Goal: Task Accomplishment & Management: Use online tool/utility

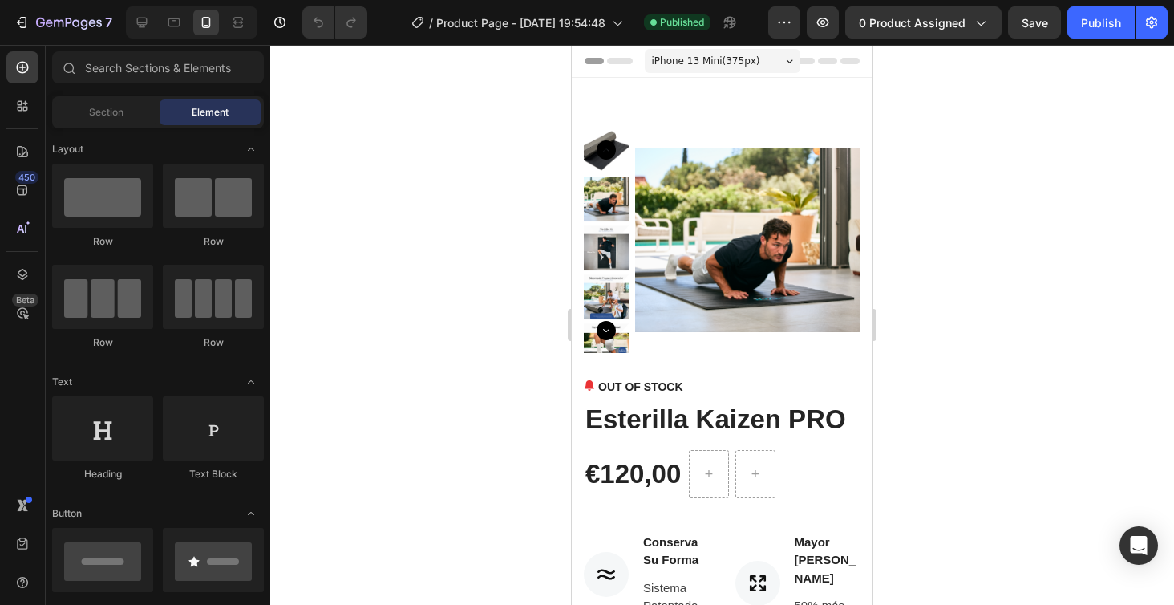
drag, startPoint x: 0, startPoint y: 0, endPoint x: 1088, endPoint y: 311, distance: 1131.3
click at [1088, 311] on div at bounding box center [722, 325] width 904 height 560
click at [1026, 324] on div at bounding box center [722, 325] width 904 height 560
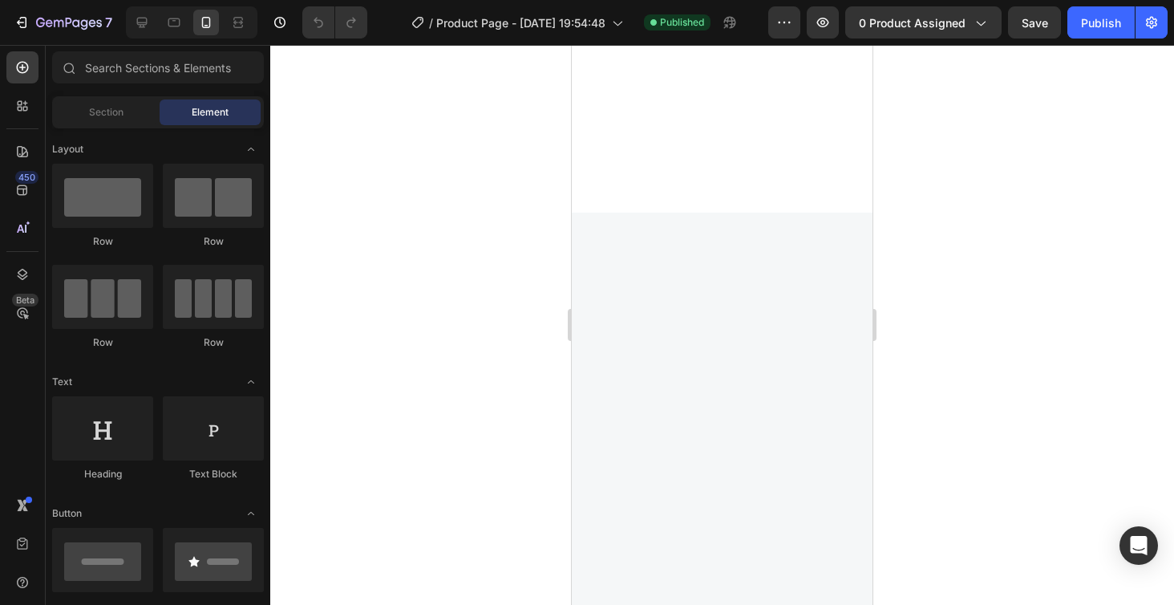
scroll to position [3485, 0]
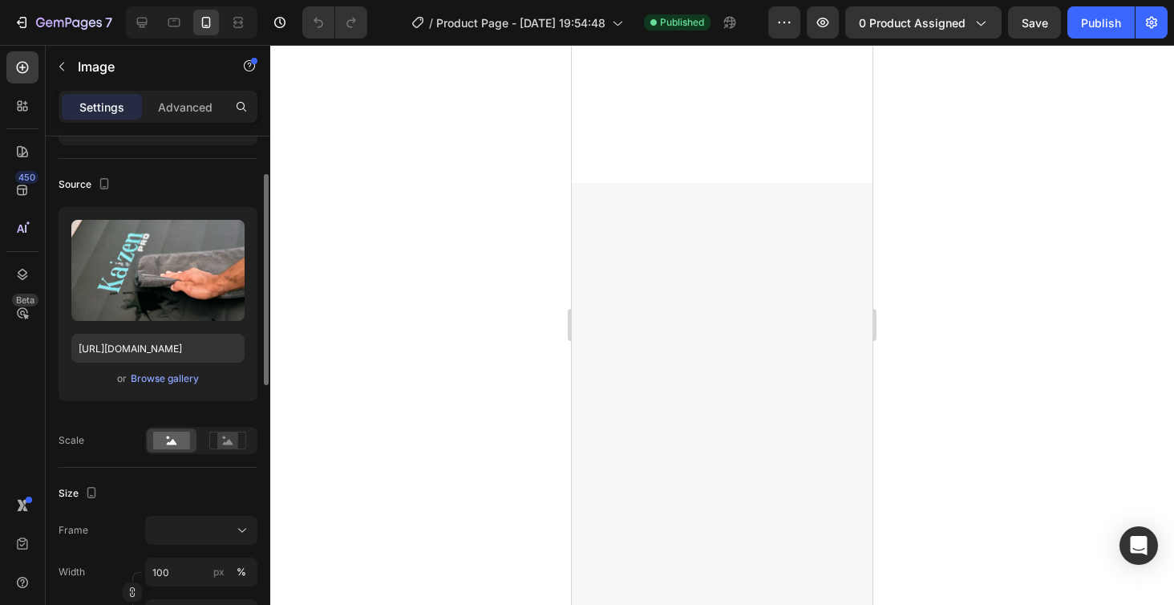
scroll to position [91, 0]
click at [218, 442] on rect at bounding box center [227, 440] width 21 height 16
click at [227, 448] on rect at bounding box center [227, 439] width 36 height 17
click at [229, 432] on rect at bounding box center [227, 440] width 21 height 16
click at [163, 440] on rect at bounding box center [171, 440] width 37 height 18
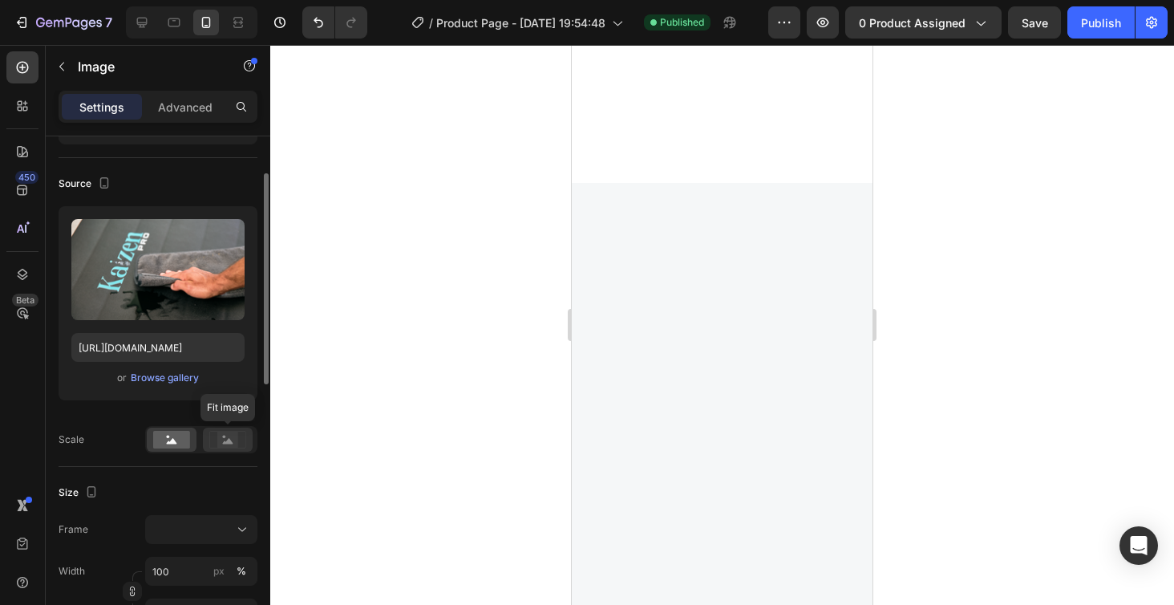
click at [225, 440] on rect at bounding box center [227, 440] width 21 height 16
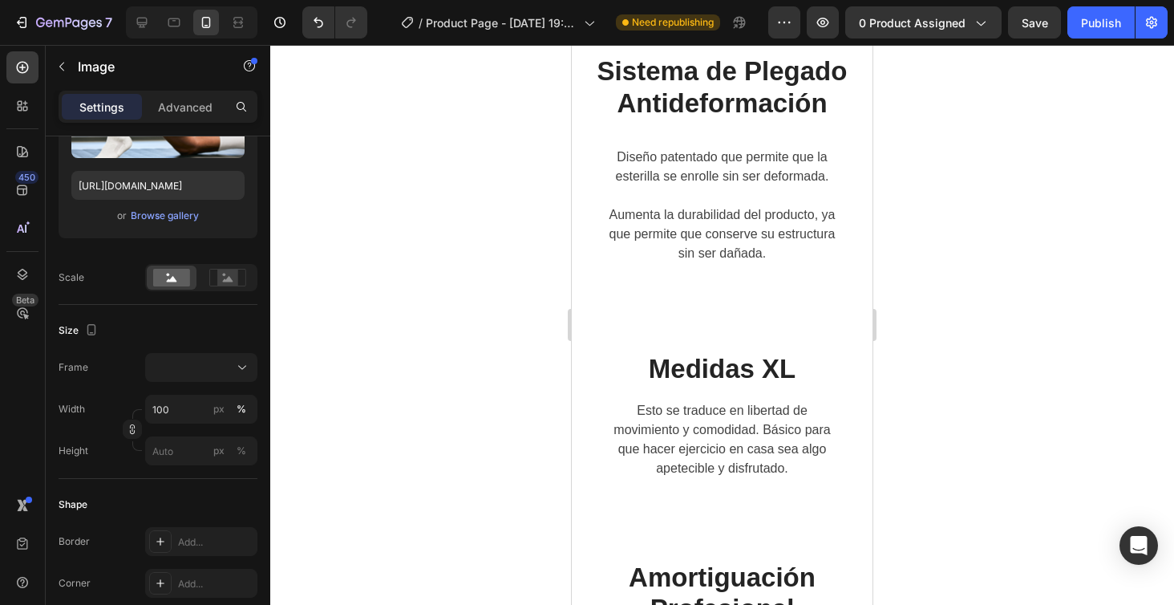
scroll to position [2180, 0]
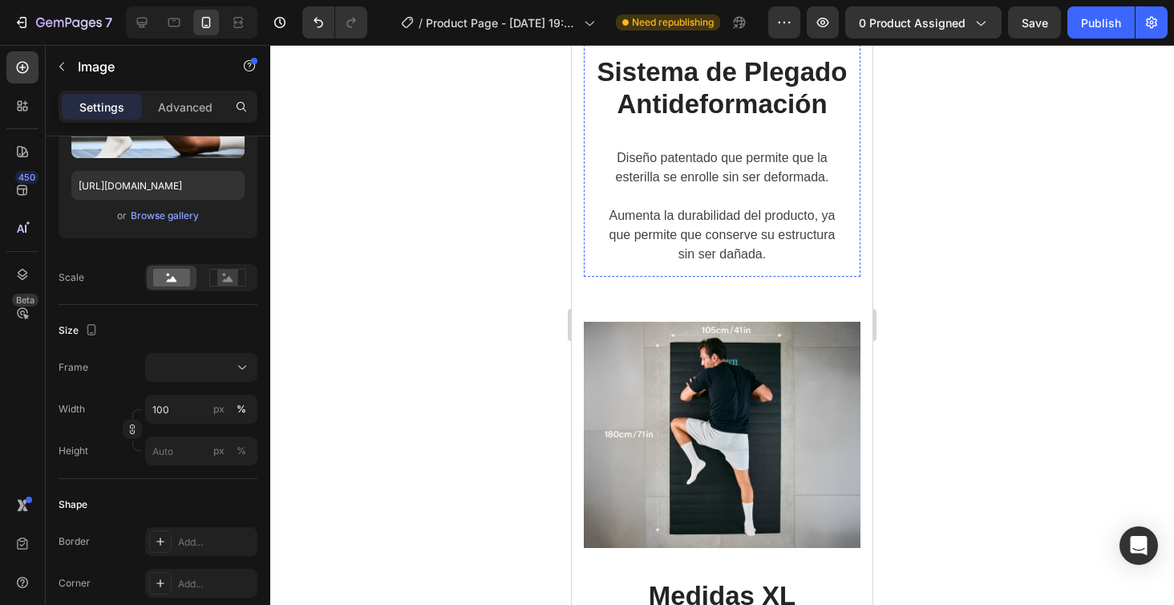
click at [634, 24] on img at bounding box center [722, 24] width 277 height 0
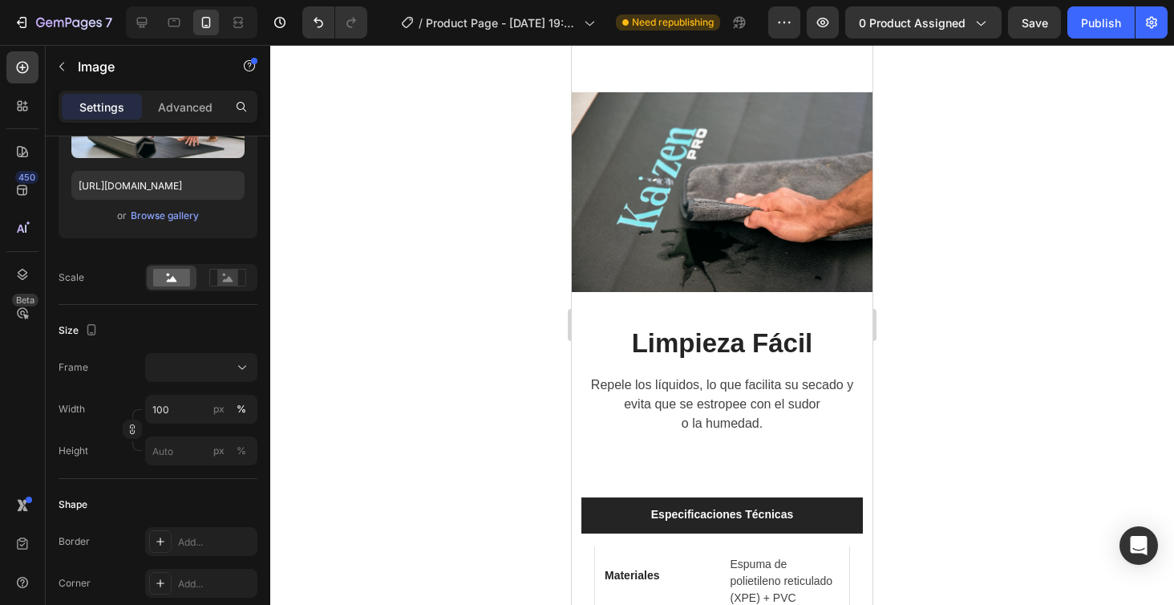
scroll to position [3929, 0]
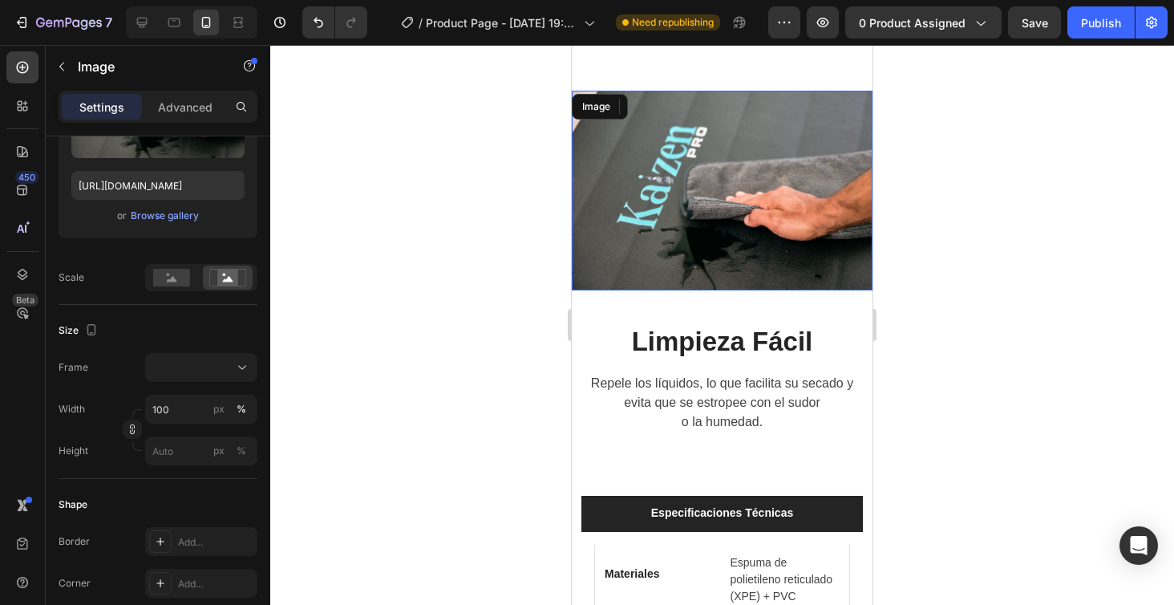
click at [646, 253] on img at bounding box center [722, 191] width 301 height 201
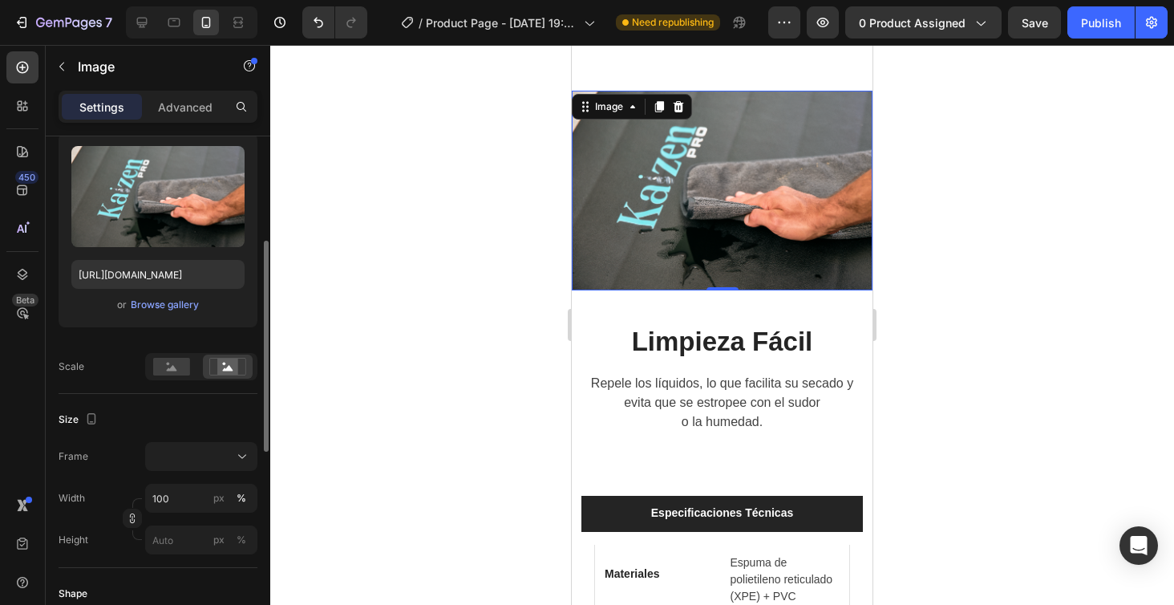
scroll to position [153, 0]
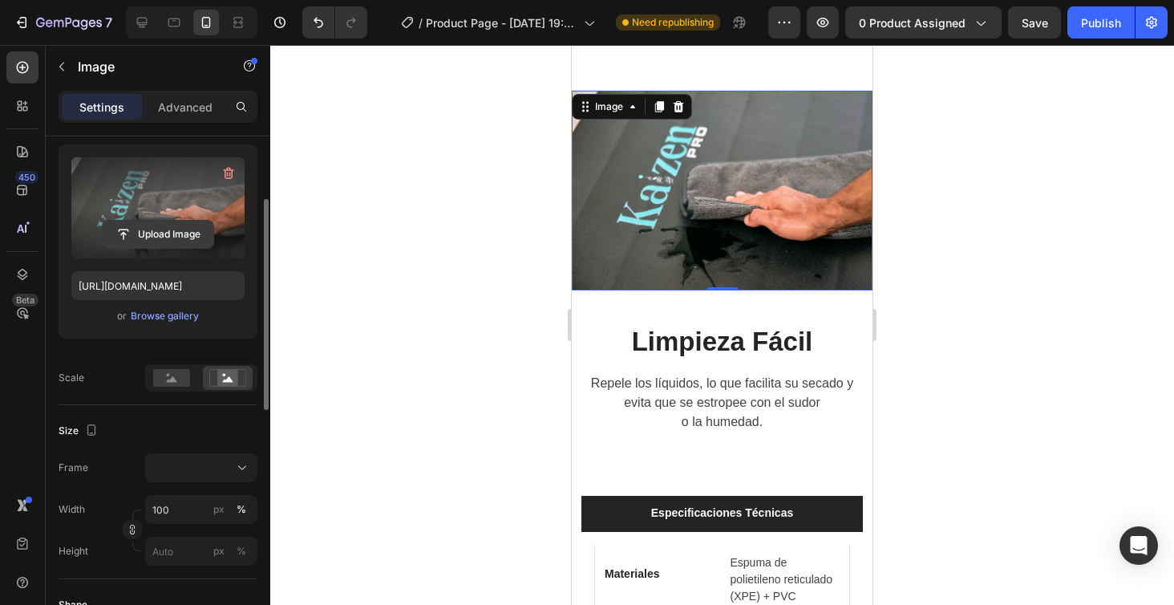
click at [158, 230] on input "file" at bounding box center [158, 234] width 111 height 27
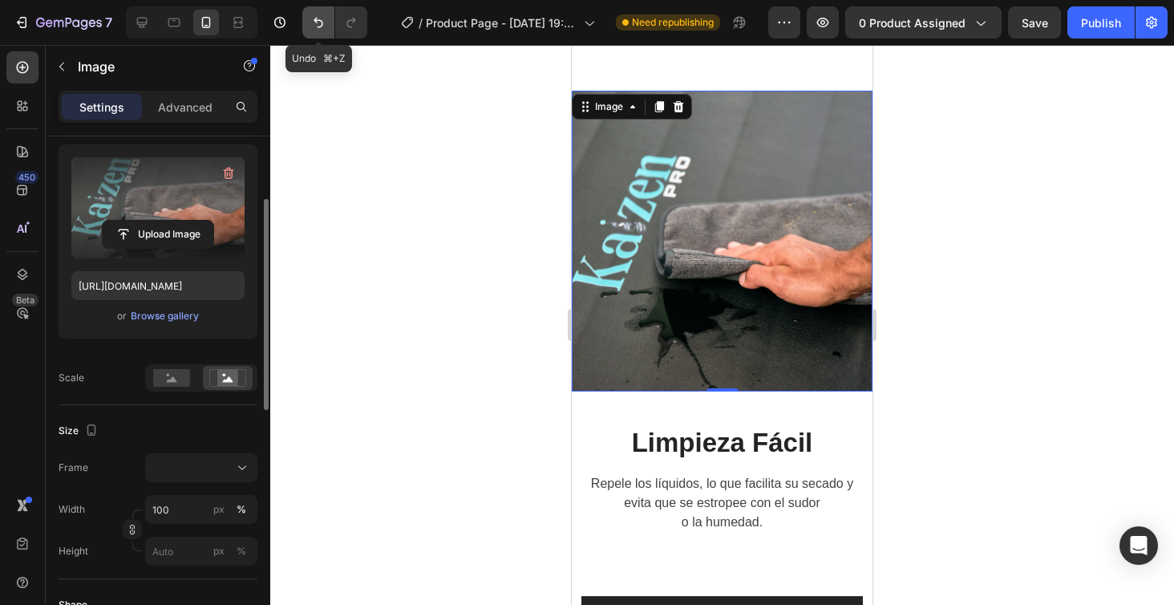
click at [323, 23] on icon "Undo/Redo" at bounding box center [318, 22] width 16 height 16
click at [319, 24] on icon "Undo/Redo" at bounding box center [318, 22] width 16 height 16
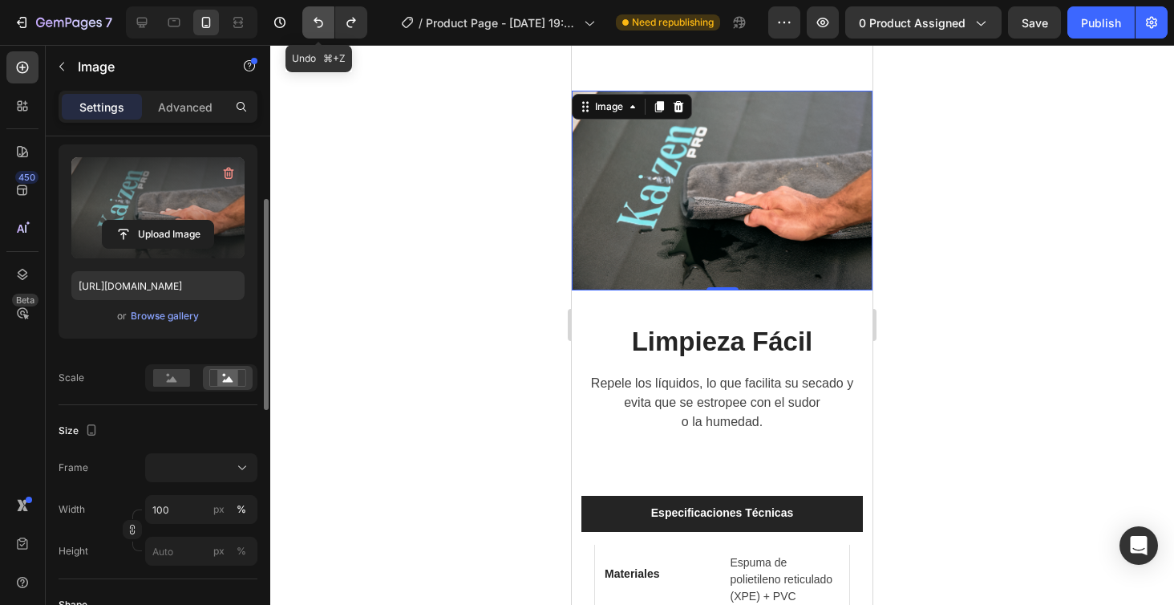
type input "[URL][DOMAIN_NAME]"
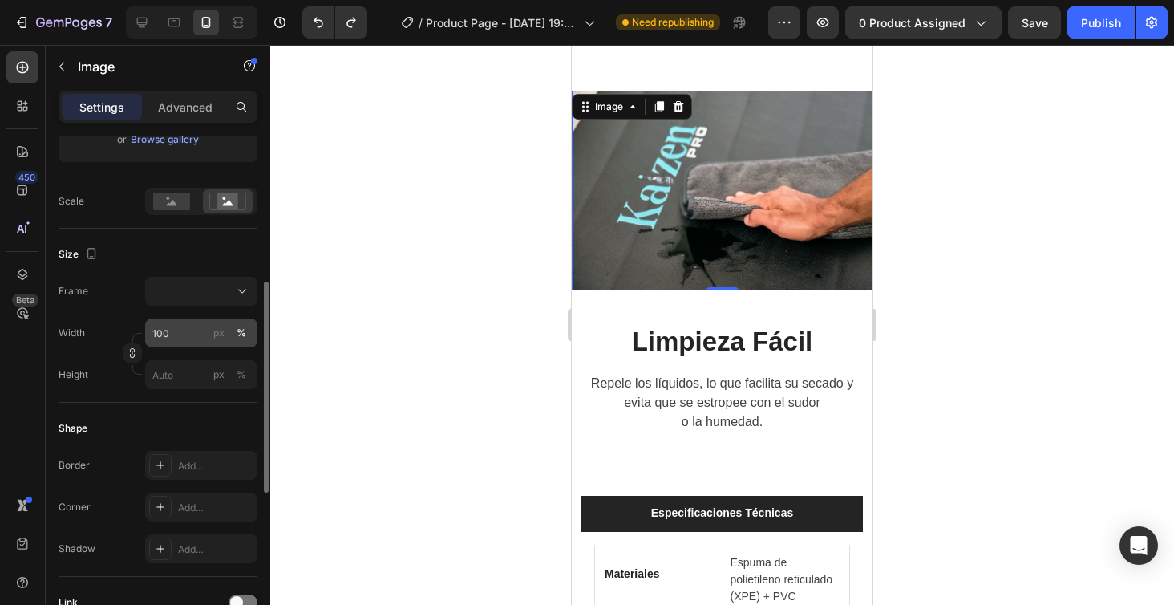
scroll to position [343, 0]
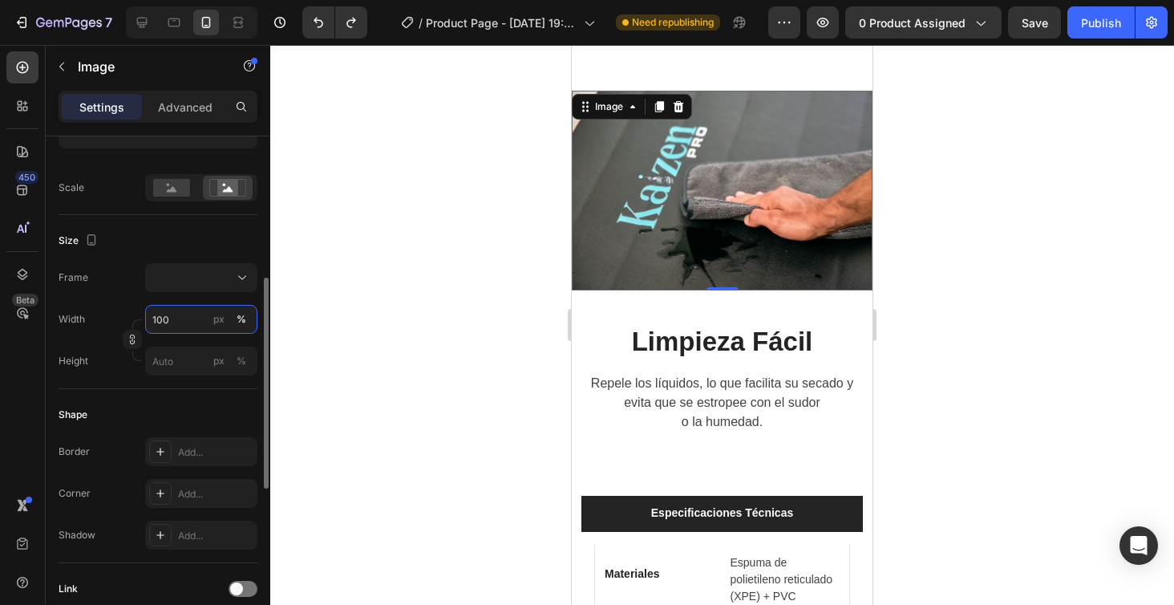
click at [178, 321] on input "100" at bounding box center [201, 319] width 112 height 29
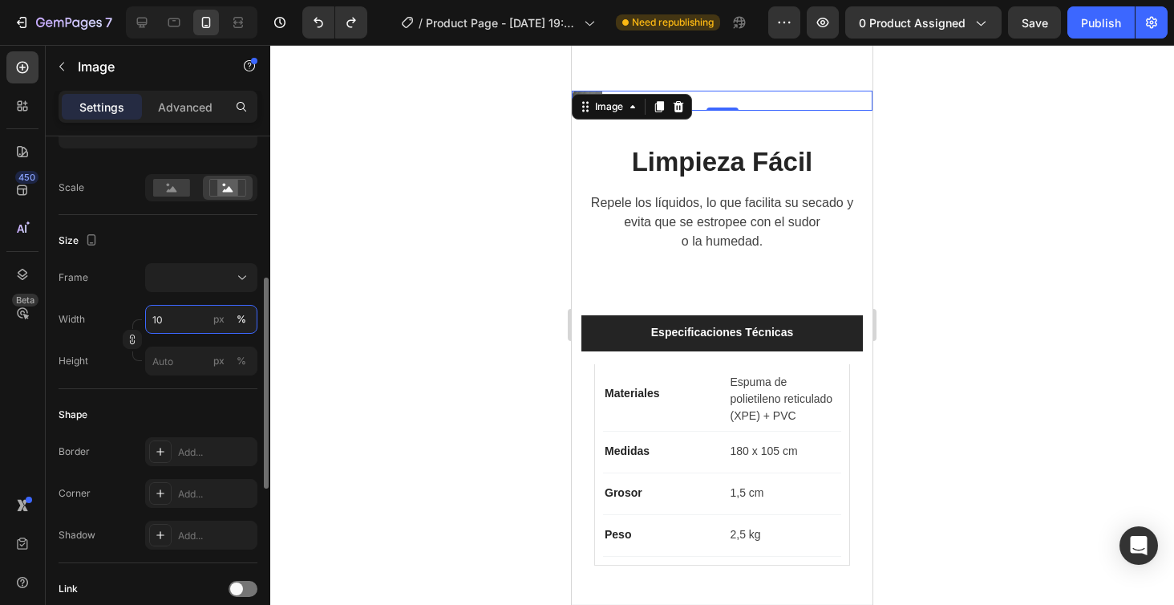
type input "1"
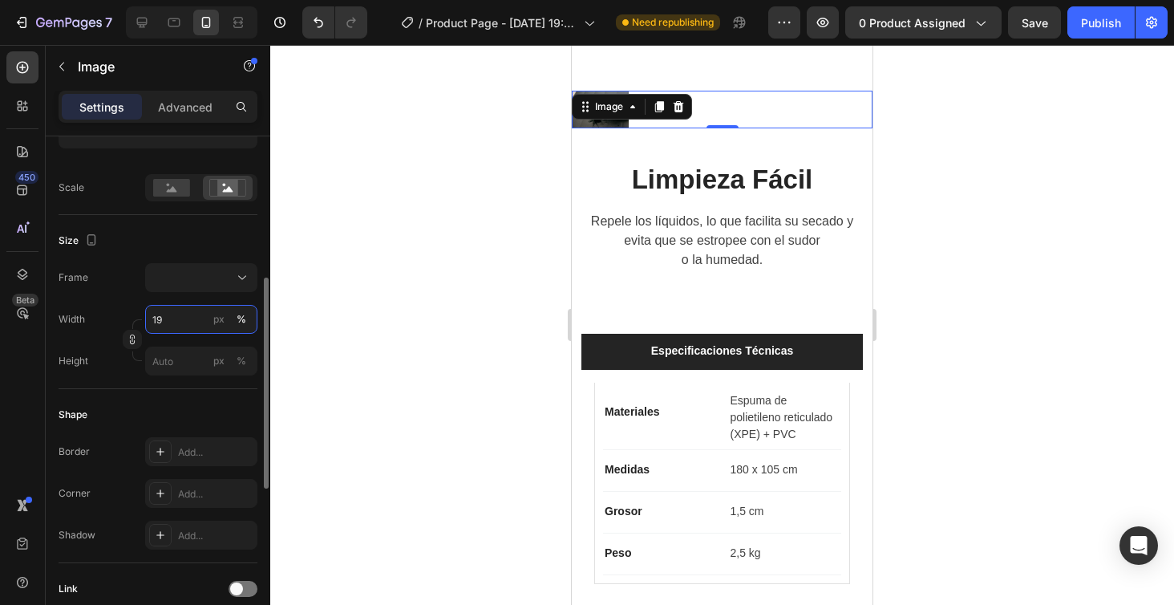
type input "1"
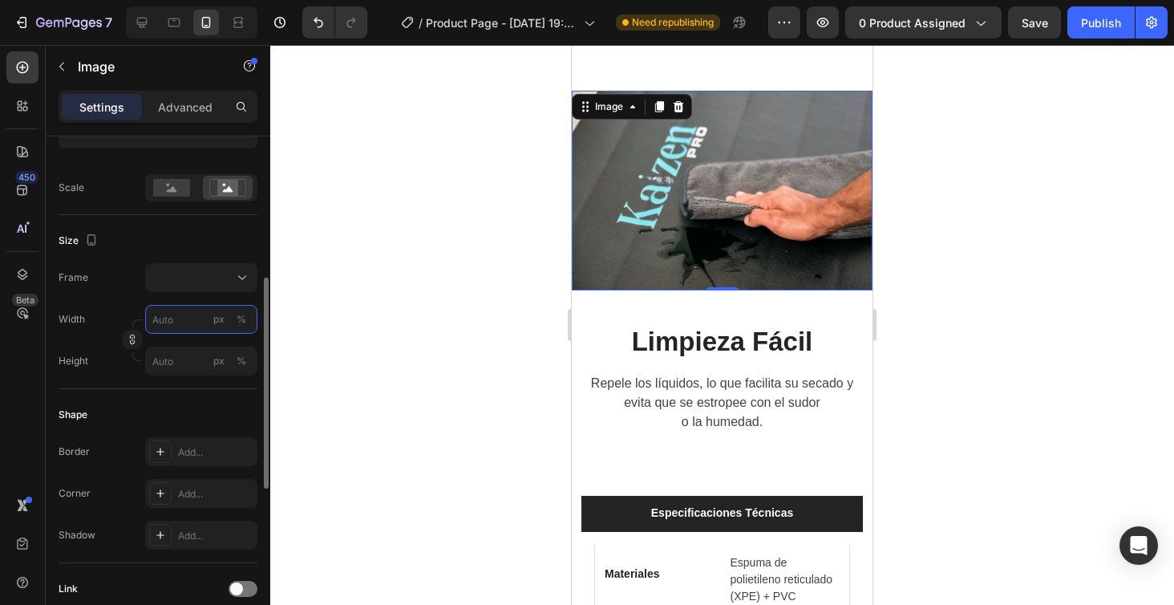
type input "1"
type input "9"
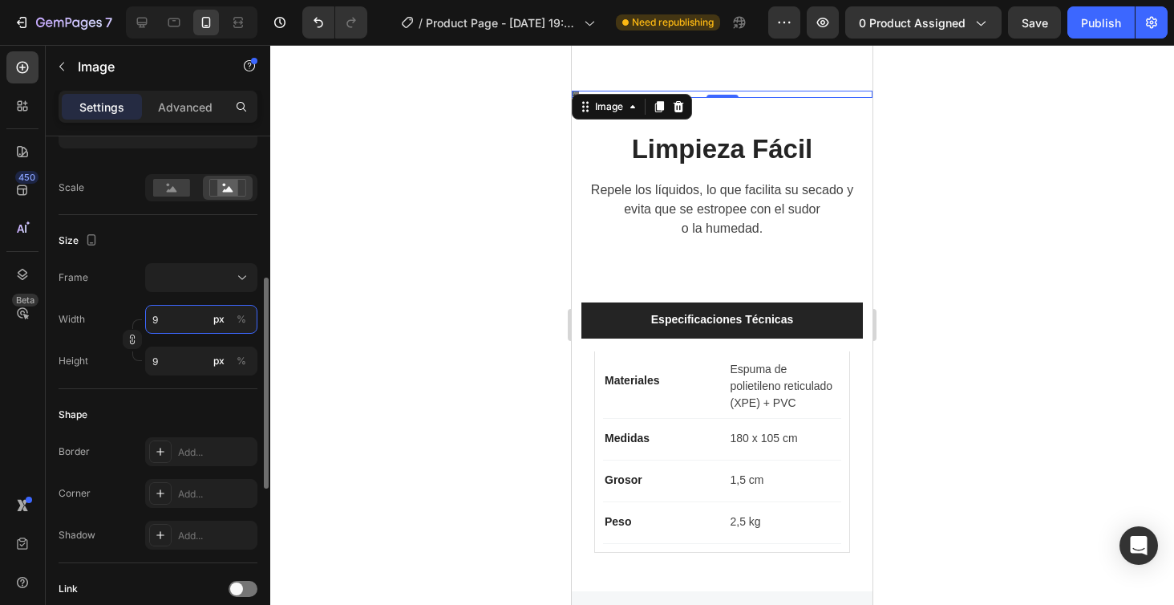
type input "90"
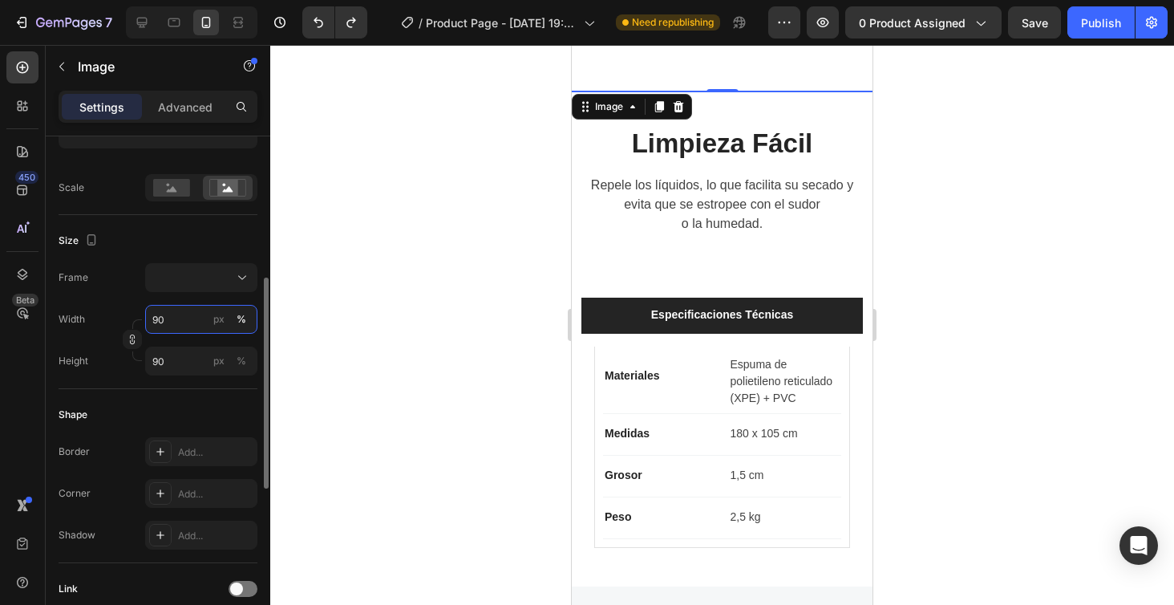
type input "1"
type input "100"
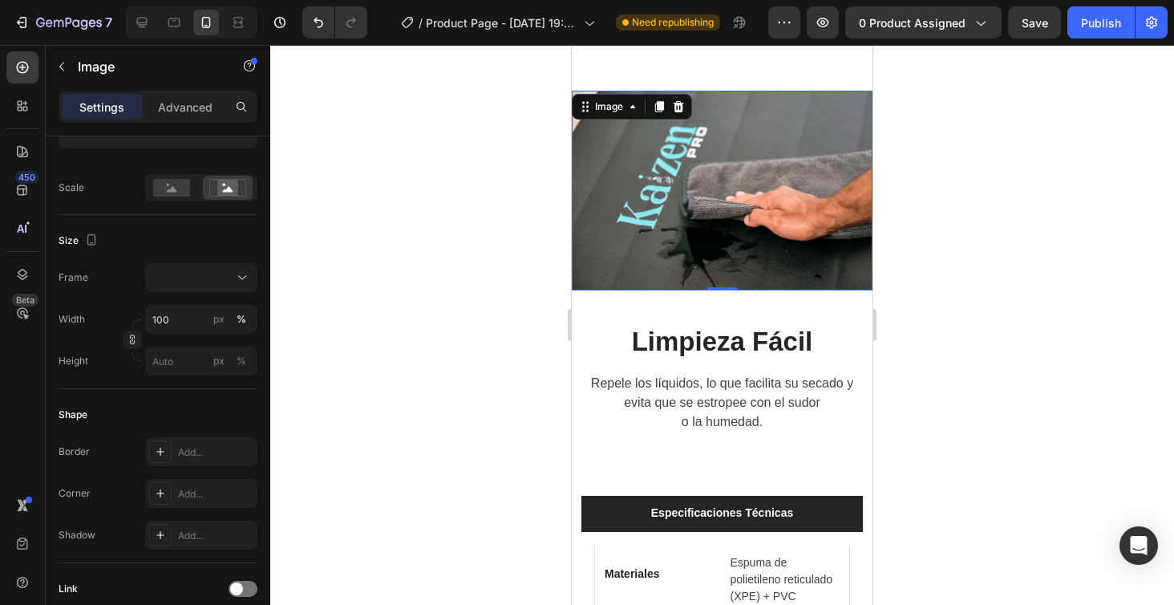
click at [401, 380] on div at bounding box center [722, 325] width 904 height 560
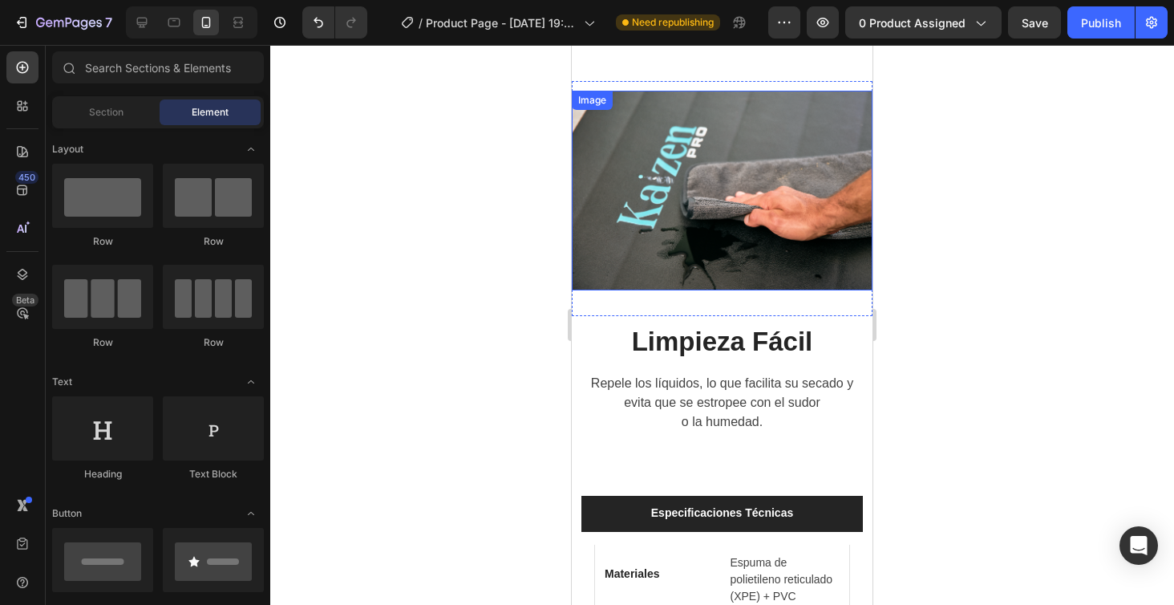
click at [653, 199] on img at bounding box center [722, 191] width 301 height 201
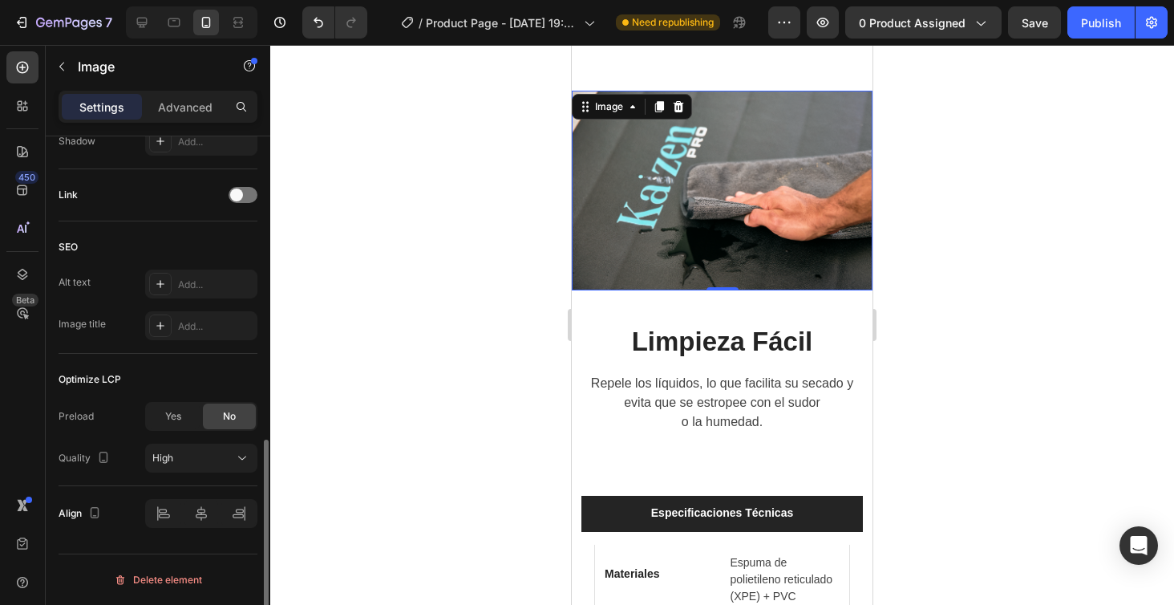
scroll to position [736, 0]
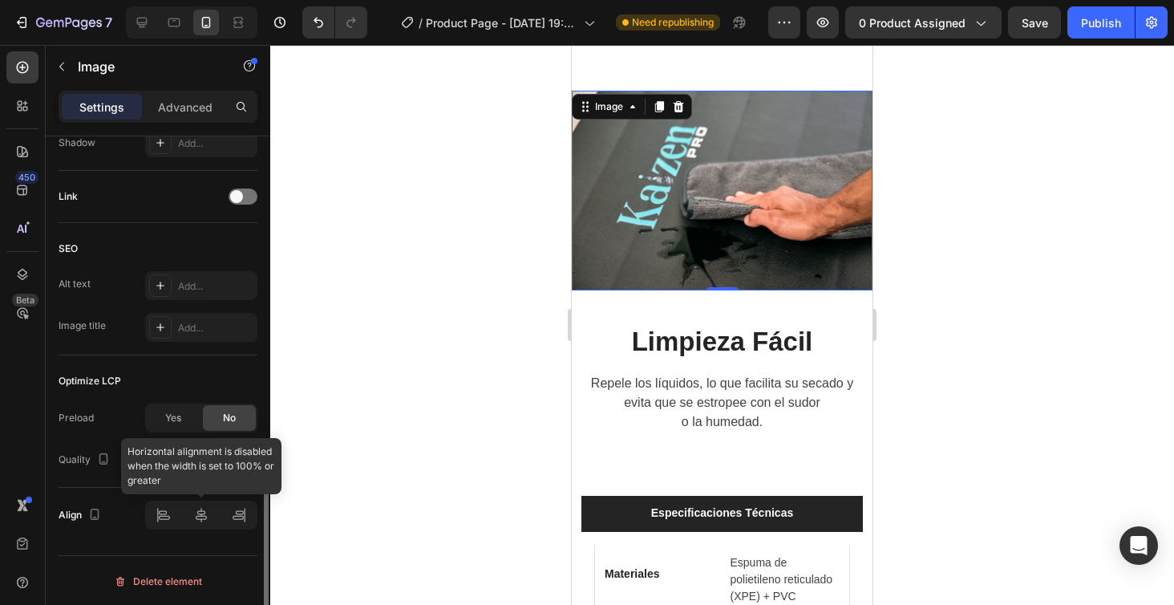
click at [197, 513] on div at bounding box center [201, 515] width 112 height 29
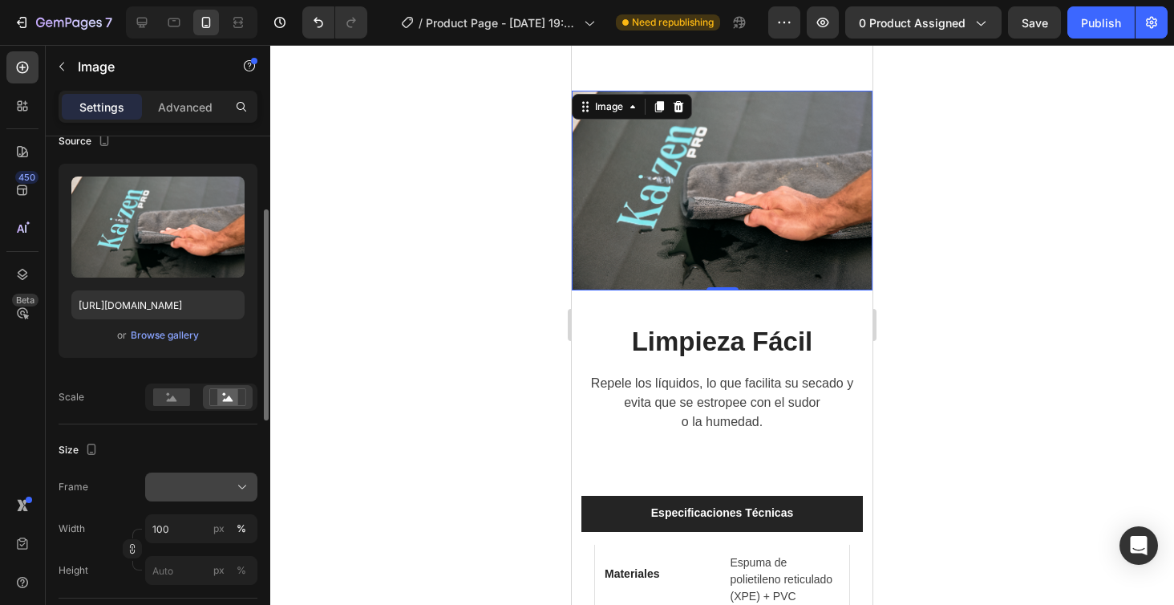
scroll to position [0, 0]
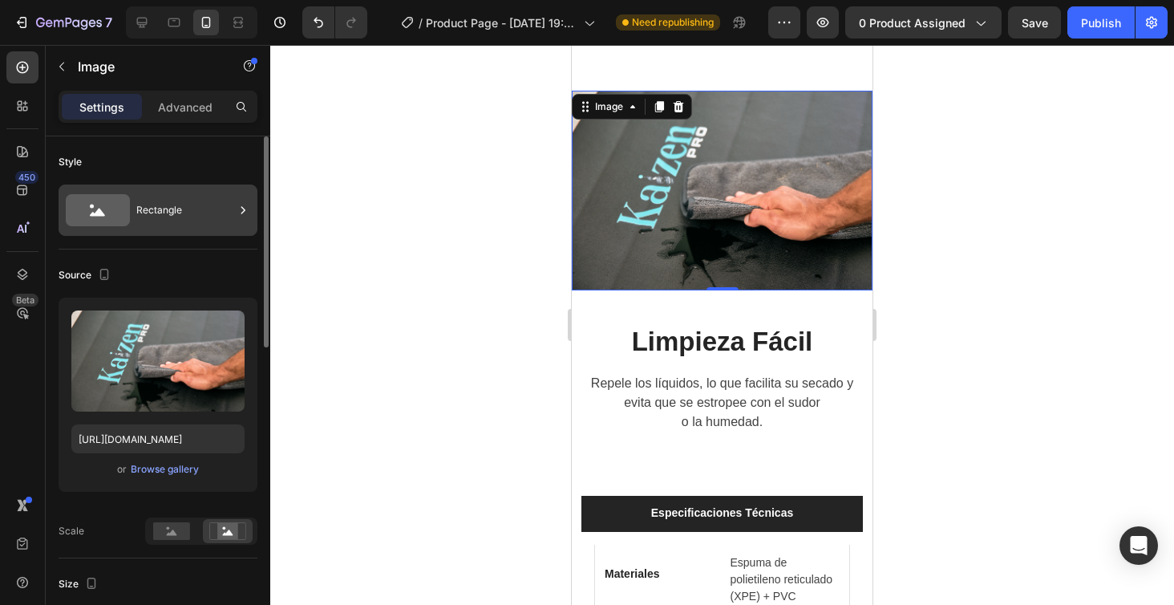
click at [199, 217] on div "Rectangle" at bounding box center [185, 210] width 98 height 37
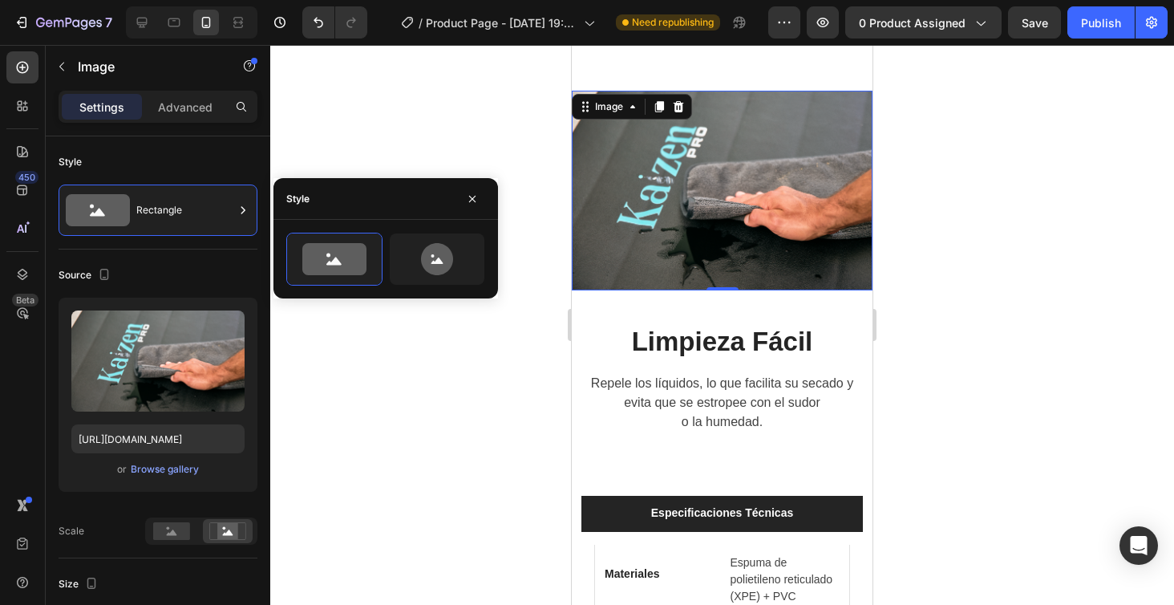
click at [505, 368] on div at bounding box center [722, 325] width 904 height 560
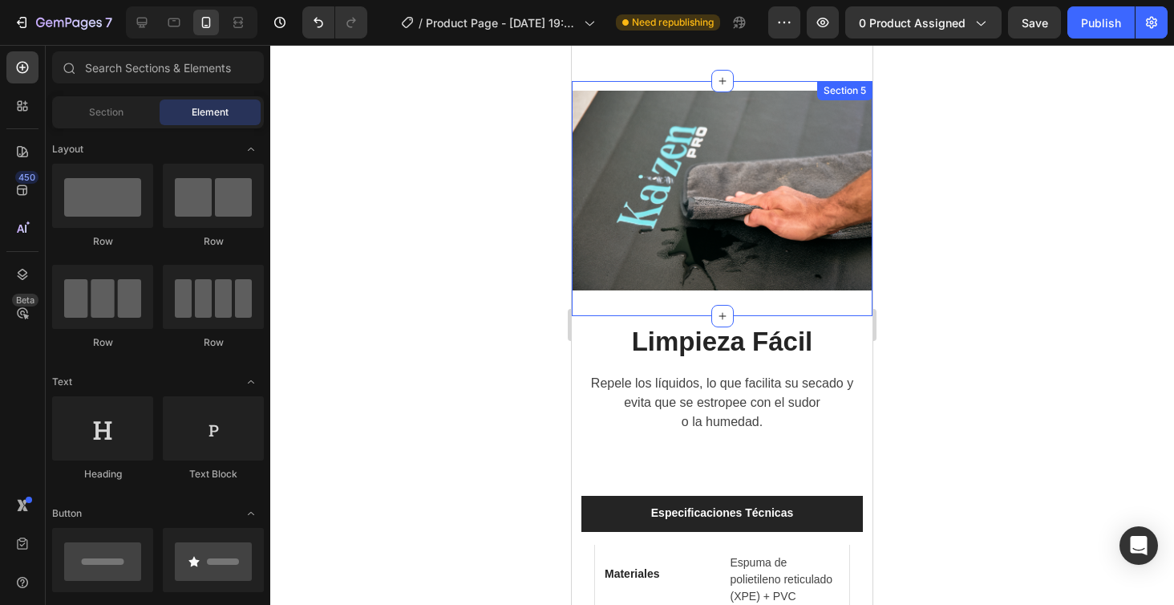
click at [840, 306] on div "Image Section 5" at bounding box center [722, 199] width 301 height 236
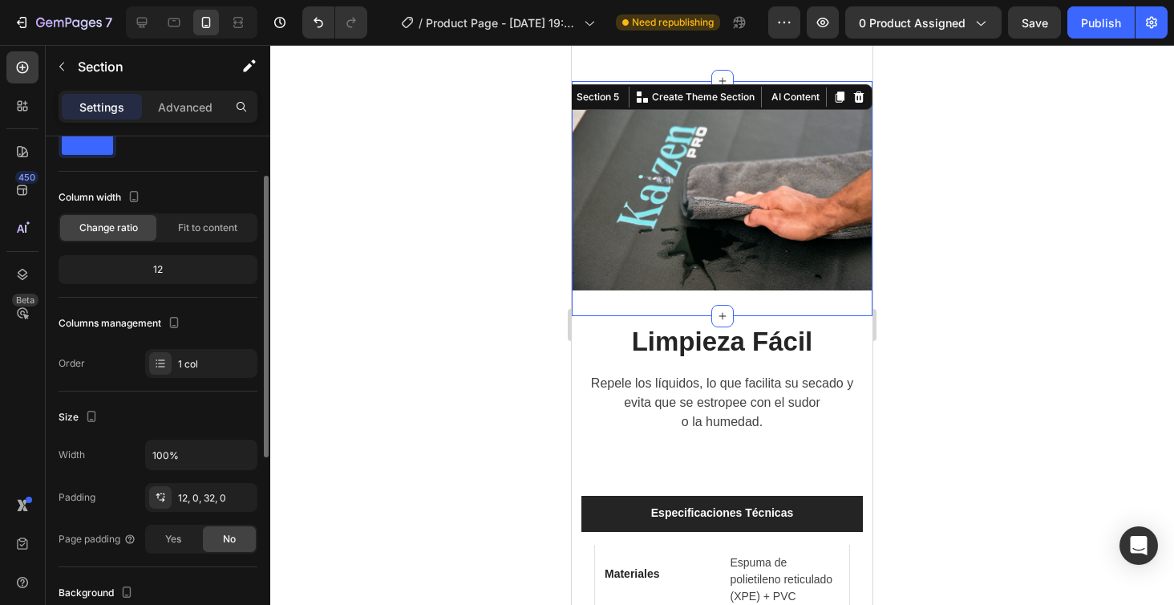
scroll to position [57, 0]
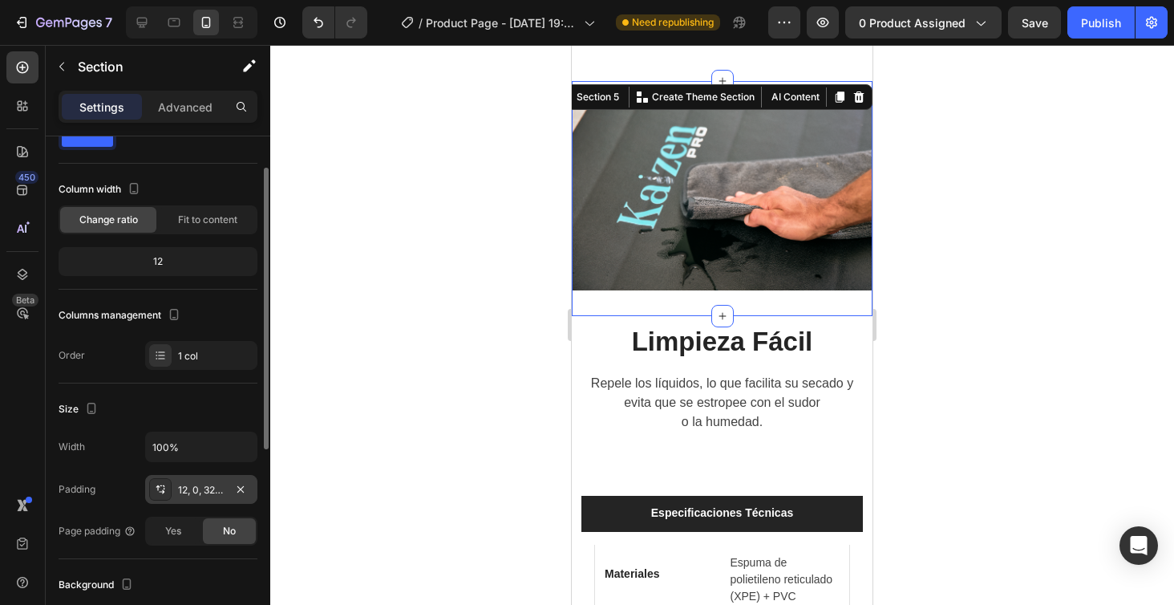
click at [205, 493] on div "12, 0, 32, 0" at bounding box center [201, 490] width 47 height 14
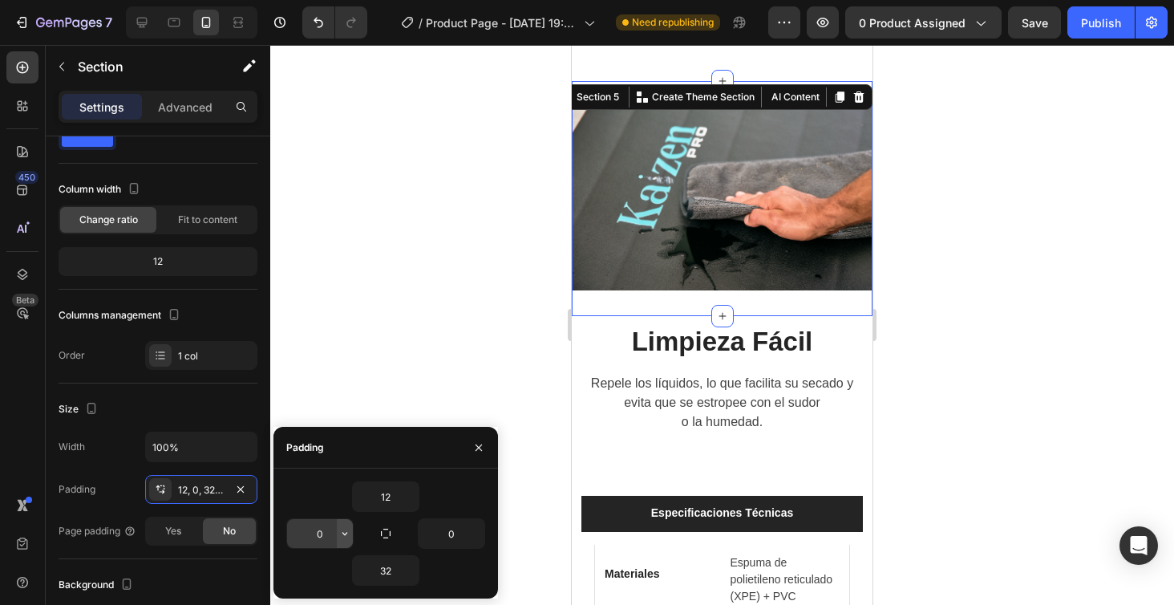
click at [343, 537] on icon "button" at bounding box center [344, 533] width 13 height 13
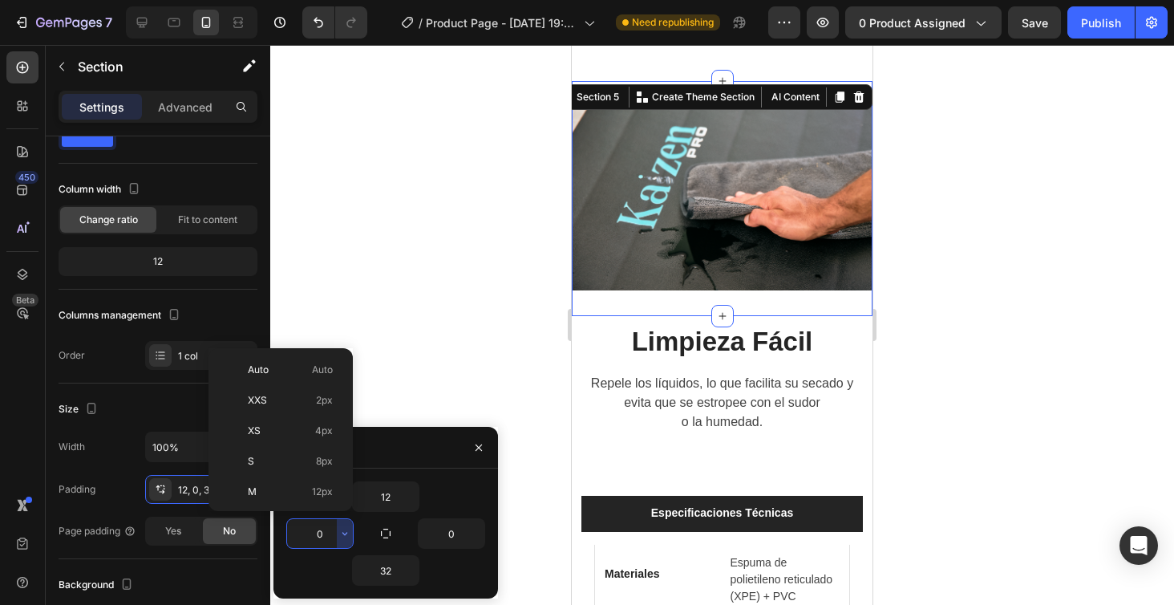
click at [419, 258] on div at bounding box center [722, 325] width 904 height 560
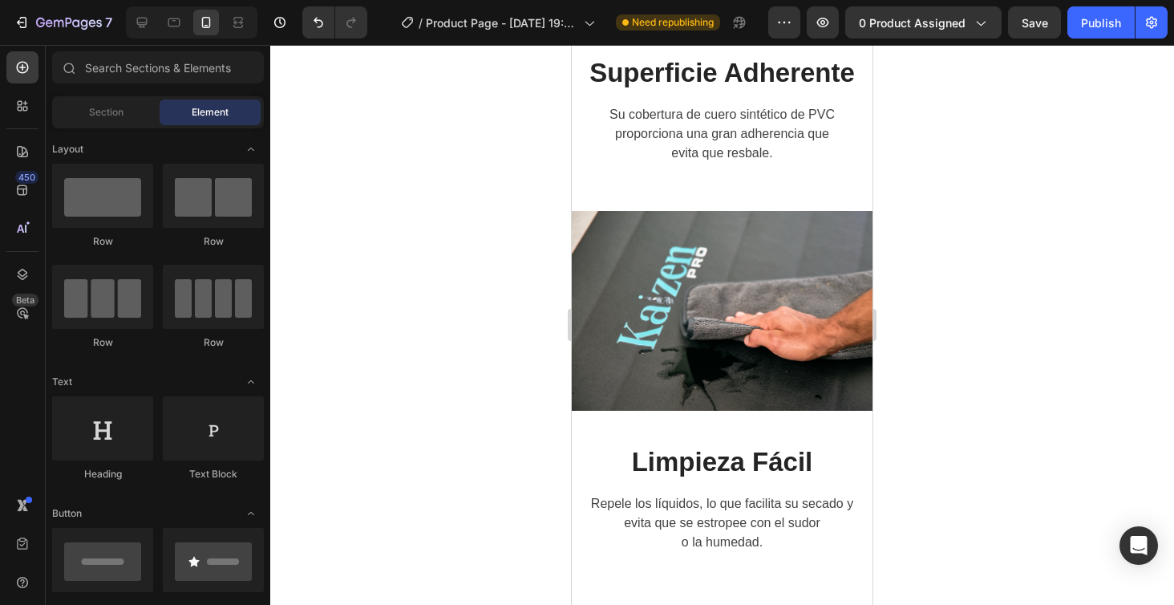
scroll to position [3812, 0]
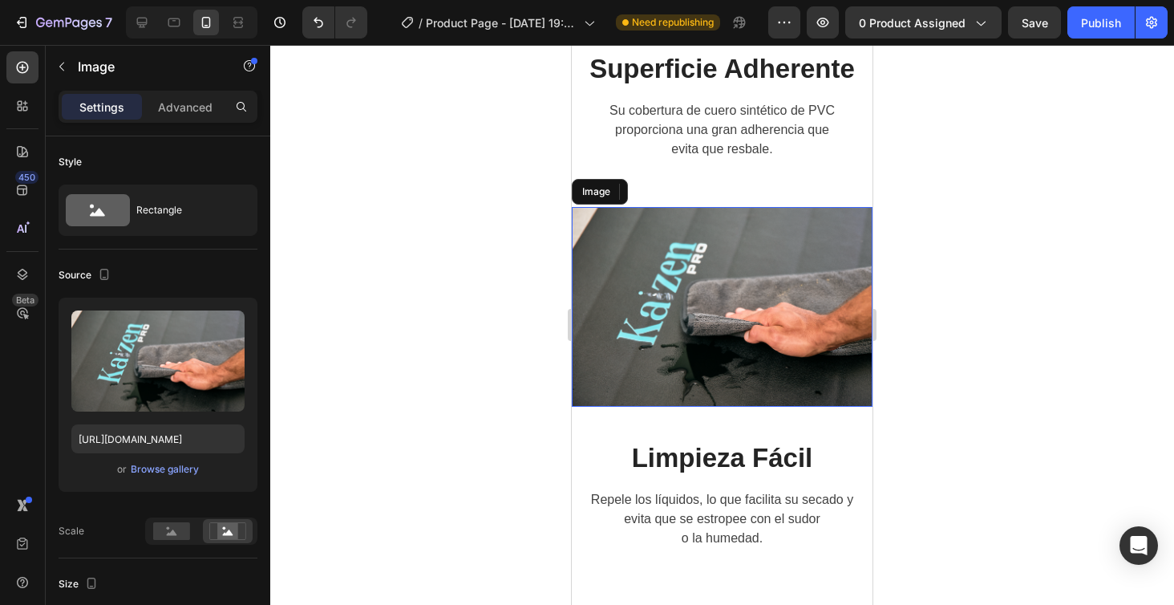
click at [669, 338] on img at bounding box center [722, 307] width 301 height 201
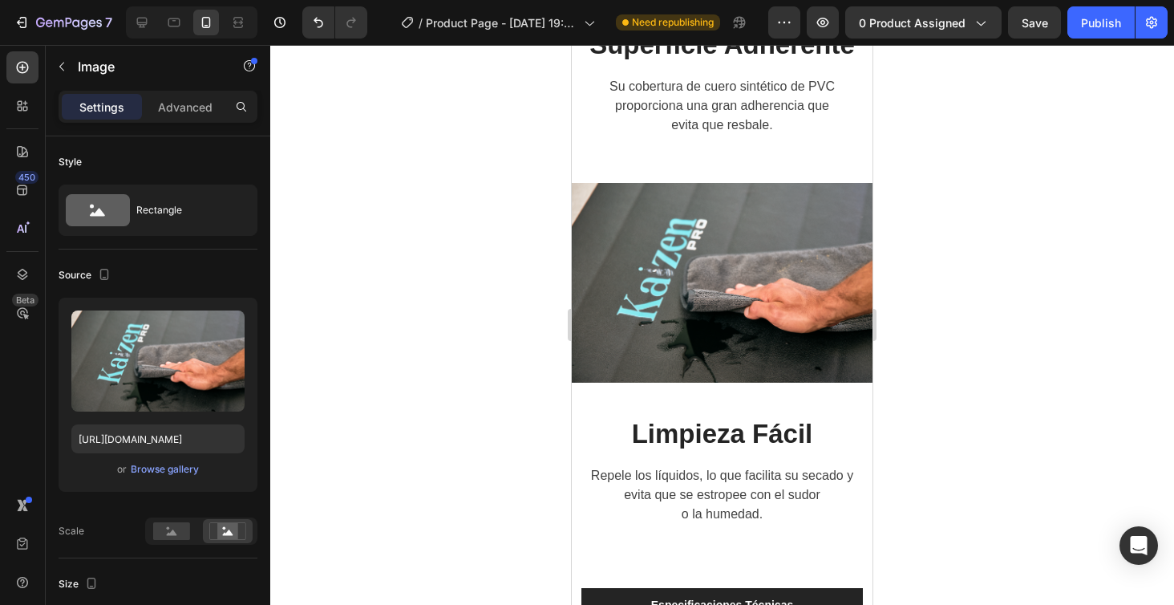
scroll to position [3842, 0]
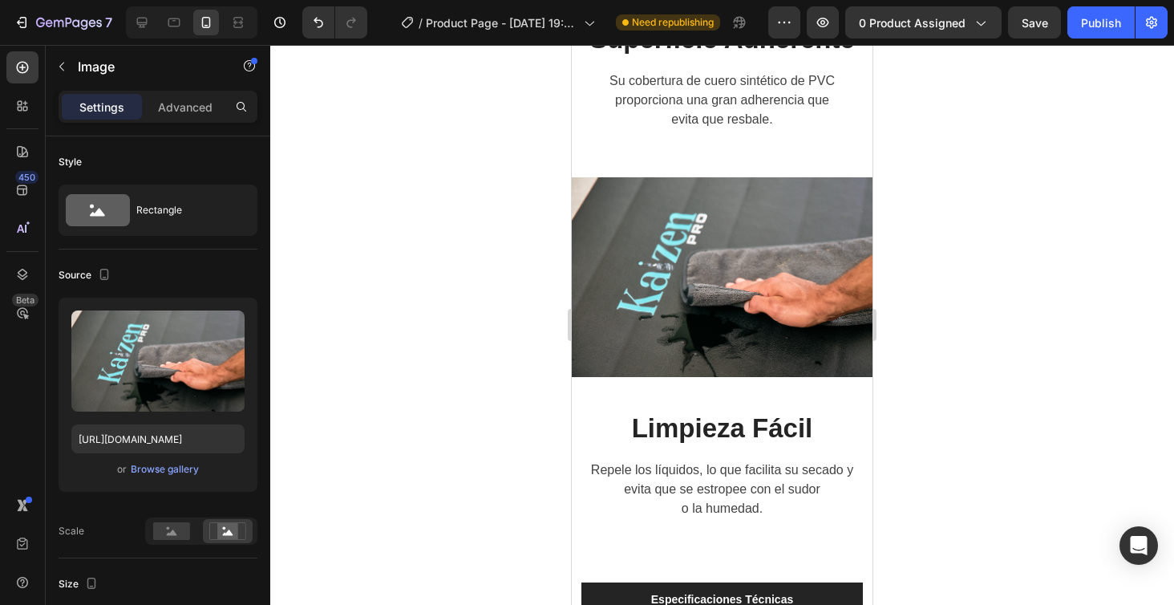
click at [719, 303] on img at bounding box center [722, 277] width 301 height 201
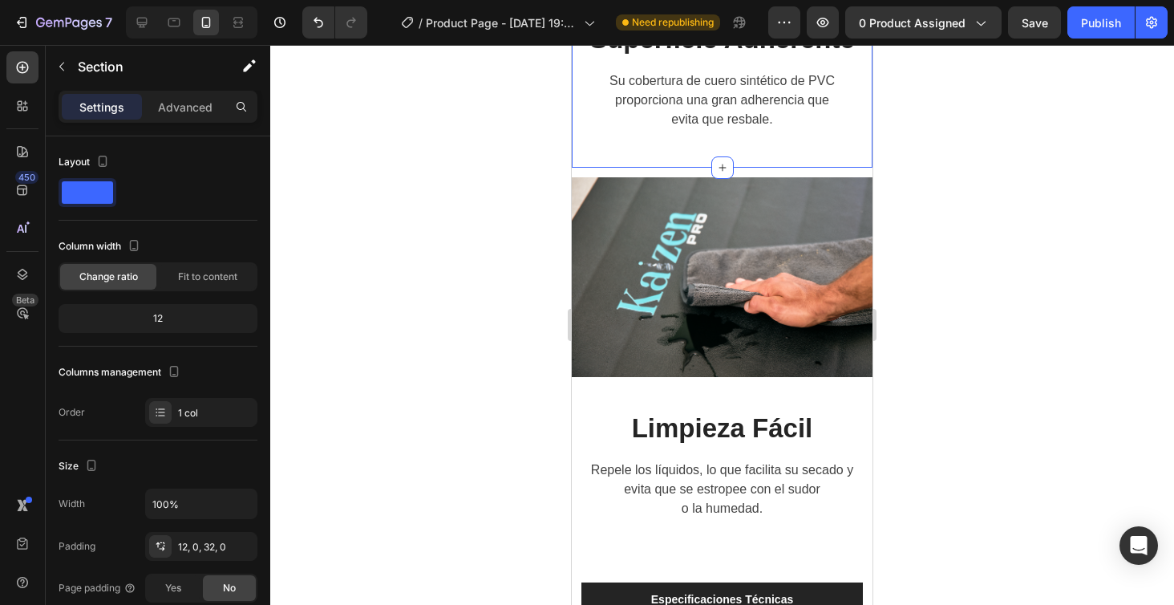
click at [592, 148] on div "Superficie Adherente Heading Su cobertura de cuero sintético de PVC proporciona…" at bounding box center [722, 91] width 301 height 154
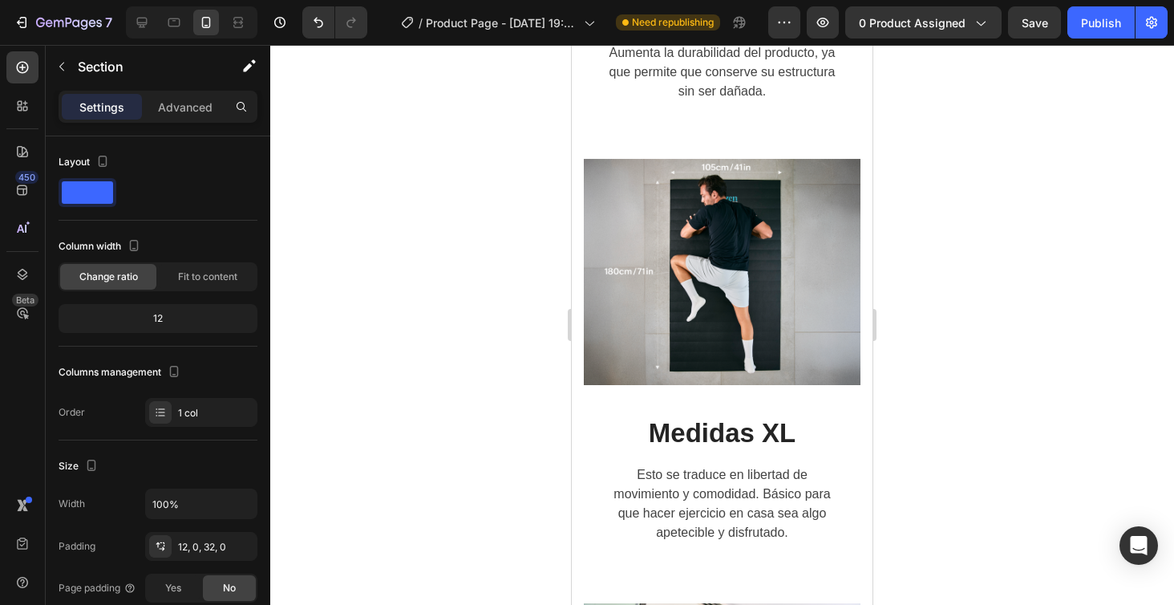
scroll to position [2557, 0]
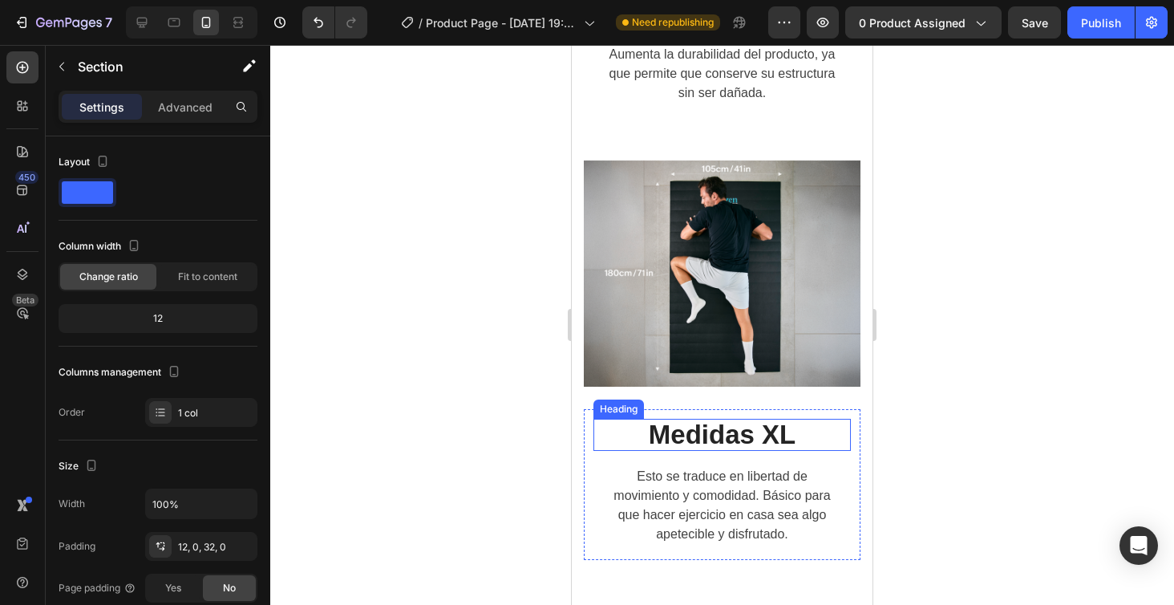
click at [599, 431] on h2 "Medidas XL" at bounding box center [722, 435] width 257 height 32
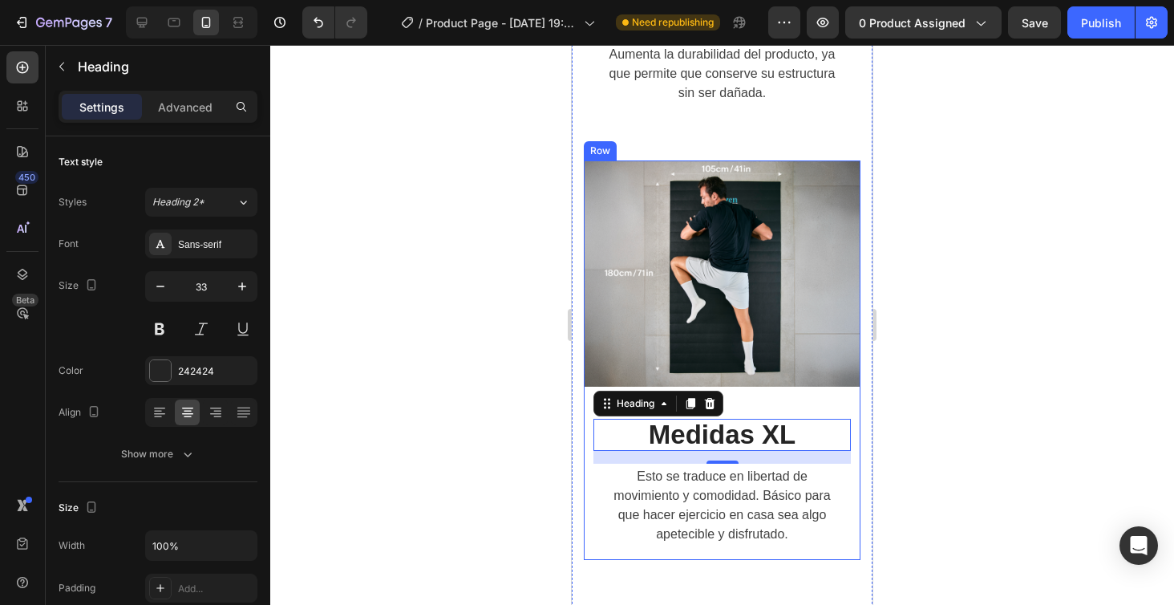
click at [848, 391] on div "Image" at bounding box center [722, 284] width 277 height 249
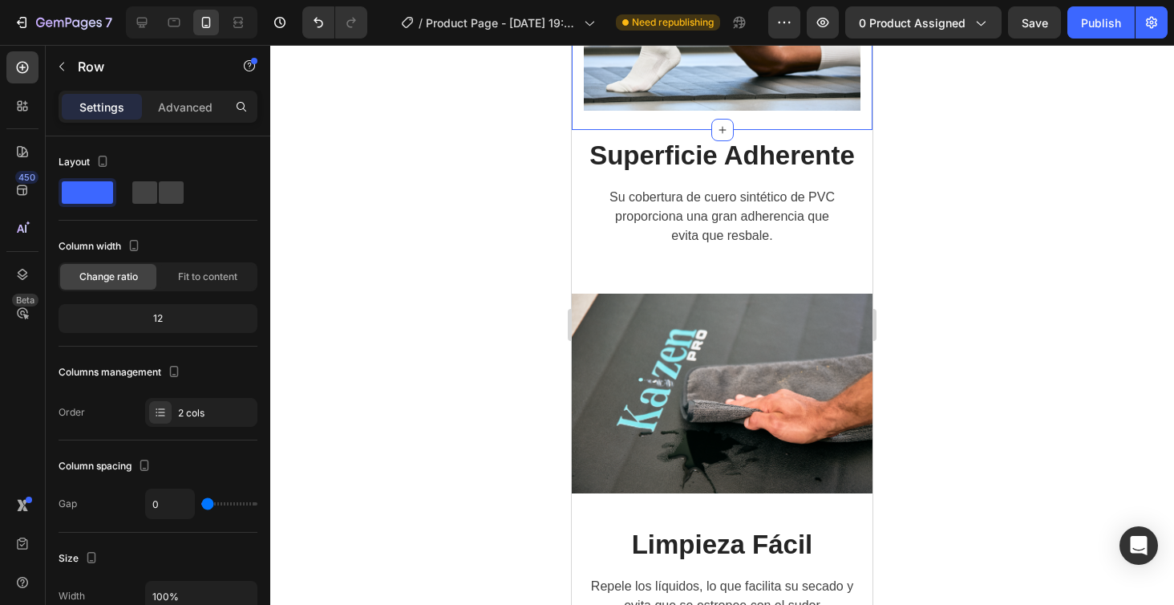
scroll to position [3735, 0]
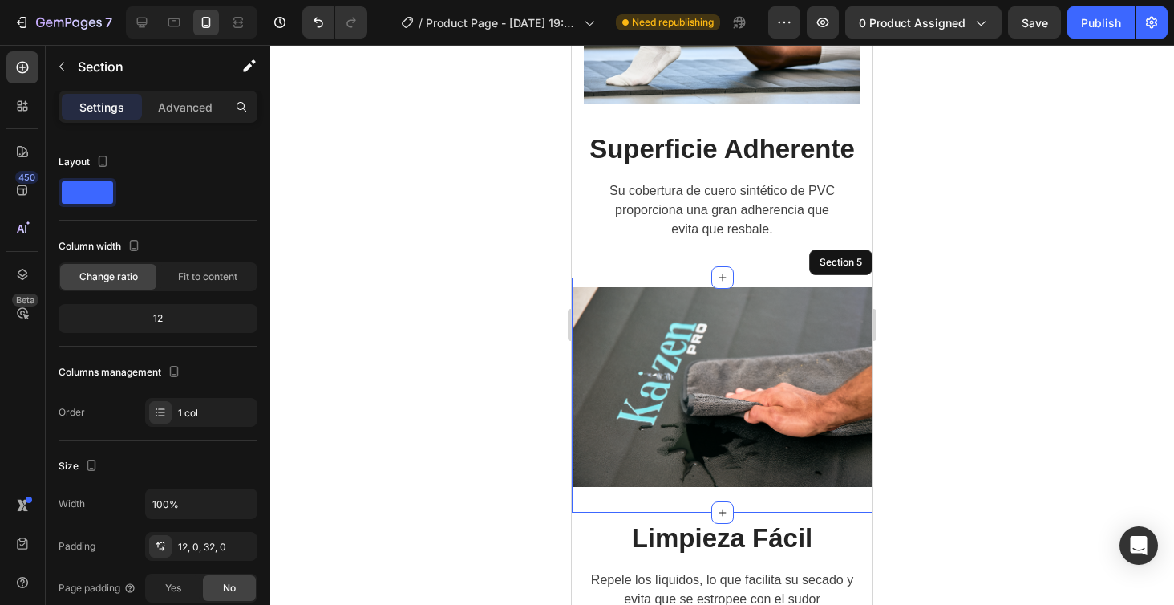
click at [864, 493] on div "Image Section 5" at bounding box center [722, 396] width 301 height 236
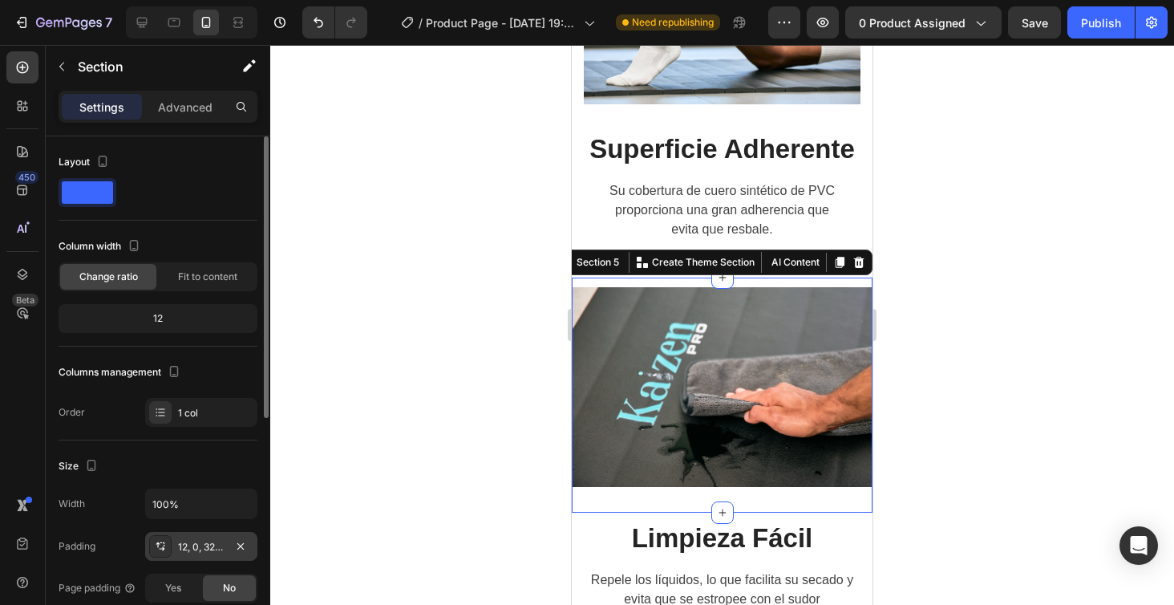
click at [200, 549] on div "12, 0, 32, 0" at bounding box center [201, 547] width 47 height 14
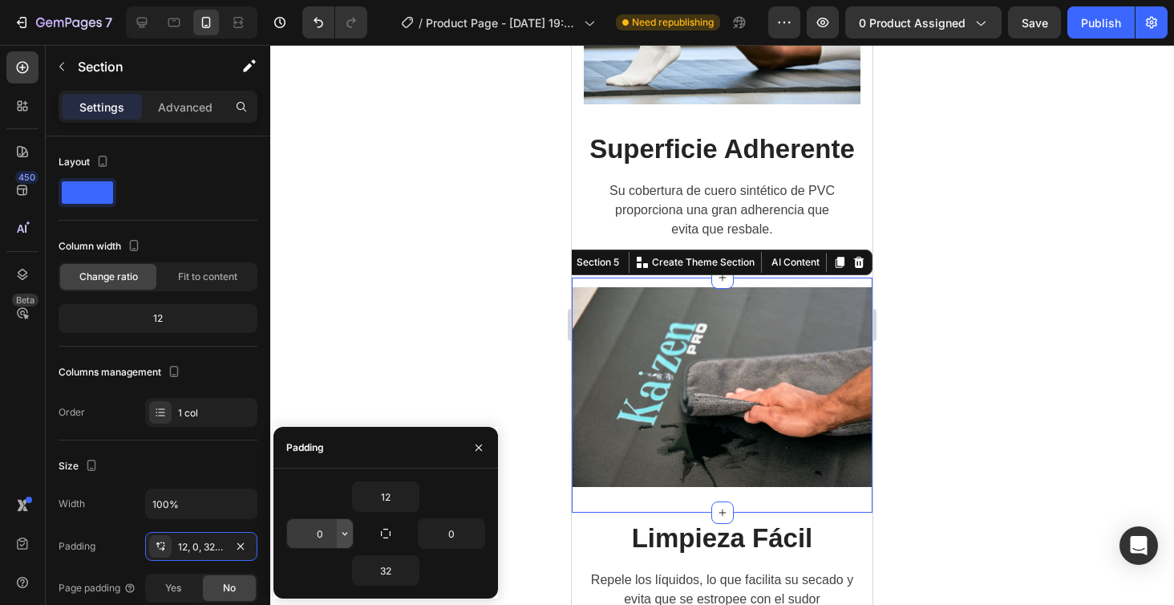
click at [343, 538] on icon "button" at bounding box center [344, 533] width 13 height 13
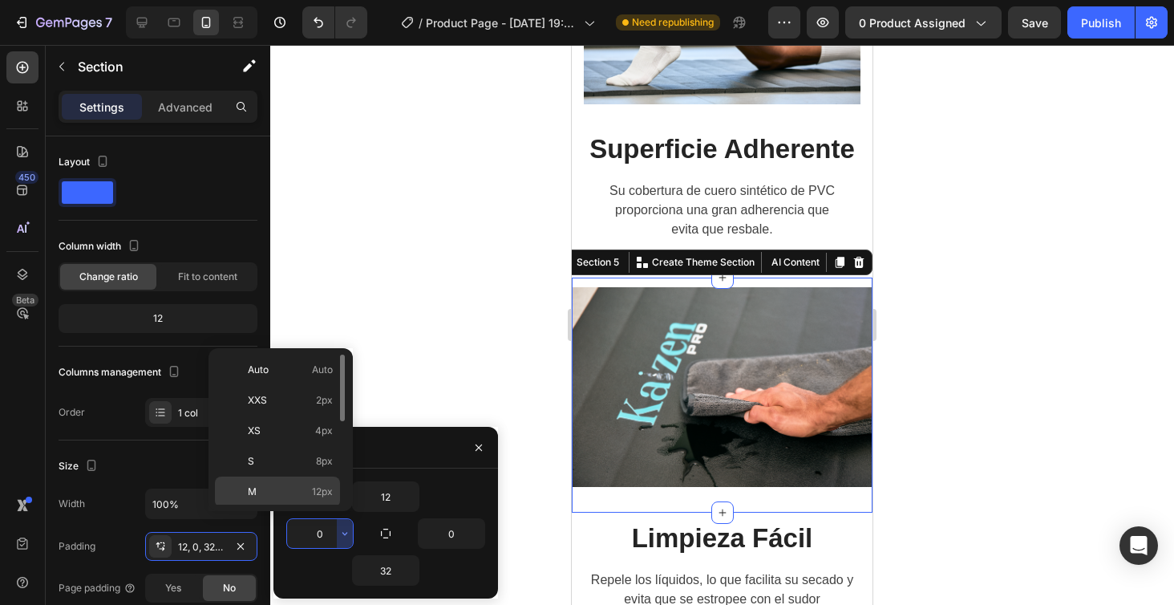
click at [326, 507] on div "M 12px" at bounding box center [277, 522] width 125 height 30
type input "12"
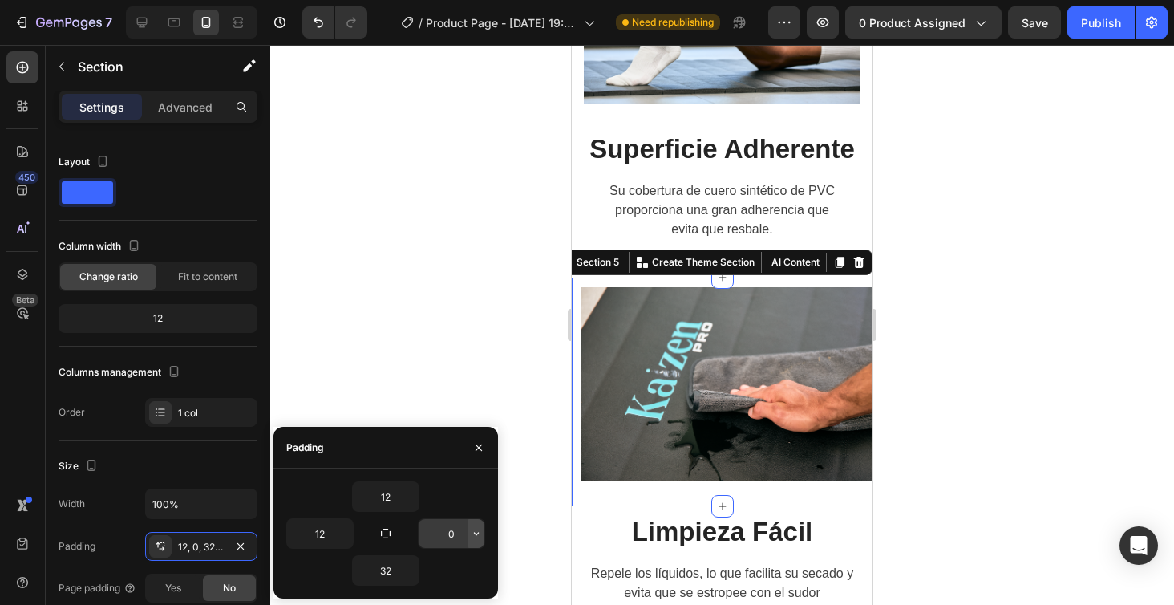
click at [475, 535] on icon "button" at bounding box center [476, 533] width 13 height 13
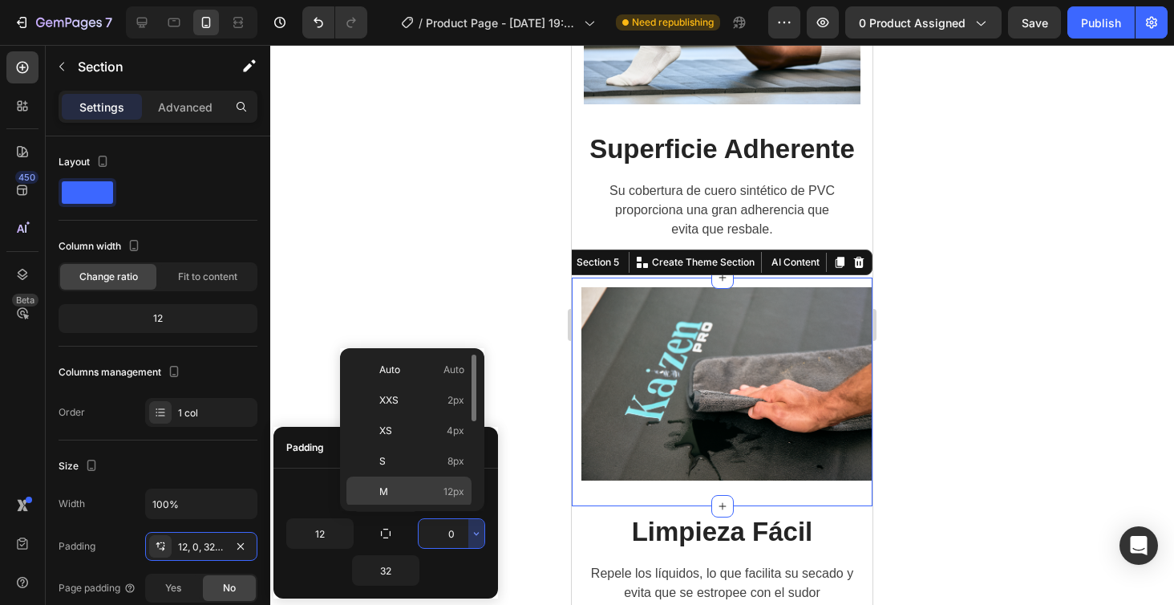
click at [460, 491] on span "12px" at bounding box center [454, 491] width 21 height 14
type input "12"
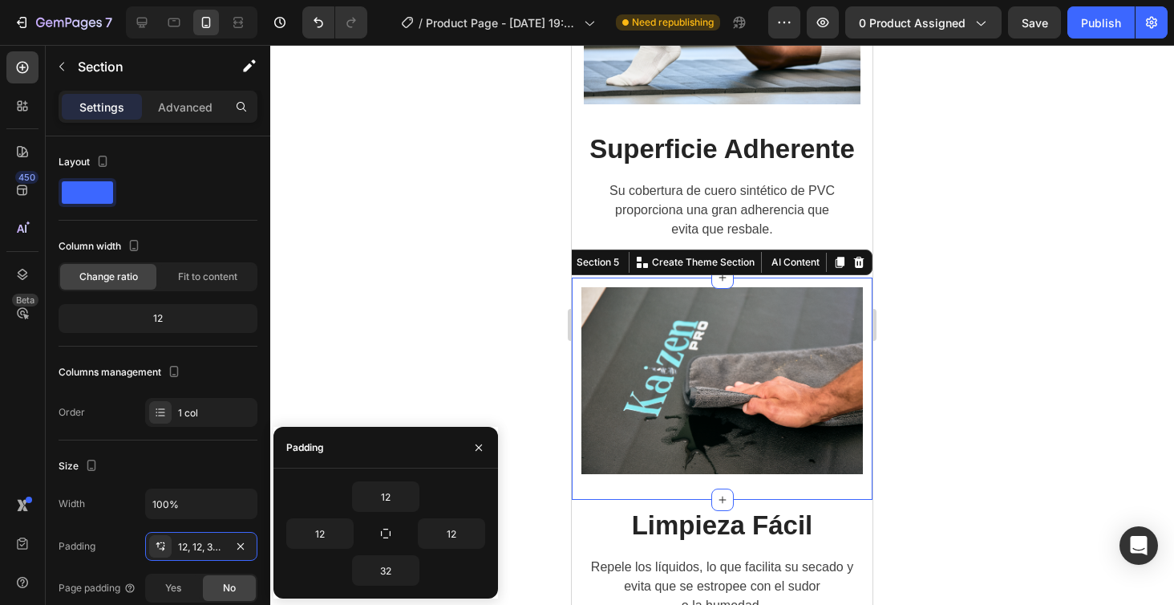
click at [400, 512] on div "12 12 12 32" at bounding box center [385, 533] width 199 height 104
click at [343, 535] on icon "button" at bounding box center [344, 533] width 13 height 13
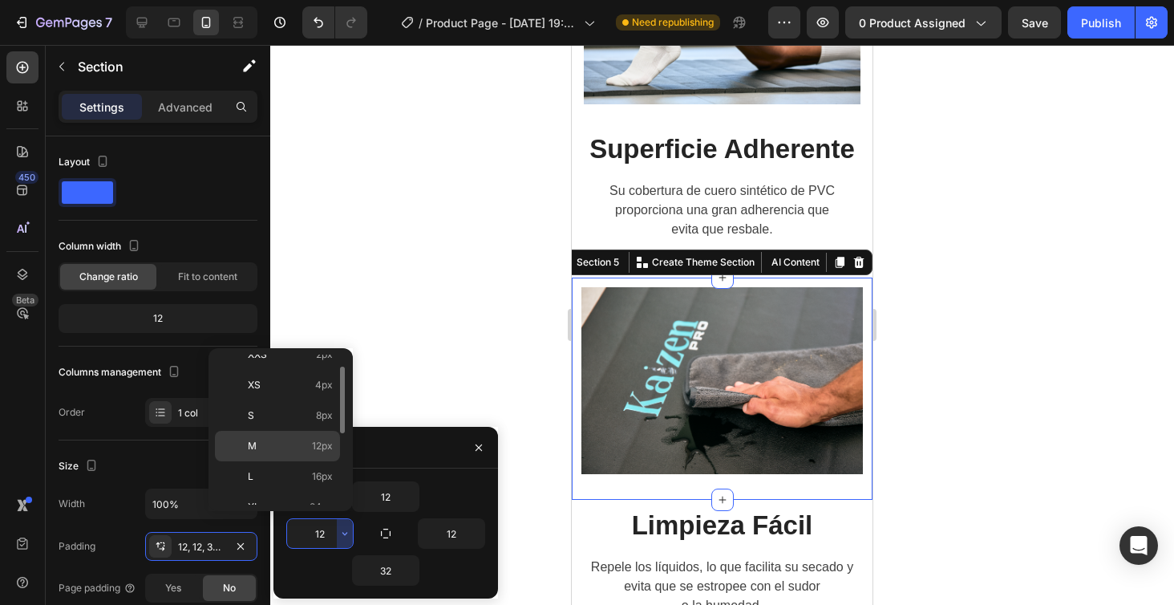
scroll to position [47, 0]
click at [323, 470] on span "16px" at bounding box center [322, 475] width 21 height 14
type input "16"
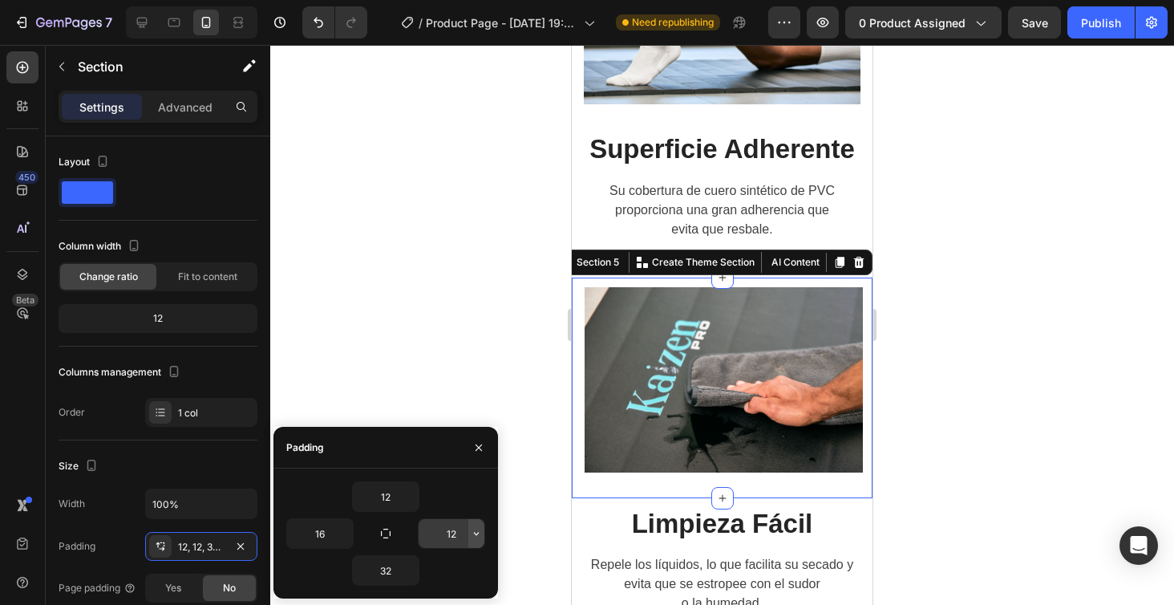
click at [479, 539] on icon "button" at bounding box center [476, 533] width 13 height 13
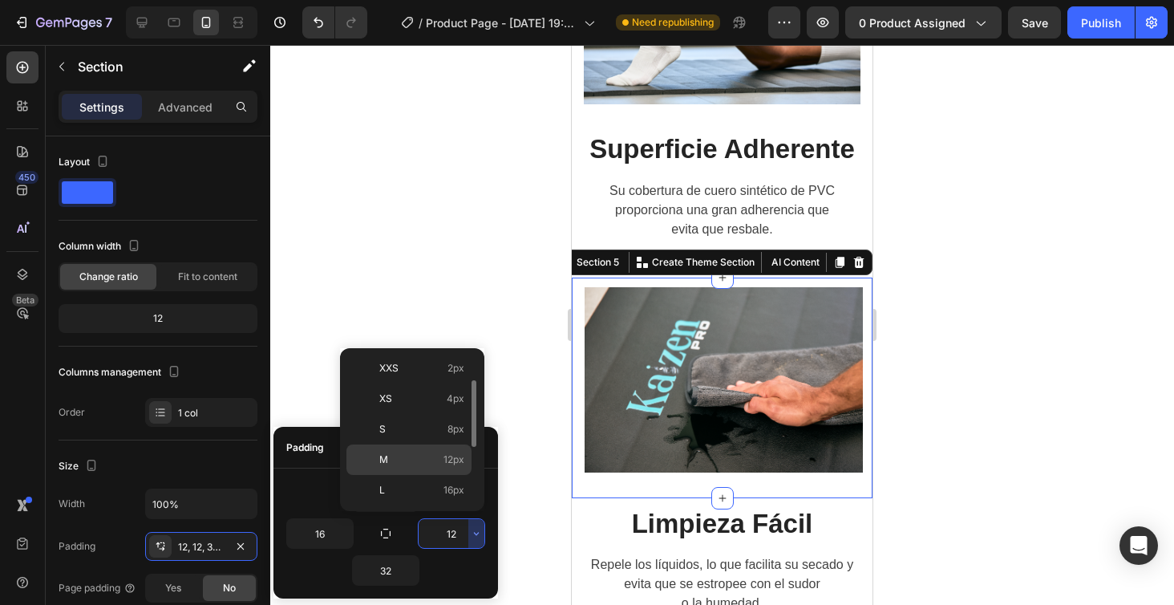
scroll to position [40, 0]
click at [452, 485] on span "16px" at bounding box center [454, 482] width 21 height 14
type input "16"
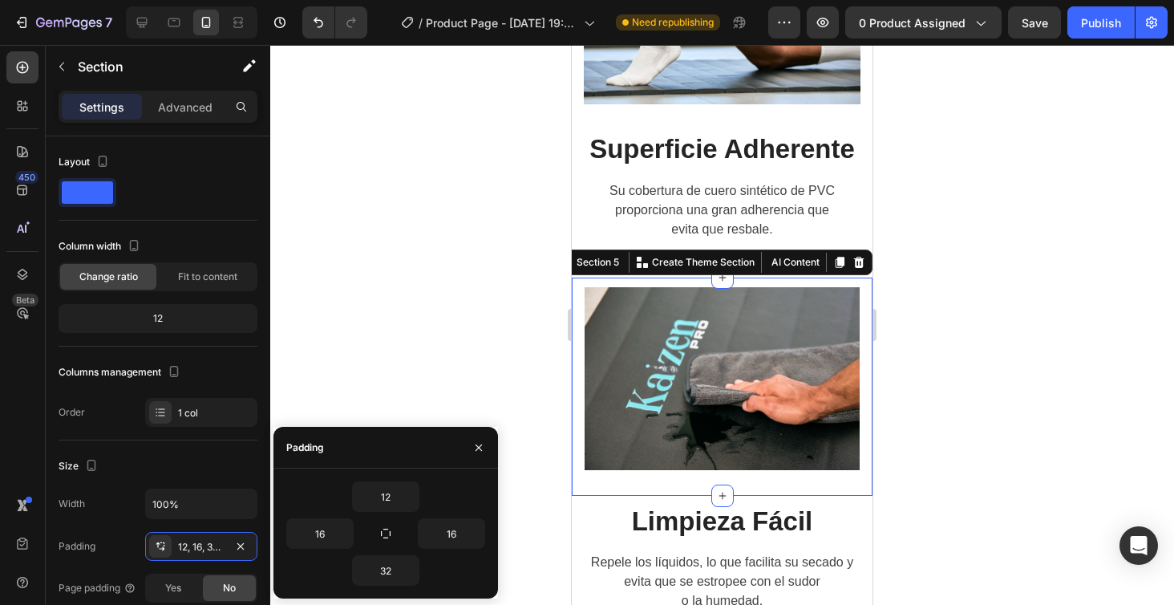
click at [951, 411] on div at bounding box center [722, 325] width 904 height 560
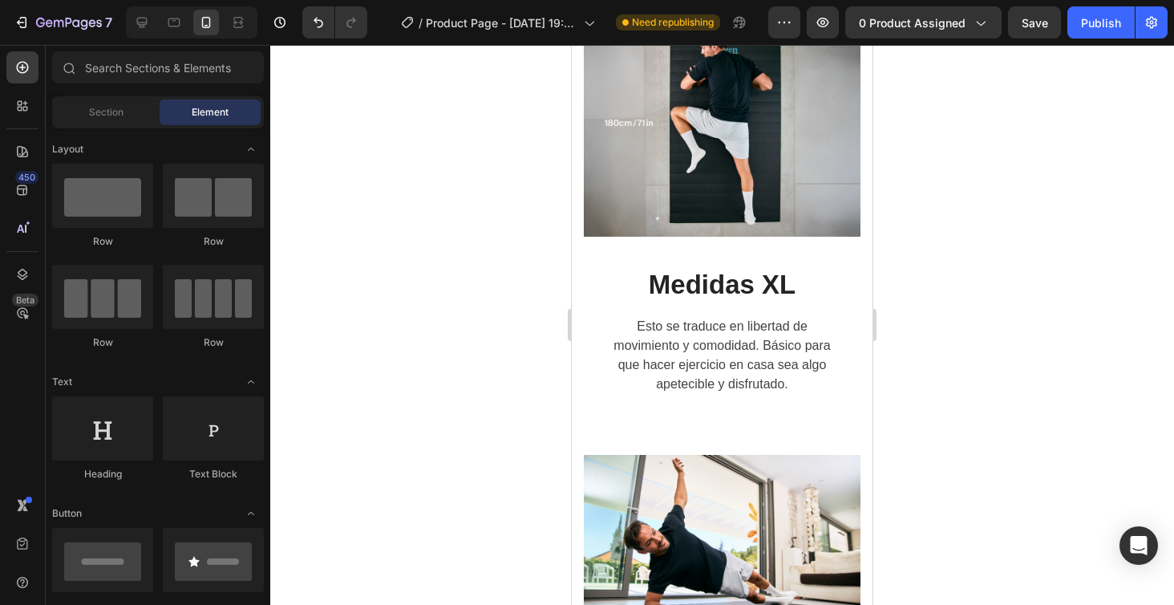
scroll to position [2706, 0]
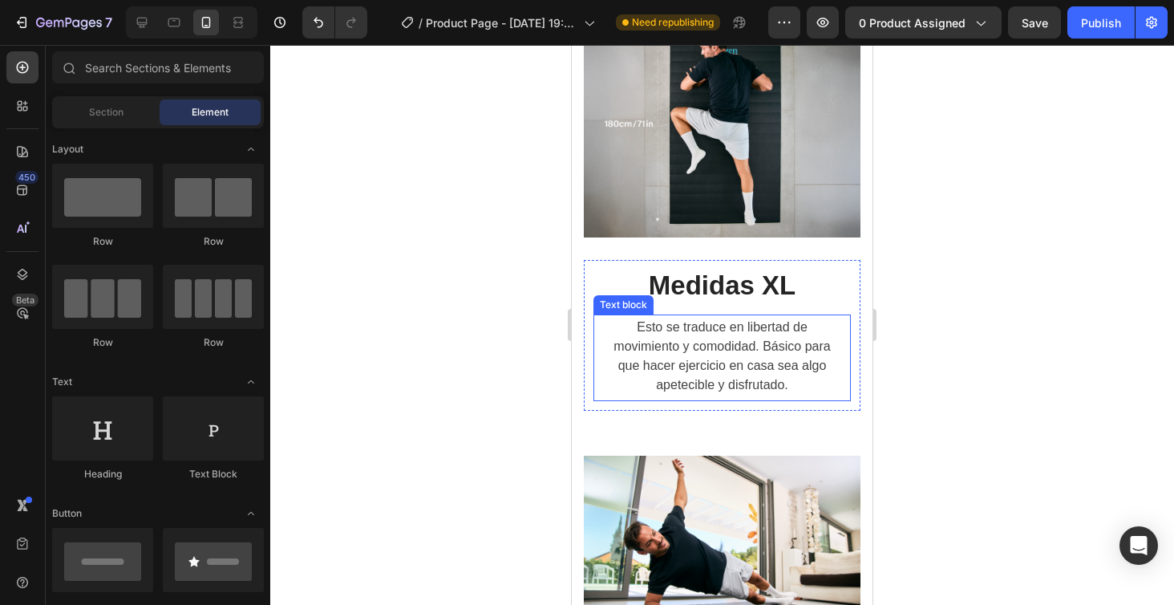
click at [719, 342] on p "Esto se traduce en libertad de movimiento y comodidad. Básico para que hacer ej…" at bounding box center [722, 356] width 225 height 77
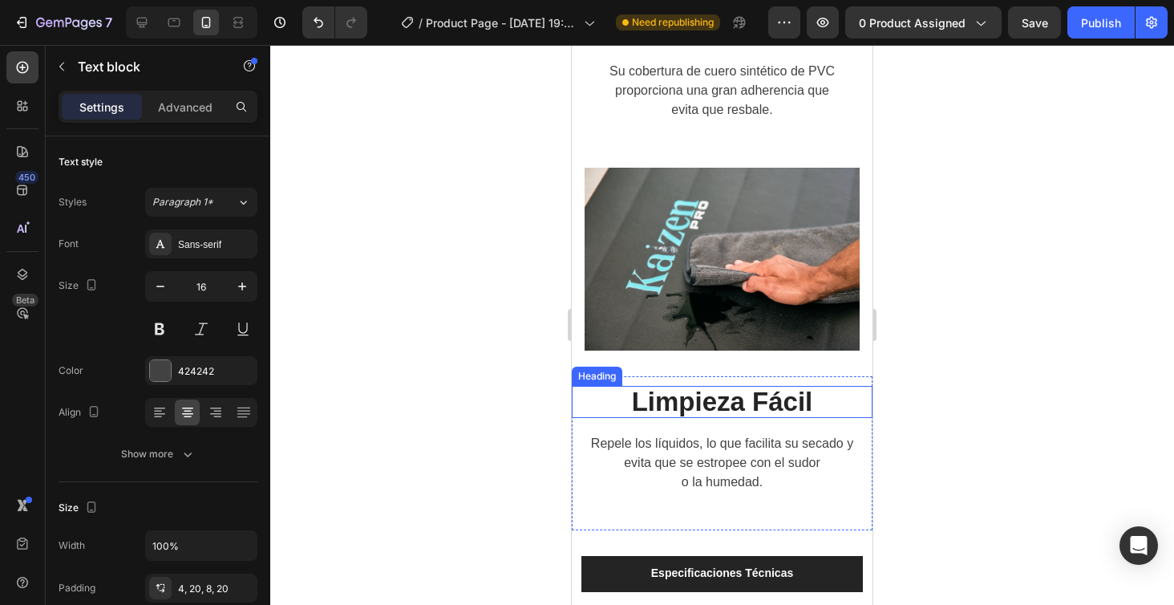
scroll to position [3869, 0]
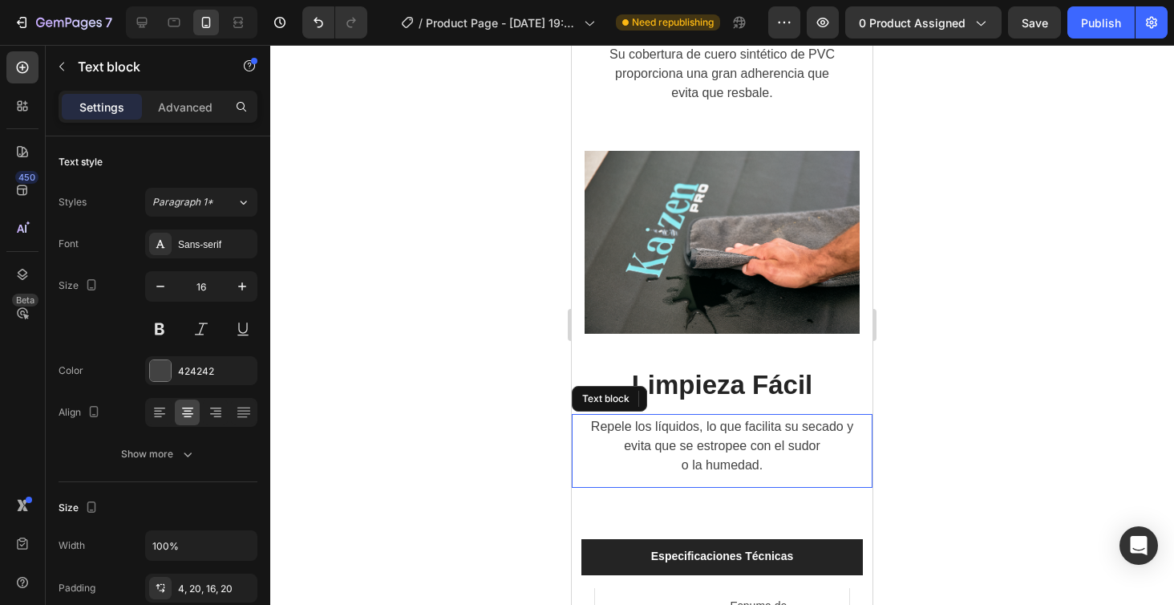
click at [712, 448] on p "Repele los líquidos, lo que facilita su secado y evita que se estropee con el s…" at bounding box center [722, 436] width 269 height 39
click at [348, 511] on div at bounding box center [722, 325] width 904 height 560
click at [845, 424] on p "Repele los líquidos, lo que facilita su secado y evita que se estropee con el s…" at bounding box center [722, 436] width 269 height 39
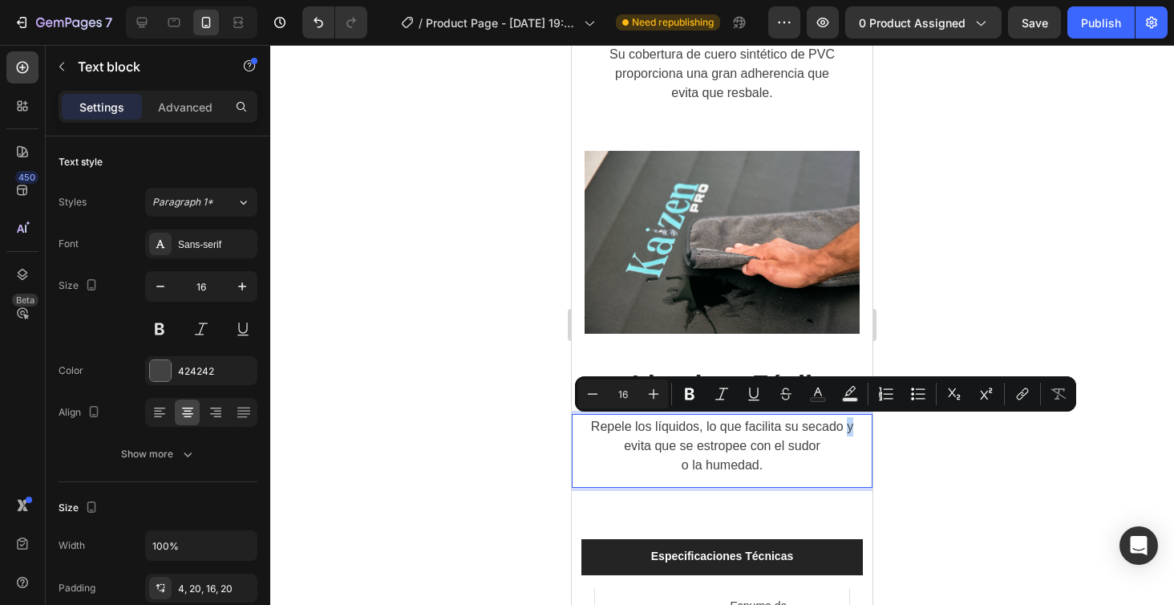
click at [843, 424] on p "Repele los líquidos, lo que facilita su secado y evita que se estropee con el s…" at bounding box center [722, 436] width 269 height 39
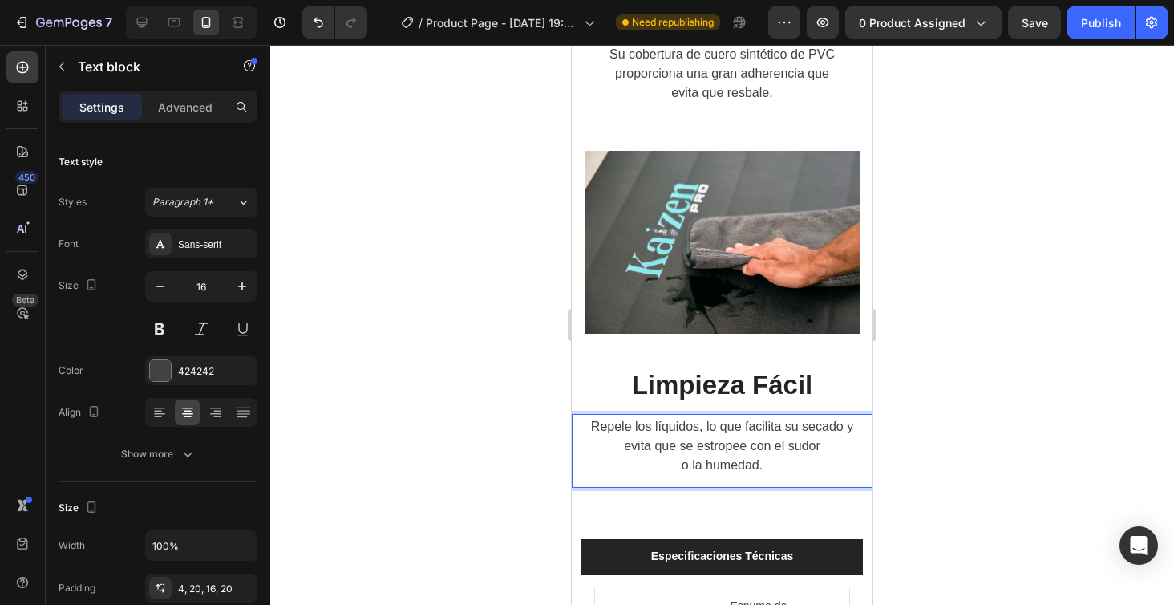
click at [845, 425] on p "Repele los líquidos, lo que facilita su secado y evita que se estropee con el s…" at bounding box center [722, 436] width 269 height 39
click at [620, 440] on p "Repele los líquidos, lo que facilita su secado y evita que se estropee con el s…" at bounding box center [722, 436] width 269 height 39
click at [620, 444] on p "Repele los líquidos, lo que facilita su secado yevita que se estropee con el su…" at bounding box center [722, 436] width 269 height 39
click at [1002, 379] on div at bounding box center [722, 325] width 904 height 560
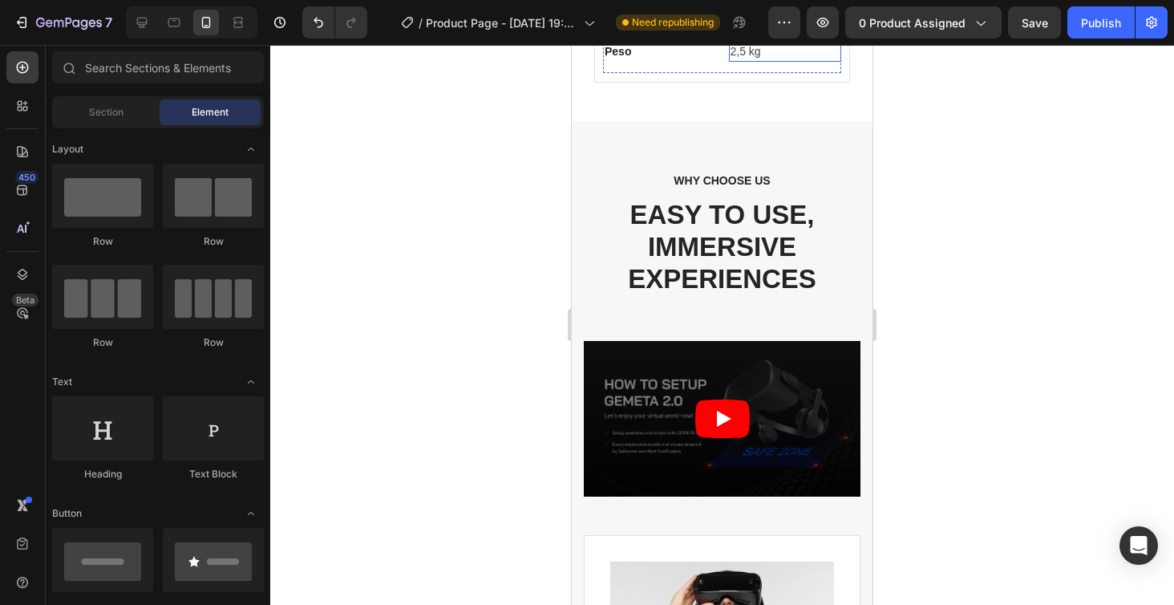
scroll to position [4579, 0]
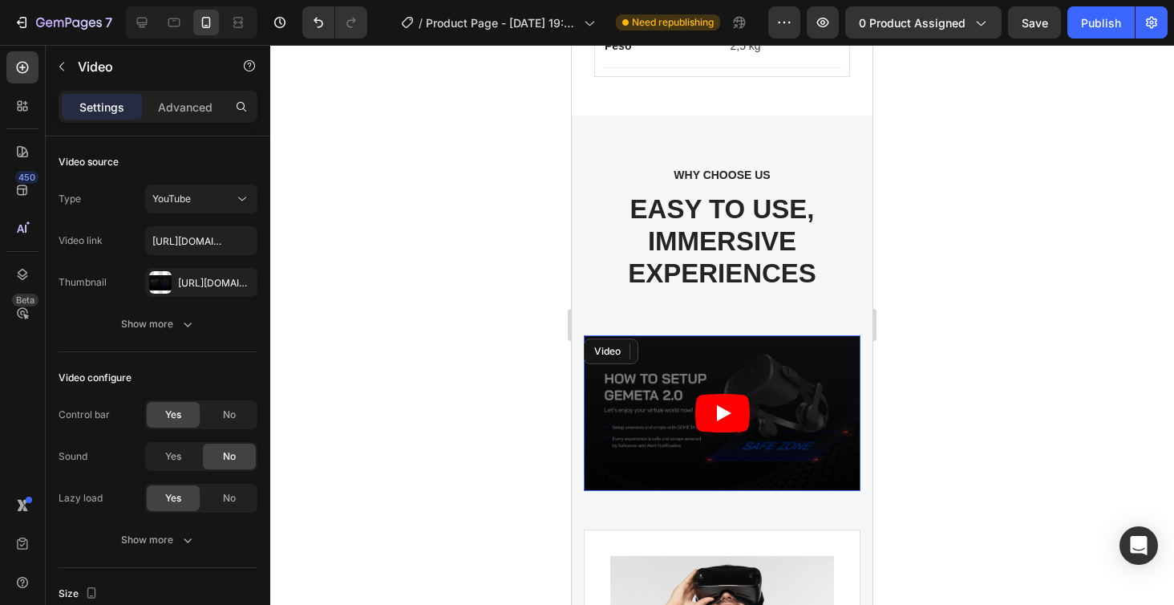
click at [690, 396] on article at bounding box center [722, 413] width 277 height 156
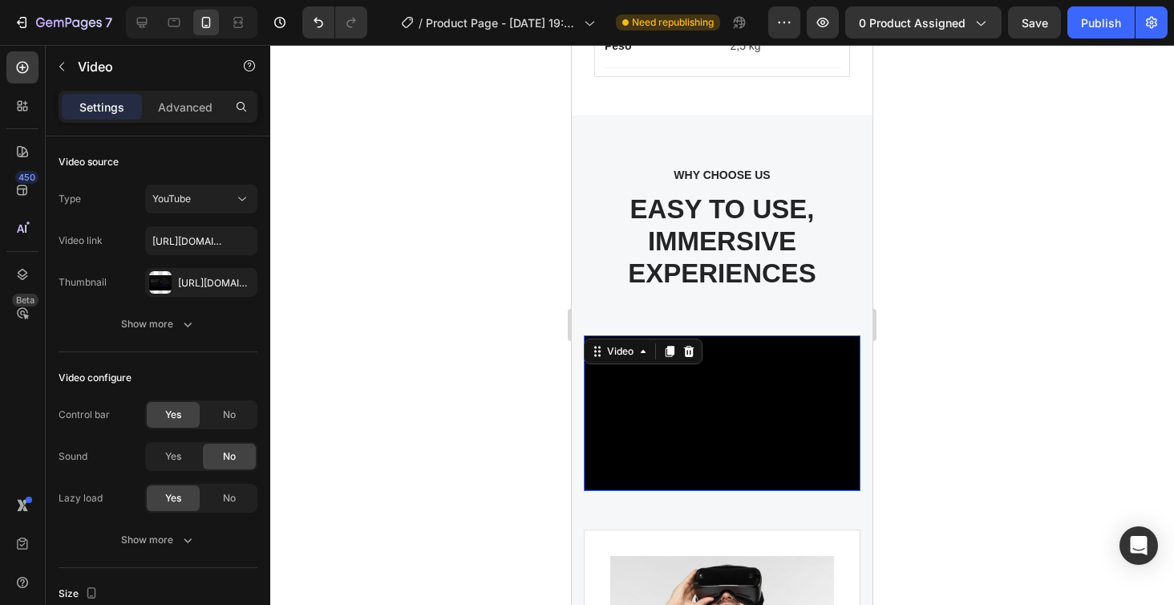
click at [977, 238] on div at bounding box center [722, 325] width 904 height 560
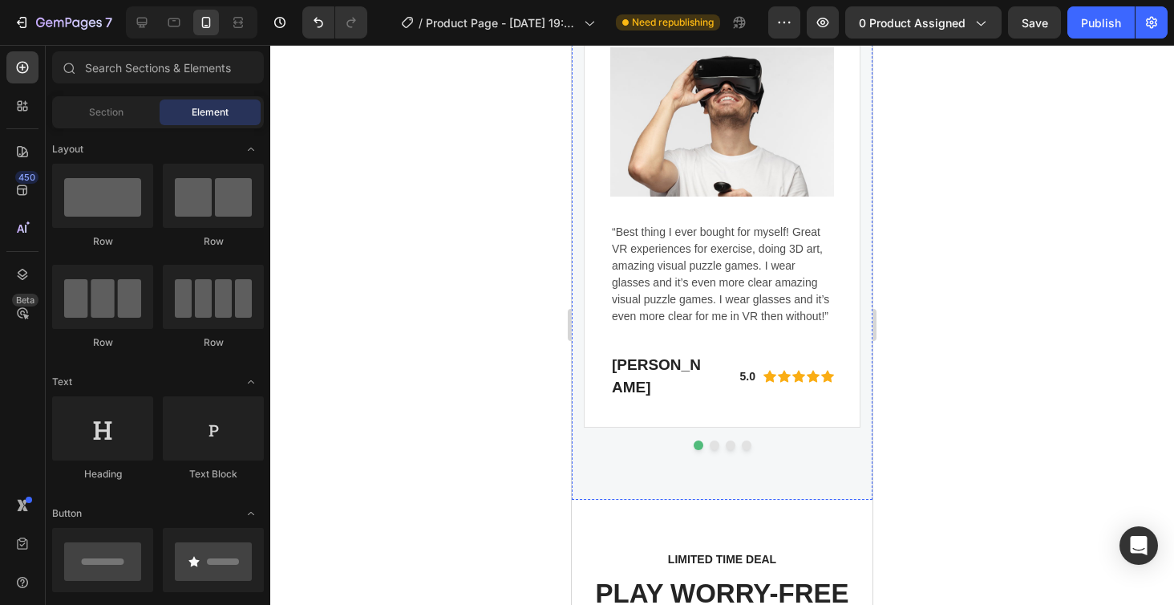
scroll to position [5089, 0]
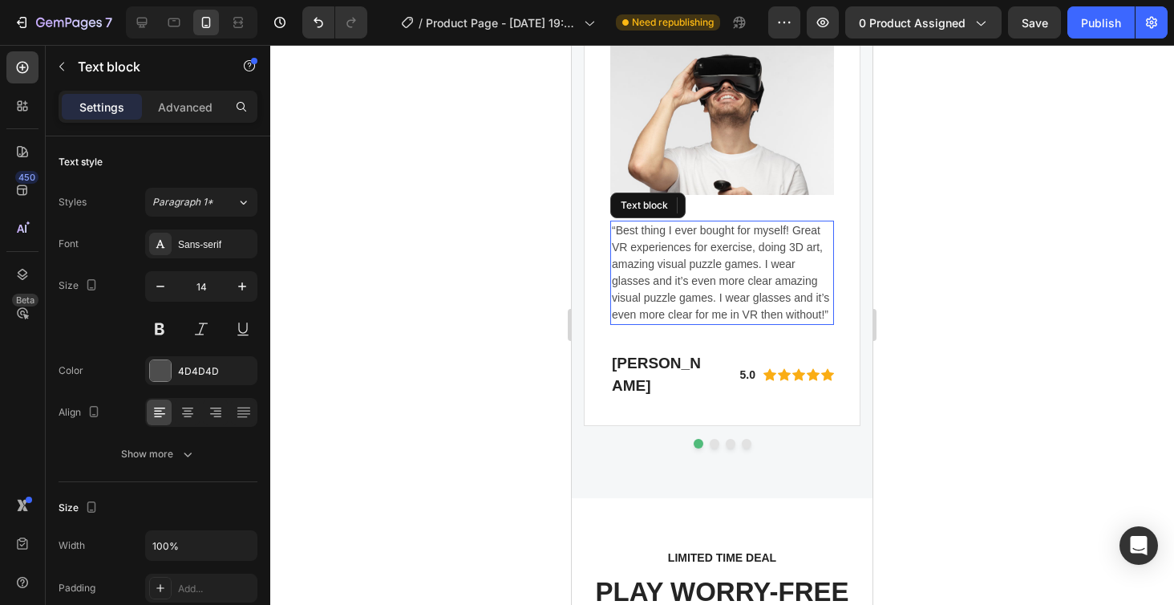
click at [780, 230] on p "“Best thing I ever bought for myself! Great VR experiences for exercise, doing …" at bounding box center [722, 272] width 221 height 101
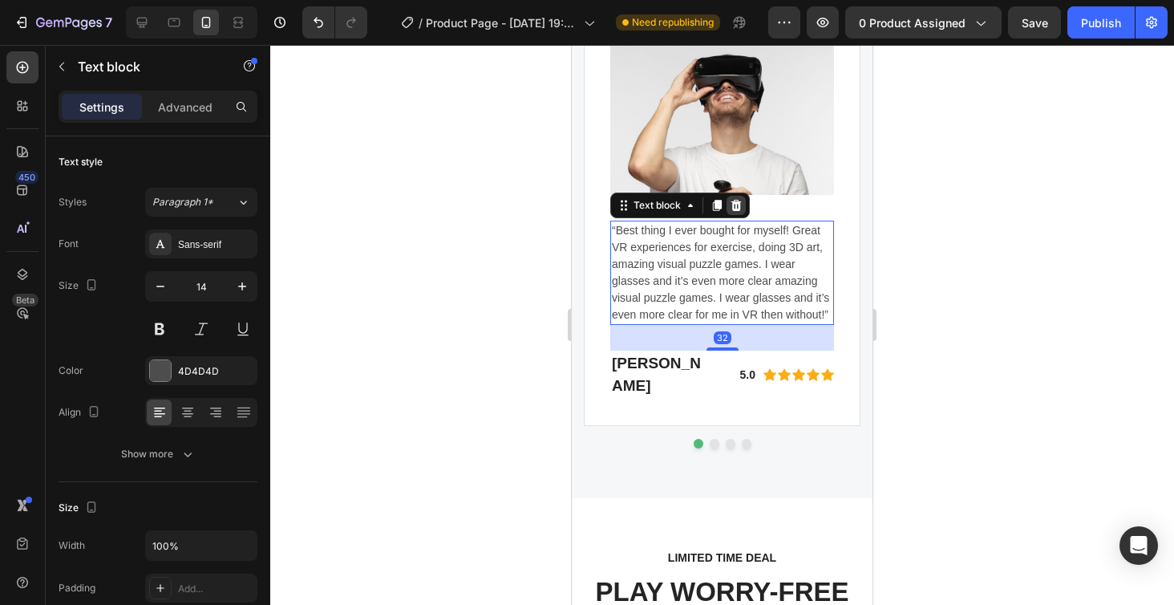
click at [738, 206] on icon at bounding box center [736, 205] width 13 height 13
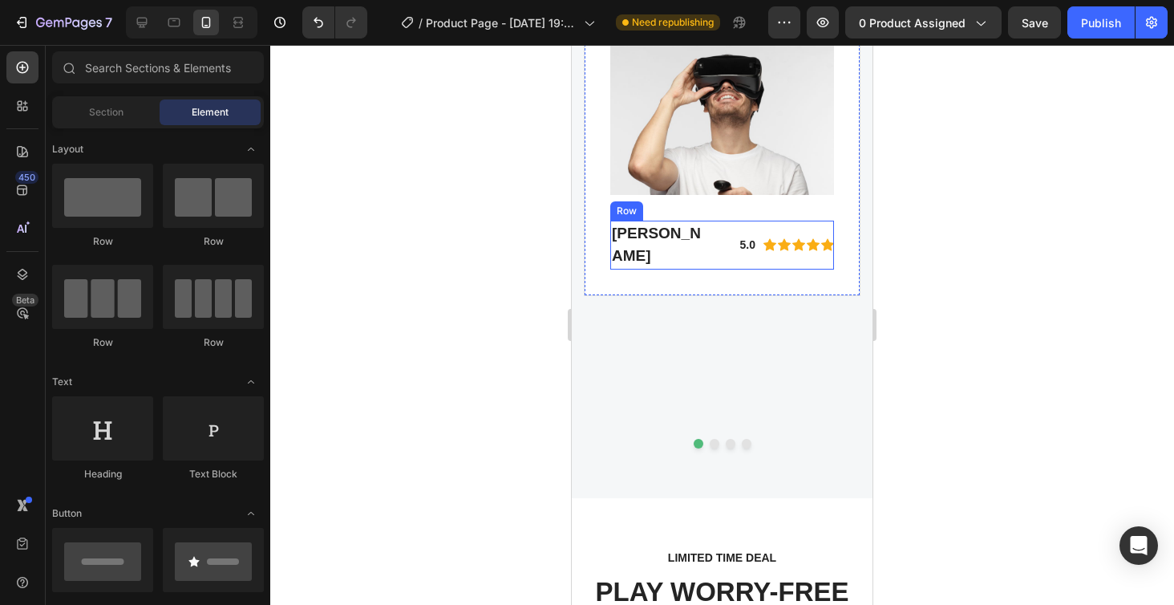
click at [711, 238] on div "[PERSON_NAME] Heading 5.0 Text block Icon Icon Icon Icon Icon Icon List Hoz Row…" at bounding box center [722, 245] width 224 height 49
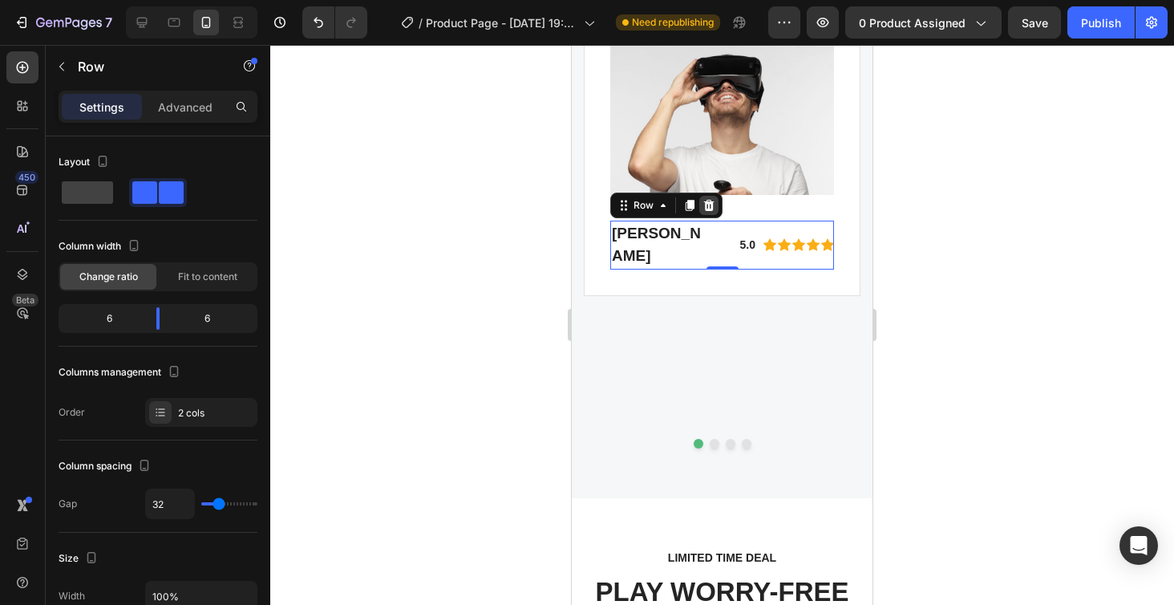
click at [711, 213] on div at bounding box center [708, 205] width 19 height 19
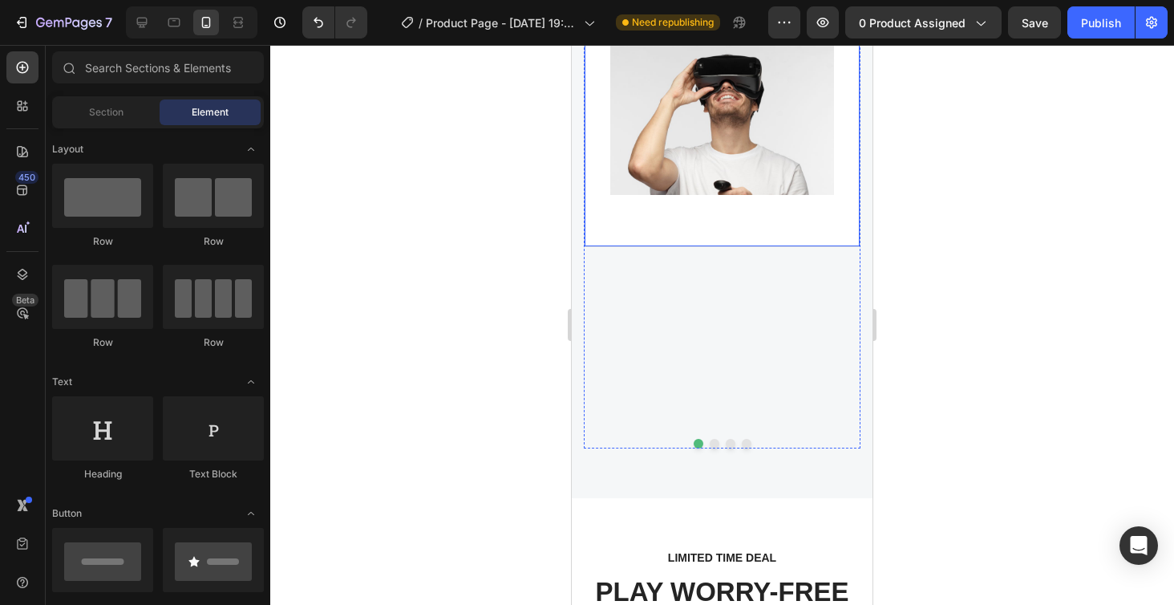
click at [693, 217] on div "Image" at bounding box center [722, 133] width 224 height 175
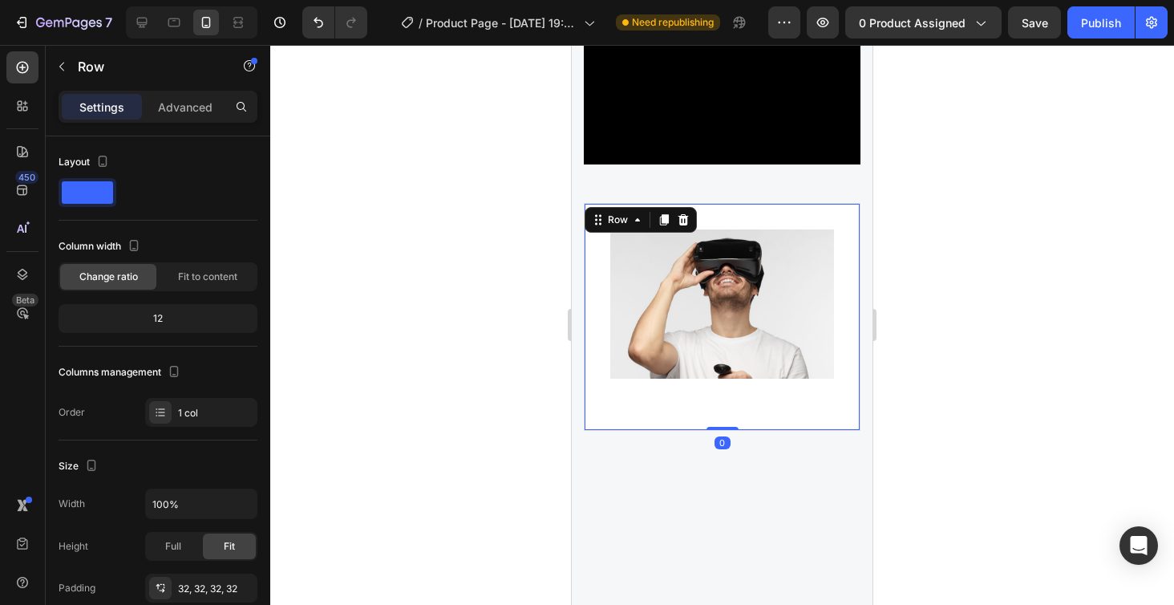
scroll to position [4903, 0]
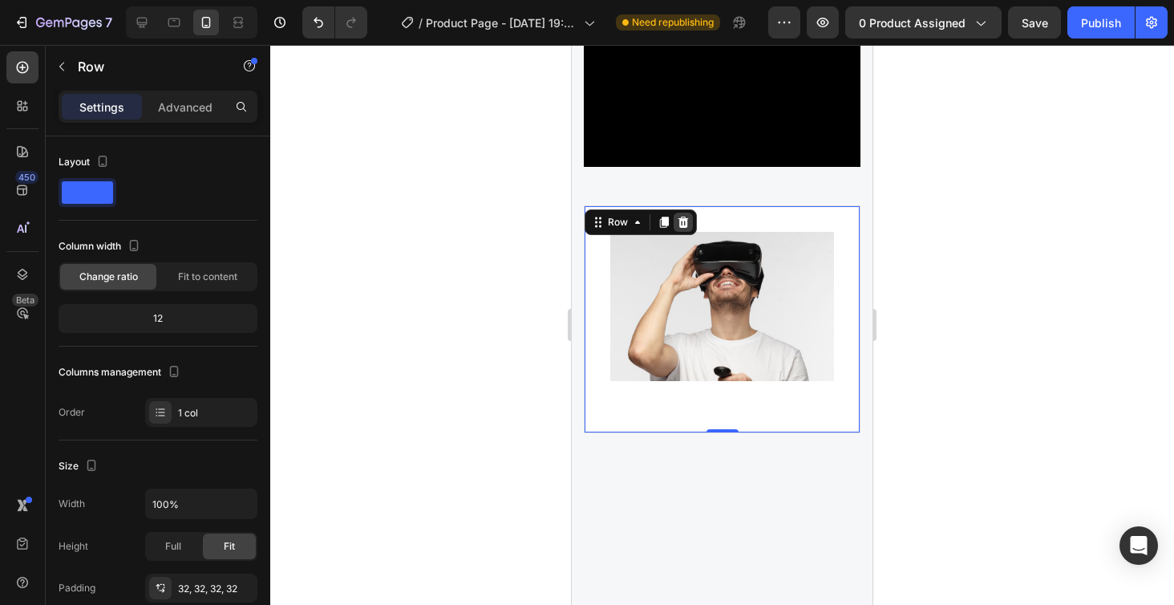
click at [688, 221] on icon at bounding box center [683, 222] width 13 height 13
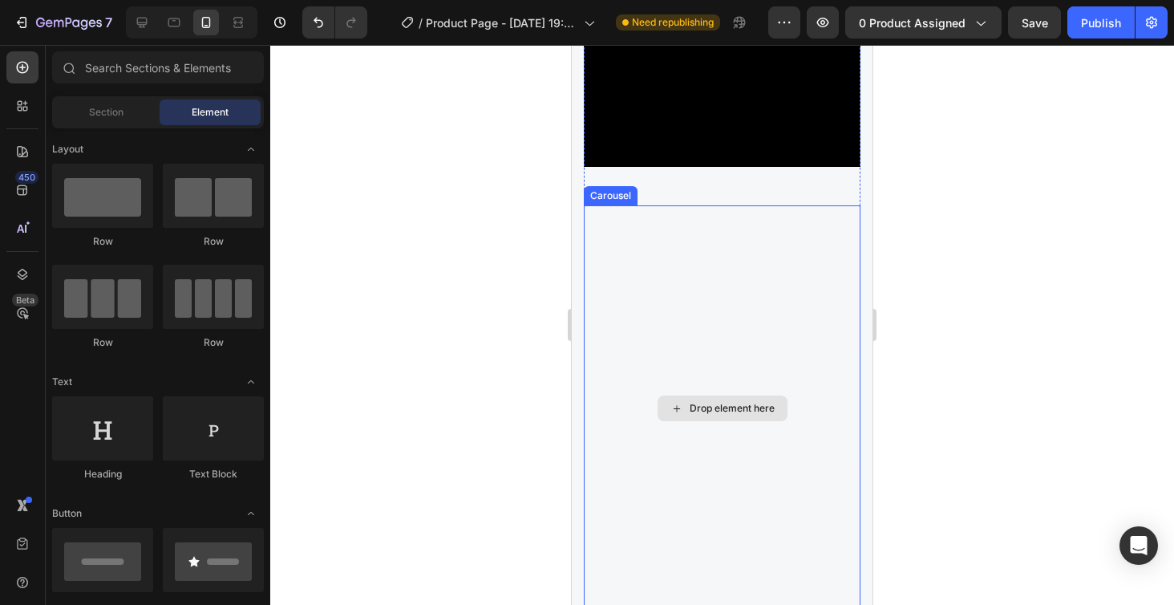
click at [728, 356] on div "Drop element here" at bounding box center [722, 408] width 277 height 407
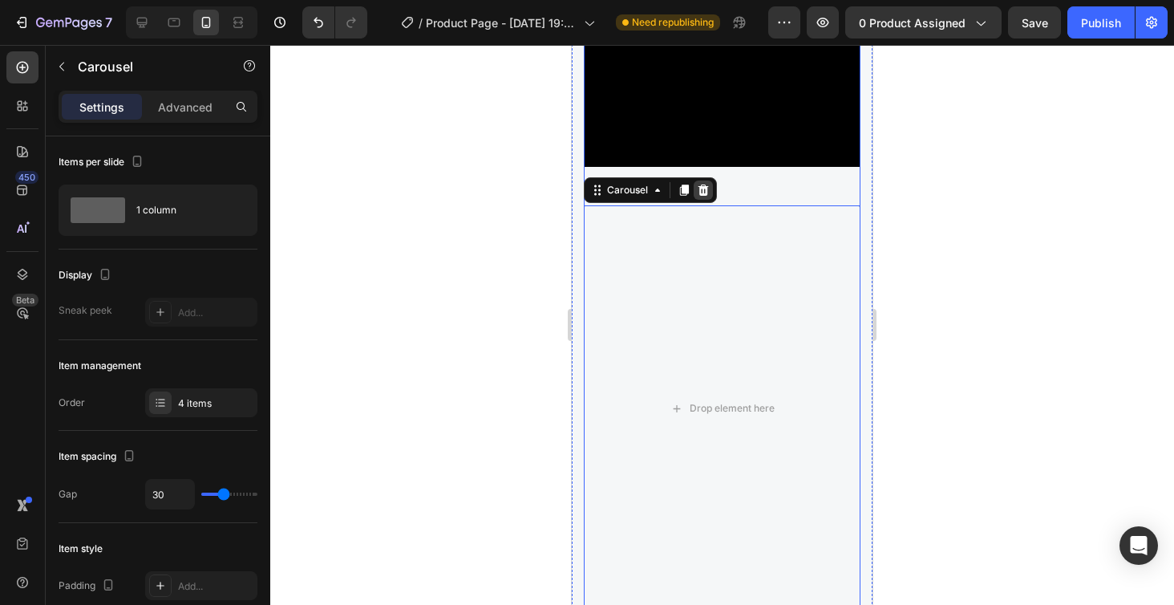
click at [706, 193] on icon at bounding box center [704, 189] width 10 height 11
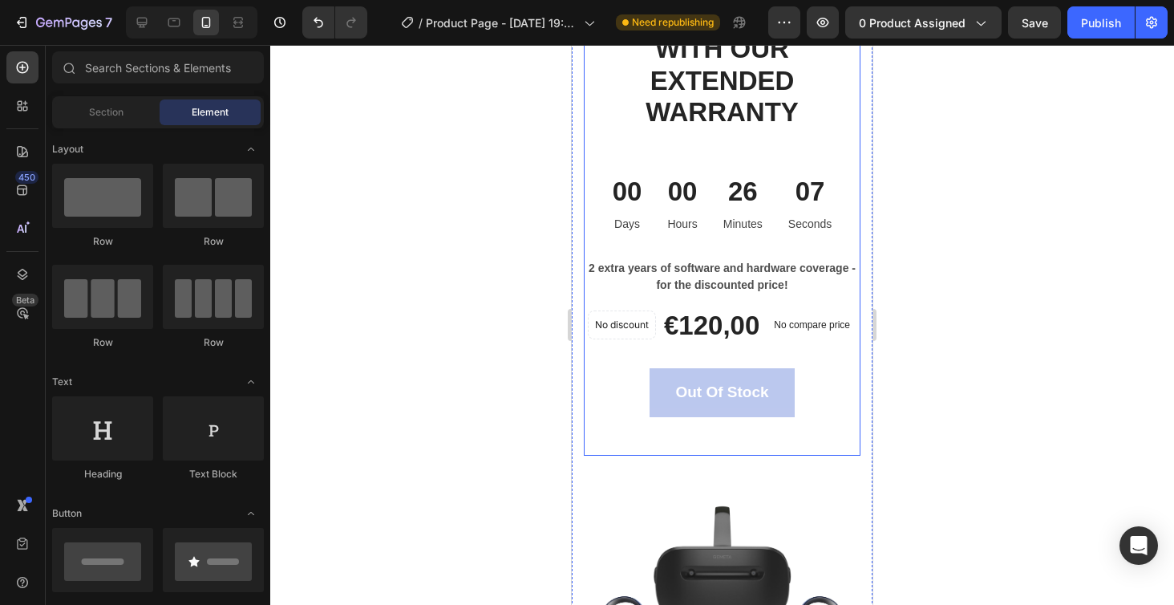
scroll to position [5235, 0]
click at [854, 160] on div "LIMITED TIME DEAL Text block PLAY WORRY-FREE WITH OUR EXTENDED WARRANTY Heading…" at bounding box center [722, 213] width 277 height 482
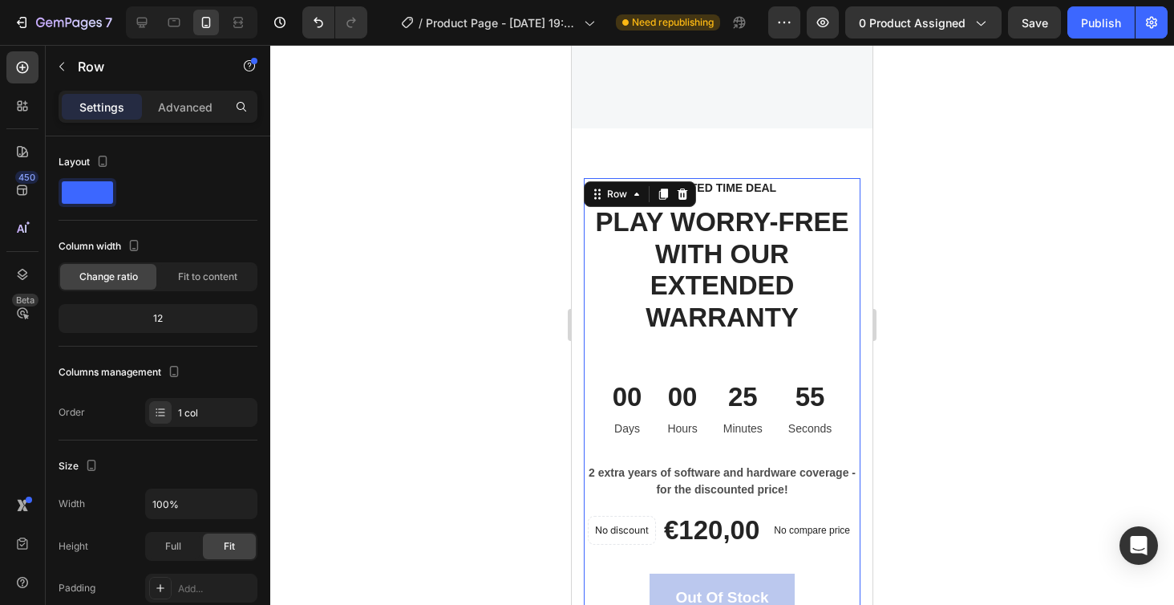
scroll to position [5016, 0]
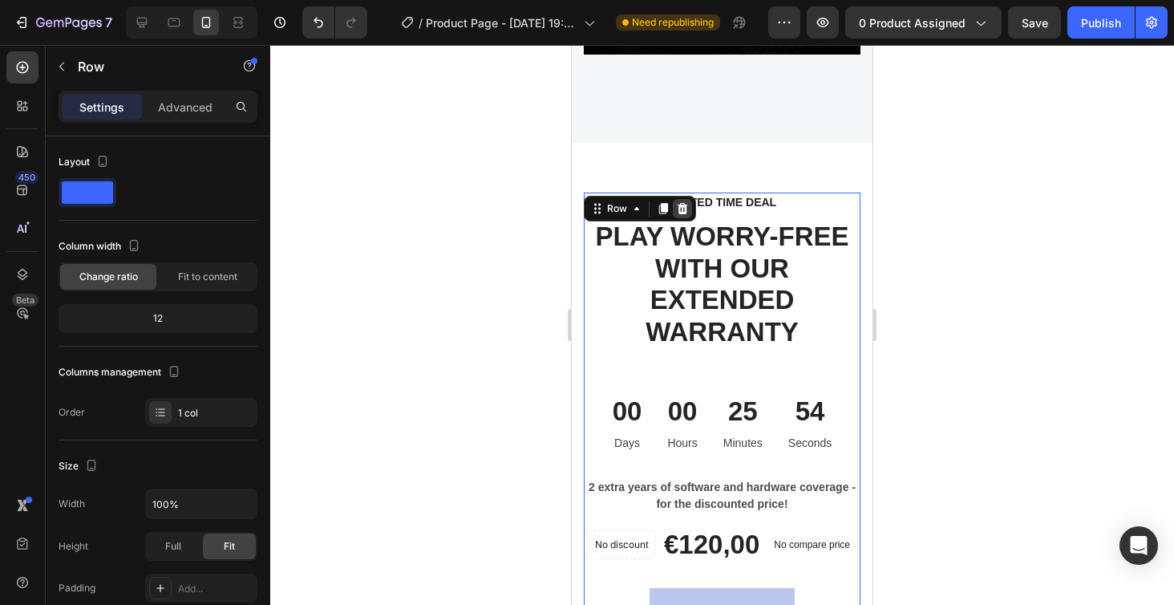
click at [684, 208] on icon at bounding box center [682, 208] width 13 height 13
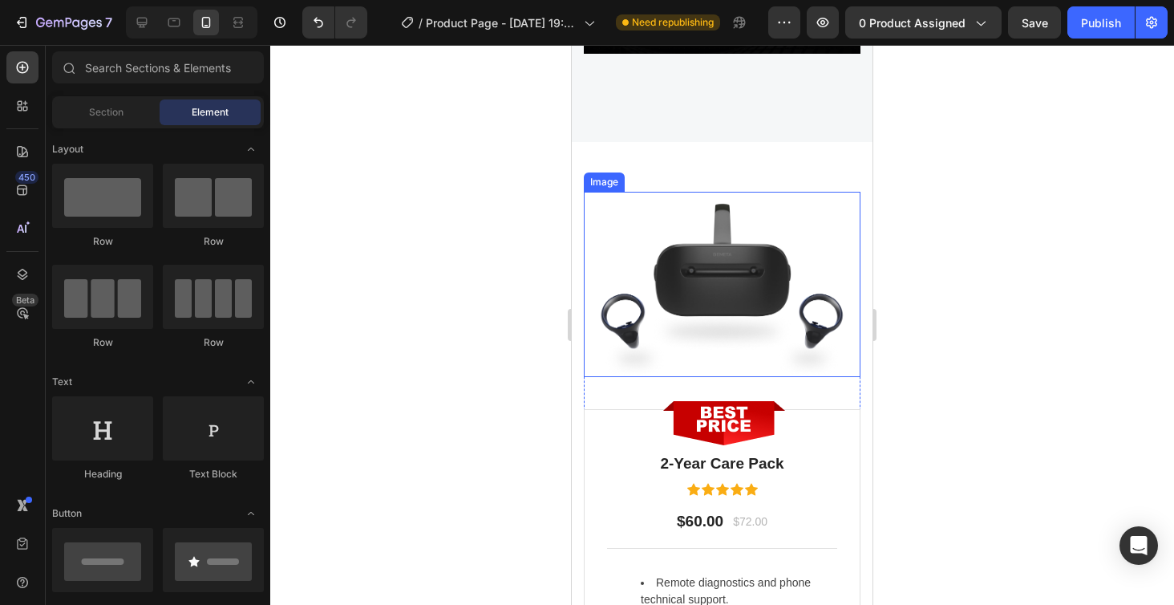
scroll to position [5023, 0]
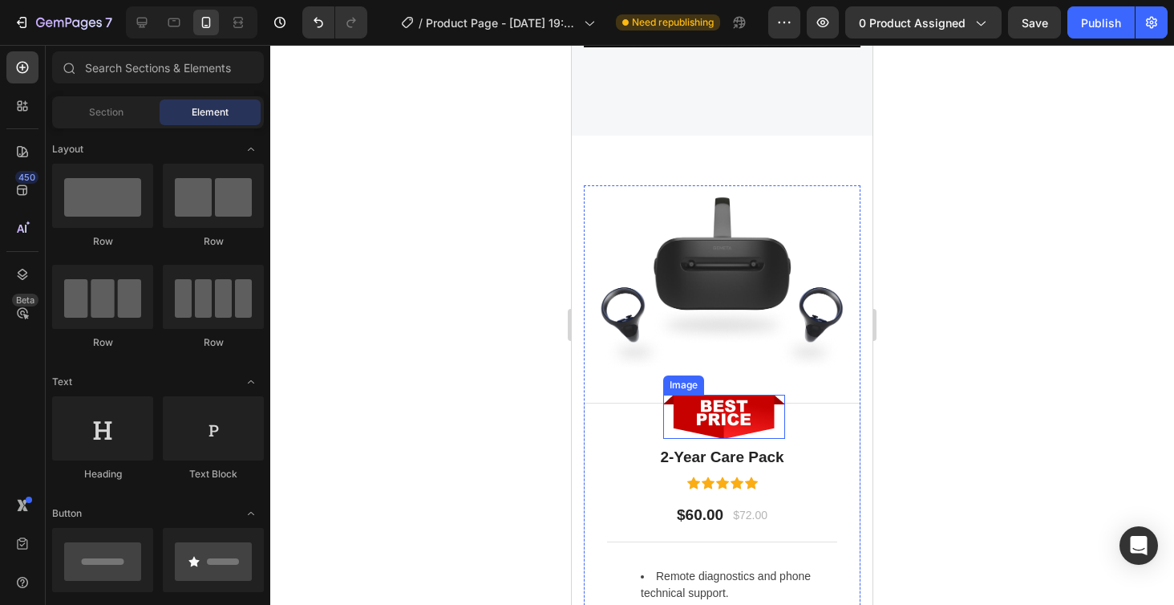
click at [760, 421] on img at bounding box center [724, 417] width 122 height 44
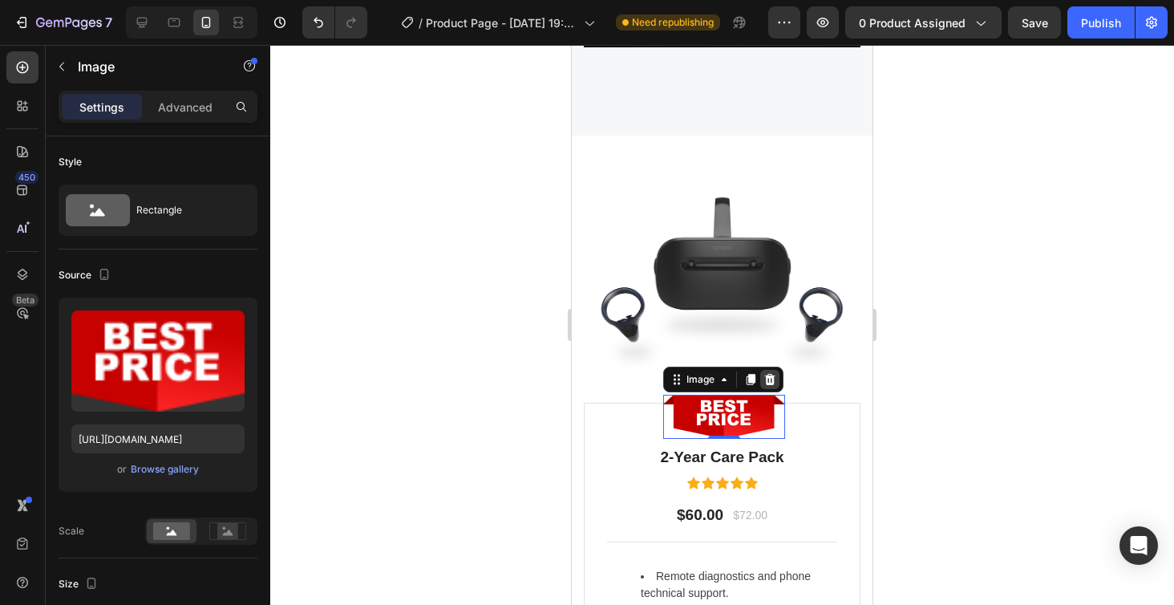
click at [775, 383] on icon at bounding box center [770, 379] width 13 height 13
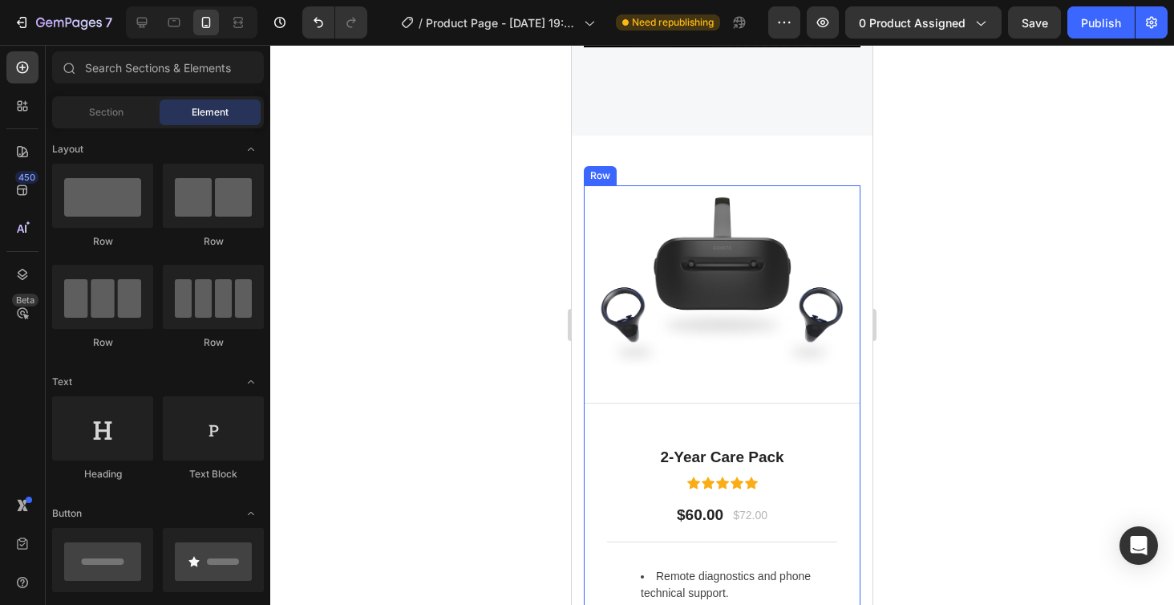
click at [780, 432] on div "2-Year Care Pack Heading Icon Icon Icon Icon Icon Icon List Hoz $60.00 Text blo…" at bounding box center [722, 562] width 277 height 319
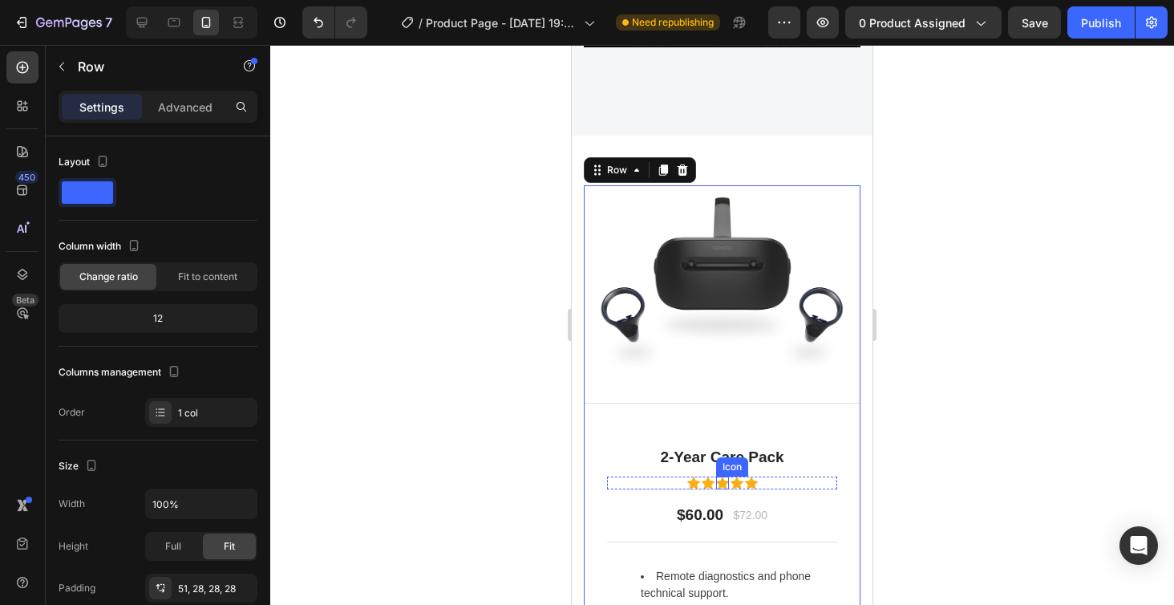
click at [729, 467] on div "Icon" at bounding box center [732, 467] width 26 height 0
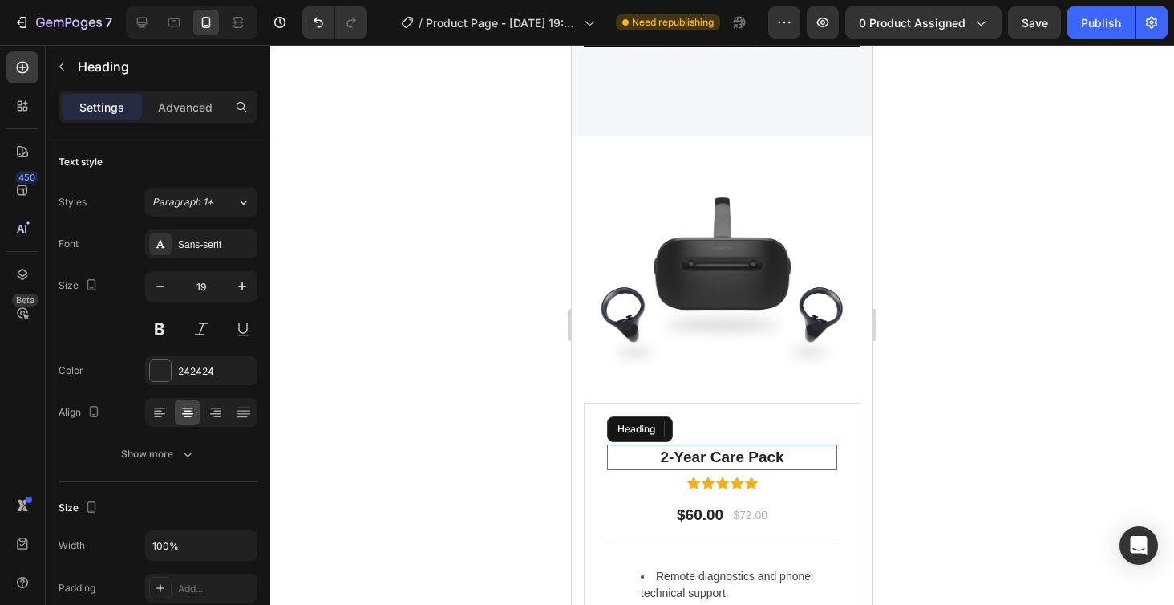
click at [690, 460] on p "2-Year Care Pack" at bounding box center [722, 457] width 227 height 23
click at [725, 431] on icon at bounding box center [724, 429] width 10 height 11
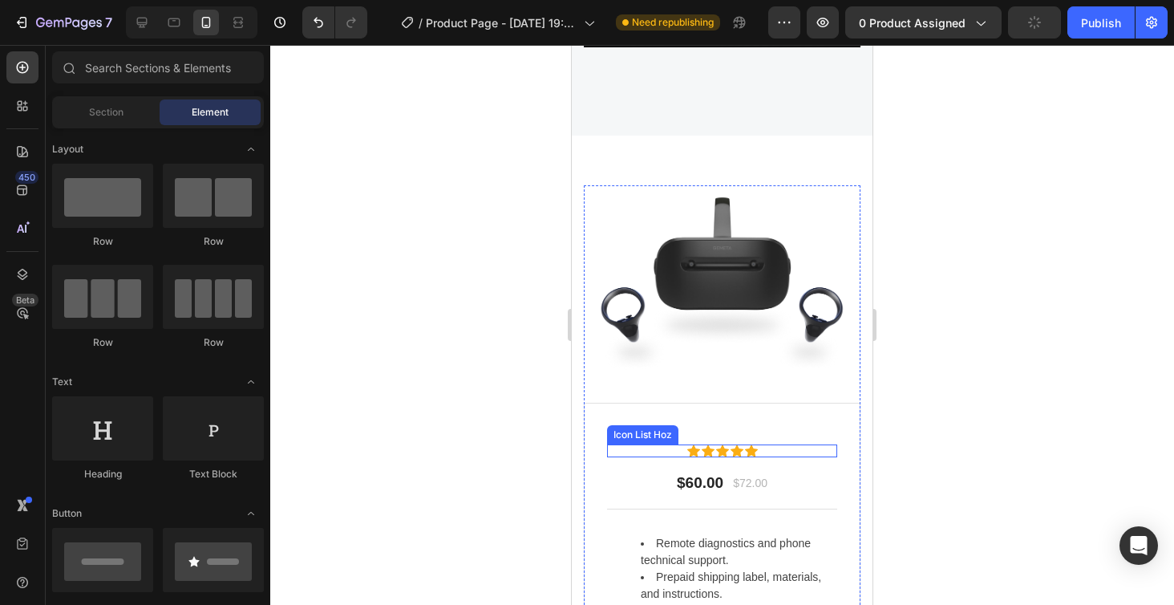
click at [765, 449] on div "Icon Icon Icon Icon Icon" at bounding box center [722, 450] width 230 height 13
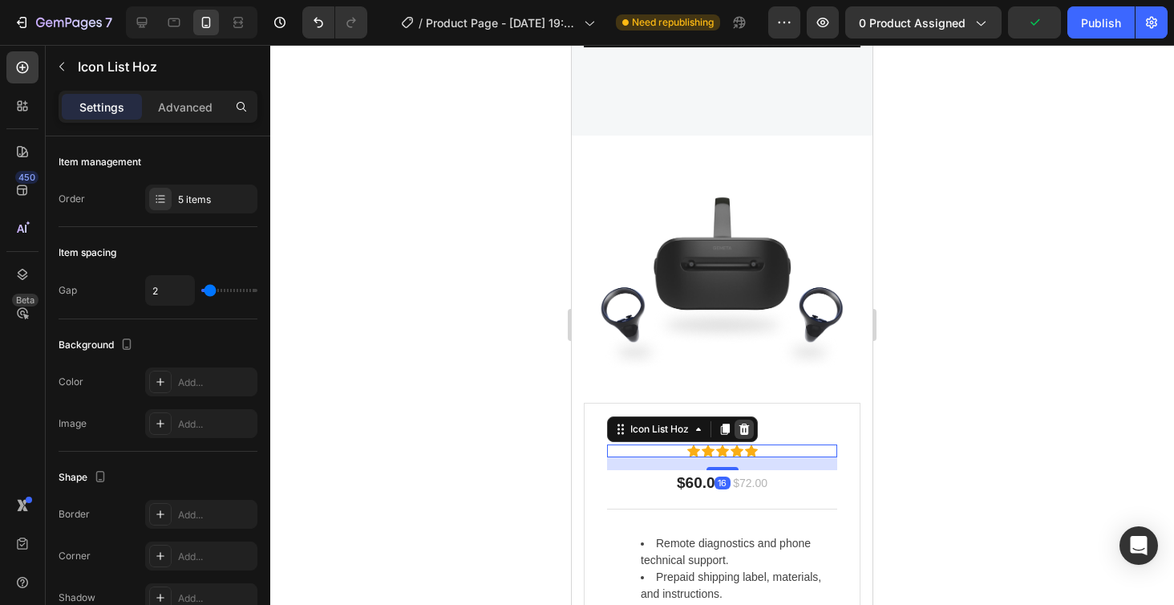
click at [749, 432] on icon at bounding box center [745, 429] width 10 height 11
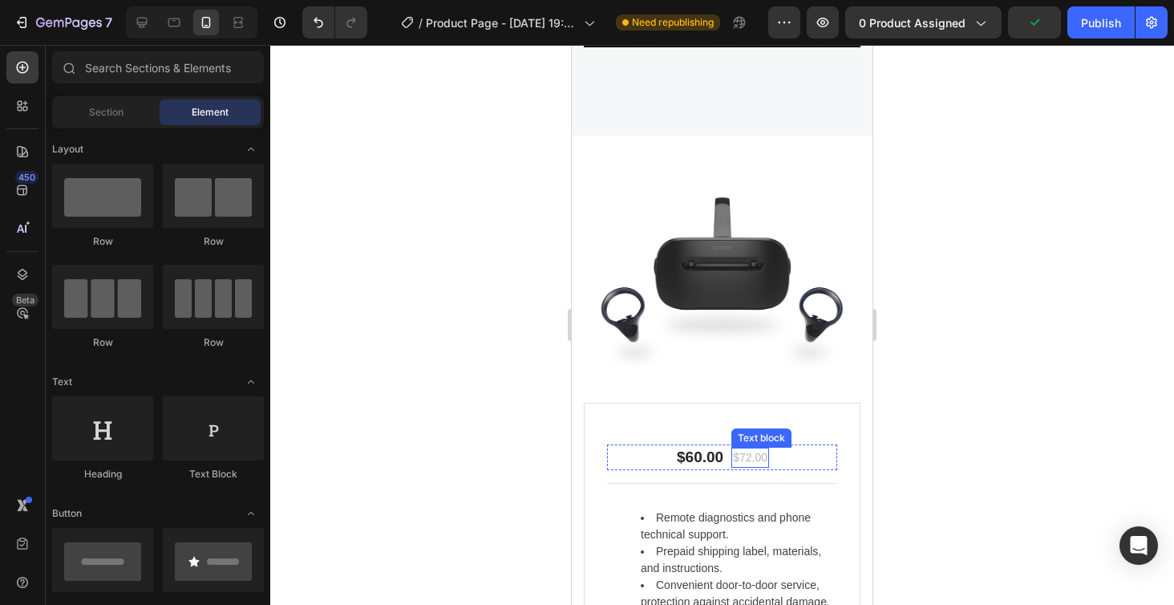
click at [740, 450] on p "$72.00" at bounding box center [750, 457] width 34 height 17
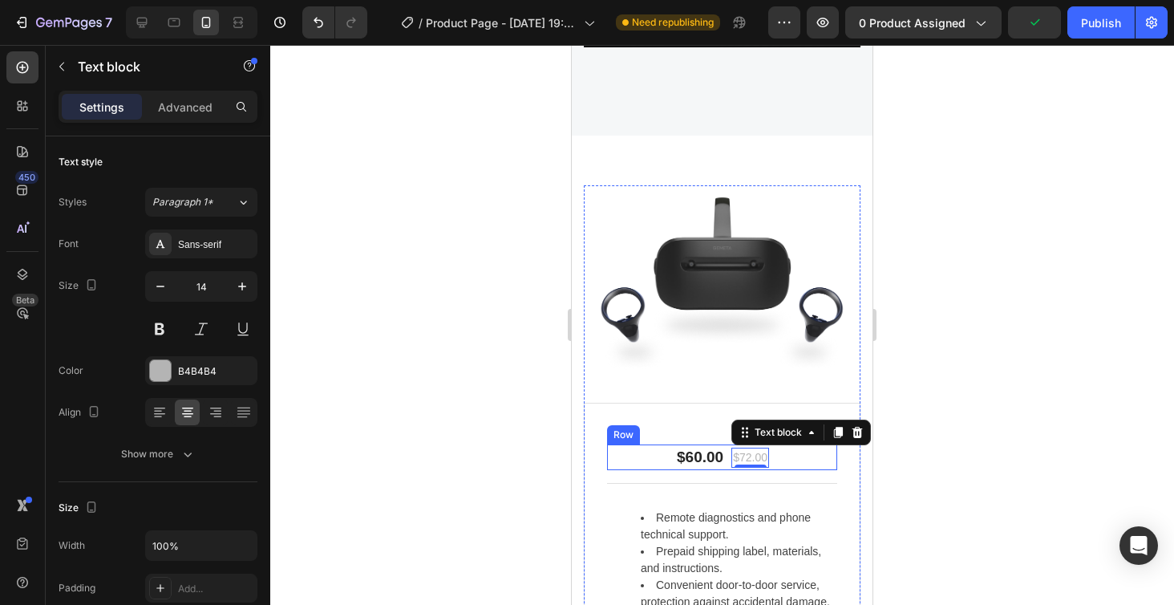
click at [781, 454] on div "$60.00 Text block $72.00 Text block 0 Row" at bounding box center [722, 457] width 230 height 26
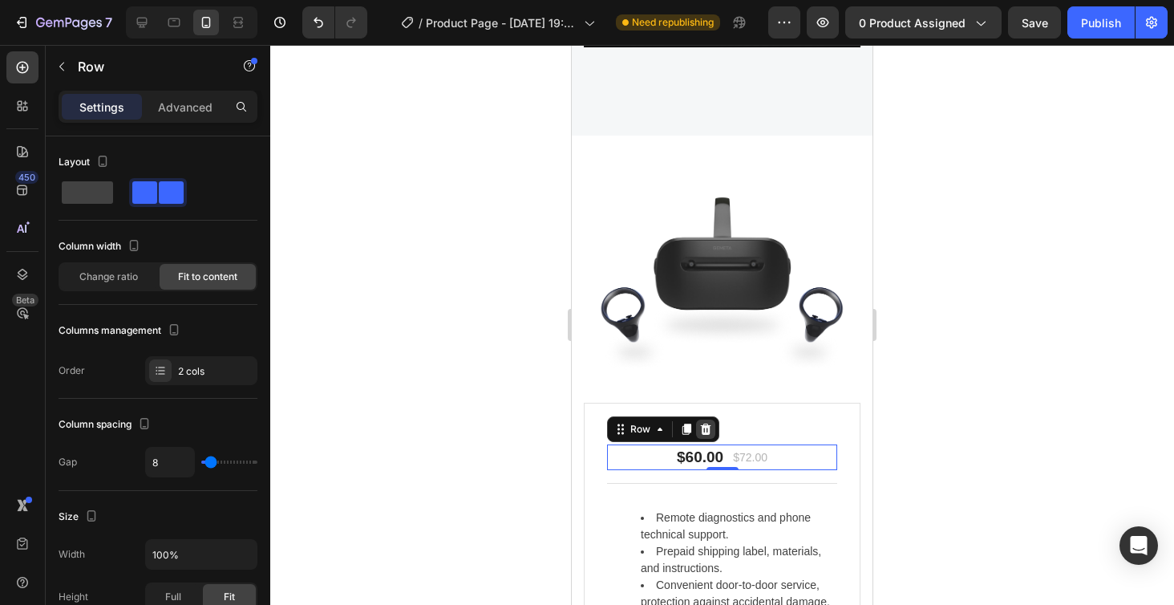
click at [711, 430] on icon at bounding box center [705, 429] width 13 height 13
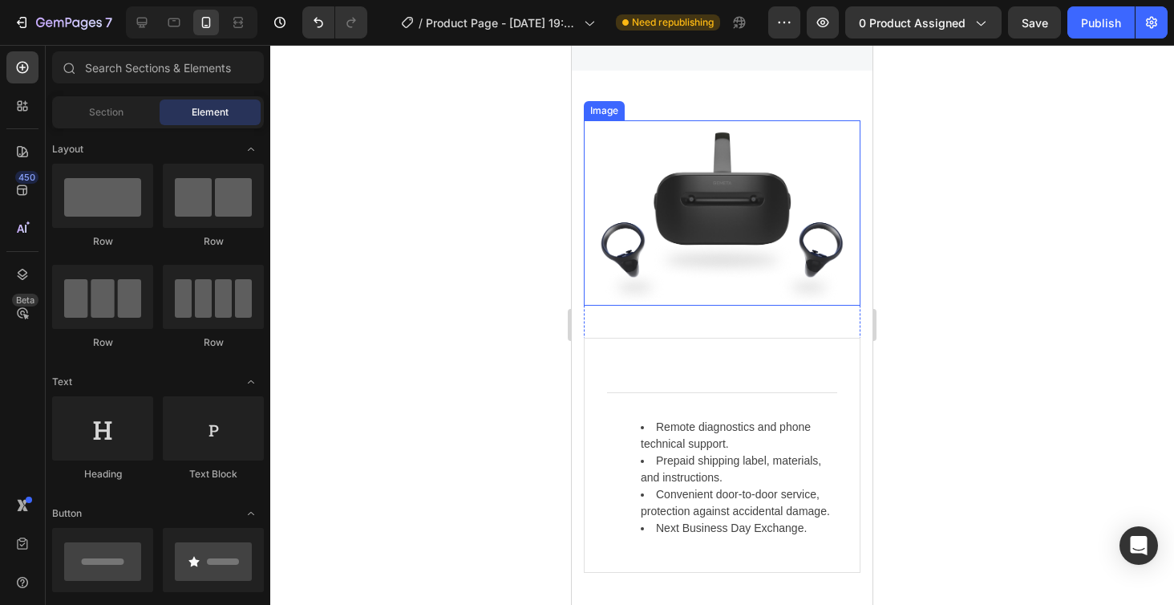
scroll to position [4902, 0]
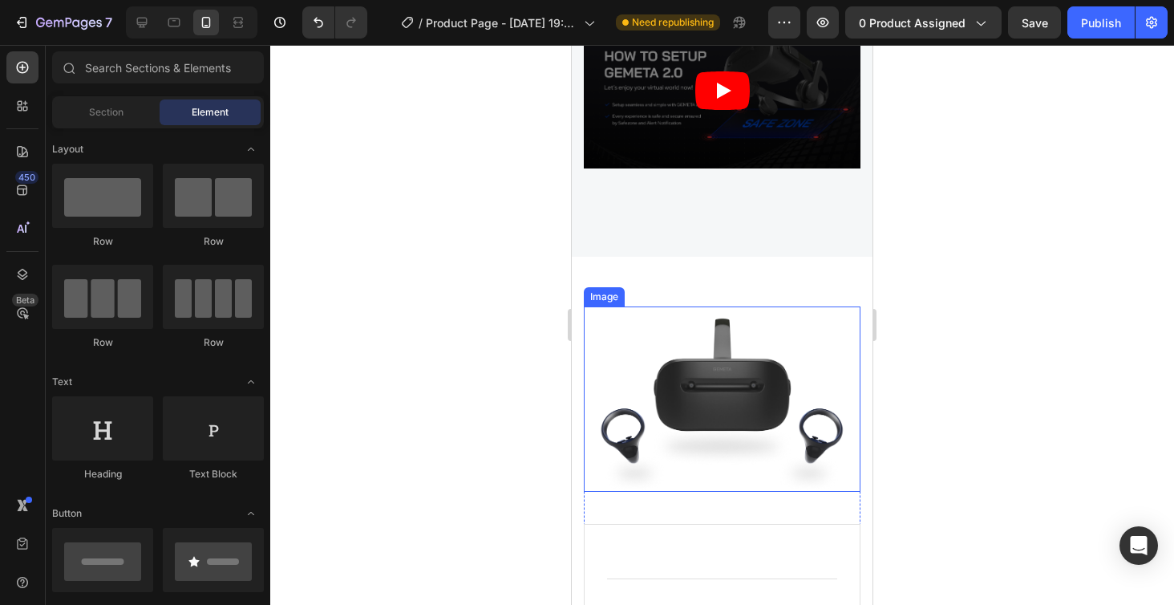
click at [740, 364] on img at bounding box center [722, 398] width 277 height 185
click at [712, 449] on img at bounding box center [722, 398] width 277 height 185
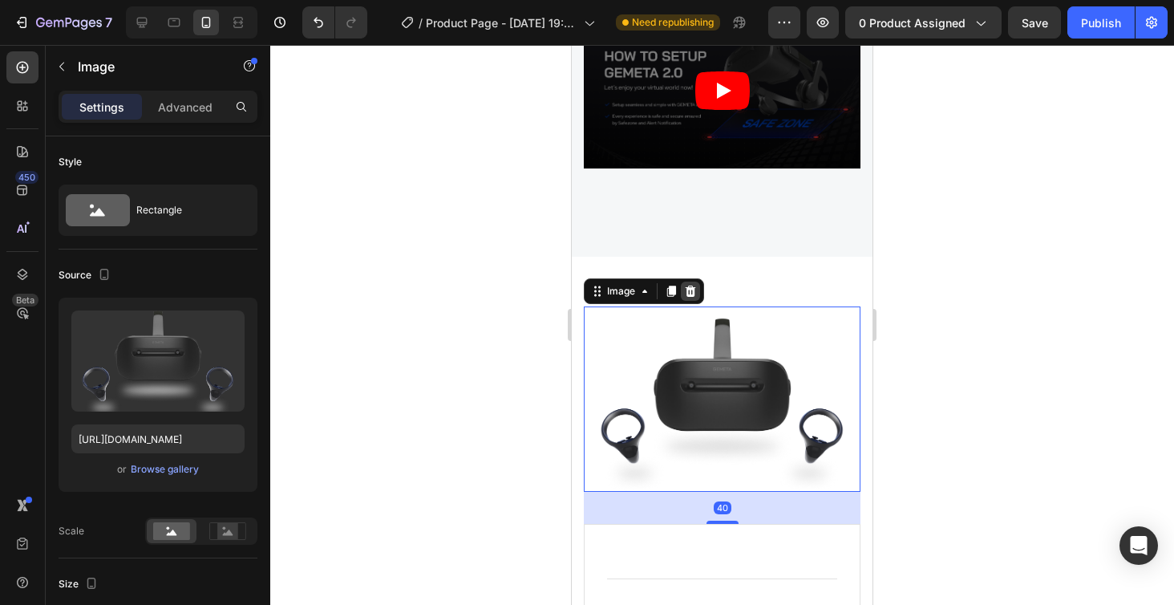
click at [691, 294] on icon at bounding box center [691, 291] width 10 height 11
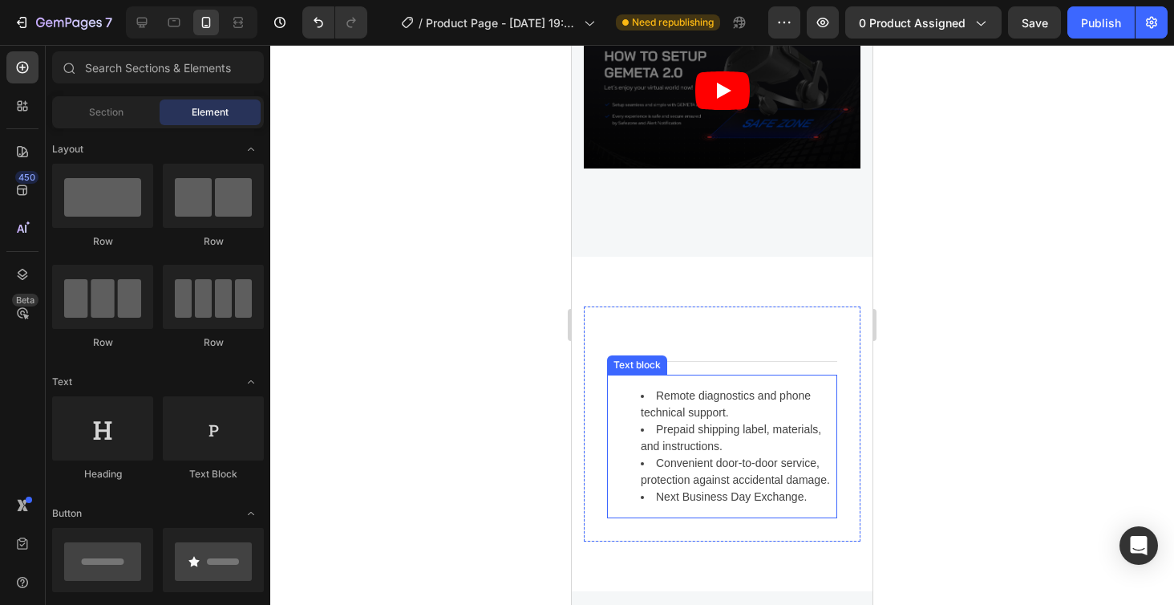
click at [740, 413] on li "Remote diagnostics and phone technical support." at bounding box center [738, 404] width 195 height 34
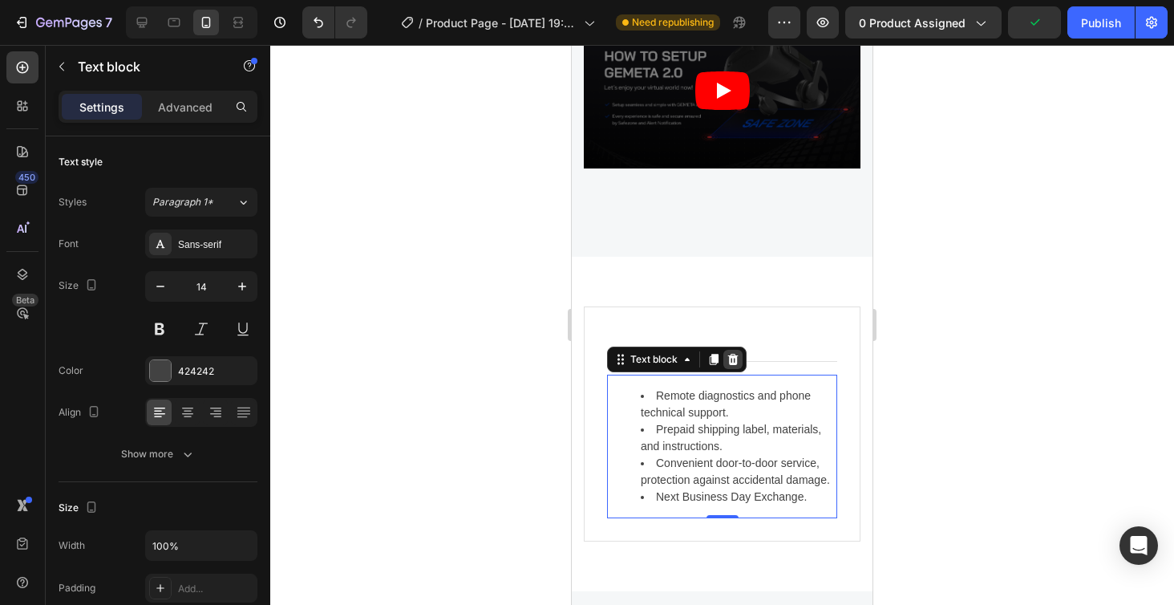
click at [728, 359] on icon at bounding box center [733, 359] width 13 height 13
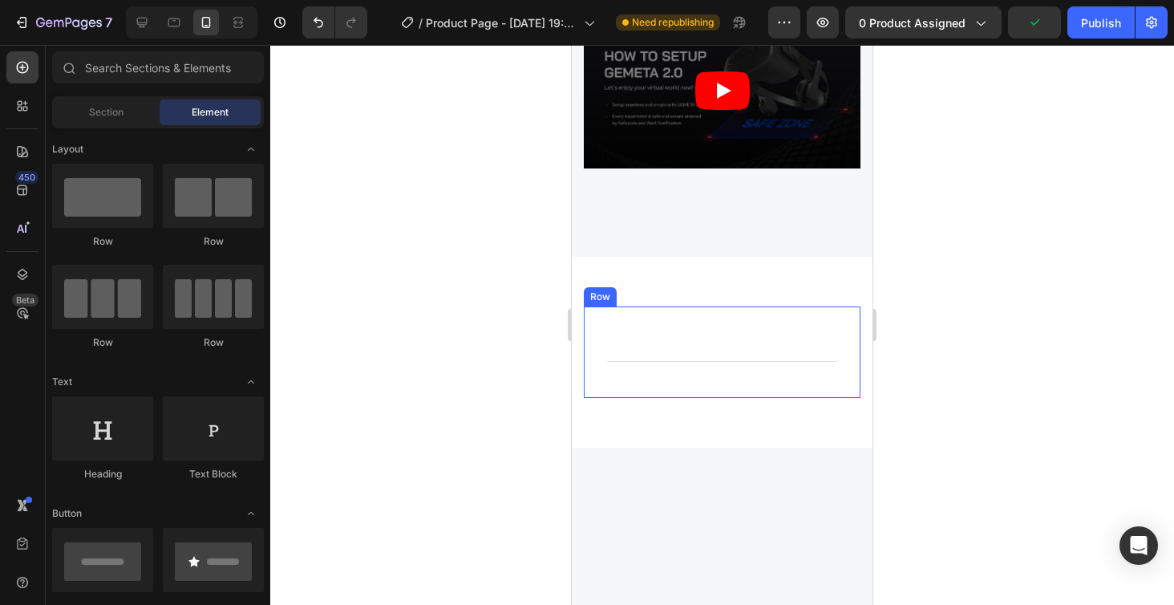
click at [719, 332] on div "Title Line Row" at bounding box center [722, 351] width 277 height 91
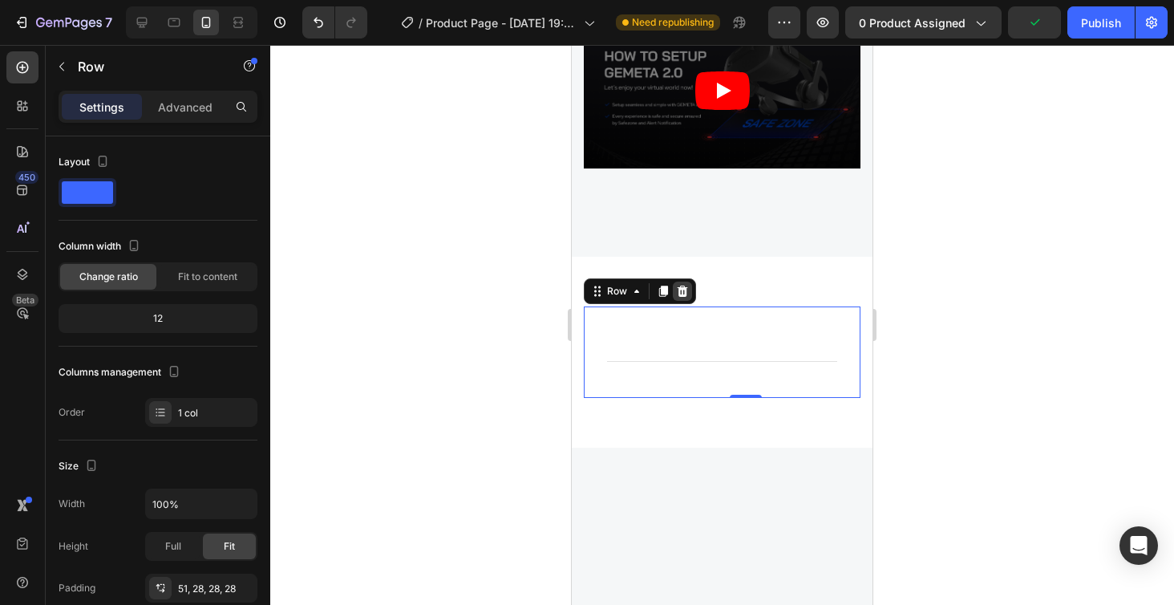
click at [687, 292] on icon at bounding box center [682, 291] width 13 height 13
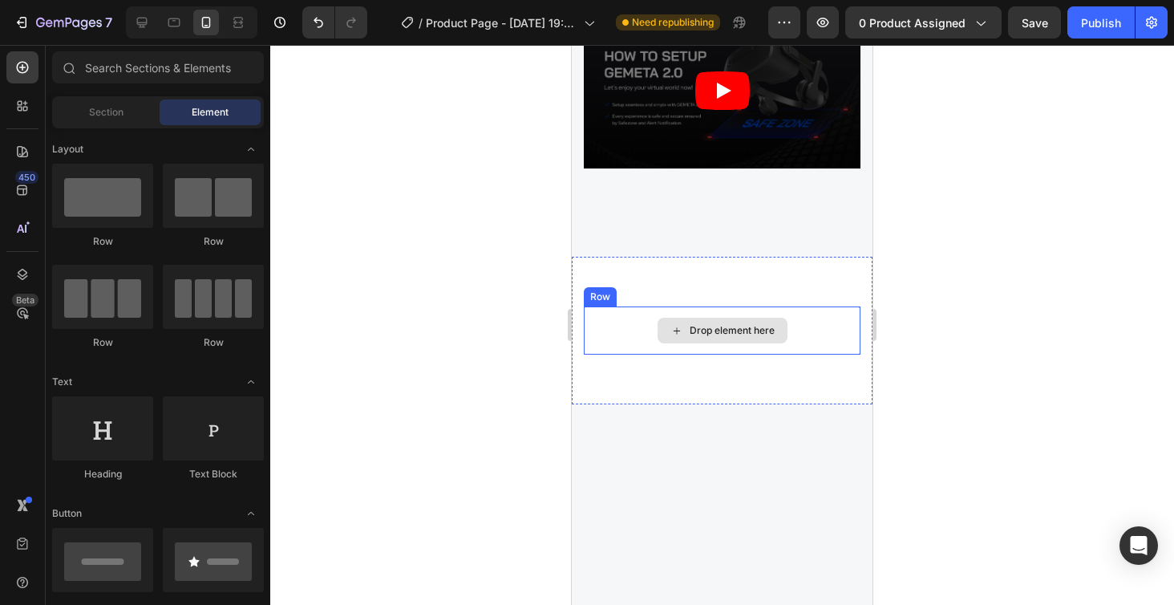
click at [740, 327] on div "Drop element here" at bounding box center [732, 330] width 85 height 13
click at [815, 326] on div "Drop element here" at bounding box center [722, 330] width 277 height 48
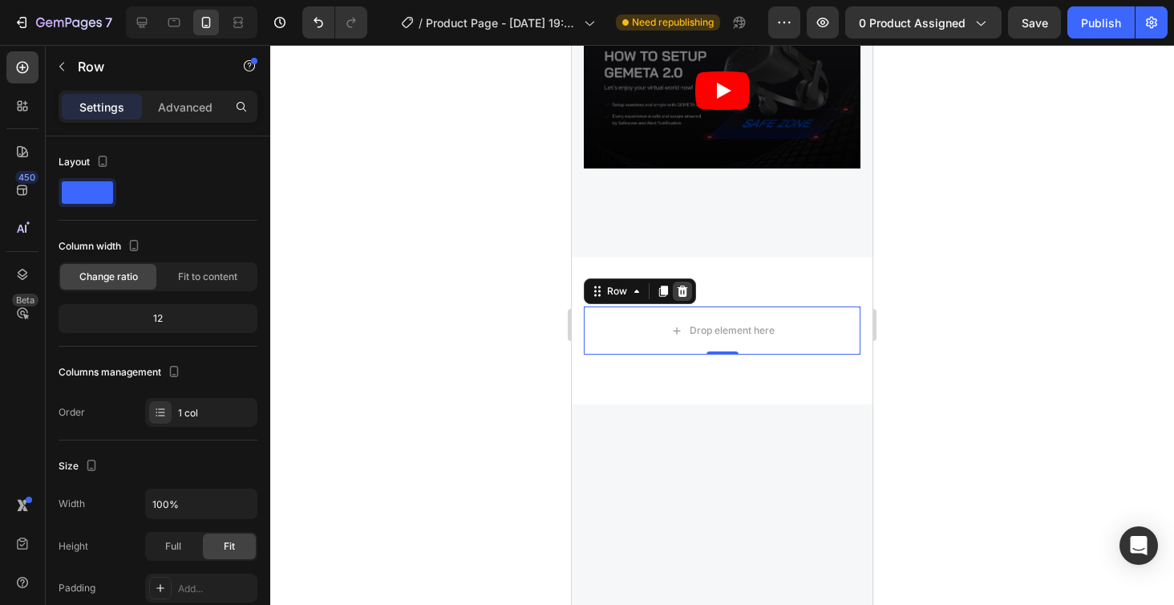
click at [689, 290] on div at bounding box center [682, 291] width 19 height 19
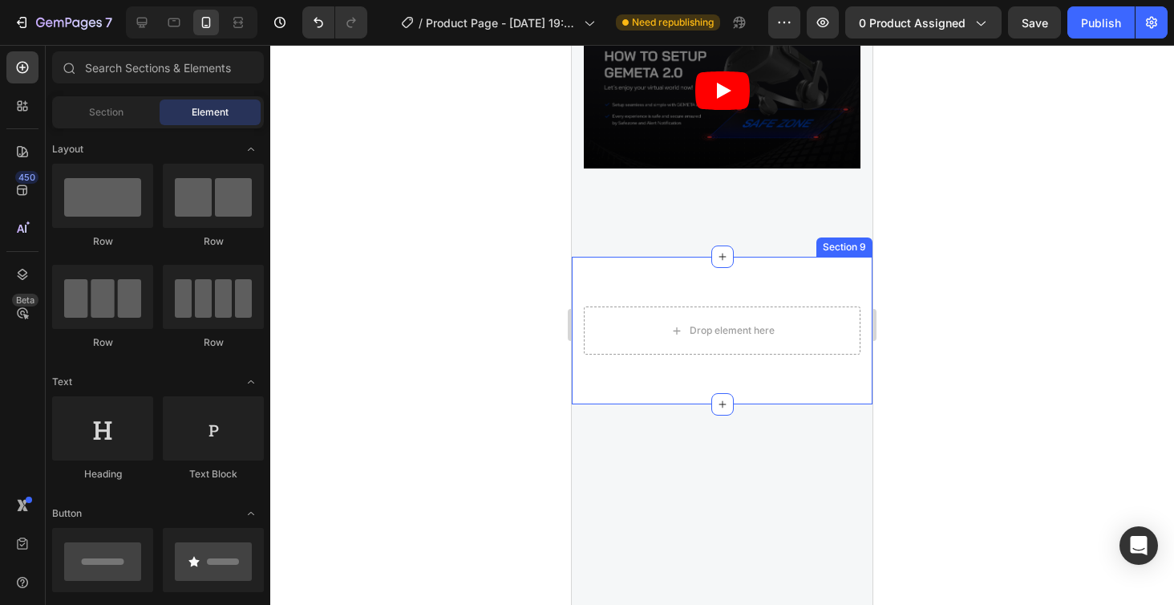
click at [821, 277] on div "Drop element here Section 9" at bounding box center [722, 331] width 301 height 148
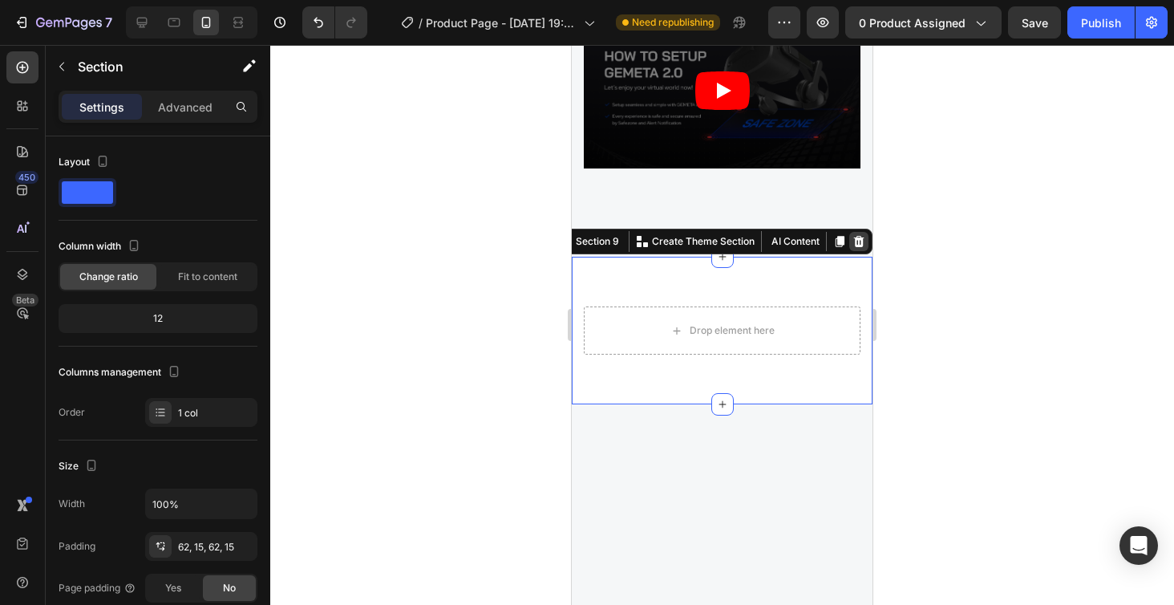
click at [861, 241] on icon at bounding box center [859, 241] width 10 height 11
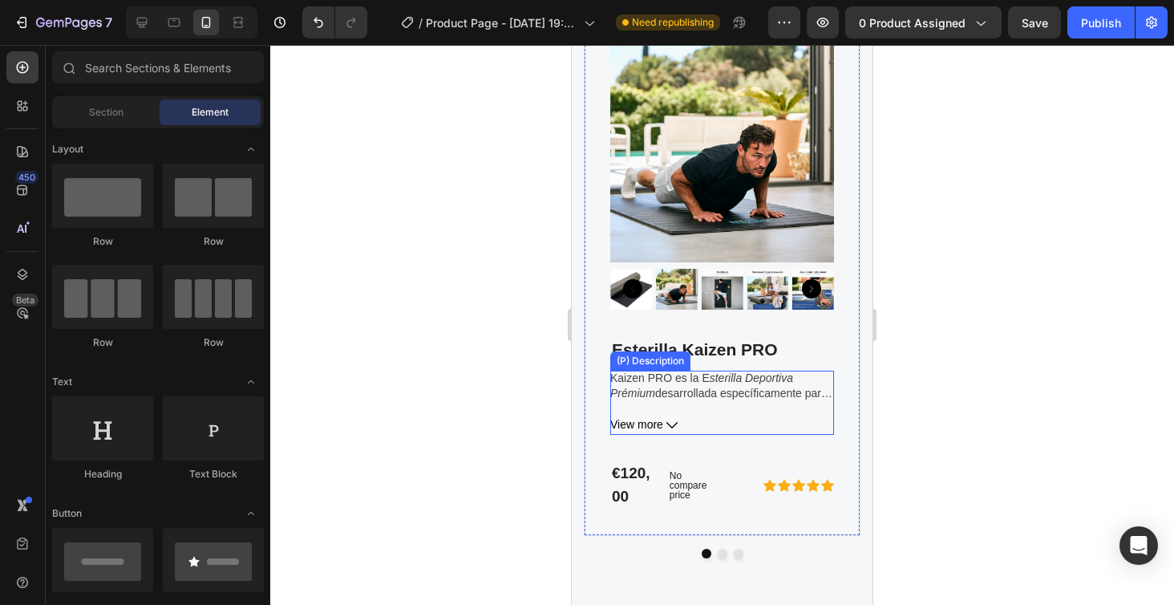
scroll to position [5300, 0]
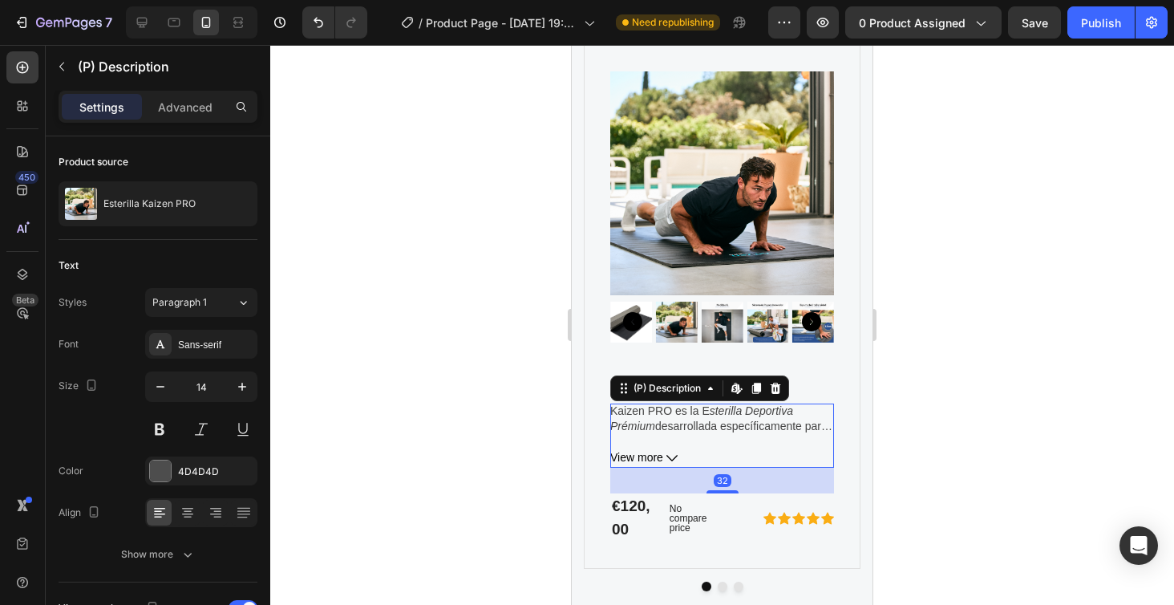
click at [669, 453] on icon at bounding box center [672, 457] width 11 height 11
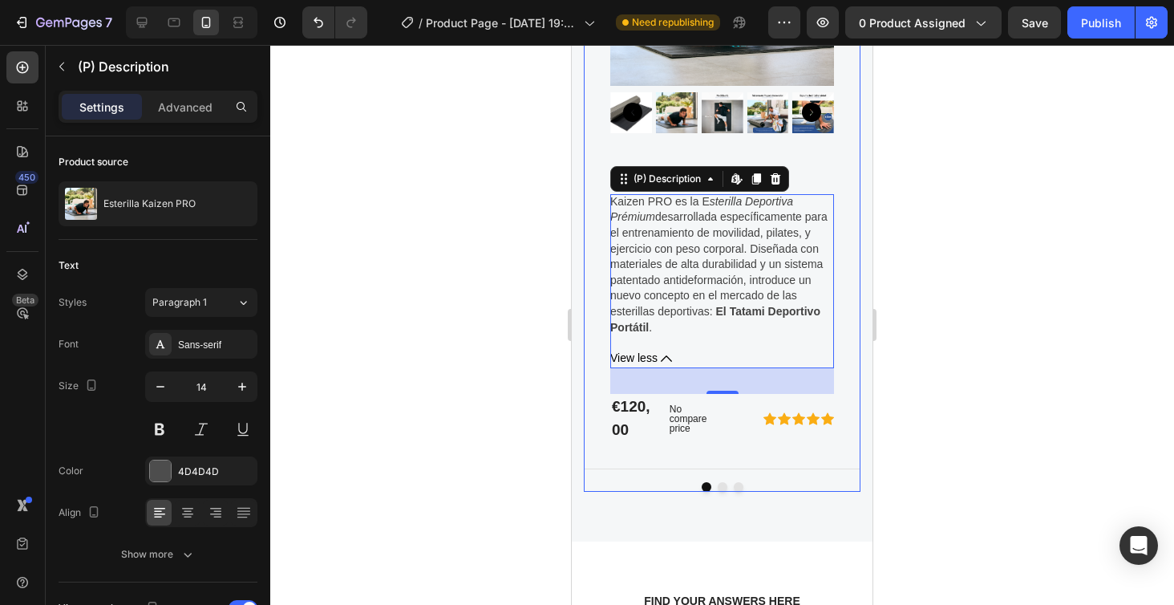
scroll to position [5462, 0]
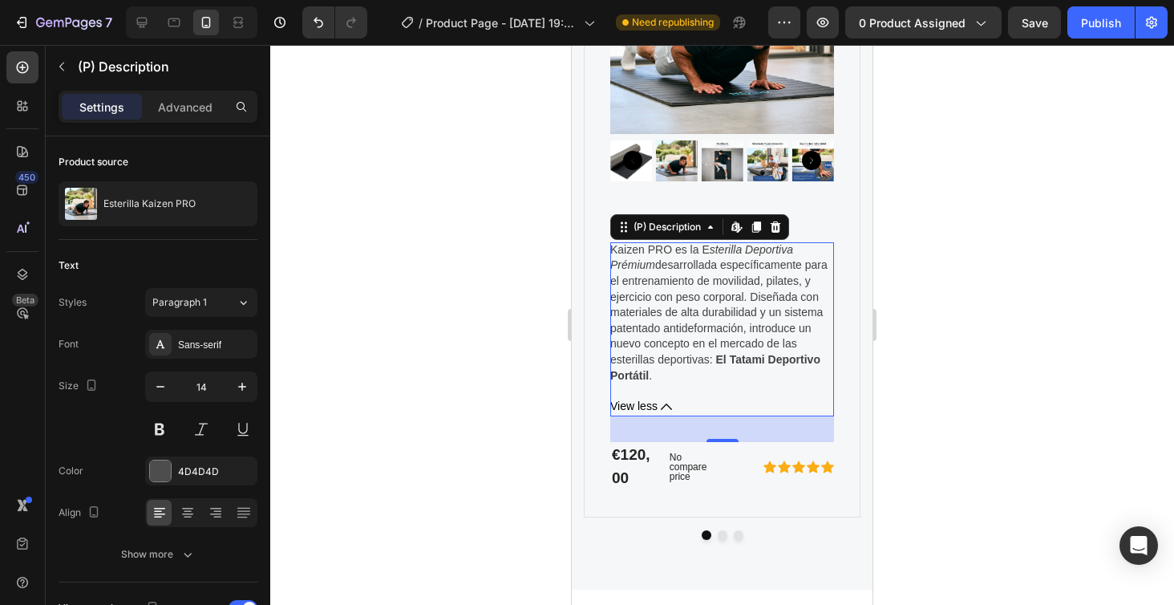
click at [665, 401] on icon at bounding box center [666, 406] width 11 height 11
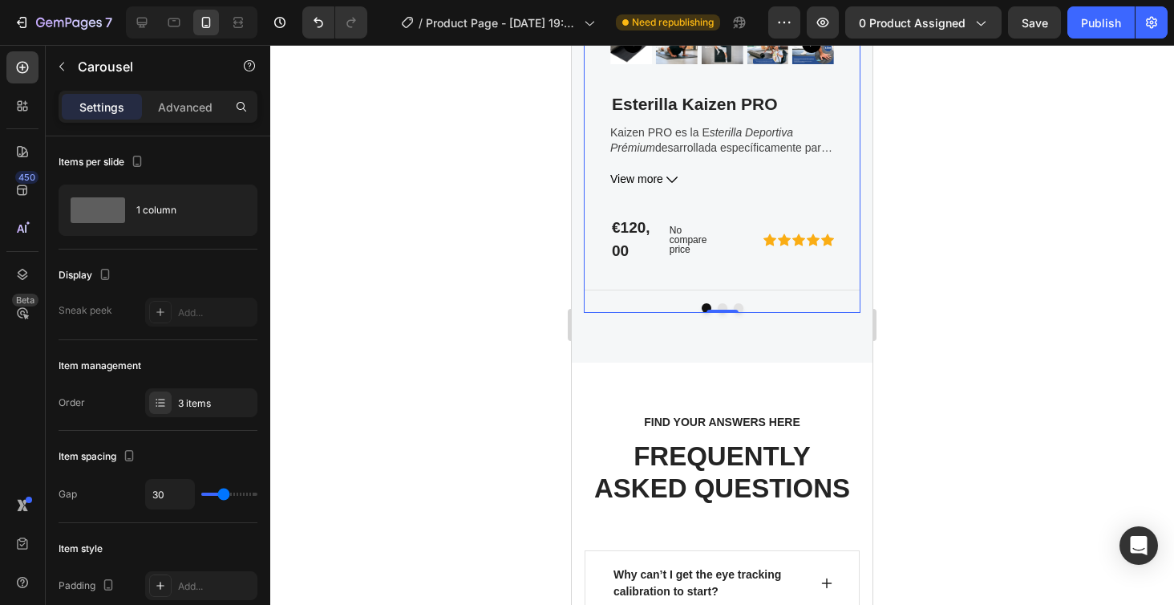
scroll to position [5577, 0]
click at [721, 305] on button "Dot" at bounding box center [723, 310] width 10 height 10
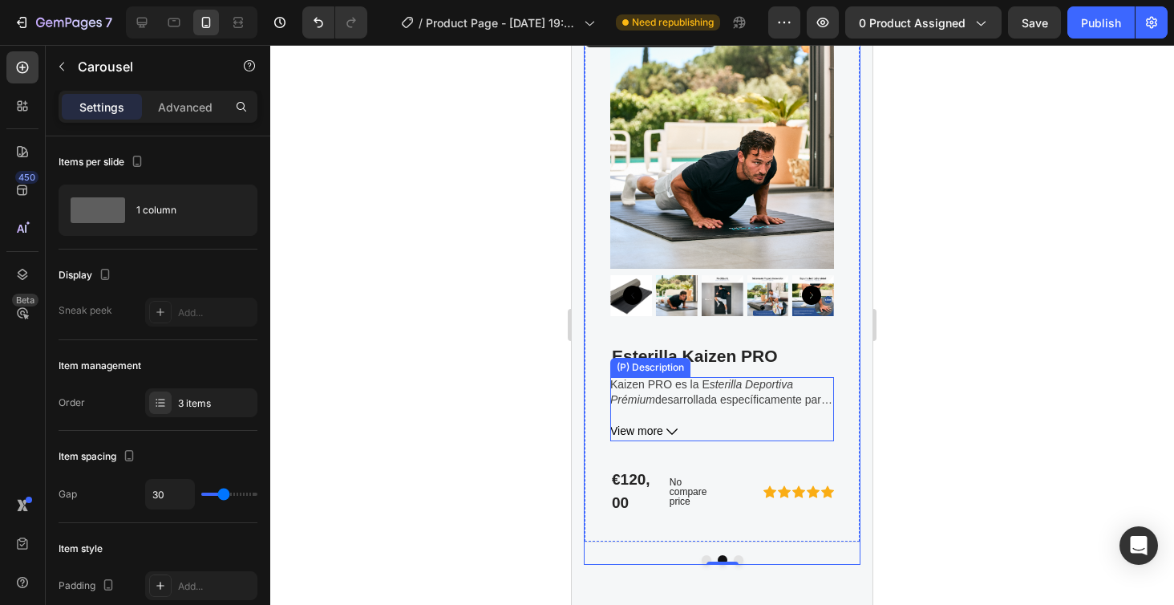
scroll to position [5240, 0]
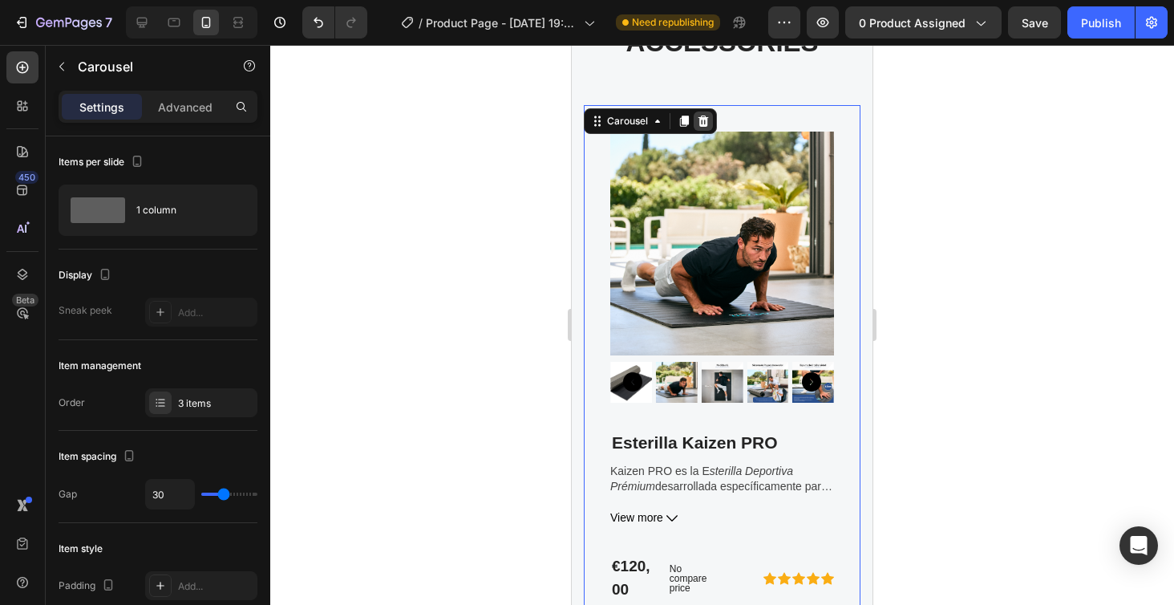
click at [705, 121] on icon at bounding box center [703, 121] width 13 height 13
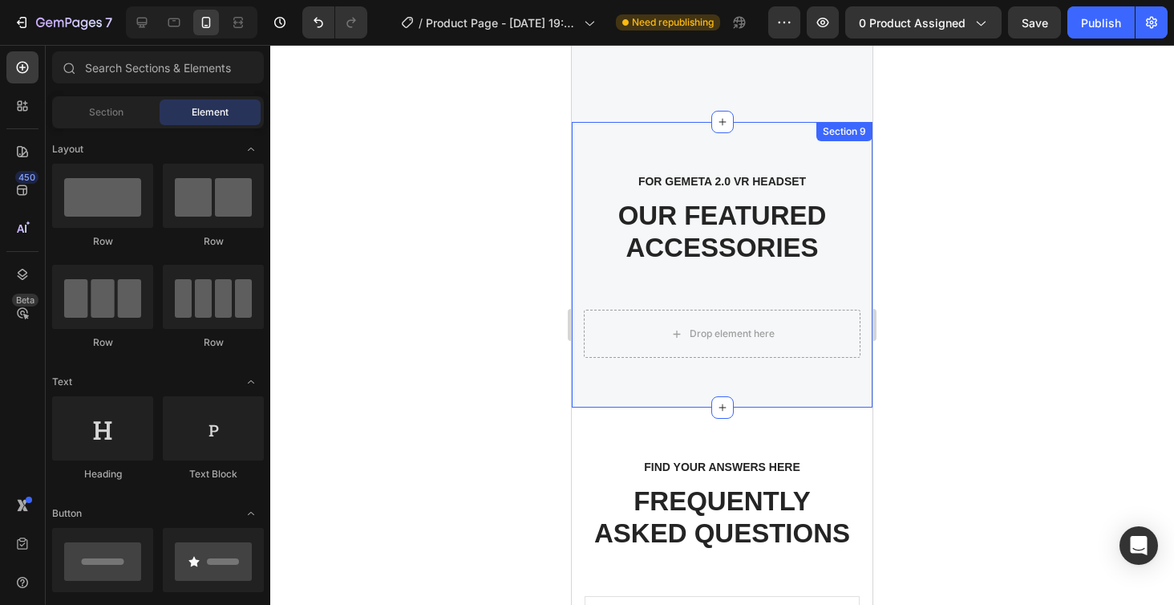
scroll to position [5033, 0]
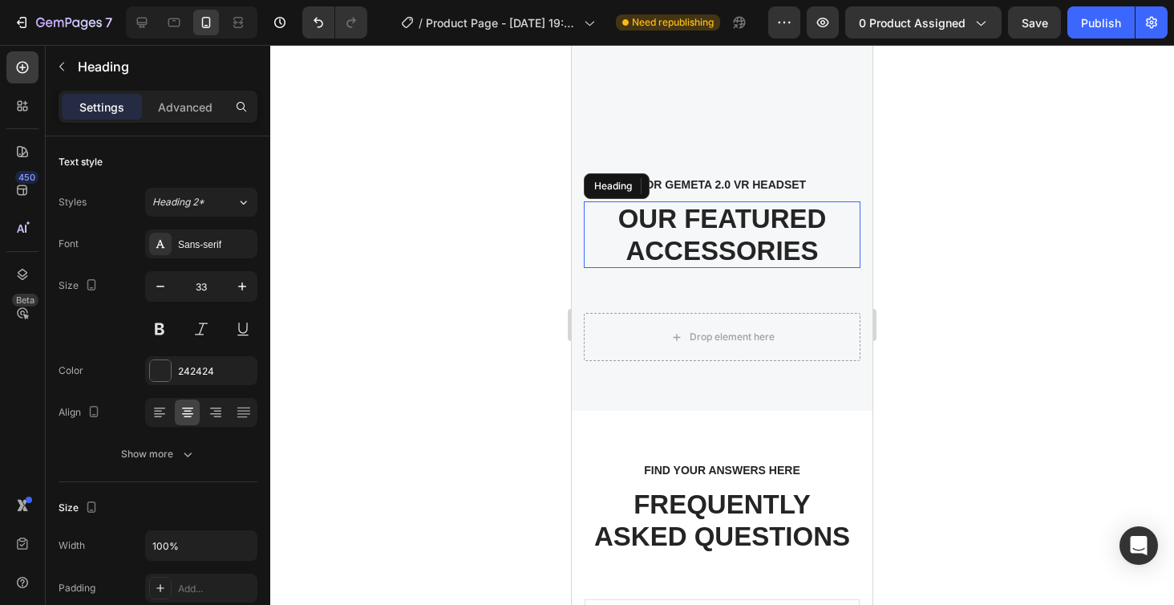
click at [719, 242] on p "OUR FEATURED ACCESSORIES" at bounding box center [723, 234] width 274 height 63
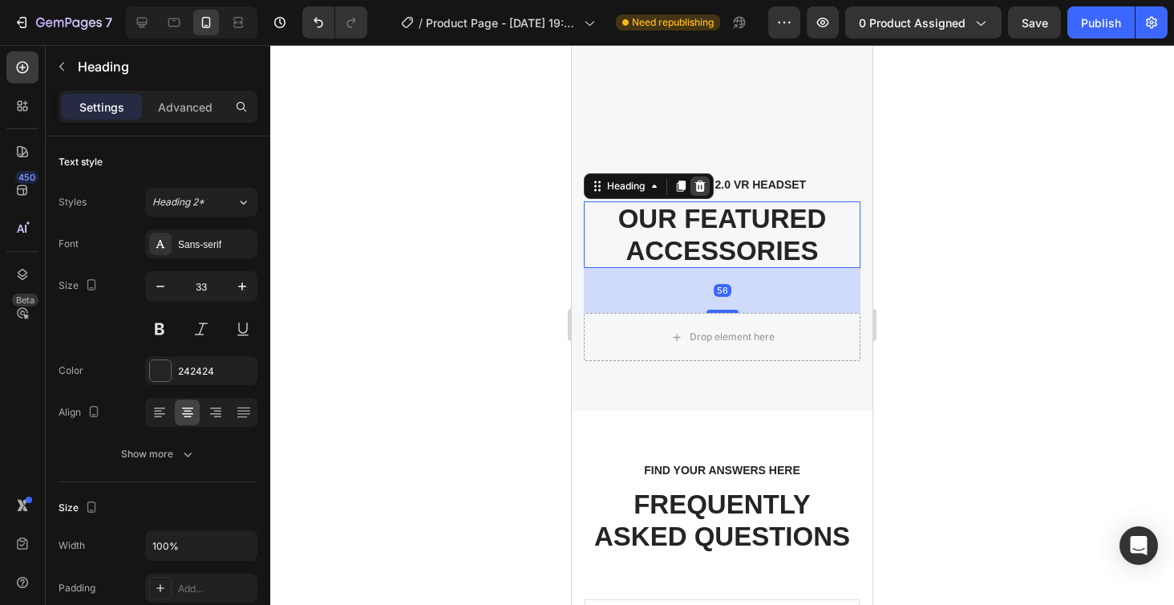
click at [697, 186] on icon at bounding box center [700, 186] width 13 height 13
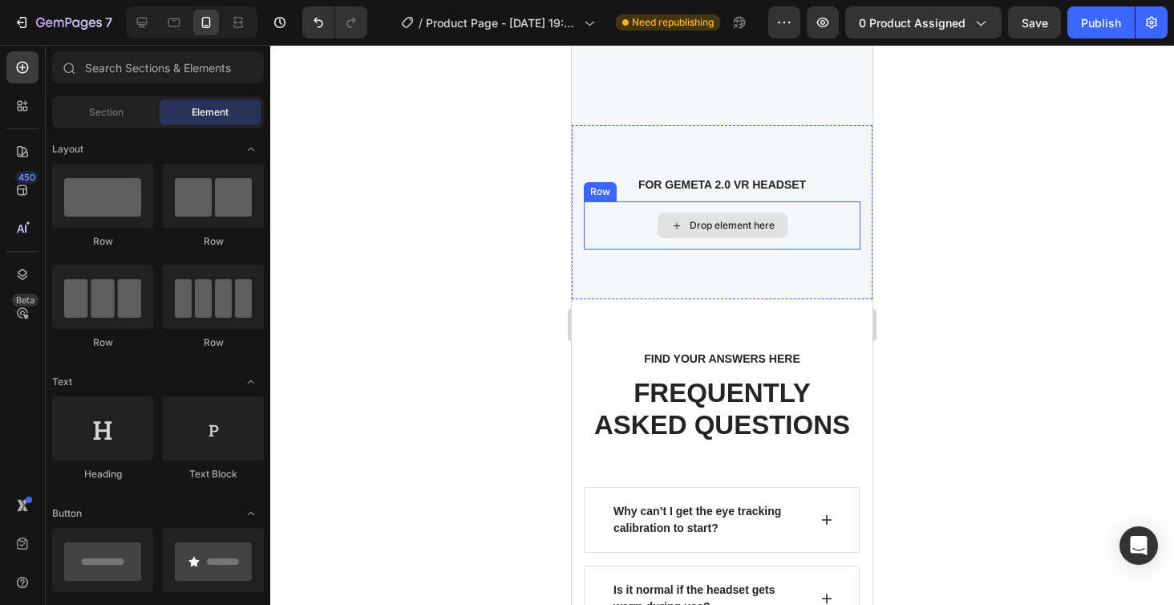
click at [675, 209] on div "Drop element here" at bounding box center [722, 225] width 277 height 48
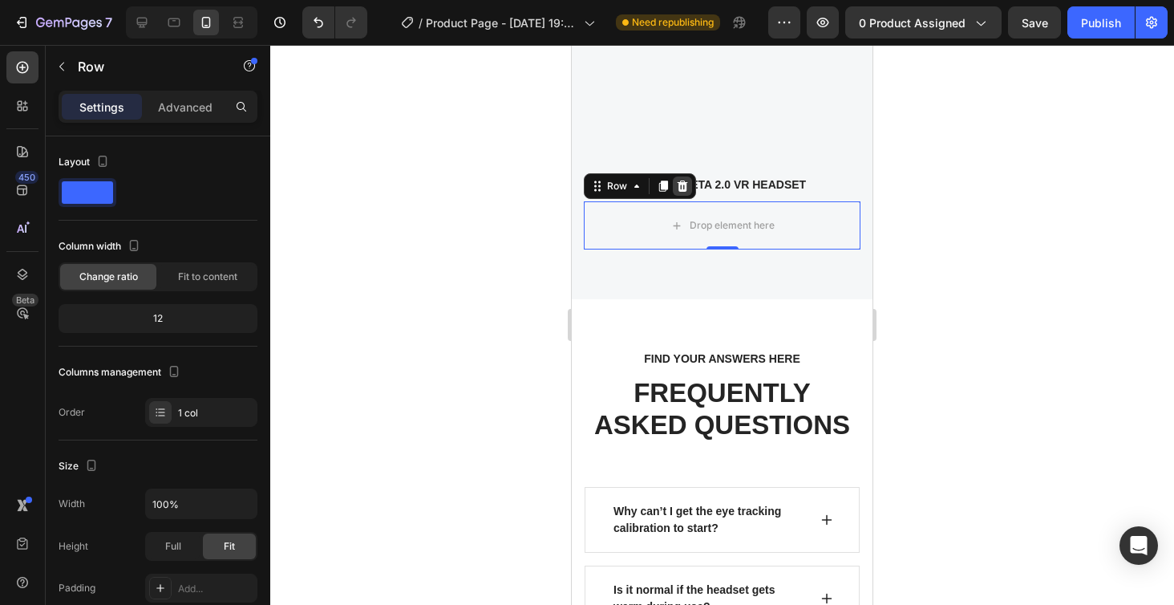
click at [681, 192] on div at bounding box center [682, 185] width 19 height 19
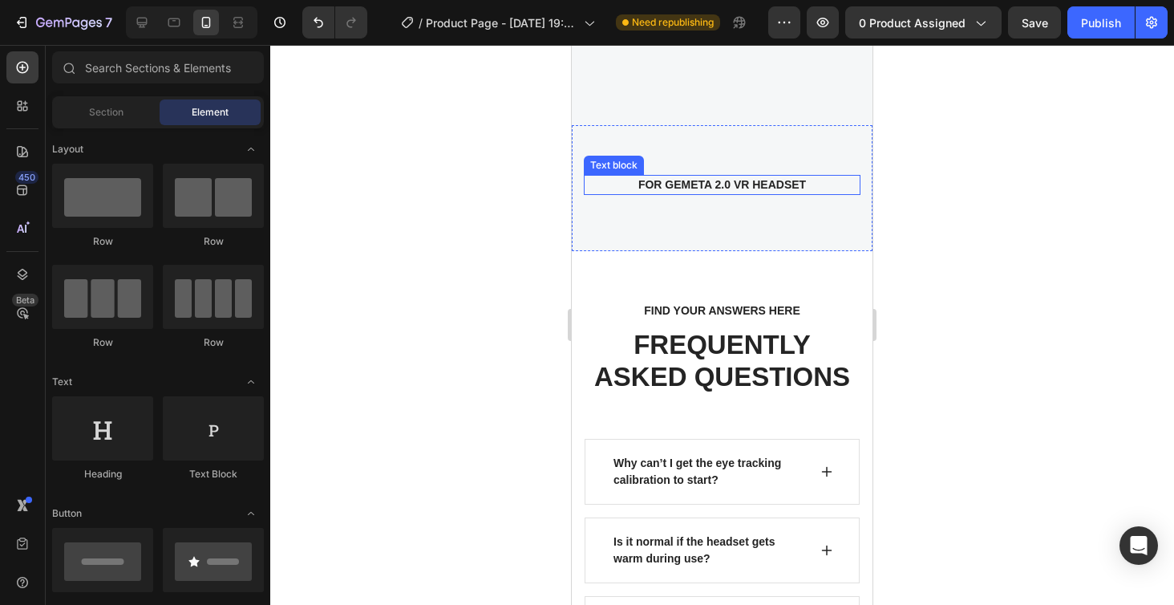
click at [667, 182] on p "FOR GEMETA 2.0 VR HEADSET" at bounding box center [722, 184] width 248 height 17
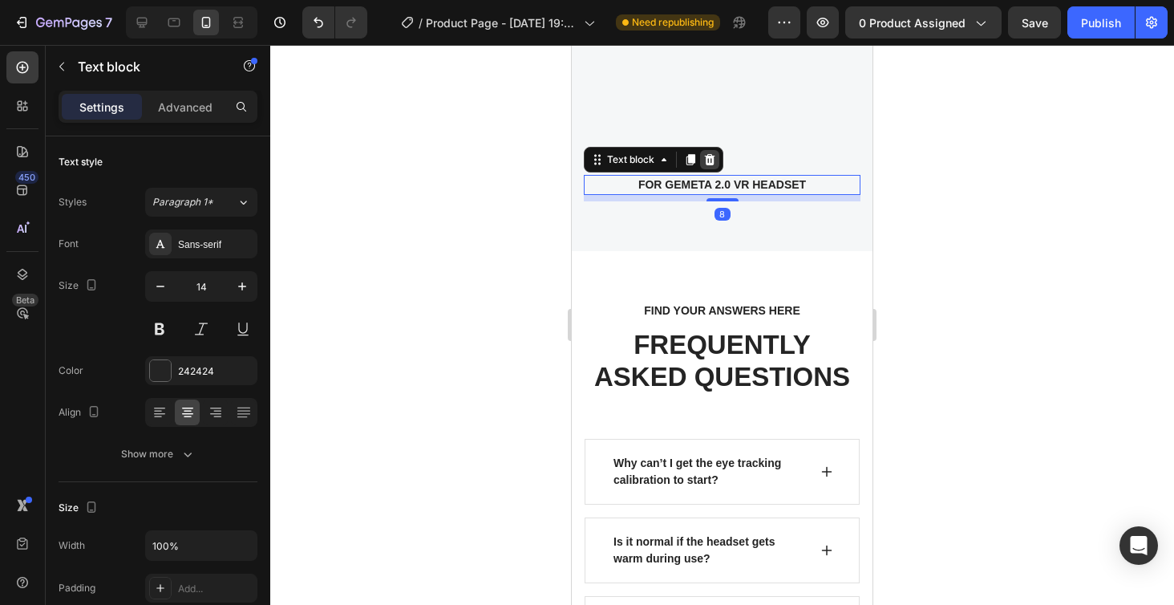
click at [711, 159] on icon at bounding box center [709, 159] width 13 height 13
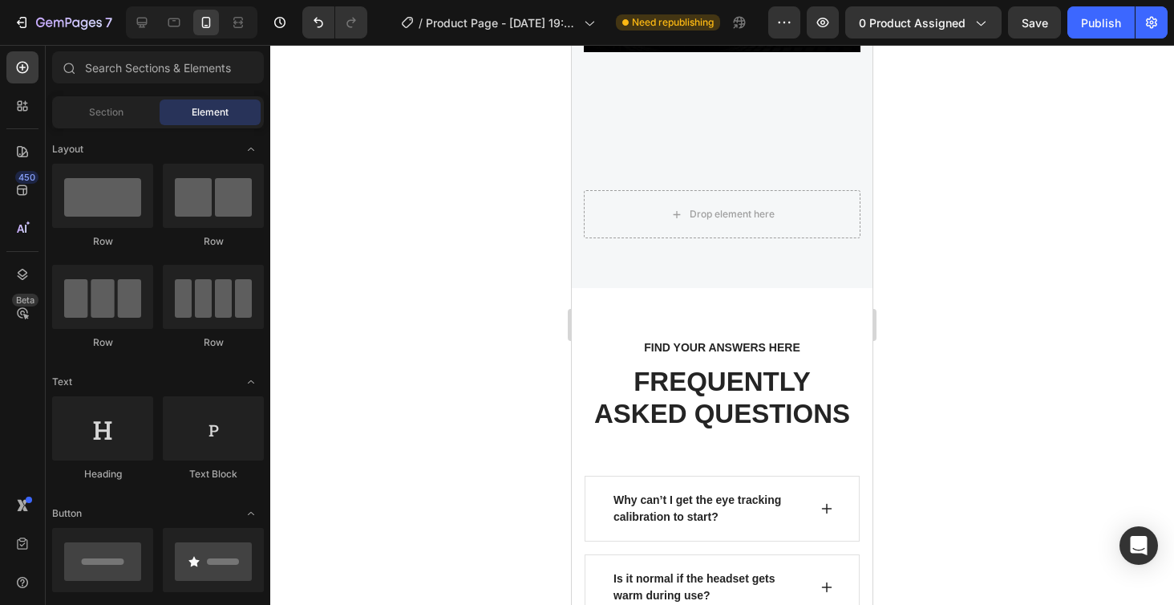
scroll to position [5011, 0]
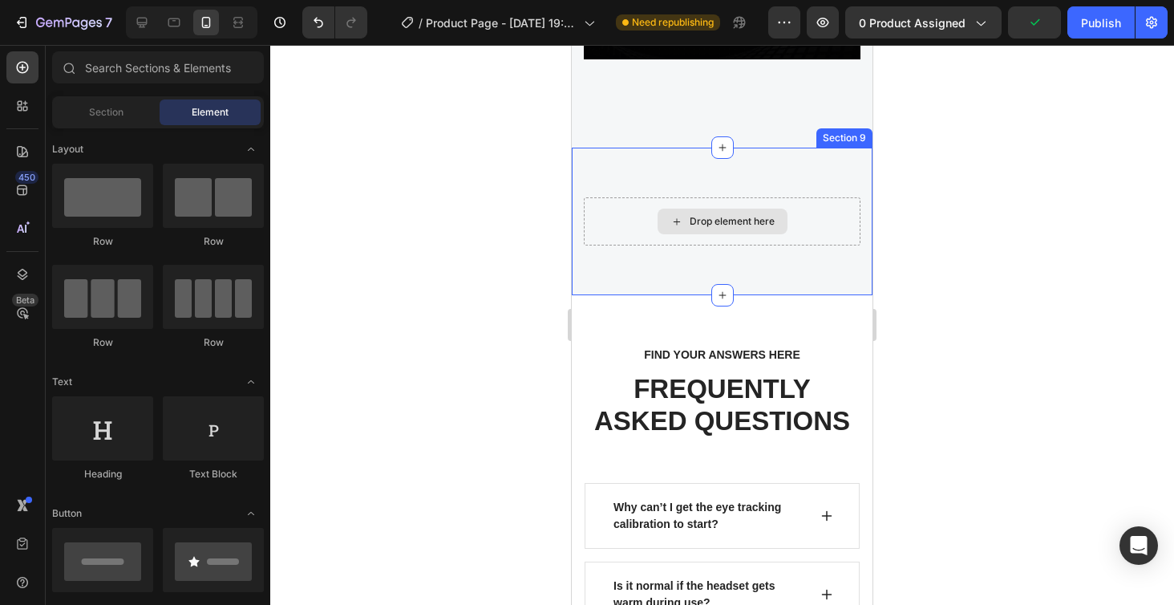
click at [624, 207] on div "Drop element here" at bounding box center [722, 221] width 277 height 48
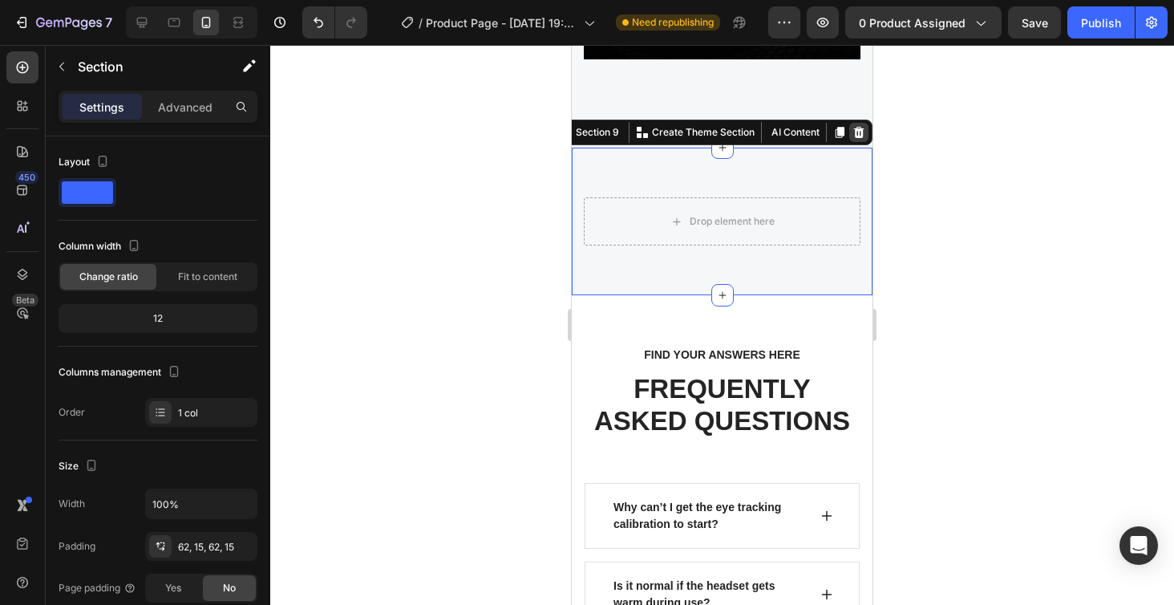
click at [854, 130] on icon at bounding box center [859, 132] width 13 height 13
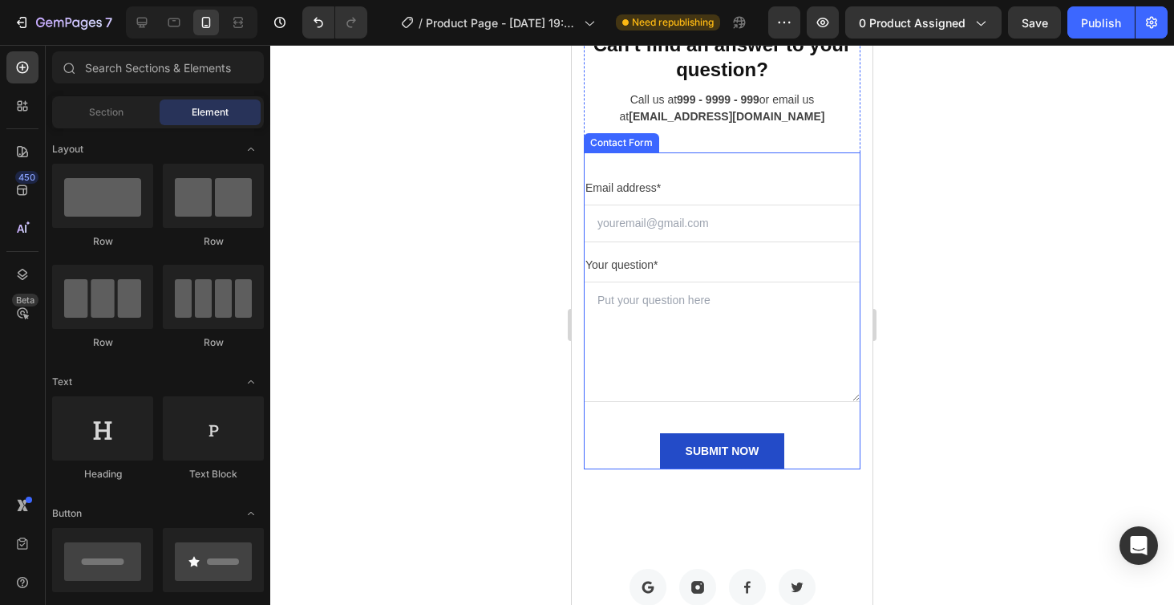
scroll to position [5884, 0]
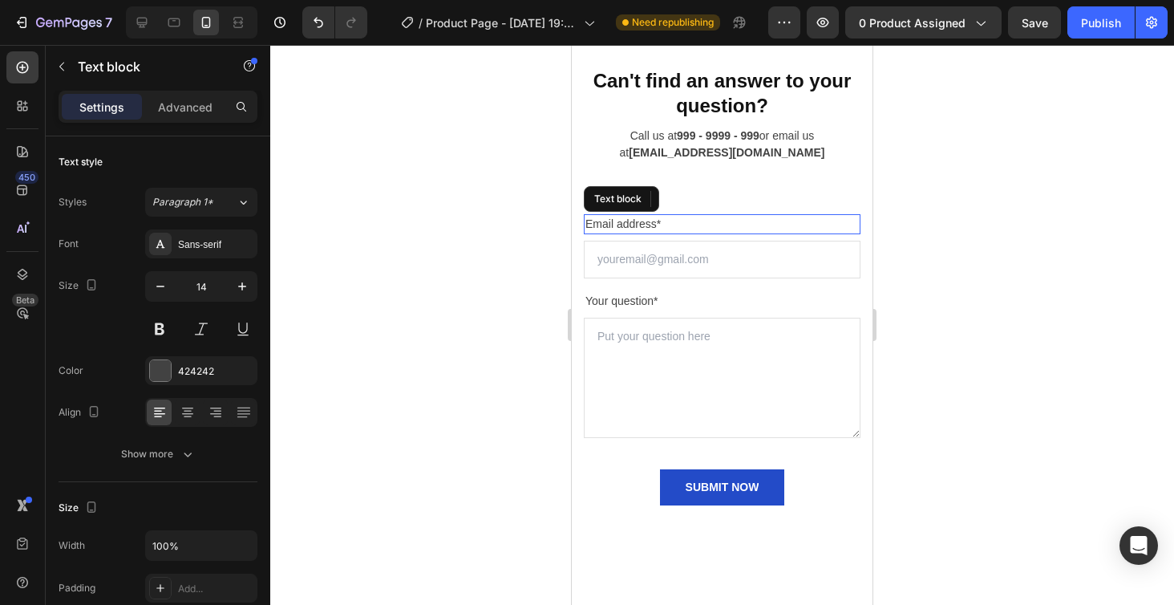
click at [732, 214] on div "Email address*" at bounding box center [722, 224] width 277 height 20
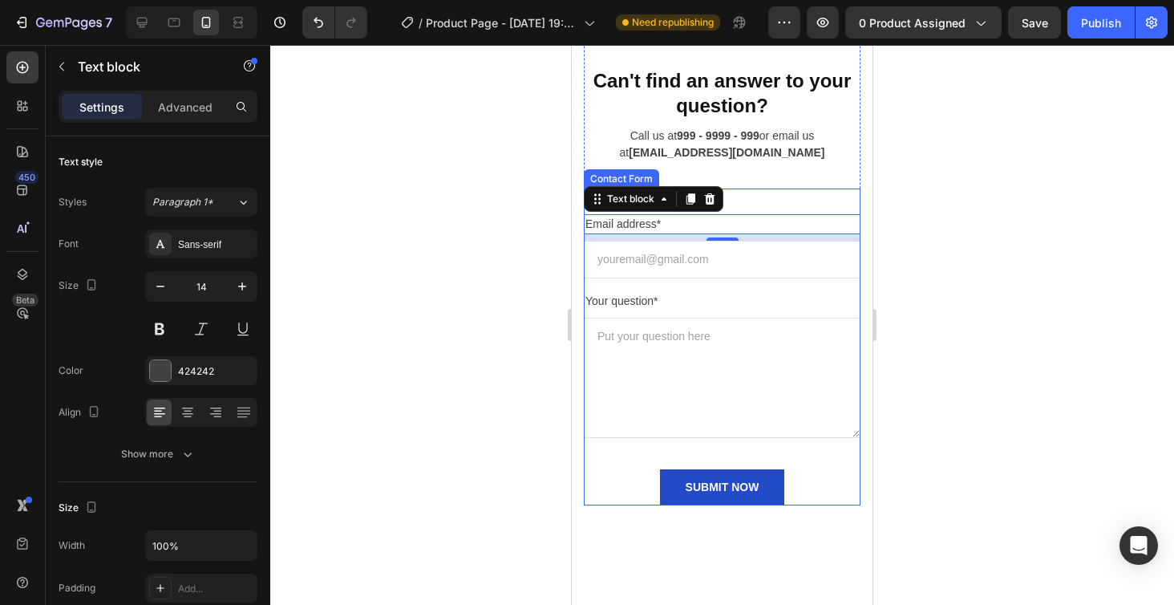
click at [760, 202] on div "Email address* Text block 8 Email Field Your question* Text block Text Area SUB…" at bounding box center [722, 346] width 277 height 317
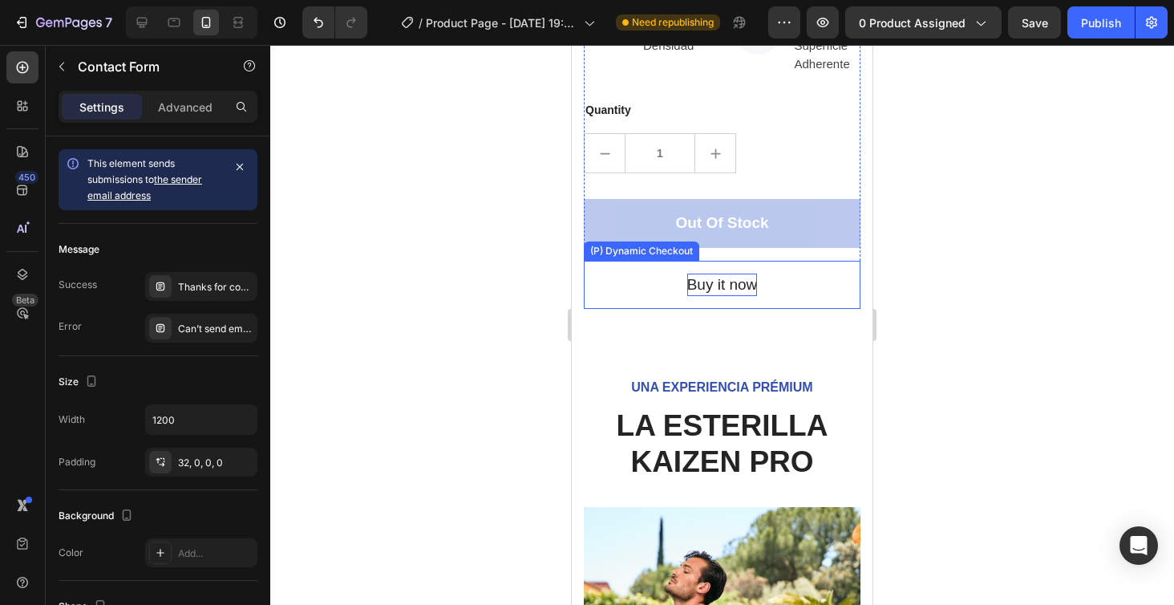
scroll to position [687, 0]
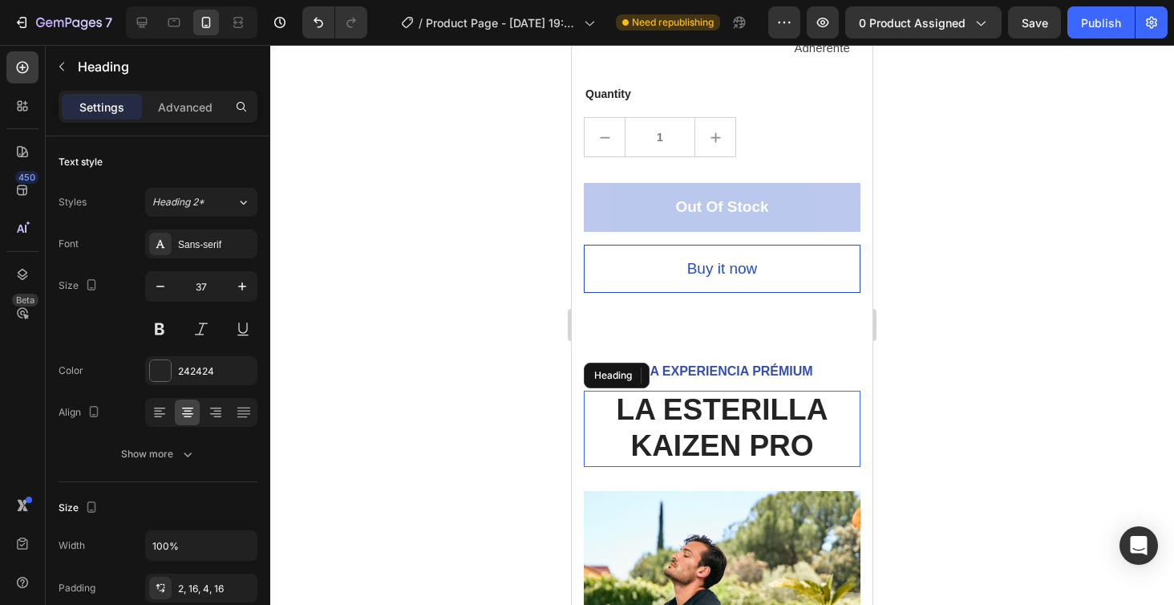
click at [726, 391] on h2 "LA ESTERILLA KAIZEN PRO" at bounding box center [722, 429] width 277 height 76
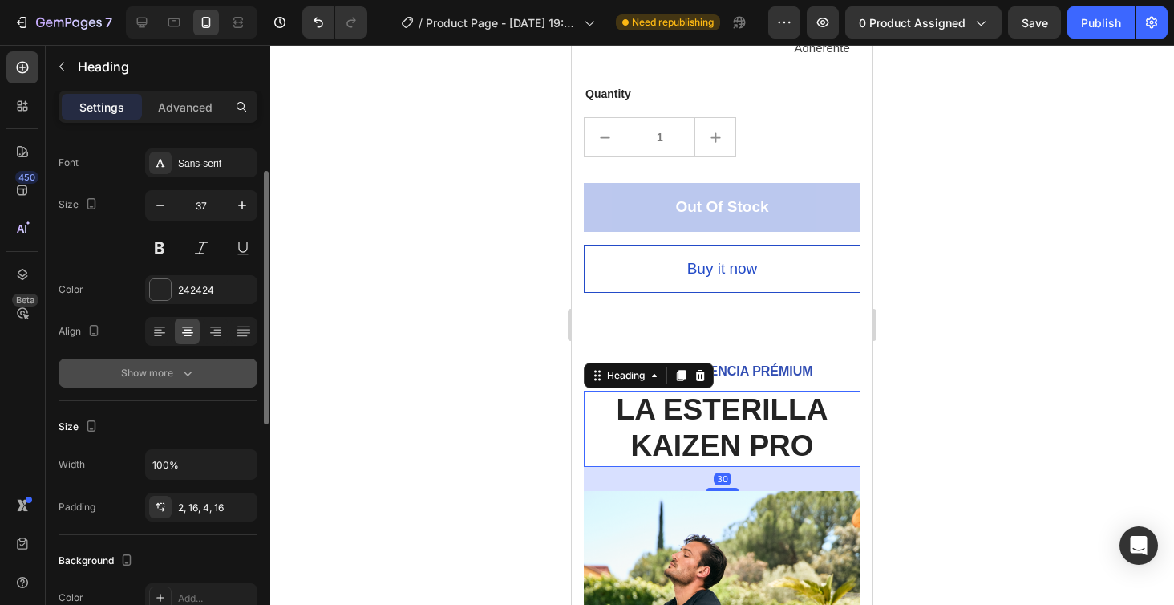
scroll to position [84, 0]
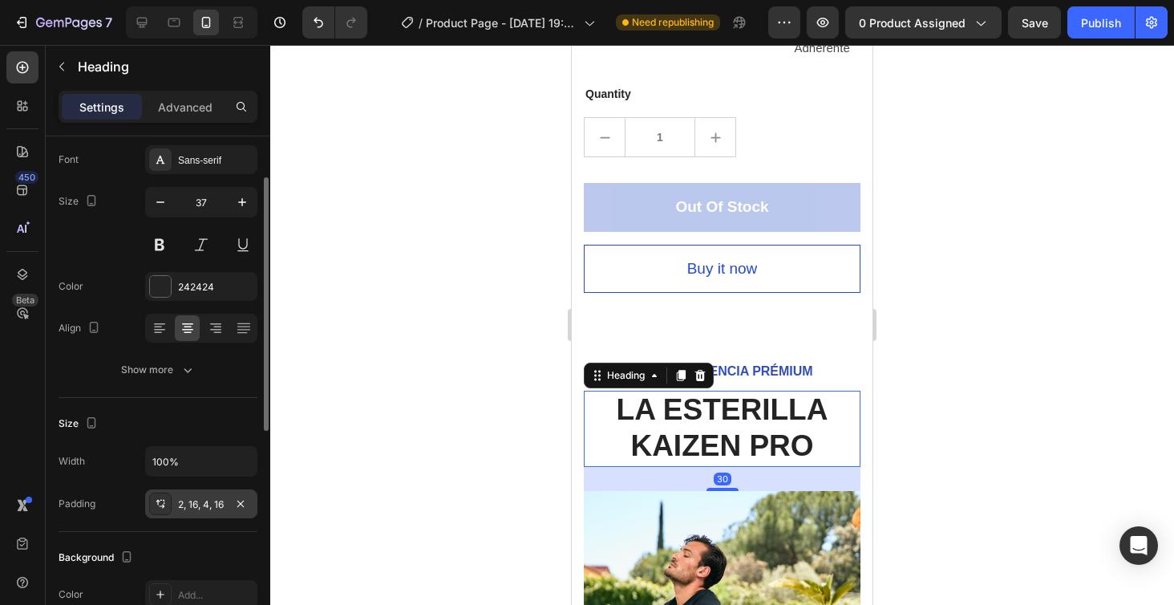
click at [193, 505] on div "2, 16, 4, 16" at bounding box center [201, 504] width 47 height 14
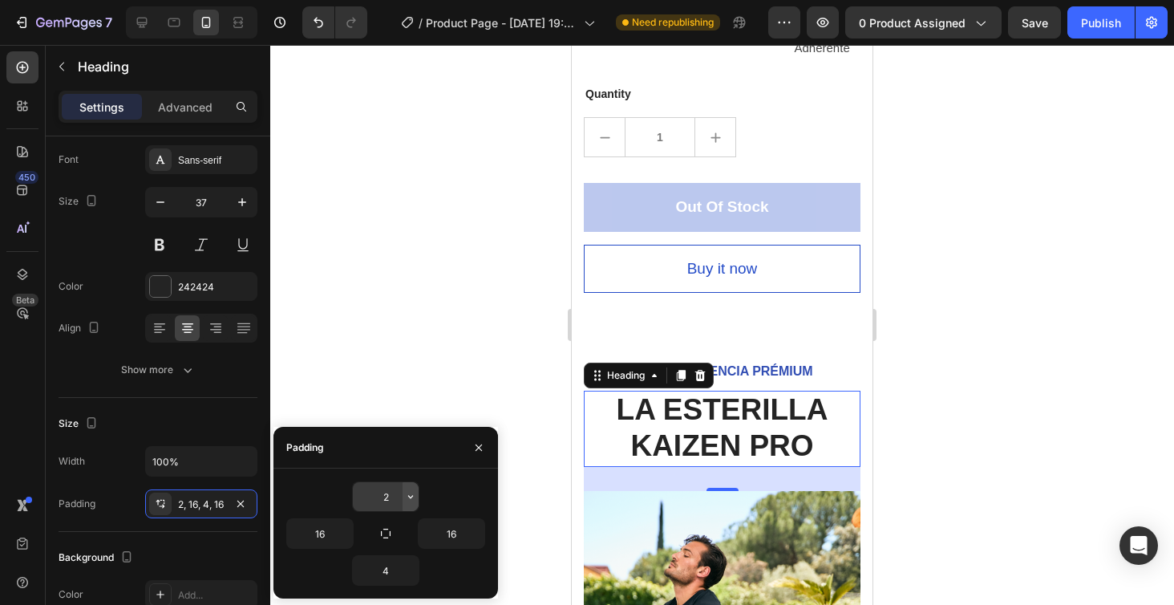
click at [414, 500] on icon "button" at bounding box center [410, 496] width 13 height 13
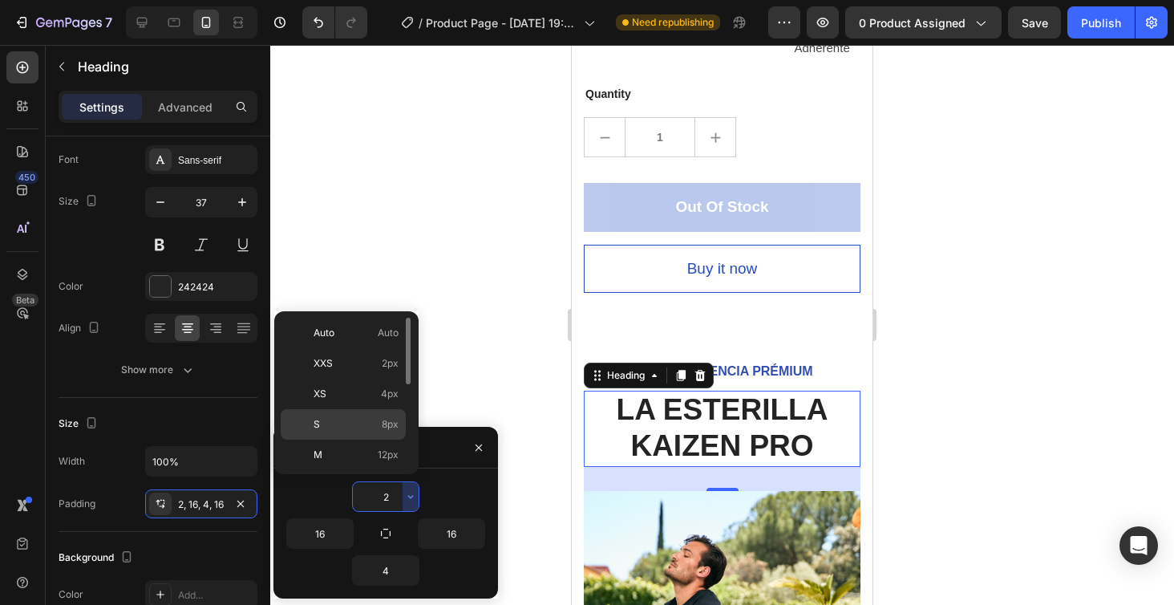
click at [389, 426] on span "8px" at bounding box center [390, 424] width 17 height 14
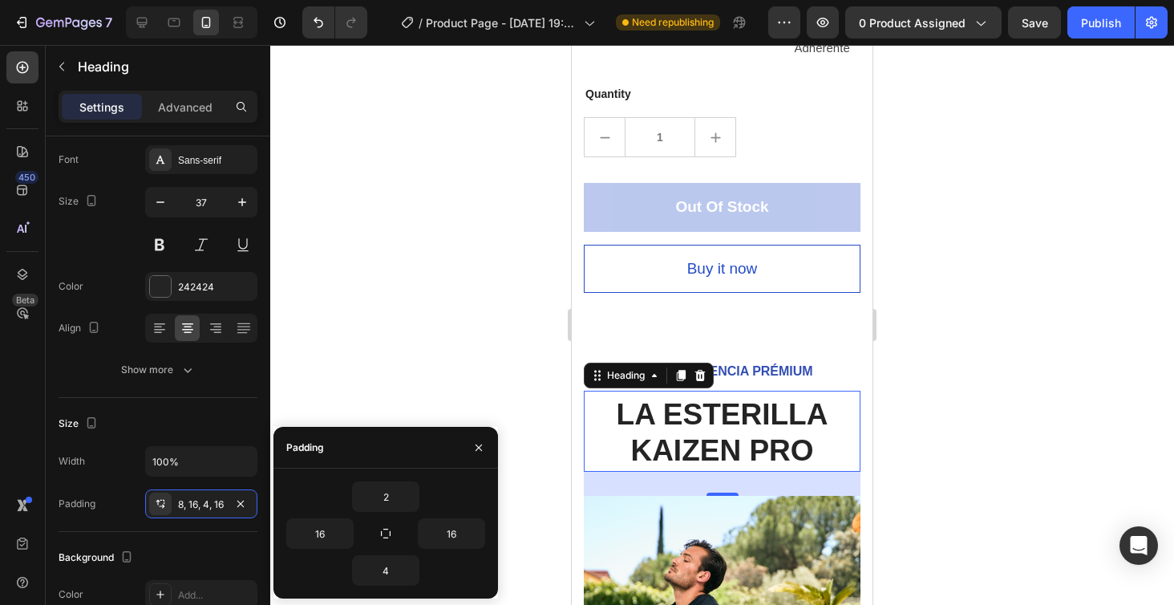
type input "8"
click at [1026, 260] on div at bounding box center [722, 325] width 904 height 560
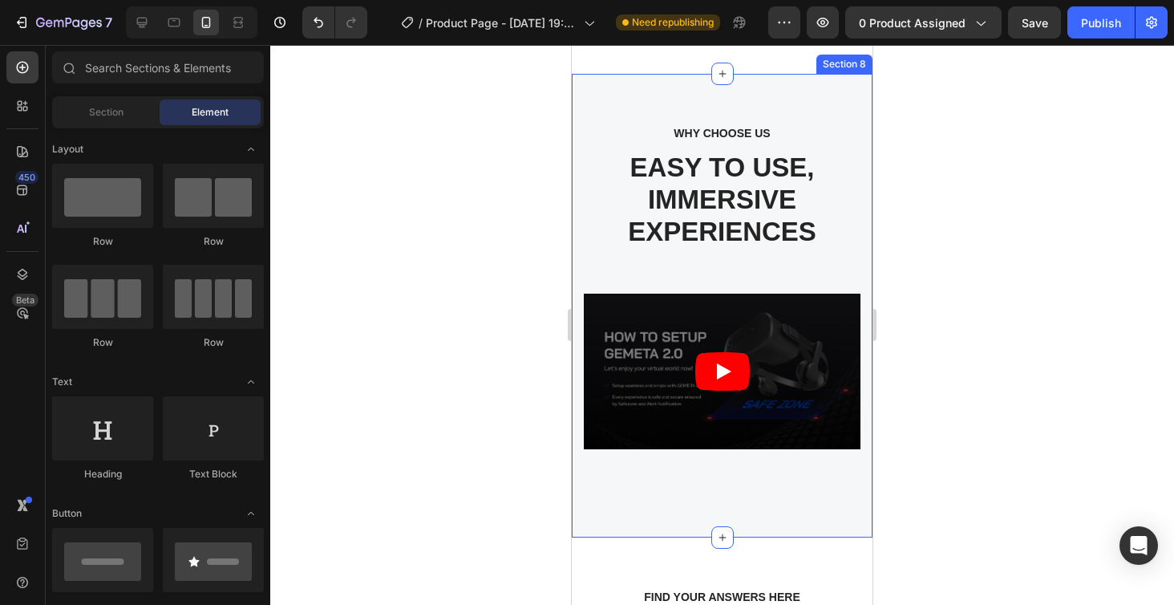
scroll to position [4660, 0]
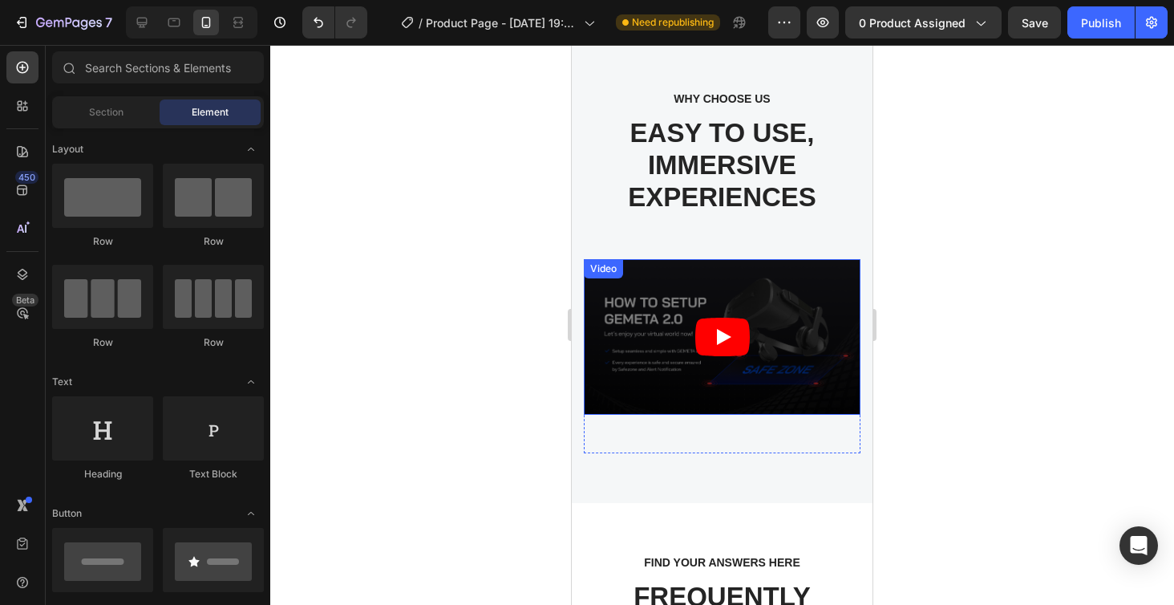
click at [764, 306] on article at bounding box center [722, 337] width 277 height 156
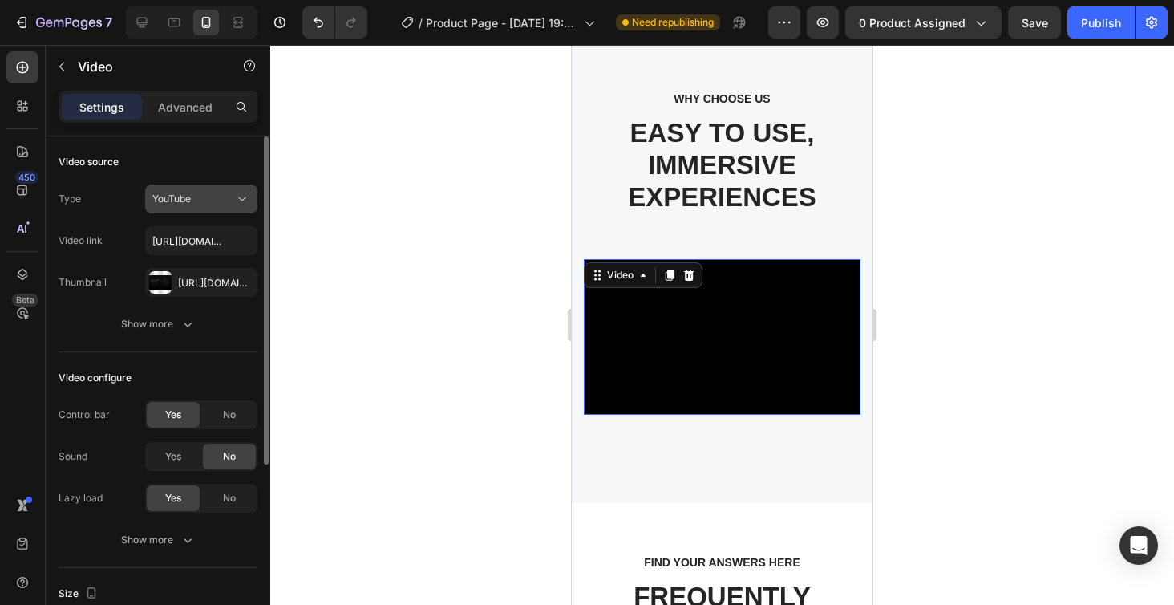
click at [241, 202] on icon at bounding box center [242, 199] width 16 height 16
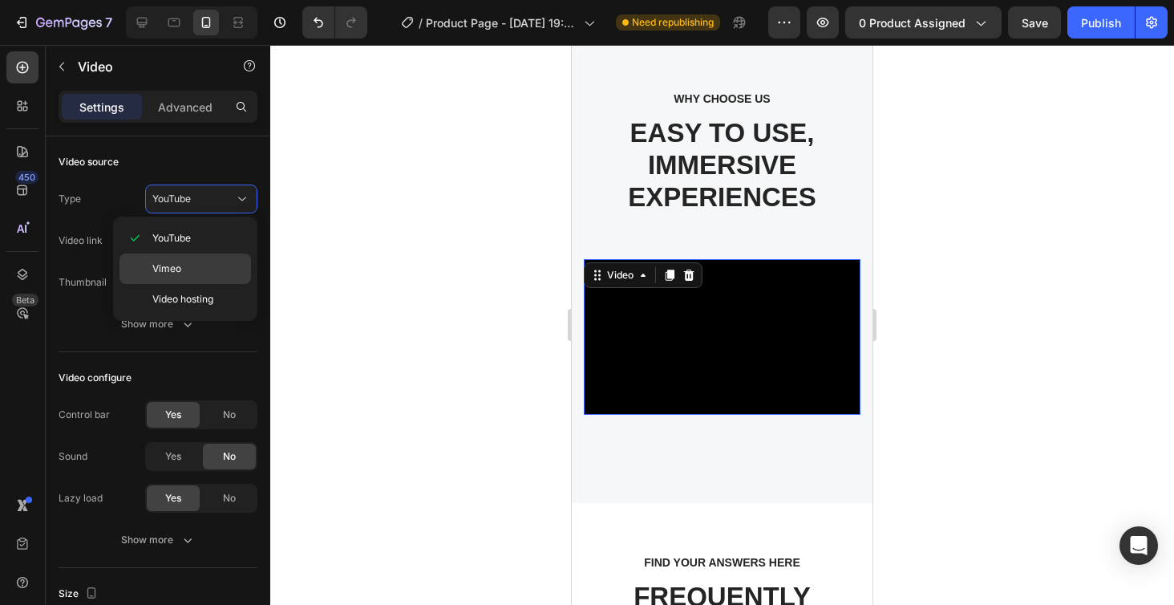
click at [197, 269] on p "Vimeo" at bounding box center [197, 268] width 91 height 14
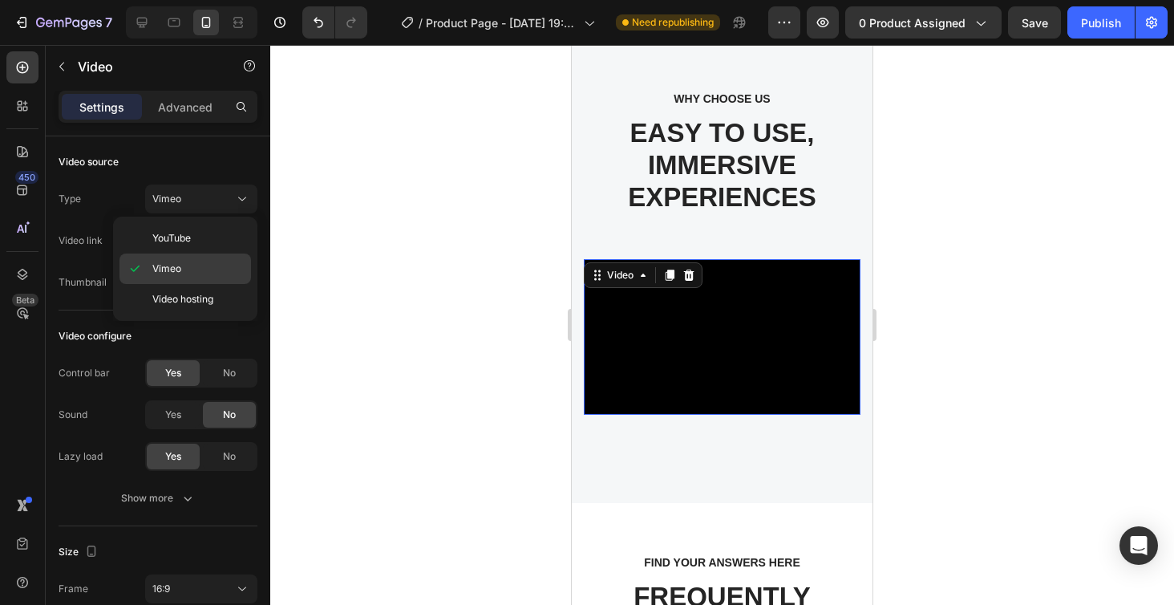
type input "[URL][DOMAIN_NAME]"
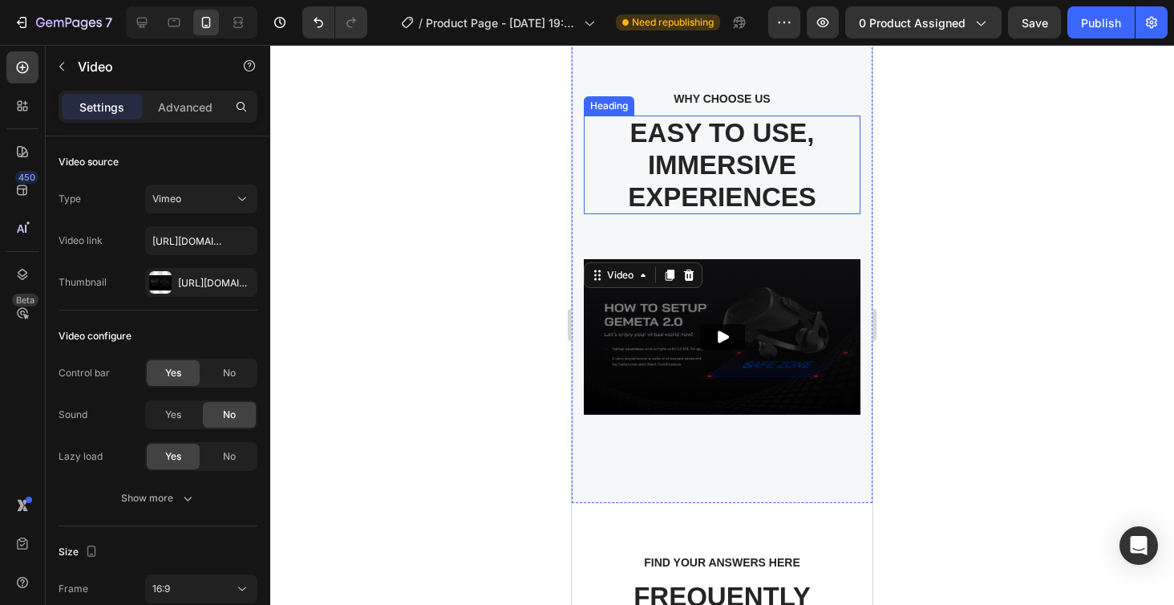
click at [770, 174] on p "EASY TO USE, IMMERSIVE EXPERIENCES" at bounding box center [723, 164] width 274 height 95
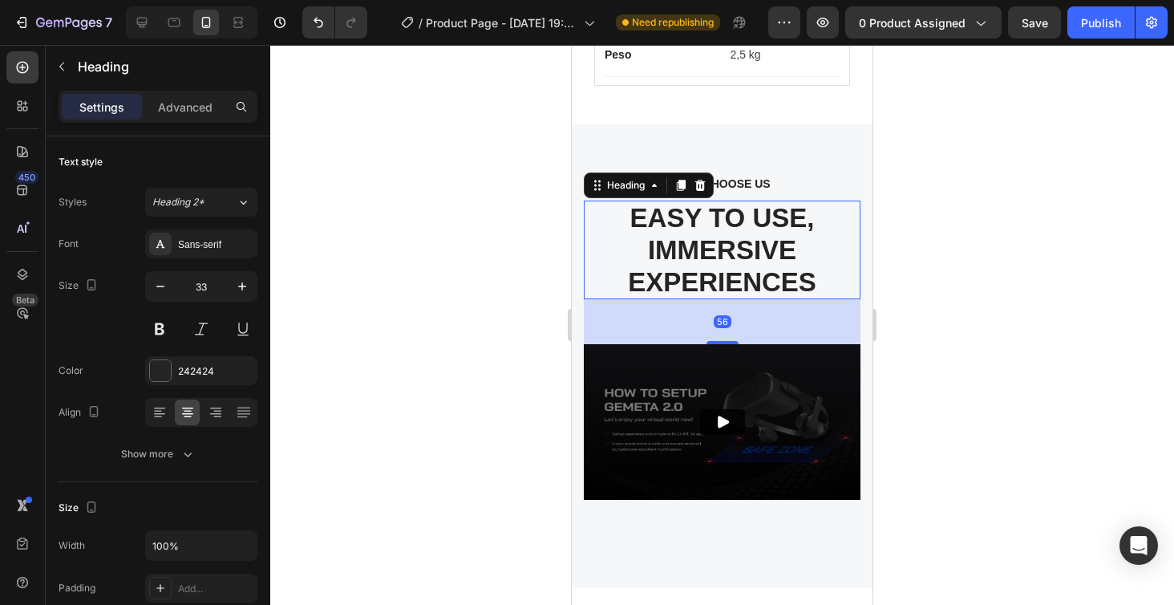
scroll to position [4558, 0]
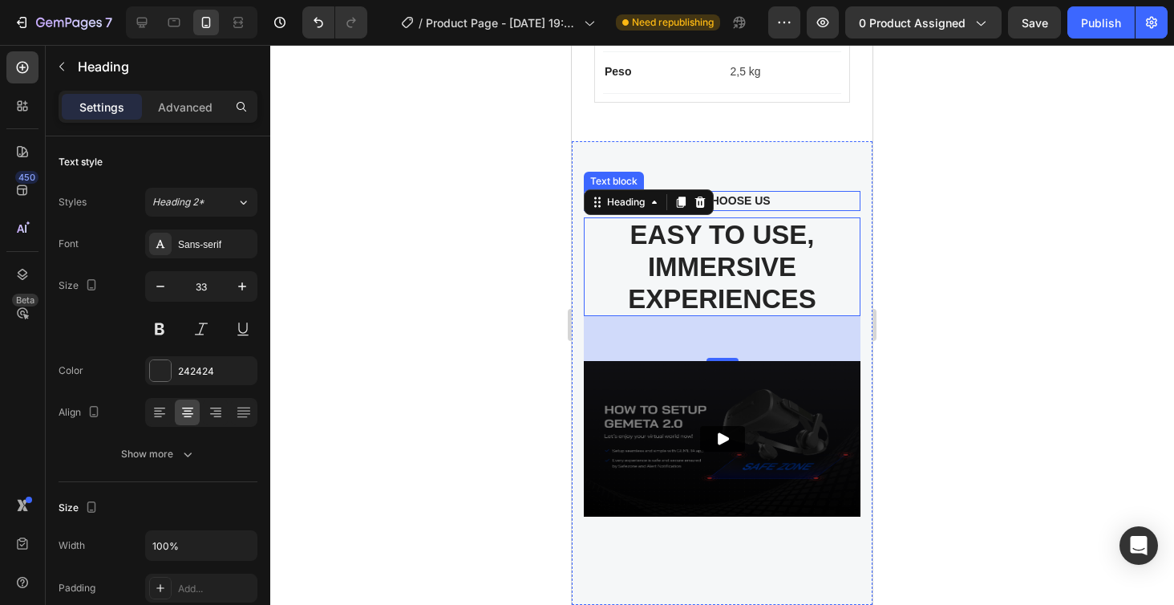
click at [767, 201] on p "WHY CHOOSE US" at bounding box center [722, 201] width 248 height 17
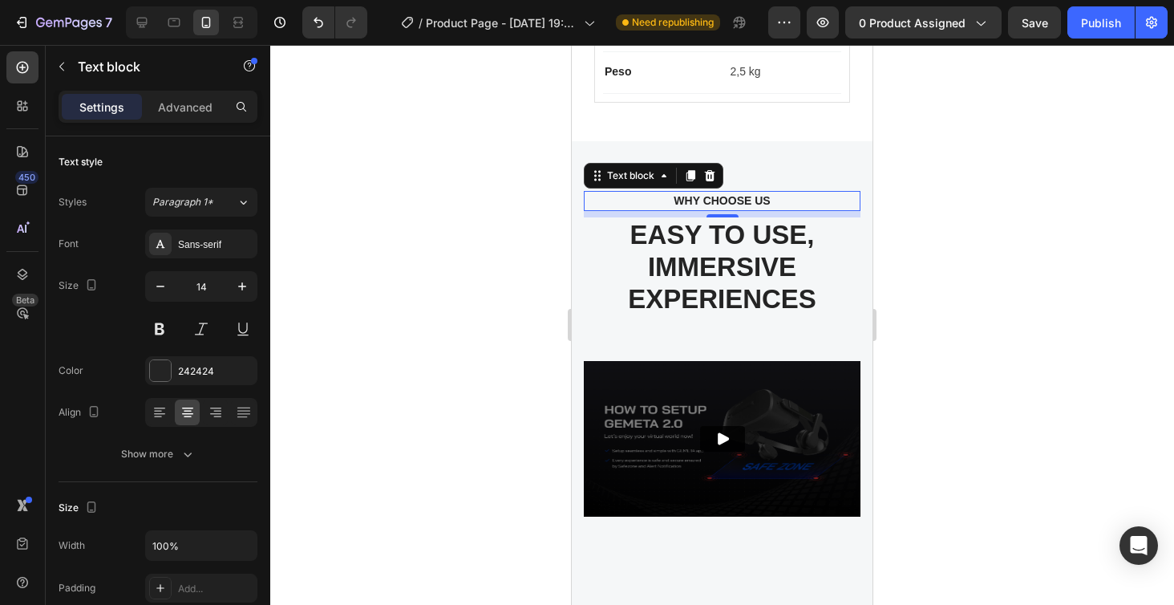
click at [767, 201] on p "WHY CHOOSE US" at bounding box center [722, 201] width 248 height 17
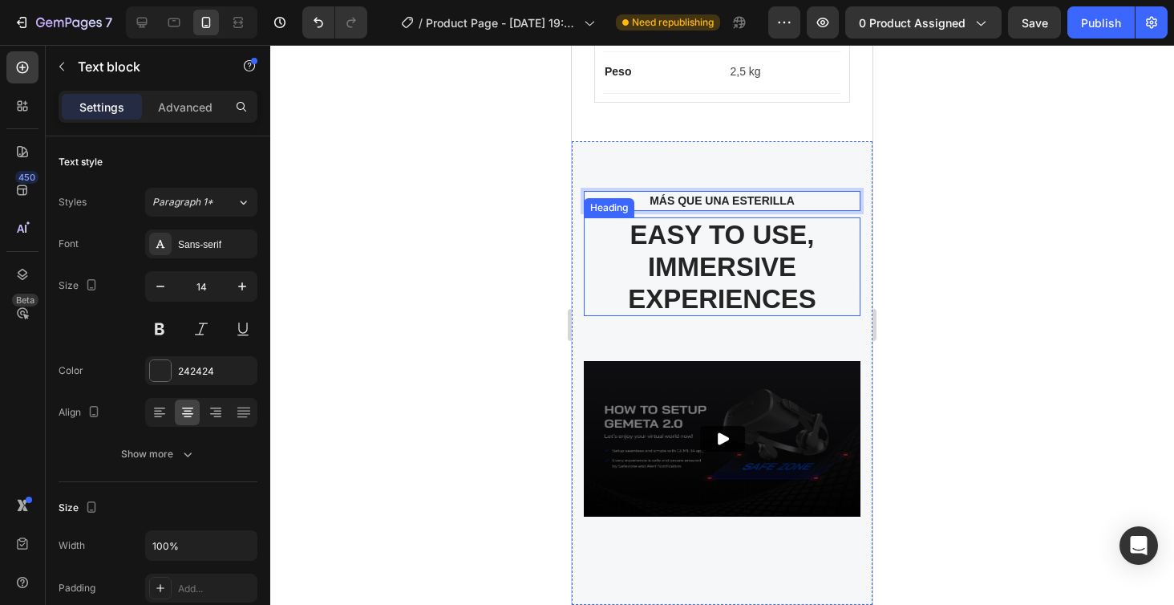
click at [762, 244] on p "EASY TO USE, IMMERSIVE EXPERIENCES" at bounding box center [723, 266] width 274 height 95
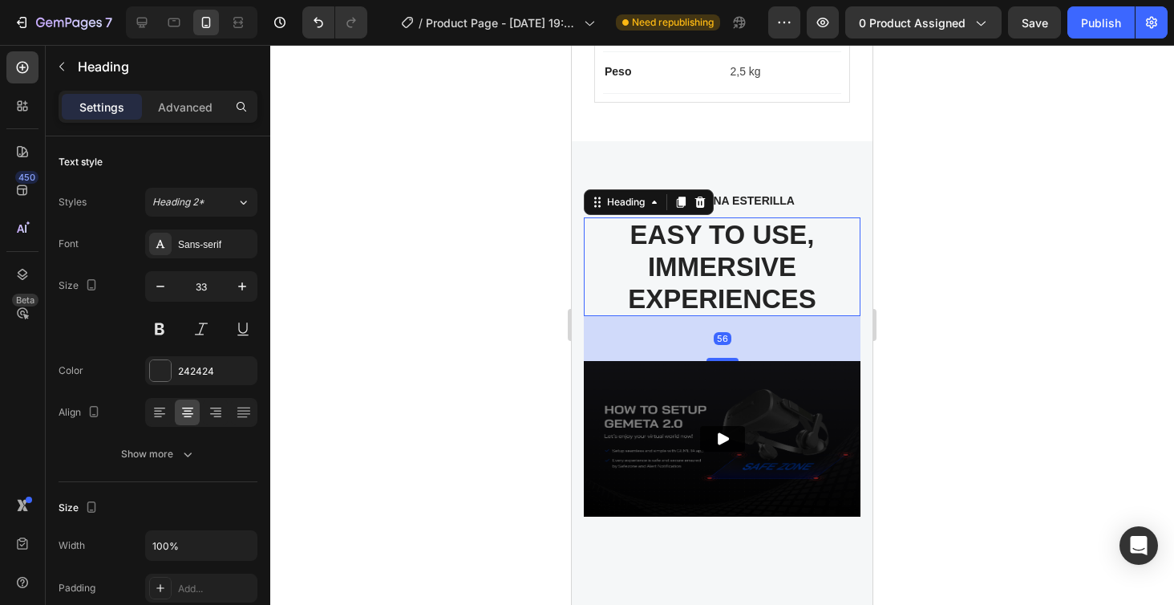
click at [809, 302] on p "EASY TO USE, IMMERSIVE EXPERIENCES" at bounding box center [723, 266] width 274 height 95
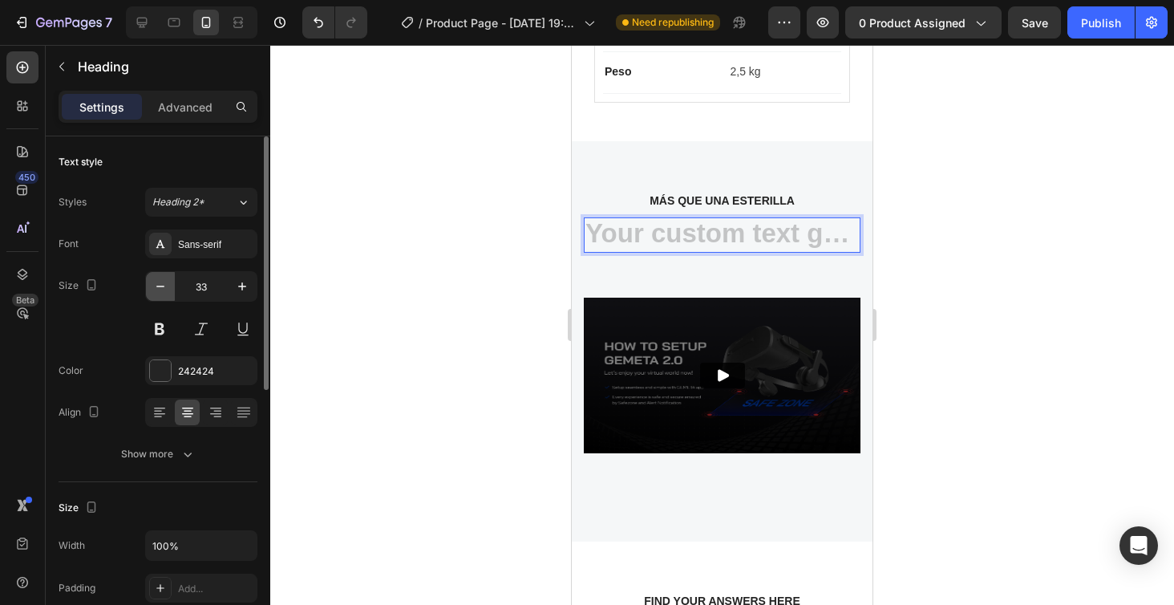
click at [164, 281] on icon "button" at bounding box center [160, 286] width 16 height 16
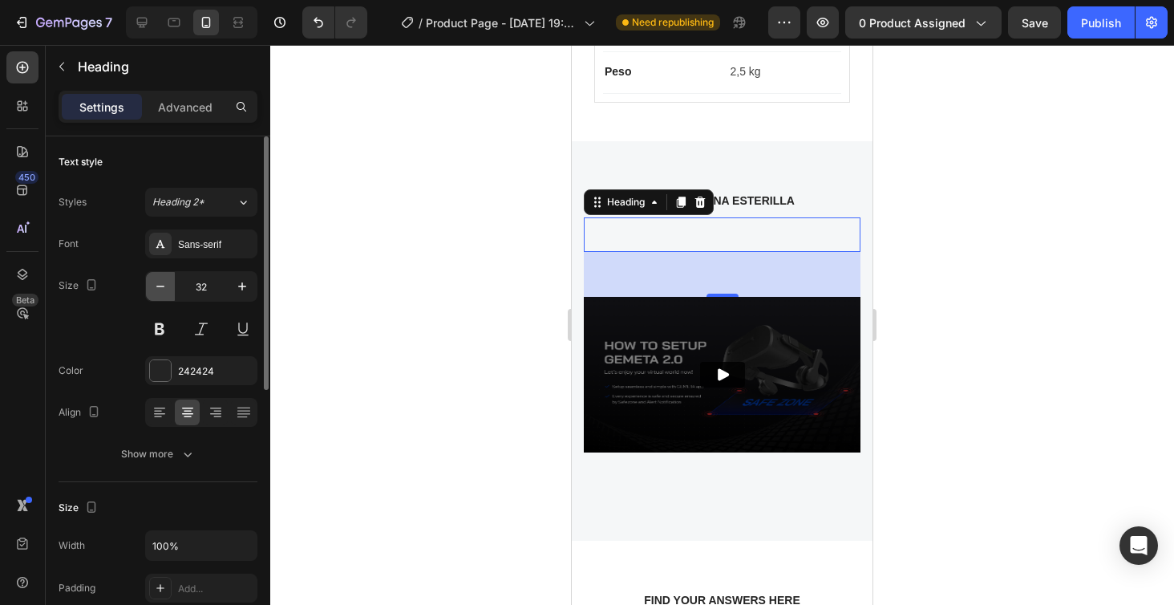
click at [164, 281] on icon "button" at bounding box center [160, 286] width 16 height 16
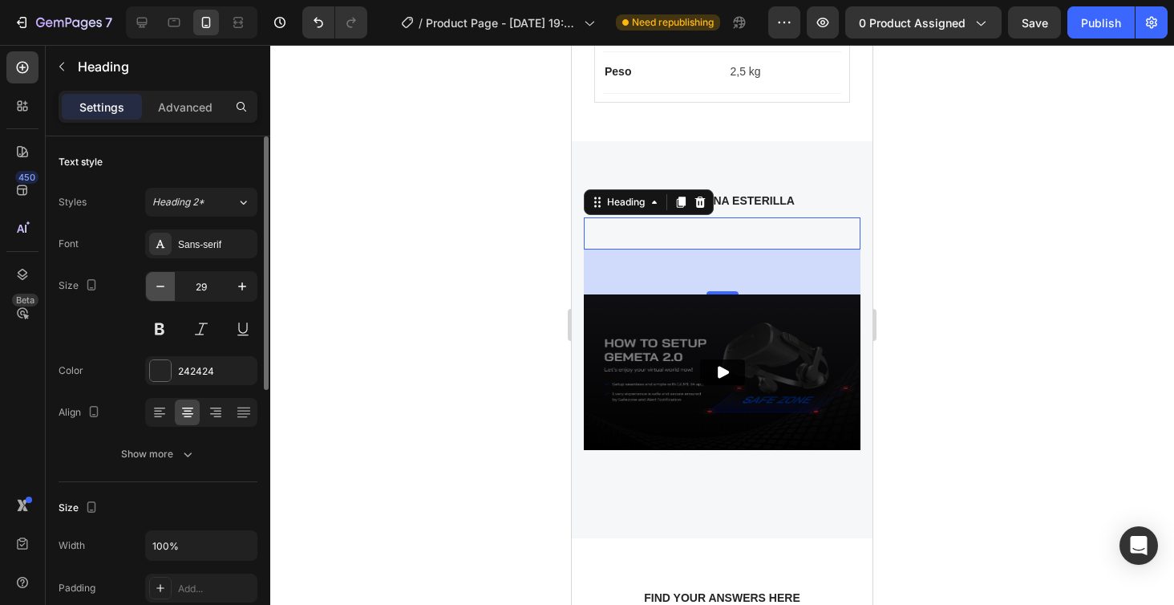
click at [164, 281] on icon "button" at bounding box center [160, 286] width 16 height 16
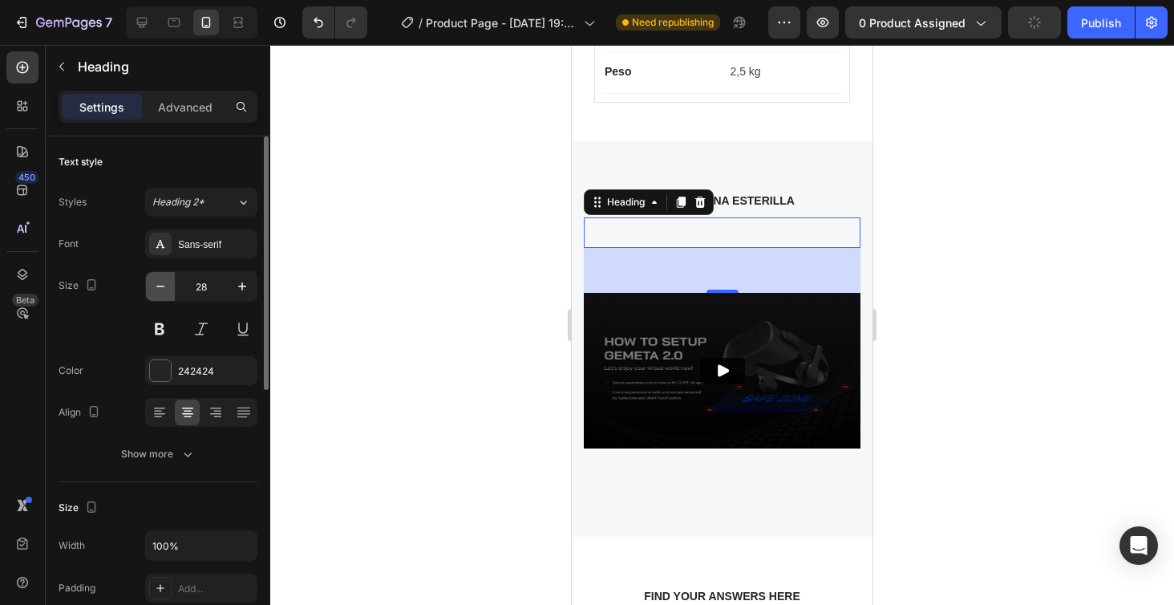
type input "27"
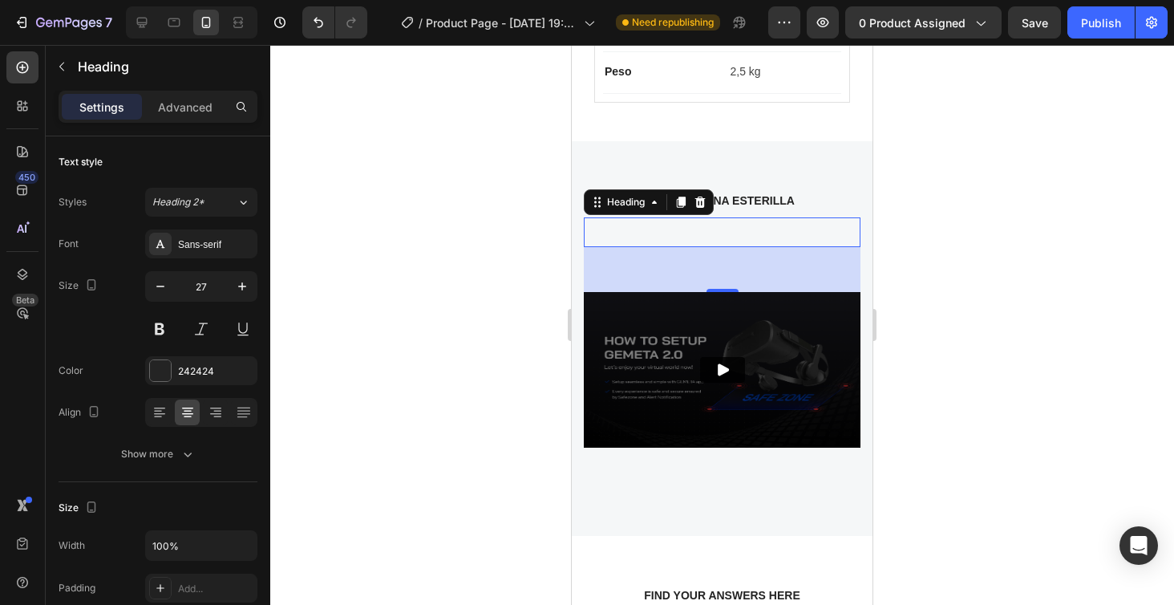
click at [753, 232] on h2 "Rich Text Editor. Editing area: main" at bounding box center [722, 231] width 277 height 29
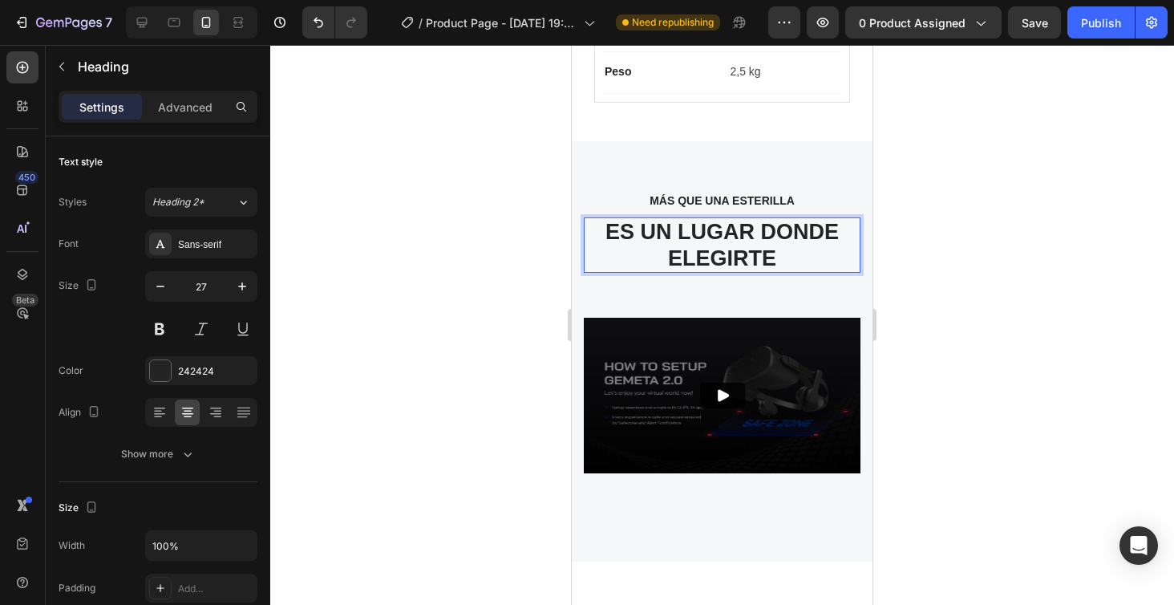
click at [759, 230] on p "ES UN LUGAR DONDE ELEGIRTE" at bounding box center [723, 245] width 274 height 52
click at [828, 251] on p "ES UN LUGAR DONDE ELEGIRTE" at bounding box center [723, 245] width 274 height 52
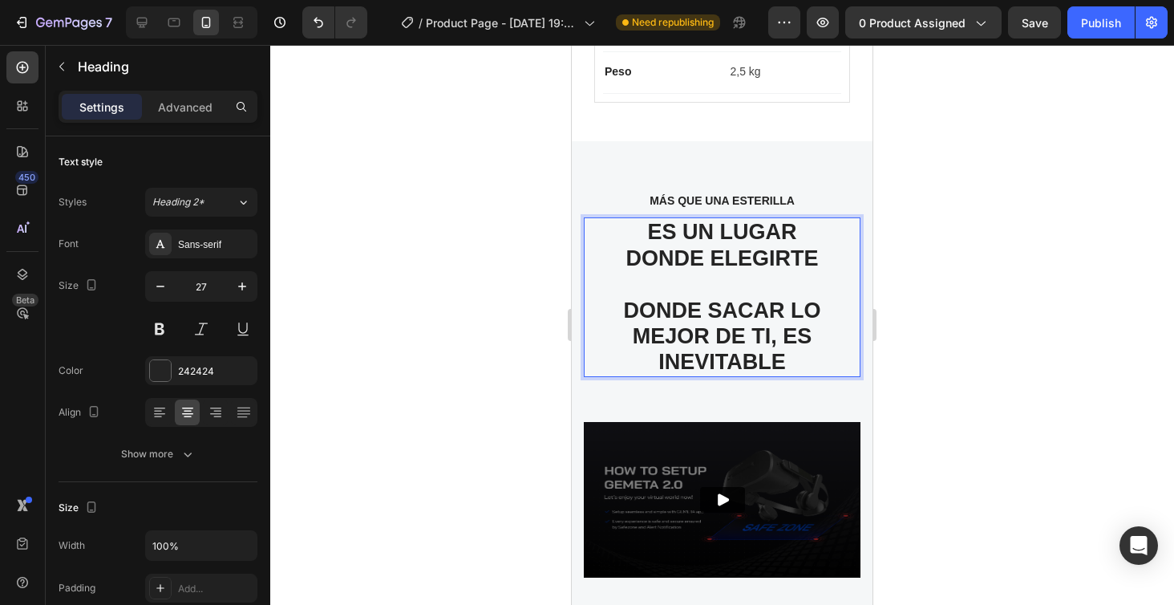
click at [780, 326] on p "ES UN LUGAR DONDE ELEGIRTE DONDE SACAR LO MEJOR DE TI, ES INEVITABLE" at bounding box center [723, 297] width 274 height 156
click at [800, 355] on p "ES UN LUGAR DONDE ELEGIRTE DONDE SACAR LO MEJOR DE TI, ES INEVITABLE" at bounding box center [723, 297] width 274 height 156
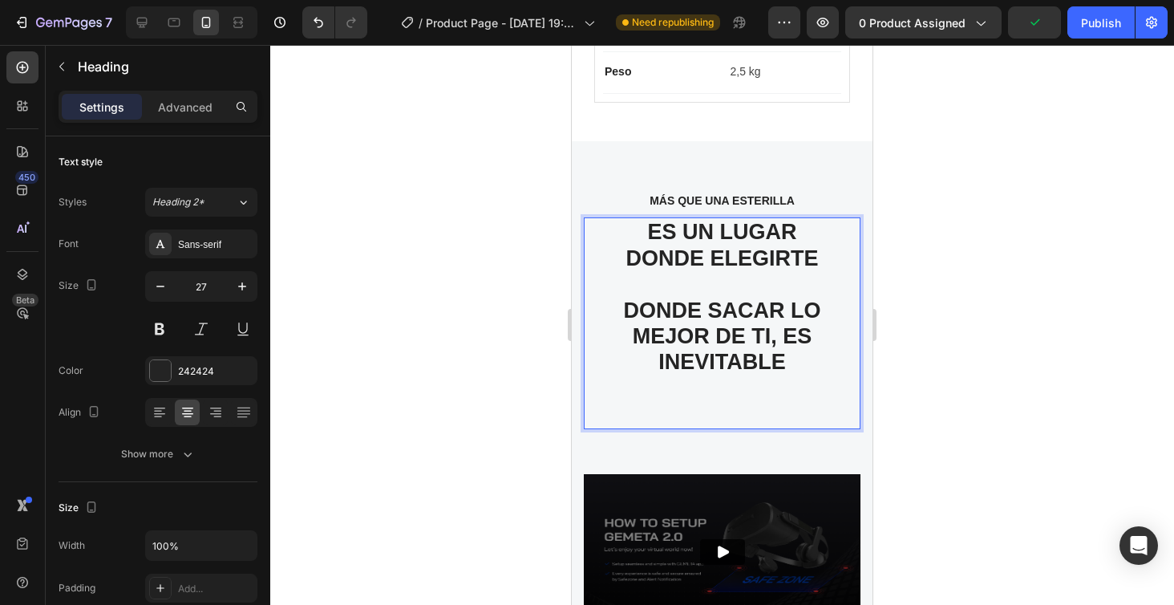
scroll to position [5934, 0]
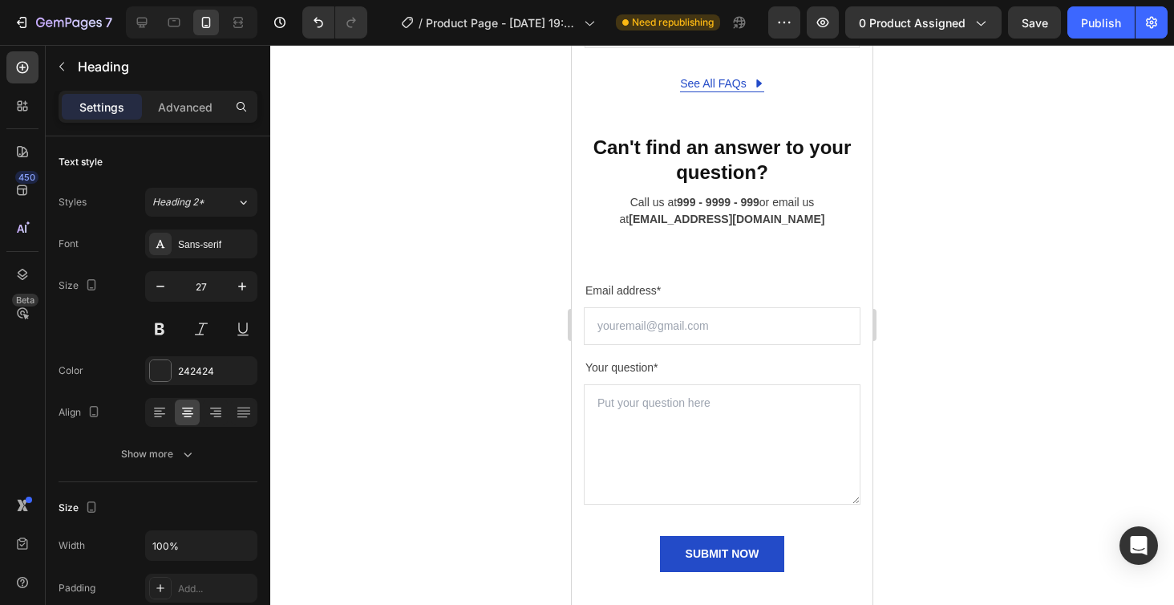
click at [1101, 209] on div at bounding box center [722, 325] width 904 height 560
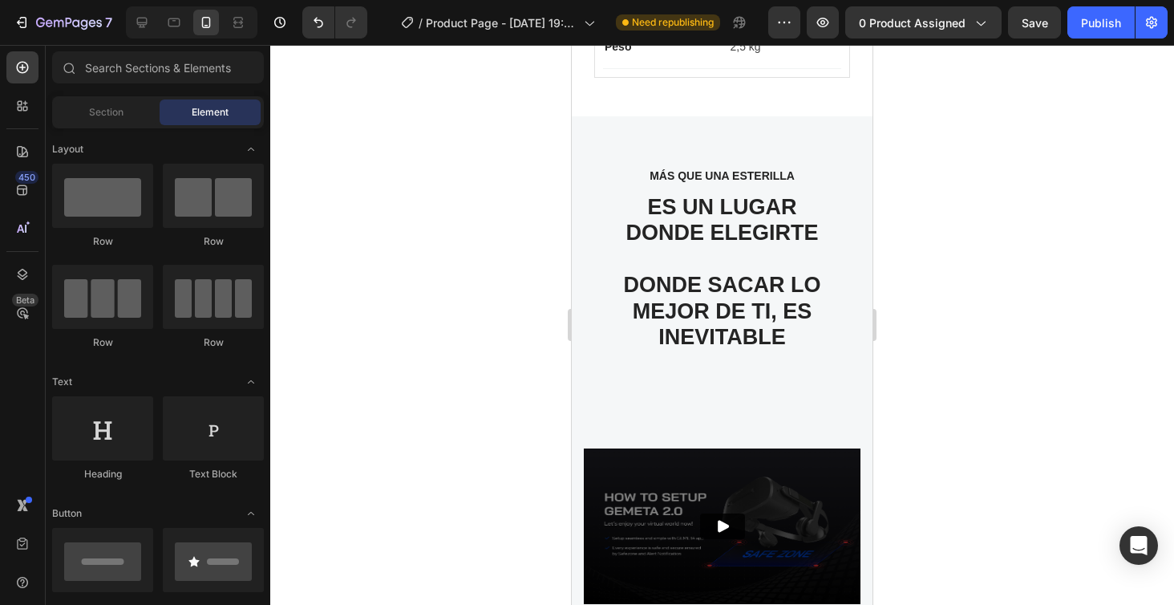
scroll to position [3556, 0]
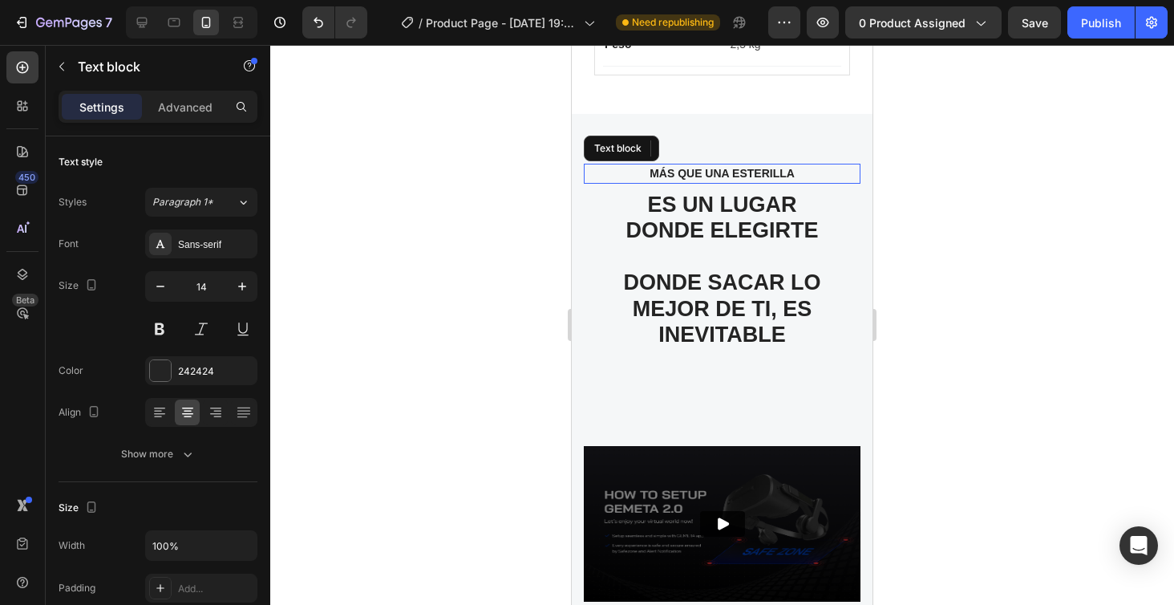
click at [759, 168] on p "MÁS QUE UNA ESTERILLA" at bounding box center [722, 173] width 248 height 17
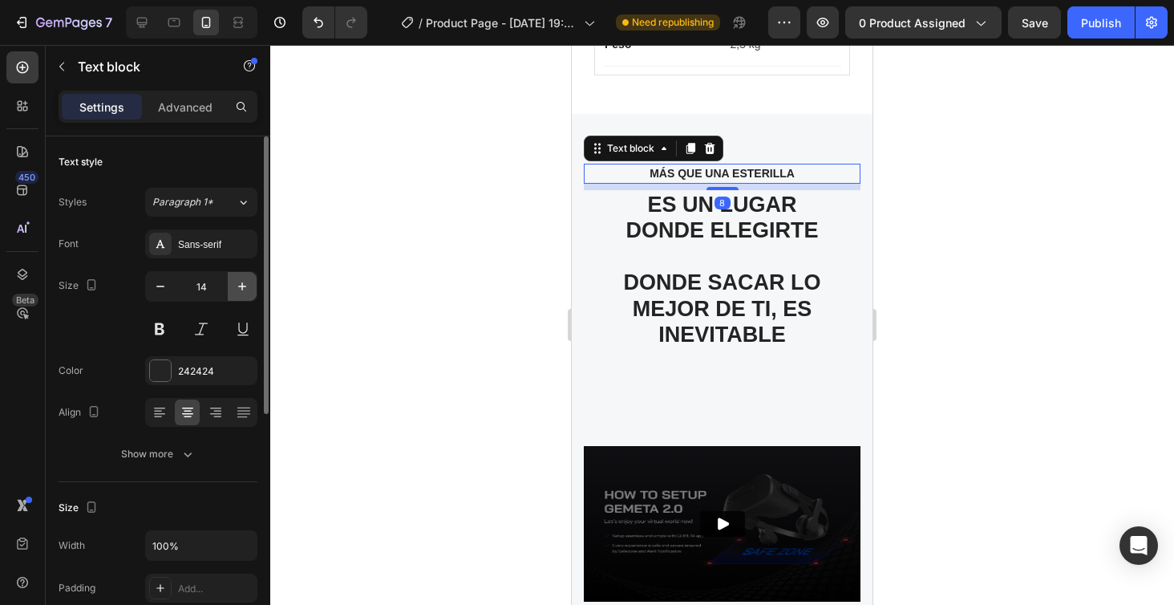
click at [241, 291] on icon "button" at bounding box center [242, 286] width 16 height 16
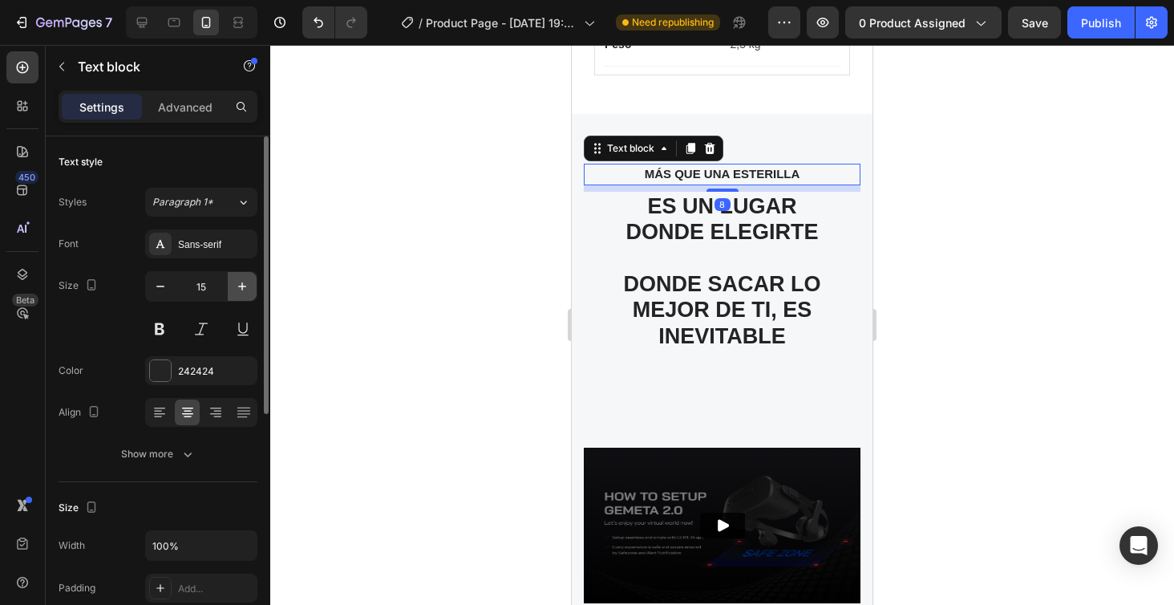
type input "16"
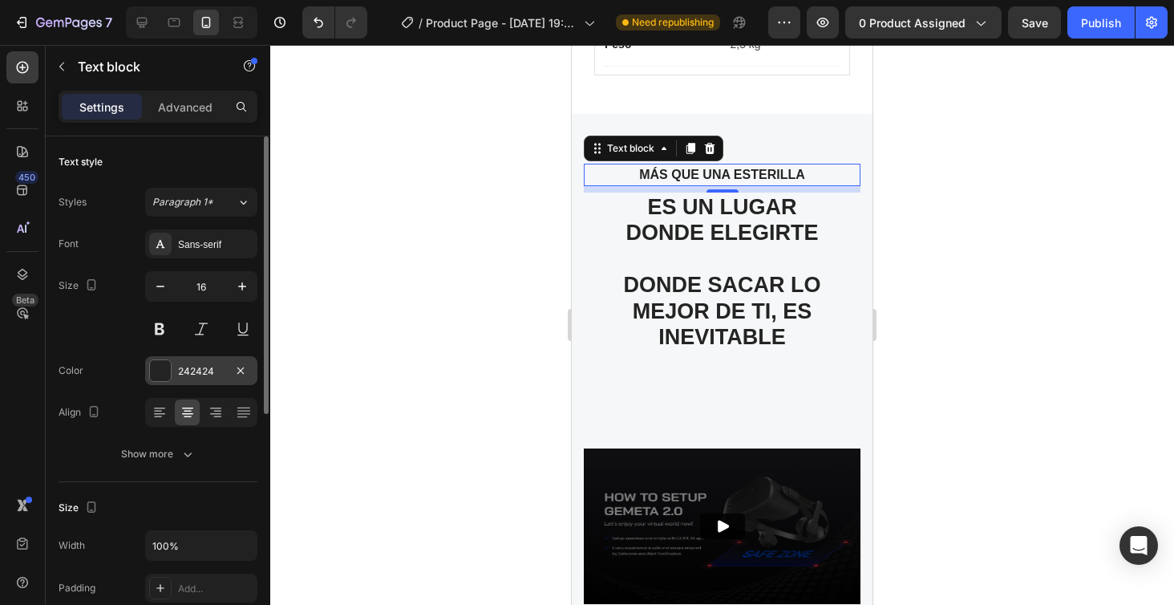
click at [167, 377] on div at bounding box center [160, 370] width 21 height 21
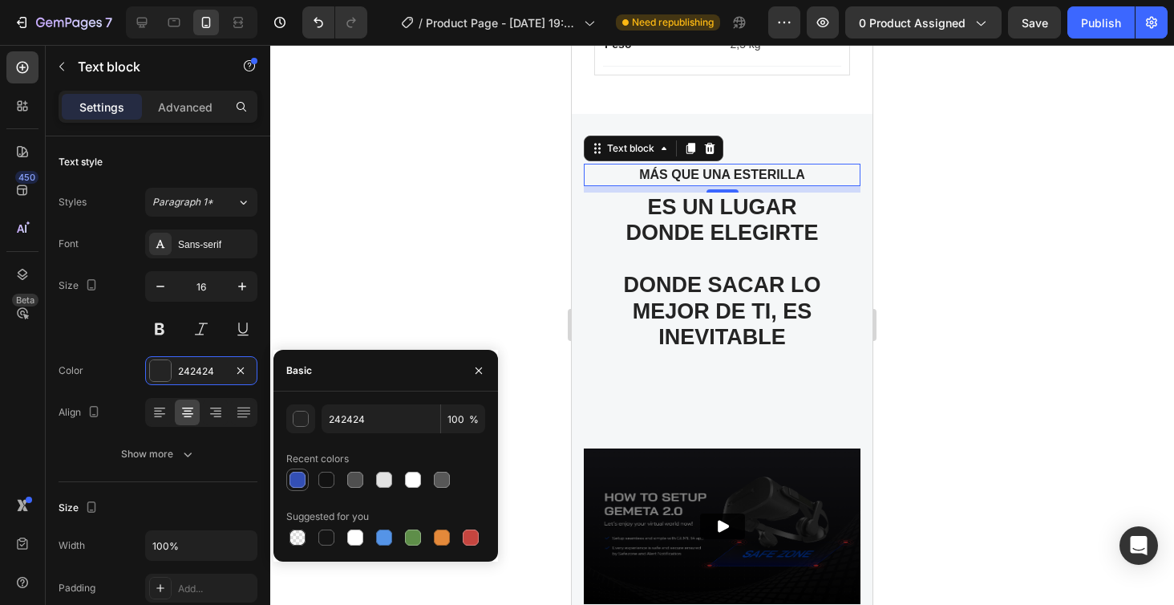
click at [298, 485] on div at bounding box center [298, 480] width 16 height 16
type input "334FB4"
click at [947, 158] on div at bounding box center [722, 325] width 904 height 560
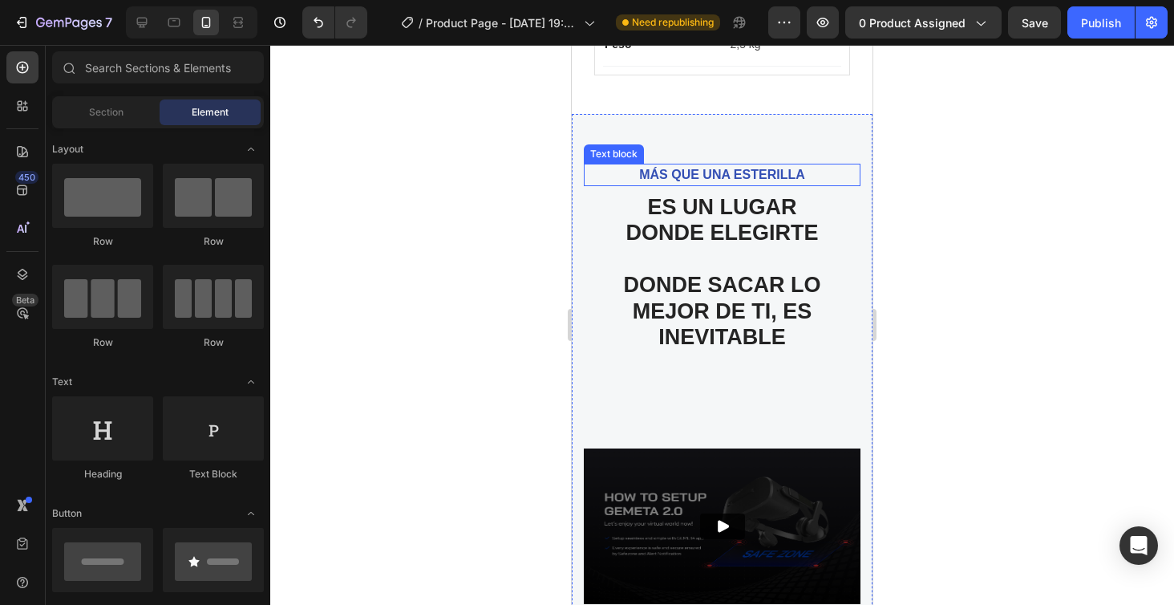
click at [715, 170] on p "MÁS QUE UNA ESTERILLA" at bounding box center [722, 174] width 248 height 19
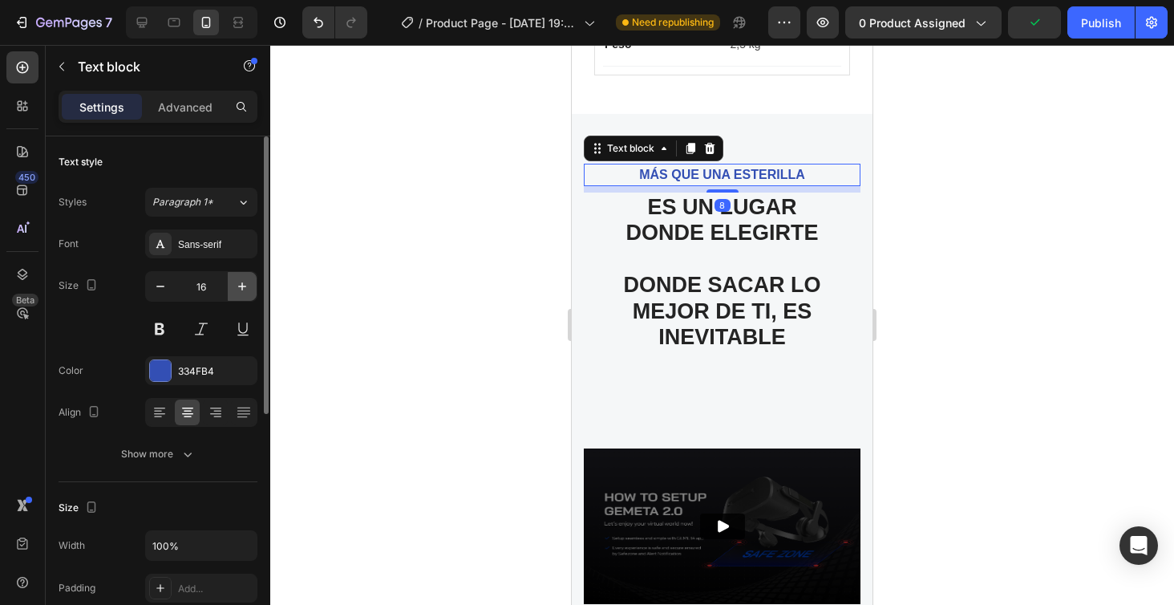
click at [236, 290] on icon "button" at bounding box center [242, 286] width 16 height 16
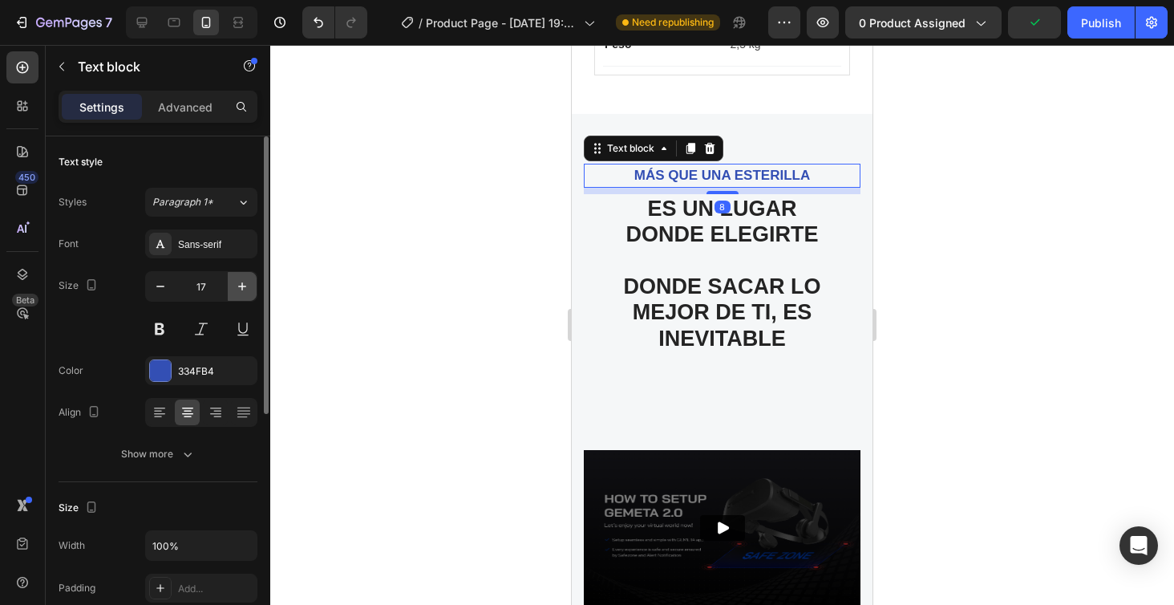
type input "18"
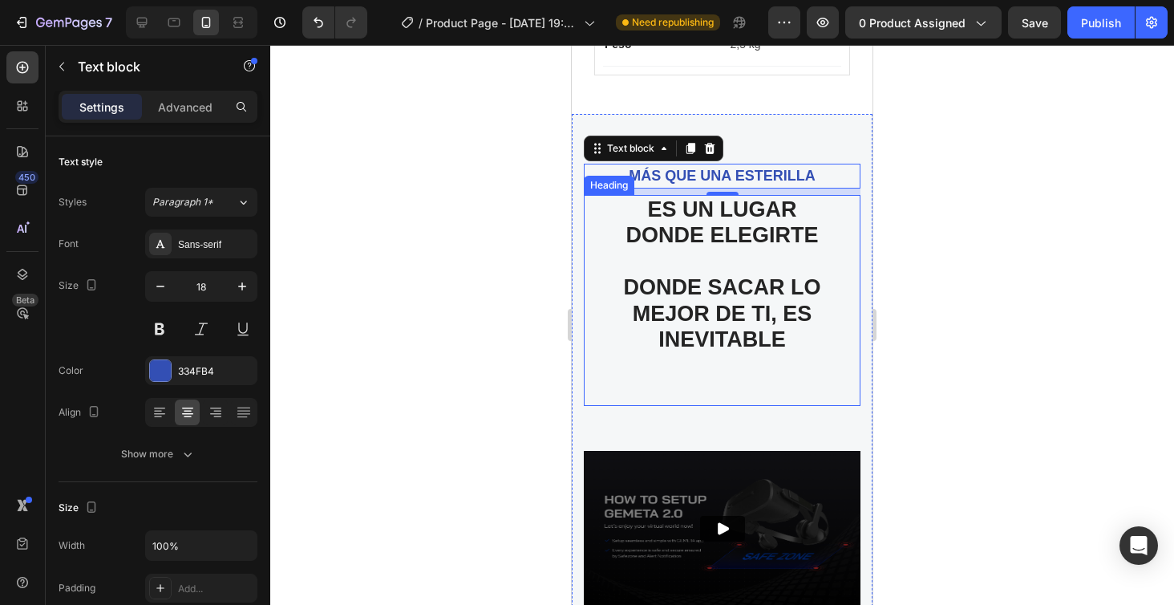
click at [665, 229] on h2 "ES UN LUGAR DONDE ELEGIRTE DONDE SACAR LO MEJOR DE TI, ES INEVITABLE" at bounding box center [722, 300] width 277 height 211
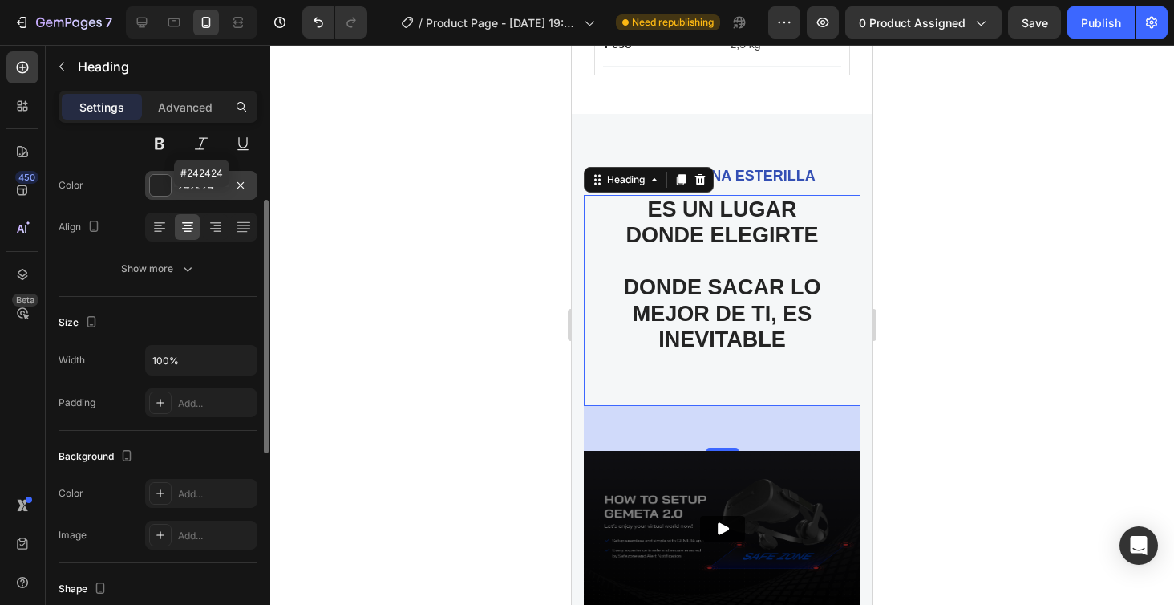
scroll to position [194, 0]
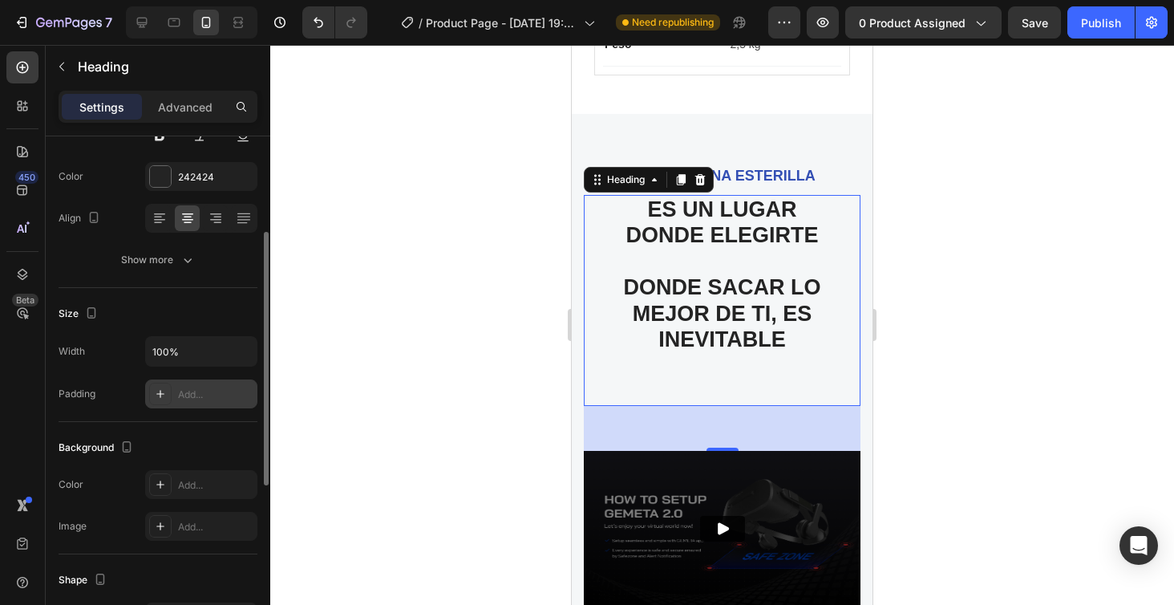
click at [195, 391] on div "Add..." at bounding box center [215, 394] width 75 height 14
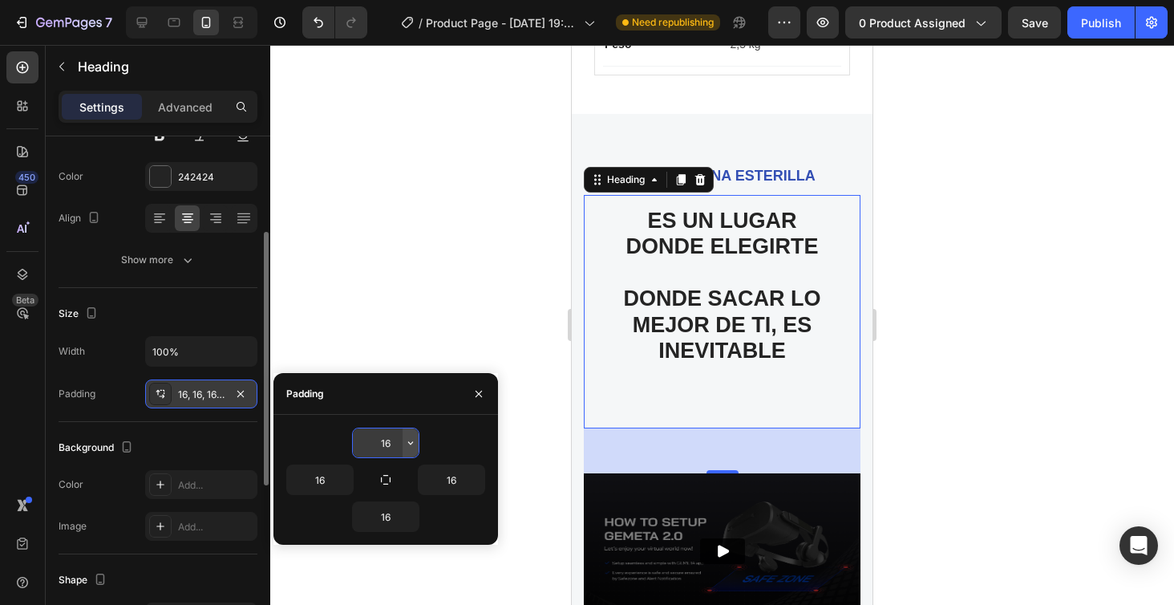
click at [409, 445] on icon "button" at bounding box center [410, 442] width 13 height 13
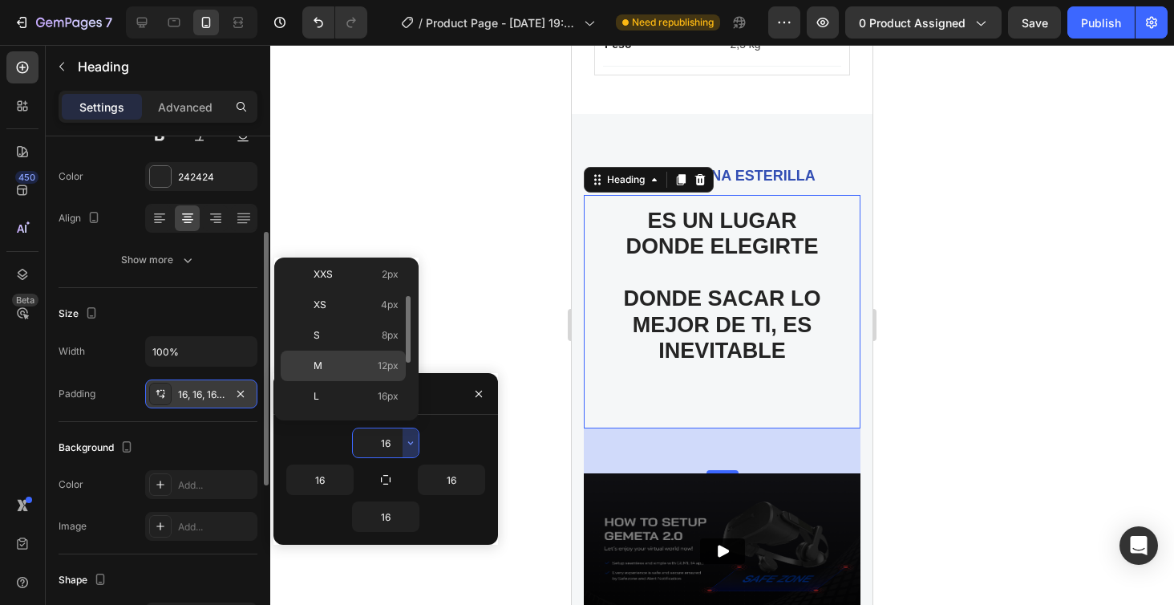
scroll to position [47, 0]
click at [386, 358] on span "12px" at bounding box center [388, 354] width 21 height 14
type input "12"
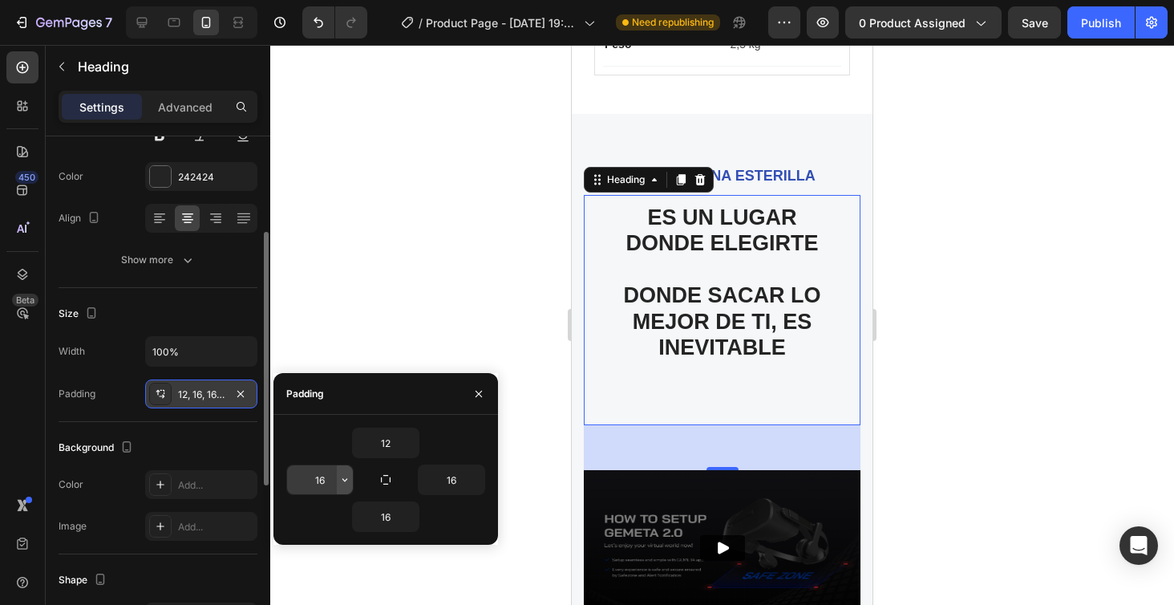
click at [345, 484] on icon "button" at bounding box center [344, 479] width 13 height 13
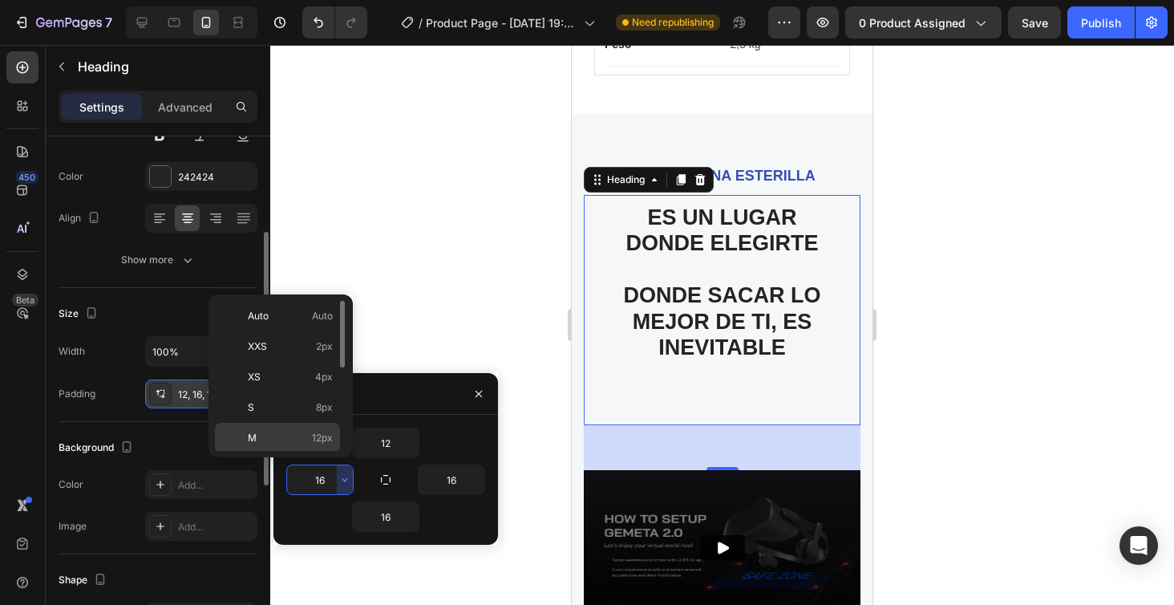
click at [332, 435] on span "12px" at bounding box center [322, 438] width 21 height 14
type input "12"
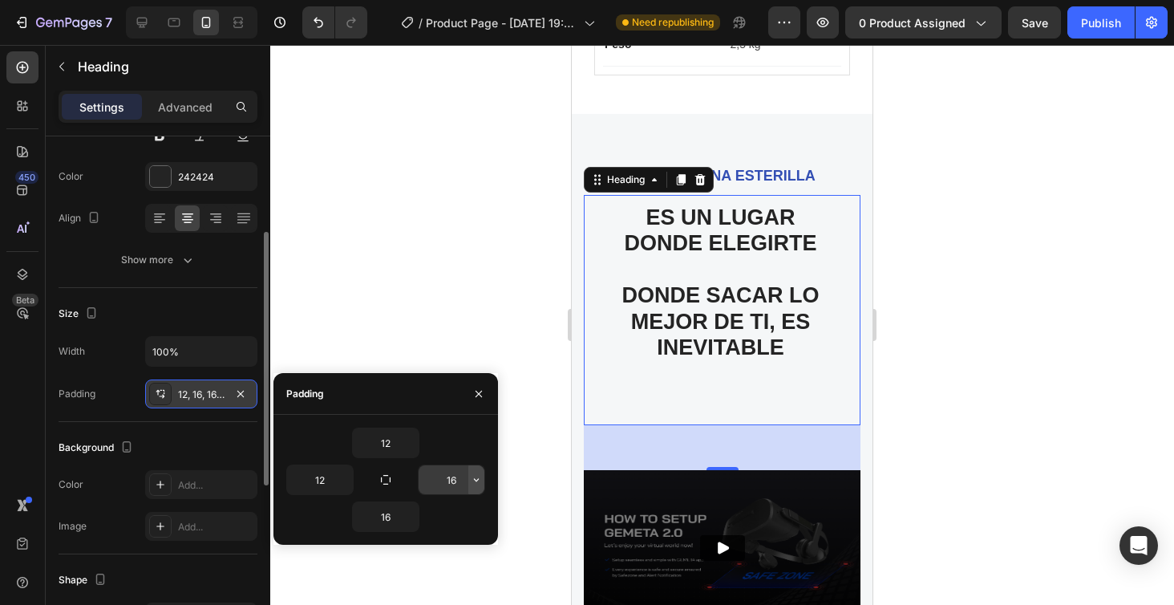
click at [469, 482] on button "button" at bounding box center [476, 479] width 16 height 29
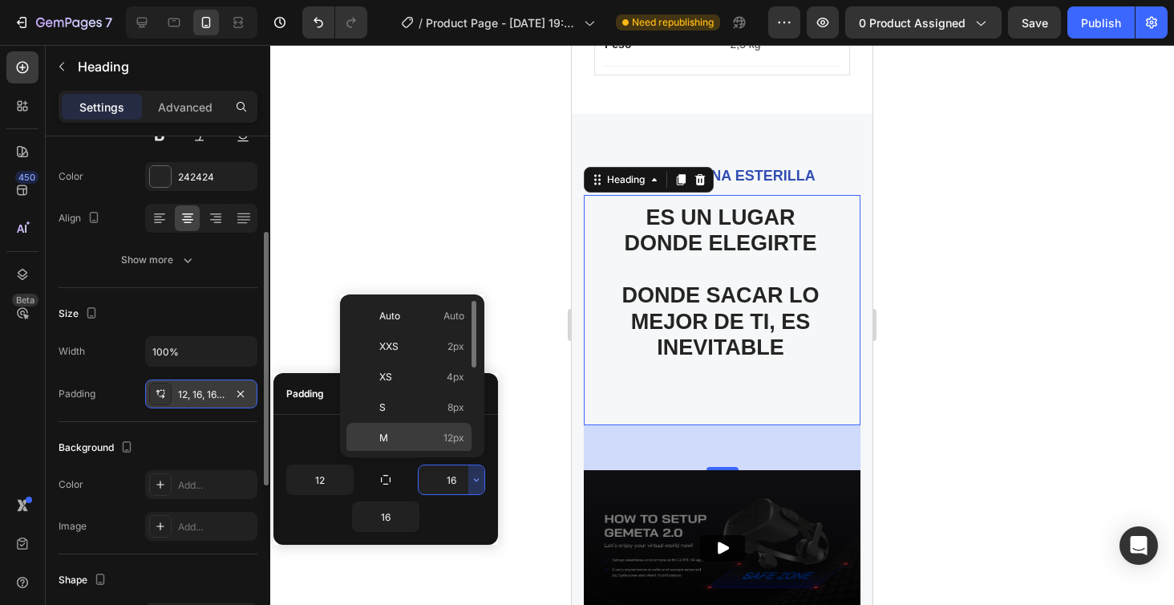
click at [456, 453] on div "M 12px" at bounding box center [409, 468] width 125 height 30
type input "12"
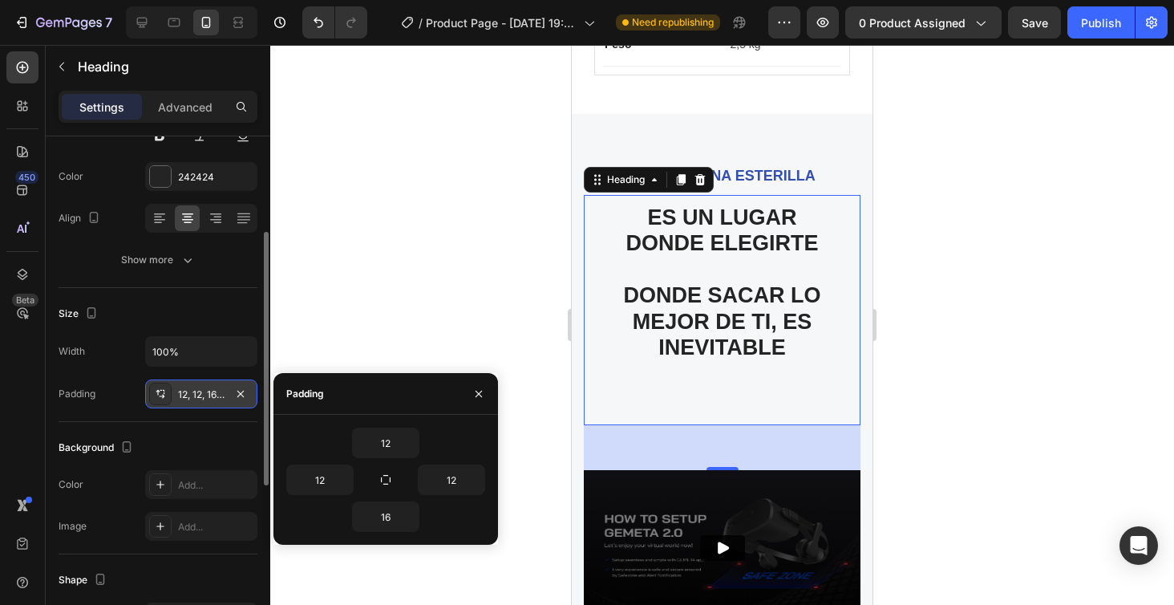
click at [1106, 266] on div at bounding box center [722, 325] width 904 height 560
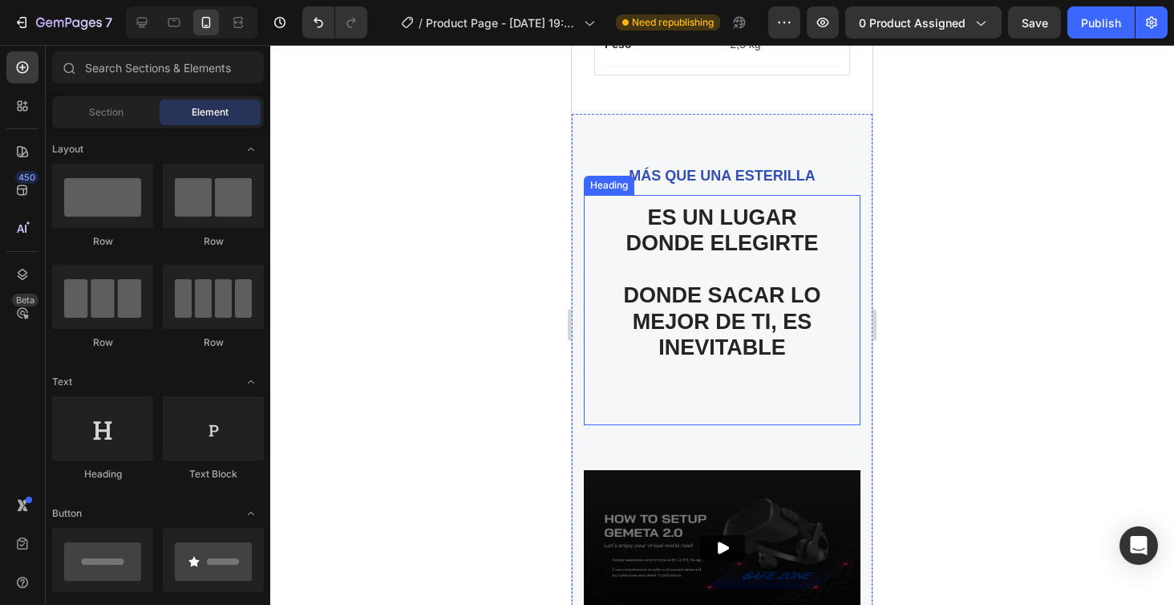
click at [705, 215] on h2 "ES UN LUGAR DONDE ELEGIRTE DONDE SACAR LO MEJOR DE TI, ES INEVITABLE" at bounding box center [722, 310] width 277 height 230
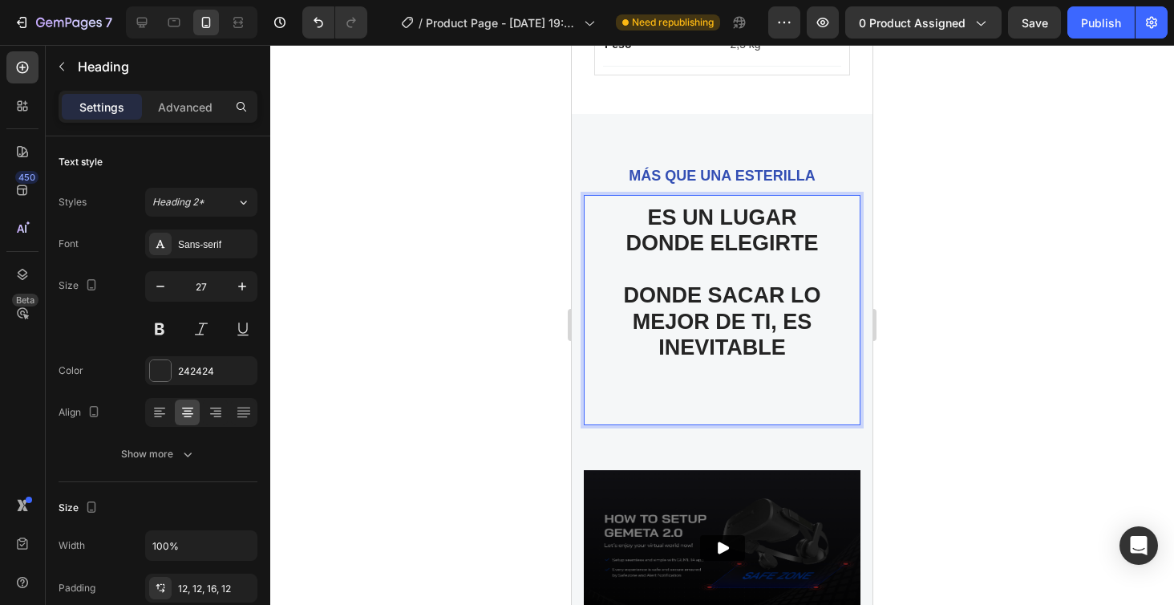
click at [779, 213] on p "ES UN LUGAR DONDE ELEGIRTE DONDE SACAR LO MEJOR DE TI, ES INEVITABLE" at bounding box center [722, 309] width 257 height 208
click at [813, 245] on p "ES UN LUGAR DONDE ELEGIRTE DONDE SACAR LO MEJOR DE TI, ES INEVITABLE" at bounding box center [722, 309] width 257 height 208
click at [783, 337] on p "ES UN LUGAR DONDE ELEGIRTE DONDE SACAR LO MEJOR DE TI, ES INEVITABLE" at bounding box center [722, 309] width 257 height 208
click at [820, 236] on p "ES UN LUGAR DONDE ELEGIRTE DONDE SACAR LO MEJOR DE TI, ES INEVITABLE" at bounding box center [722, 309] width 257 height 208
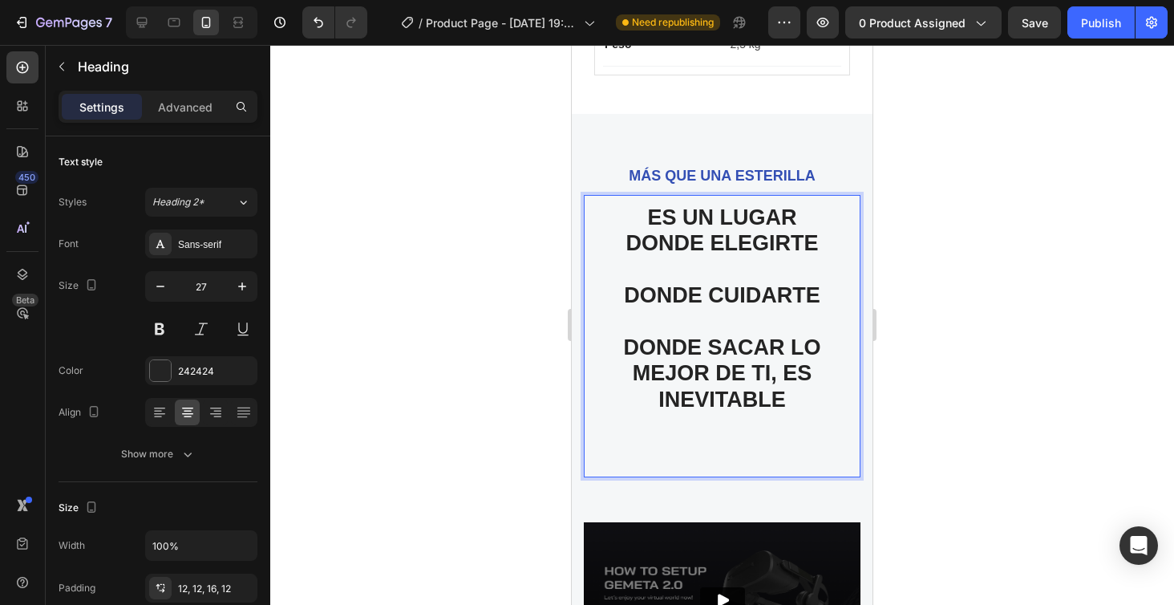
click at [662, 226] on p "ES UN LUGAR DONDE ELEGIRTE ⁠⁠⁠⁠⁠⁠⁠DONDE CUIDARTE DONDE SACAR LO MEJOR DE TI, ES…" at bounding box center [722, 335] width 257 height 260
click at [946, 258] on div at bounding box center [722, 325] width 904 height 560
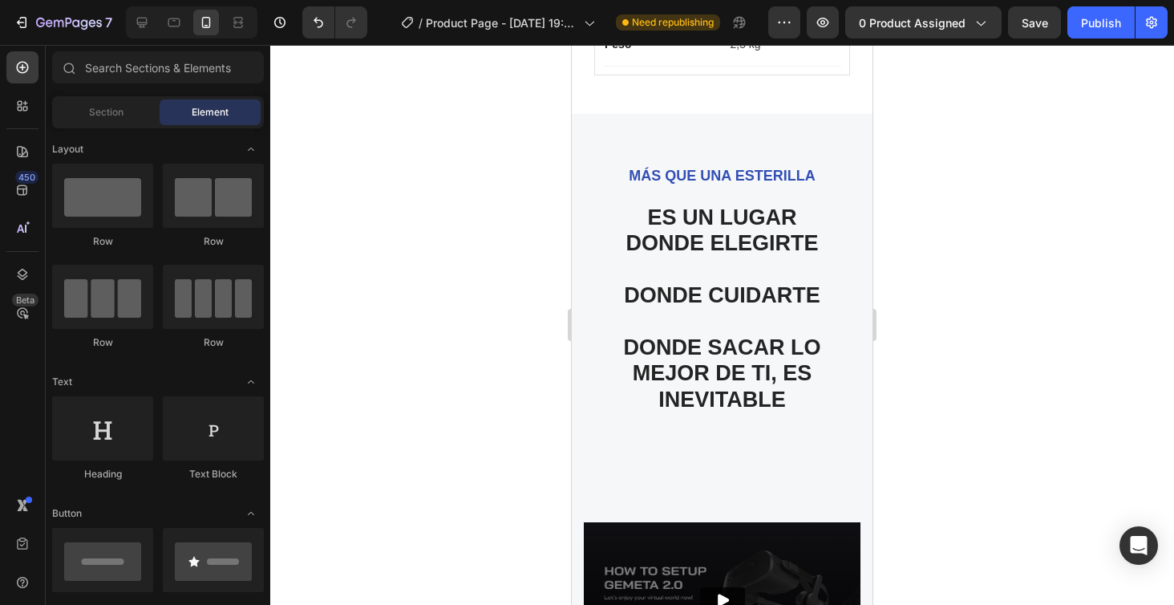
click at [778, 266] on p "ES UN LUGAR DONDE ELEGIRTE DONDE CUIDARTE DONDE SACAR LO MEJOR DE TI, ES INEVIT…" at bounding box center [722, 335] width 257 height 260
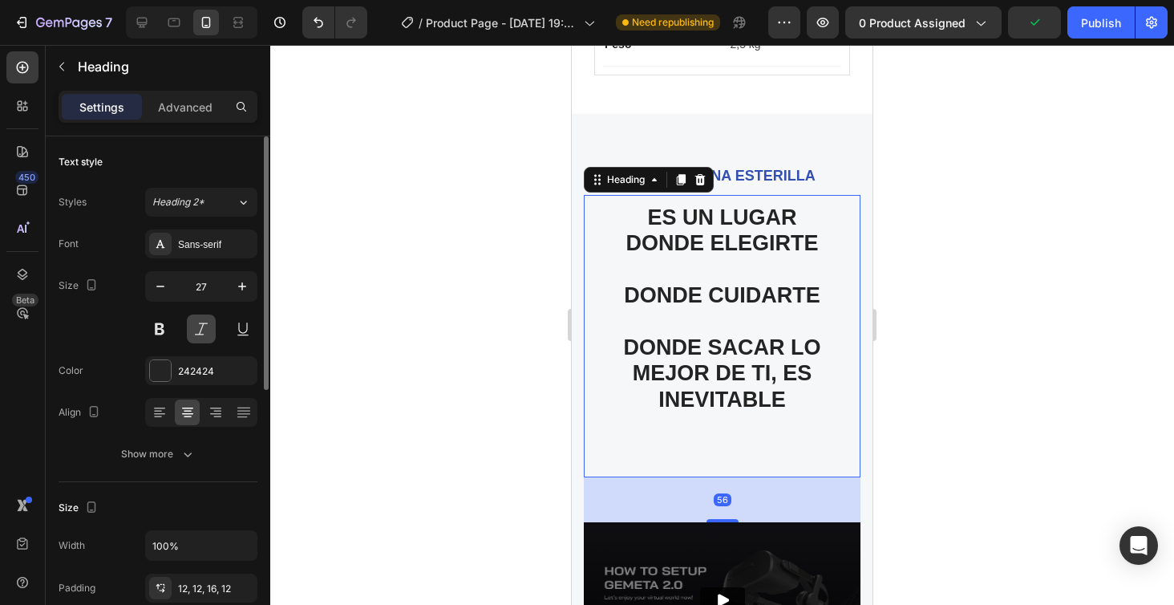
click at [202, 328] on button at bounding box center [201, 328] width 29 height 29
click at [1046, 252] on div at bounding box center [722, 325] width 904 height 560
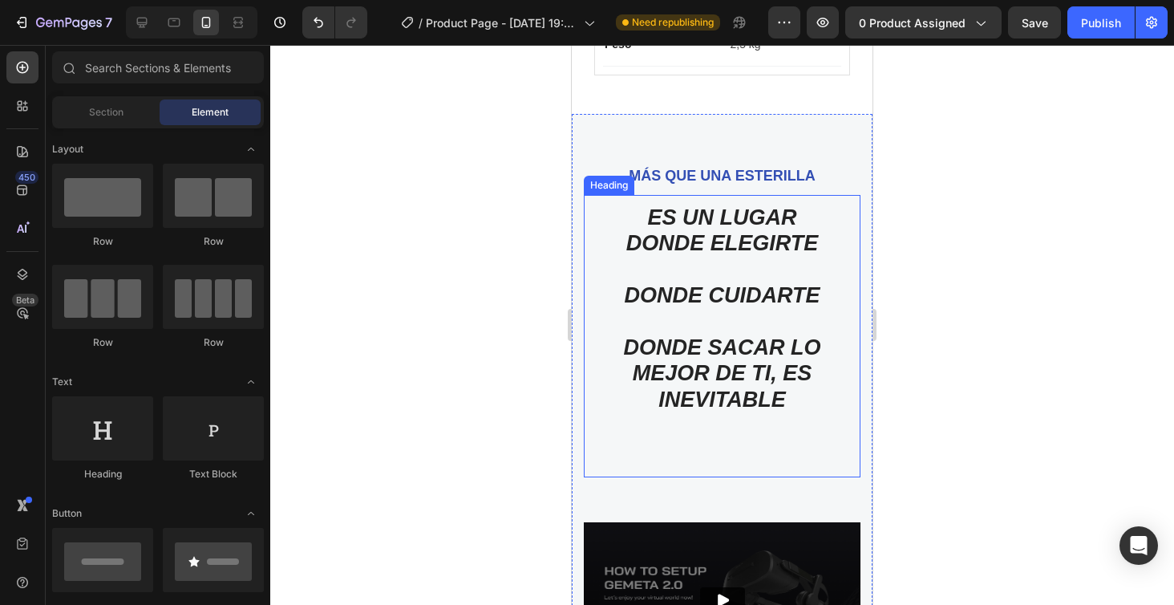
click at [756, 266] on p "ES UN LUGAR DONDE ELEGIRTE DONDE CUIDARTE DONDE SACAR LO MEJOR DE TI, ES INEVIT…" at bounding box center [722, 335] width 257 height 260
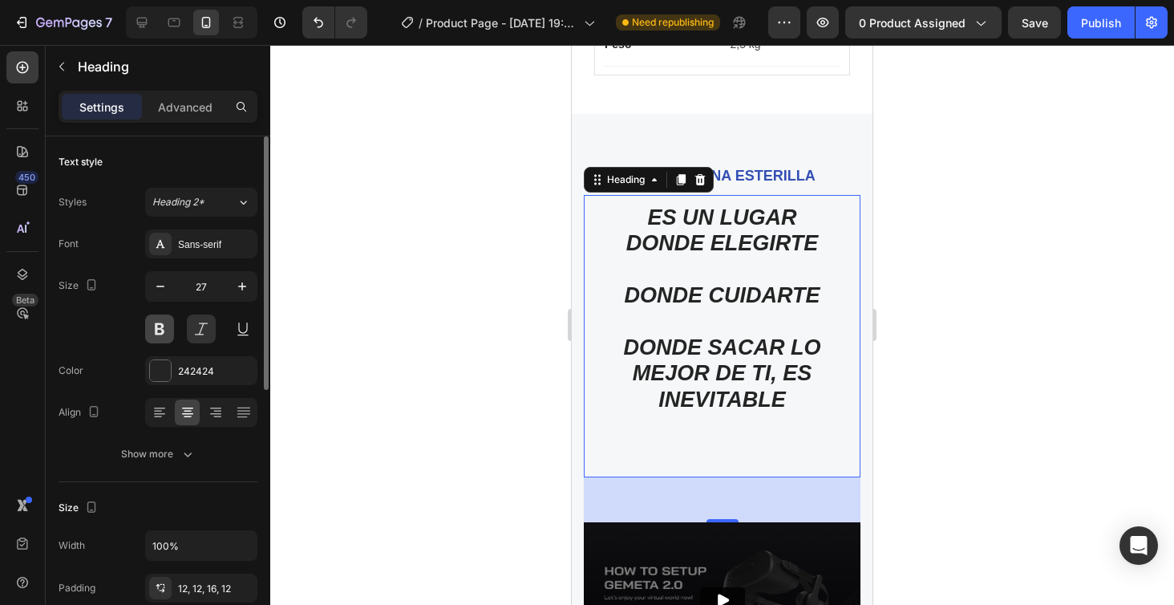
click at [156, 333] on button at bounding box center [159, 328] width 29 height 29
click at [164, 332] on button at bounding box center [159, 328] width 29 height 29
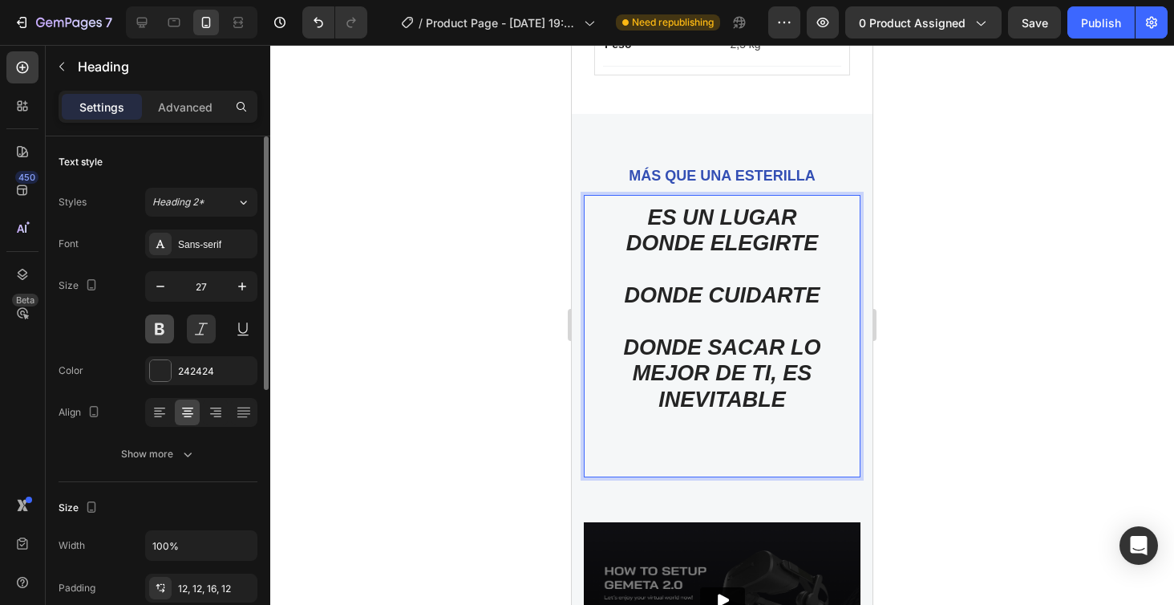
click at [157, 330] on button at bounding box center [159, 328] width 29 height 29
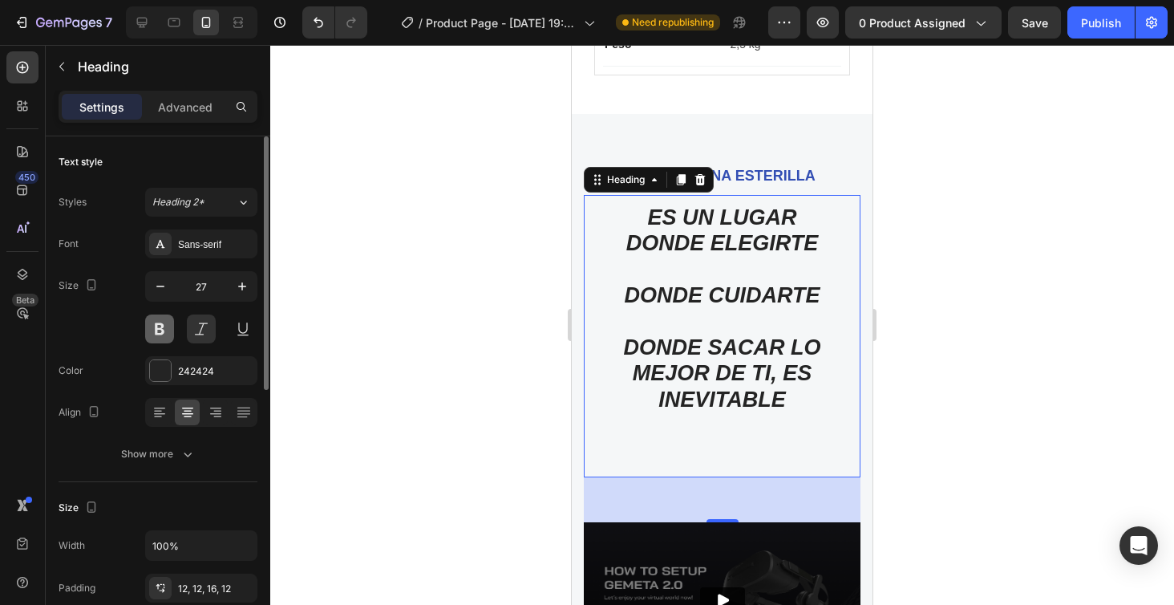
click at [157, 330] on button at bounding box center [159, 328] width 29 height 29
click at [979, 290] on div at bounding box center [722, 325] width 904 height 560
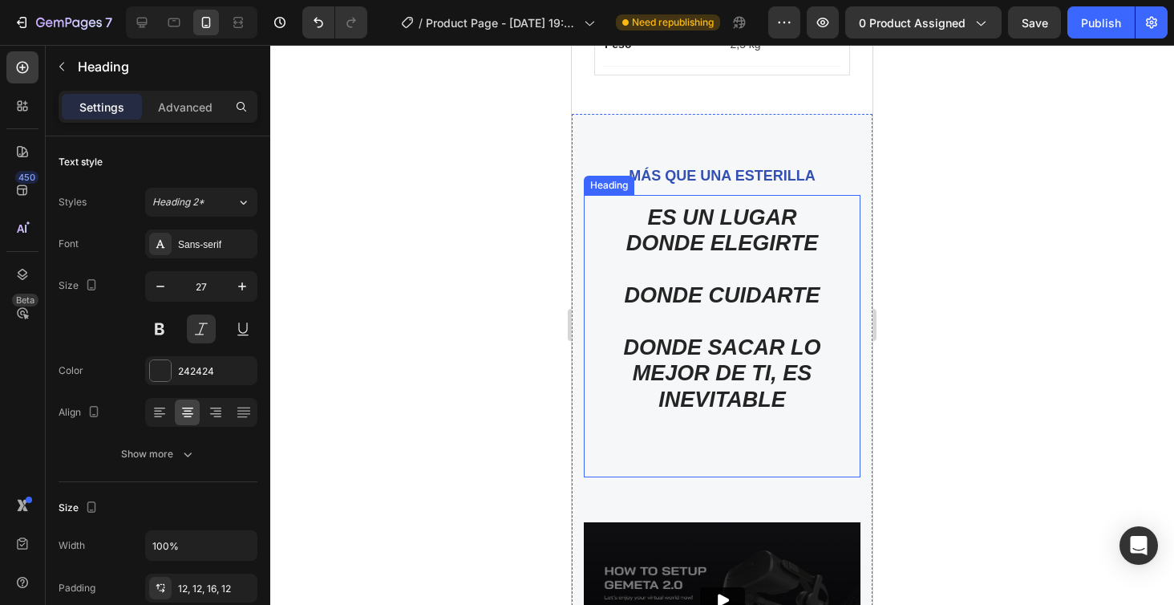
click at [675, 237] on p "ES UN LUGAR DONDE ELEGIRTE DONDE CUIDARTE DONDE SACAR LO MEJOR DE TI, ES INEVIT…" at bounding box center [722, 335] width 257 height 260
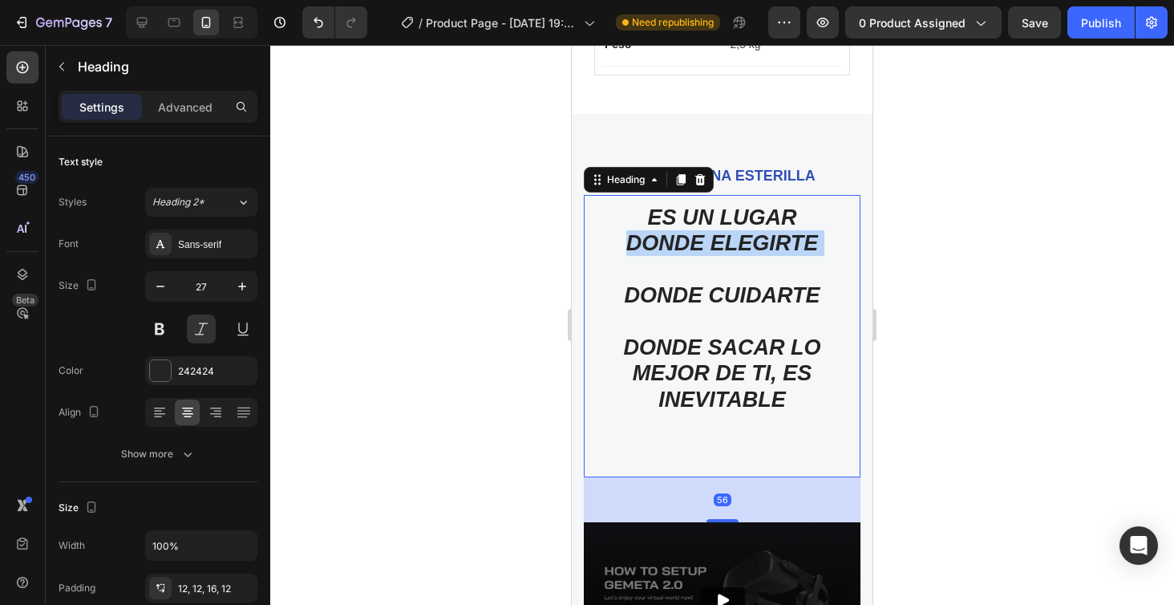
click at [675, 237] on p "ES UN LUGAR DONDE ELEGIRTE DONDE CUIDARTE DONDE SACAR LO MEJOR DE TI, ES INEVIT…" at bounding box center [722, 335] width 257 height 260
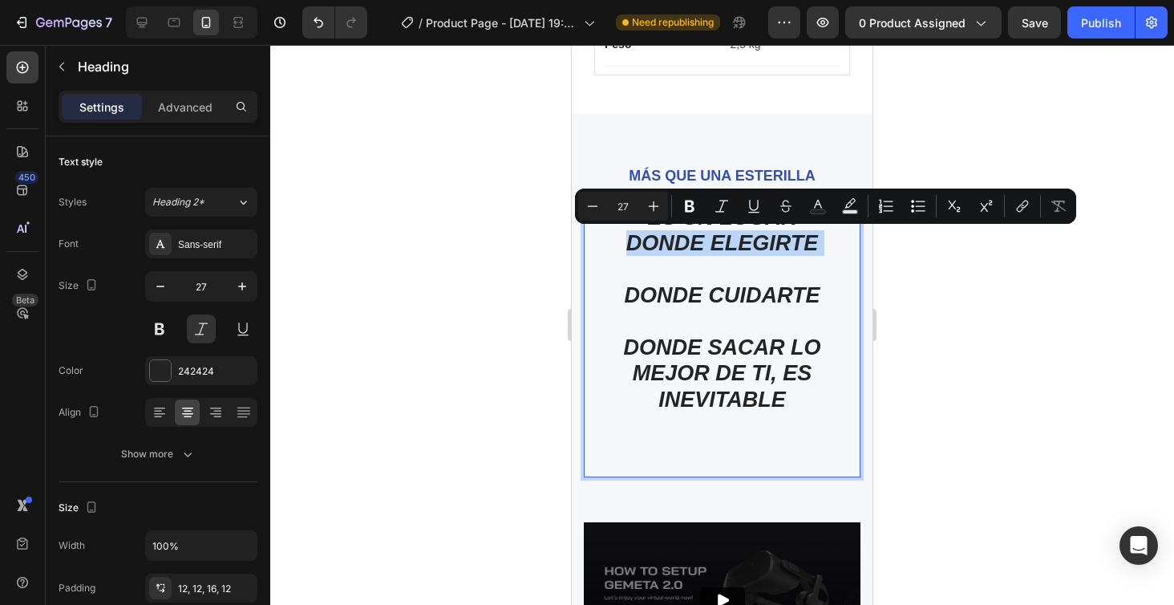
click at [784, 396] on p "ES UN LUGAR DONDE ELEGIRTE DONDE CUIDARTE DONDE SACAR LO MEJOR DE TI, ES INEVIT…" at bounding box center [722, 335] width 257 height 260
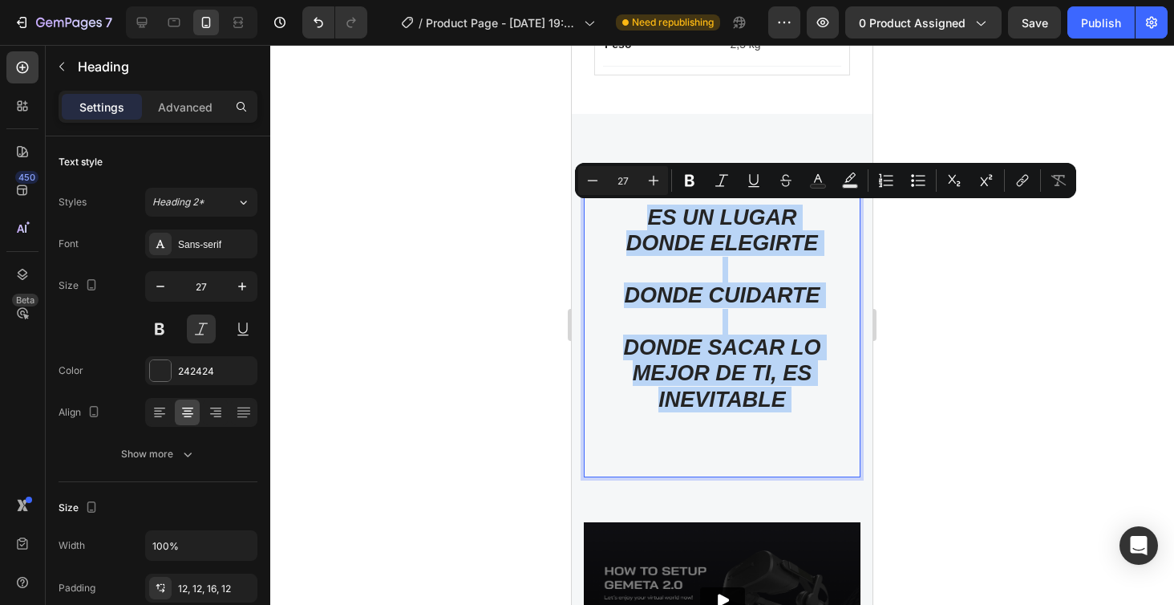
drag, startPoint x: 784, startPoint y: 396, endPoint x: 657, endPoint y: 227, distance: 211.9
click at [657, 227] on p "ES UN LUGAR DONDE ELEGIRTE DONDE CUIDARTE DONDE SACAR LO MEJOR DE TI, ES INEVIT…" at bounding box center [722, 335] width 257 height 260
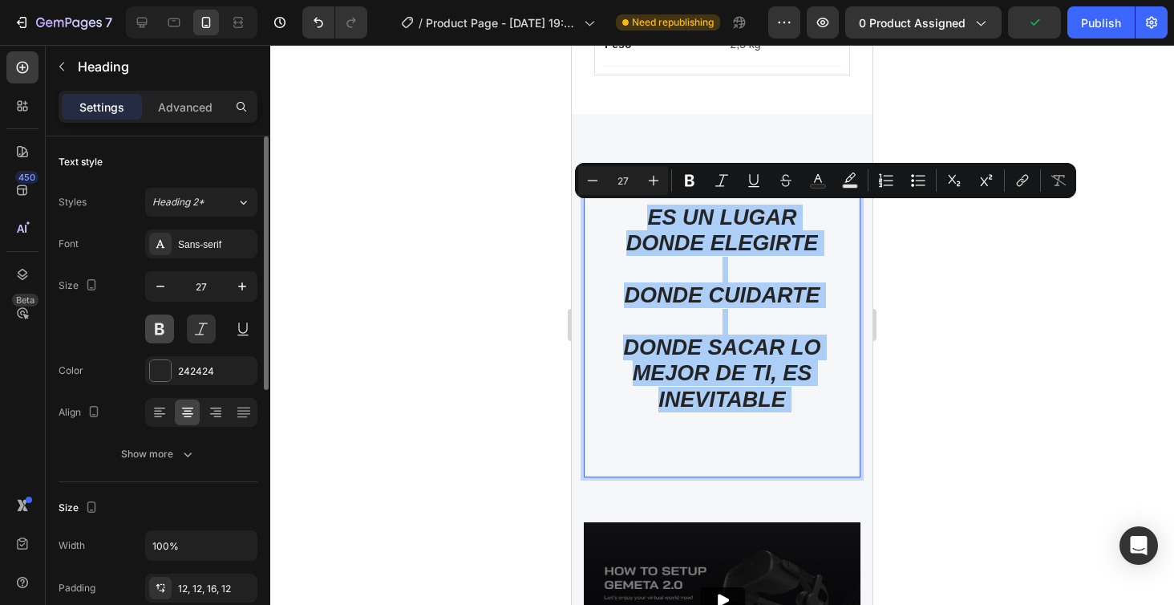
click at [163, 327] on button at bounding box center [159, 328] width 29 height 29
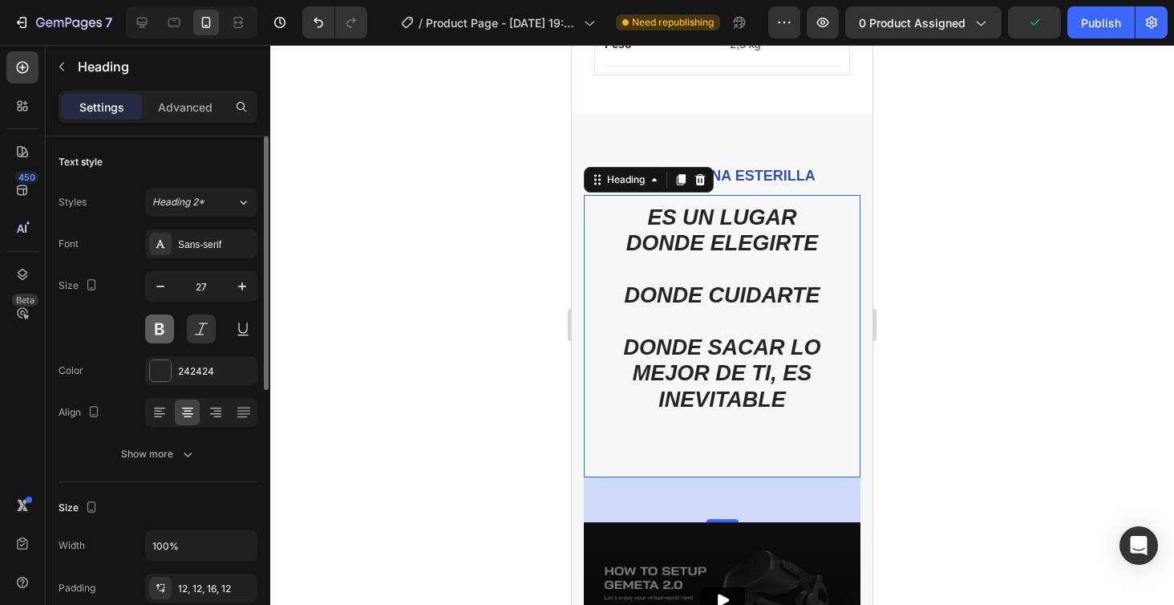
click at [163, 327] on button at bounding box center [159, 328] width 29 height 29
click at [532, 424] on div at bounding box center [722, 325] width 904 height 560
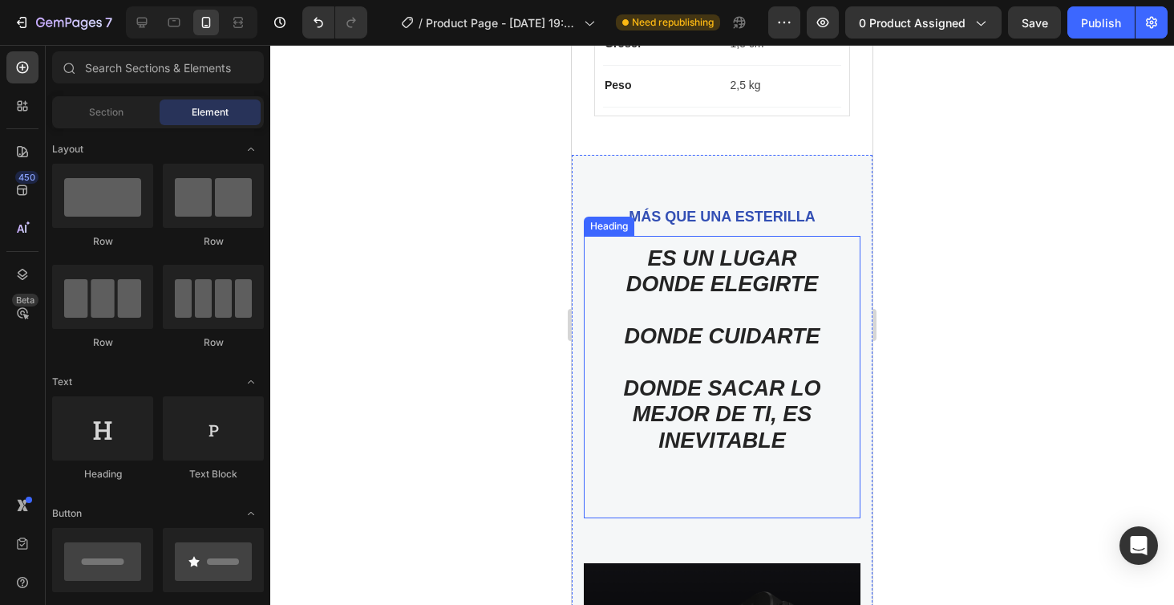
scroll to position [3520, 0]
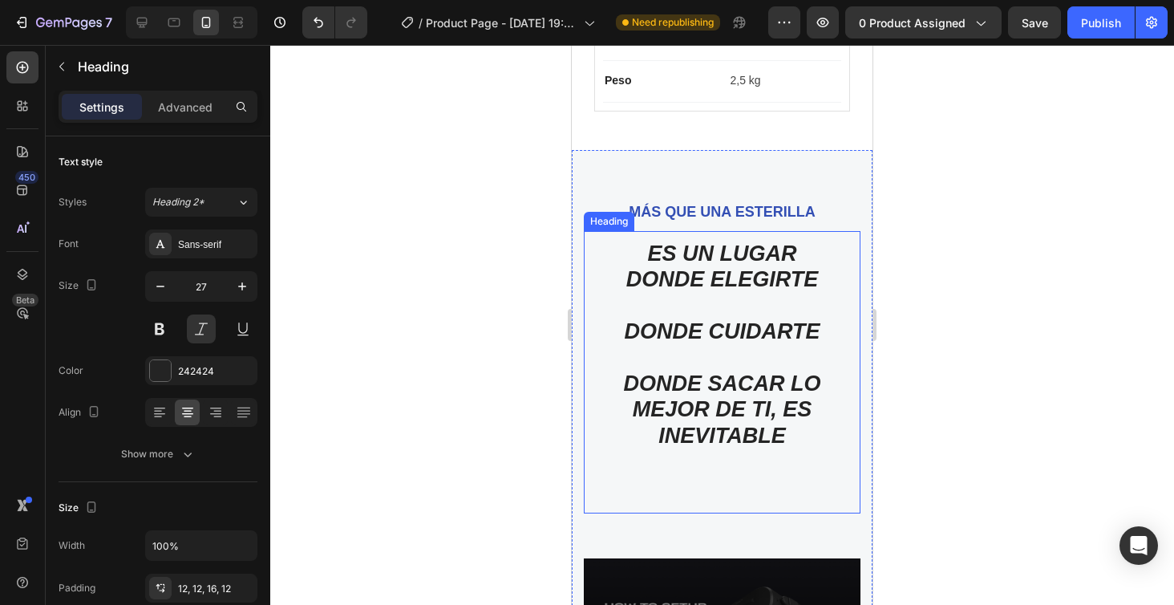
click at [631, 329] on p "ES UN LUGAR DONDE ELEGIRTE DONDE CUIDARTE DONDE SACAR LO MEJOR DE TI, ES INEVIT…" at bounding box center [722, 371] width 257 height 260
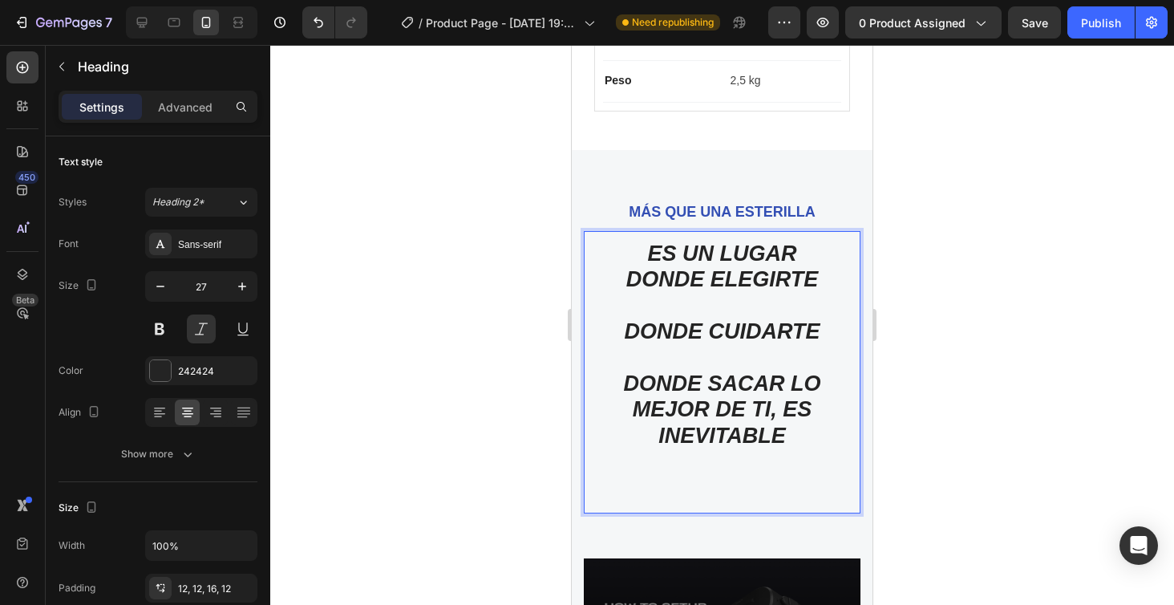
click at [630, 329] on p "ES UN LUGAR DONDE ELEGIRTE DONDE CUIDARTE DONDE SACAR LO MEJOR DE TI, ES INEVIT…" at bounding box center [722, 371] width 257 height 260
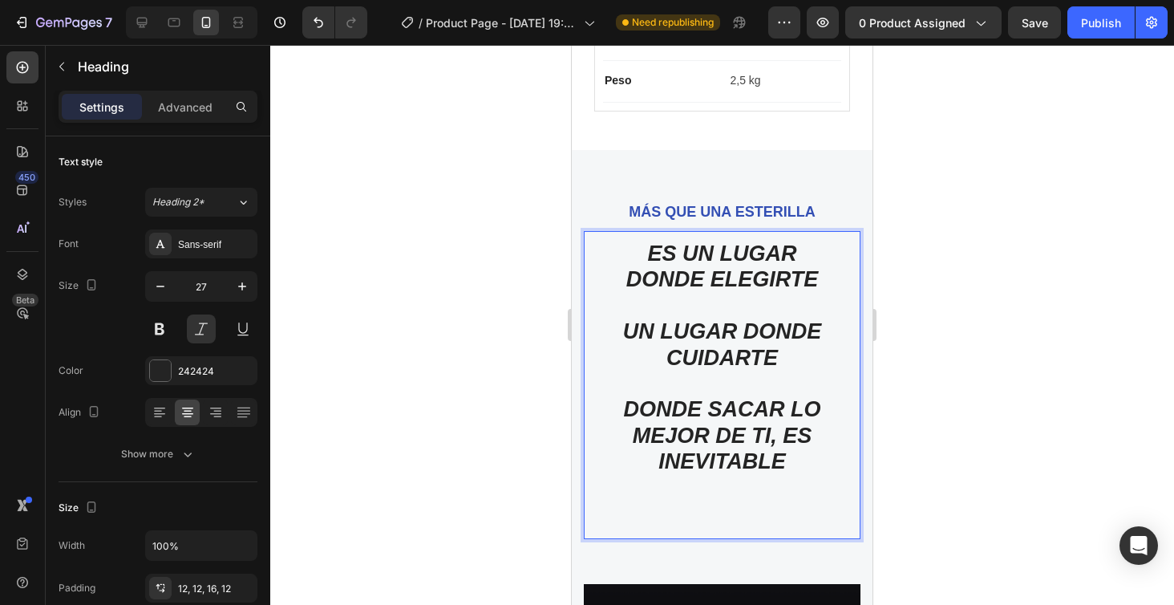
click at [822, 361] on p "ES UN LUGAR DONDE ELEGIRTE UN LUGAR DONDE CUIDARTE DONDE SACAR LO MEJOR DE TI, …" at bounding box center [722, 384] width 257 height 286
click at [1073, 358] on div at bounding box center [722, 325] width 904 height 560
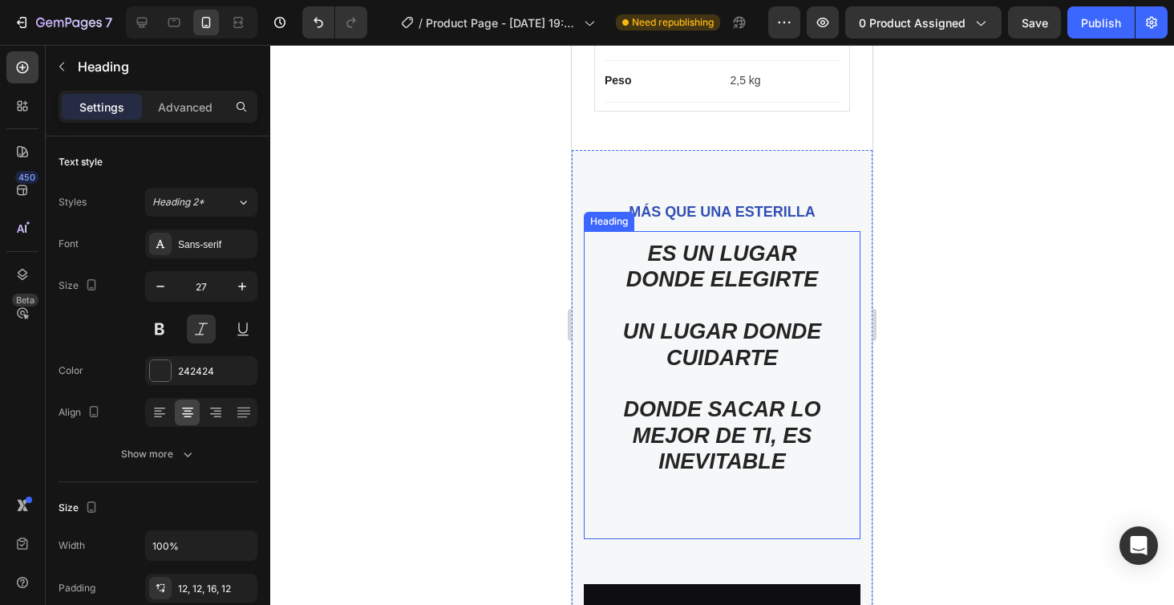
click at [622, 403] on p "ES UN LUGAR DONDE ELEGIRTE UN LUGAR DONDE CUIDARTE DONDE SACAR LO MEJOR DE TI, …" at bounding box center [722, 384] width 257 height 286
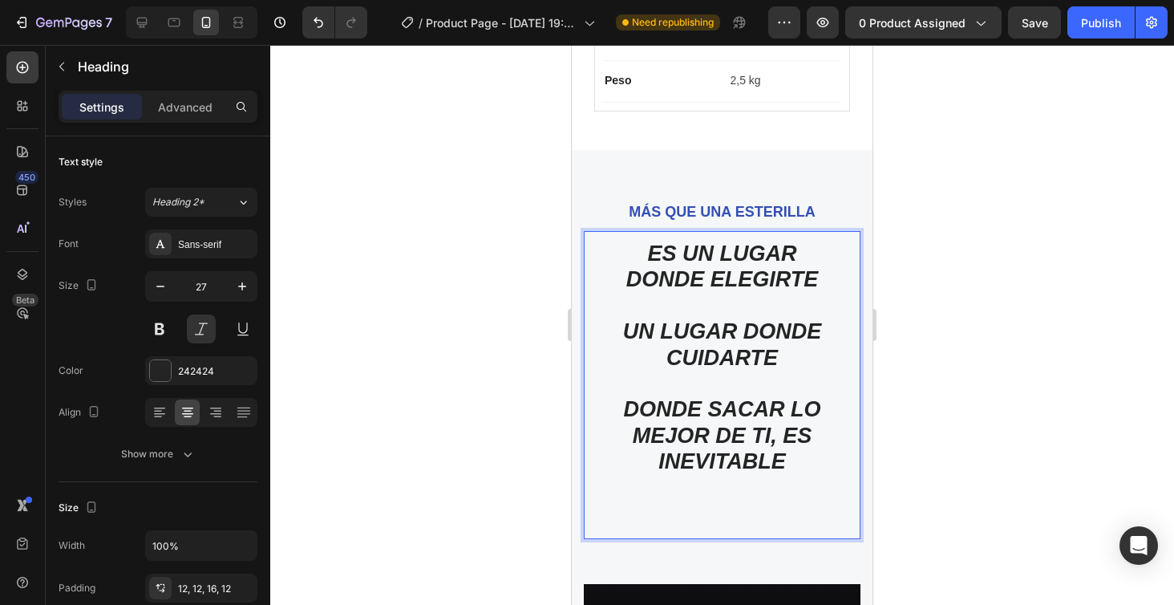
click at [622, 403] on p "ES UN LUGAR DONDE ELEGIRTE UN LUGAR DONDE CUIDARTE DONDE SACAR LO MEJOR DE TI, …" at bounding box center [722, 384] width 257 height 286
click at [1001, 361] on div at bounding box center [722, 325] width 904 height 560
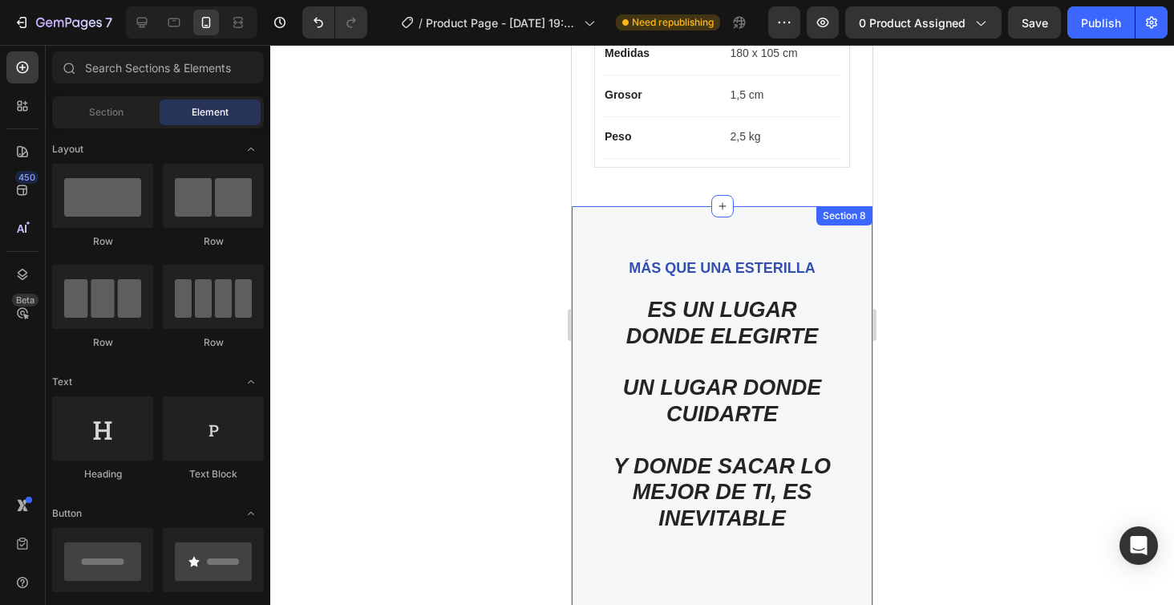
scroll to position [4269, 0]
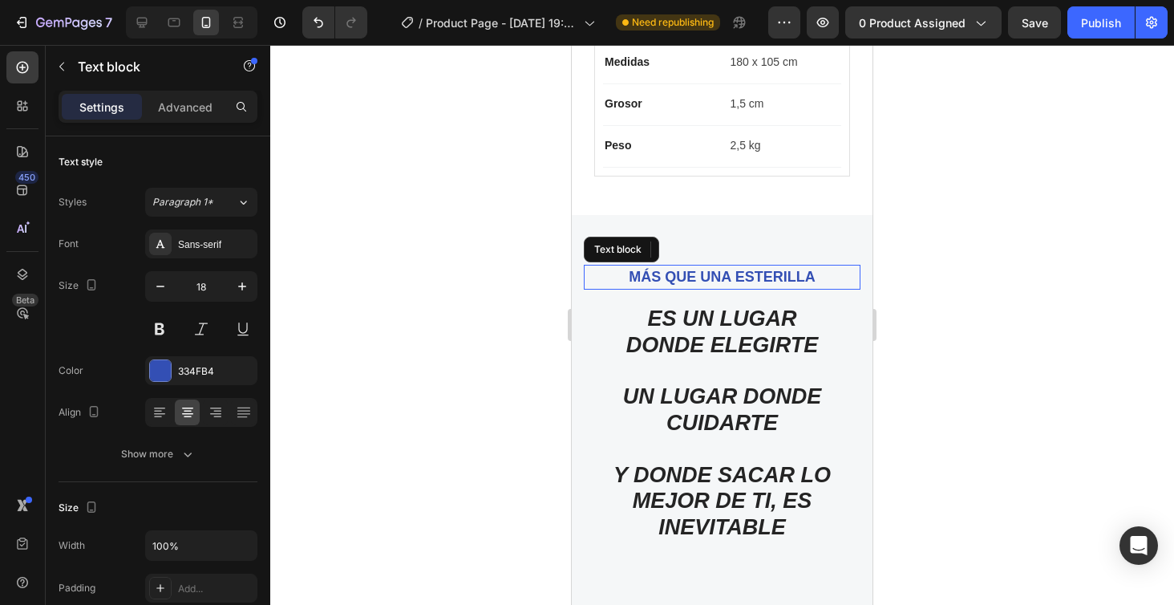
click at [753, 278] on p "MÁS QUE UNA ESTERILLA" at bounding box center [722, 277] width 248 height 22
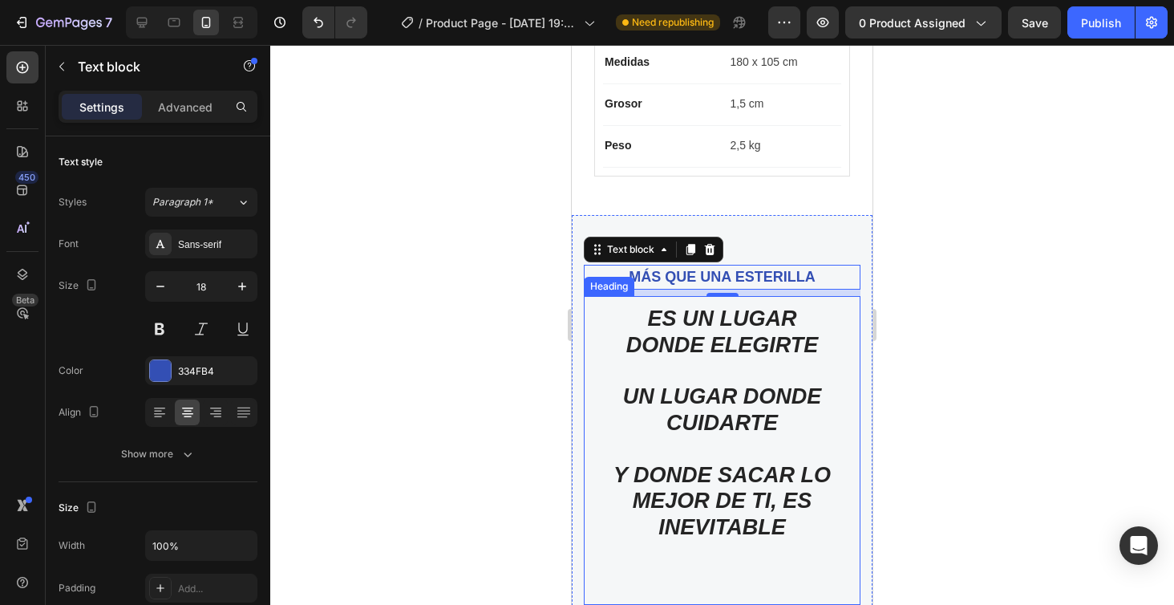
click at [786, 321] on h2 "ES UN LUGAR DONDE ELEGIRTE UN LUGAR DONDE CUIDARTE Y DONDE SACAR LO MEJOR DE TI…" at bounding box center [722, 450] width 277 height 308
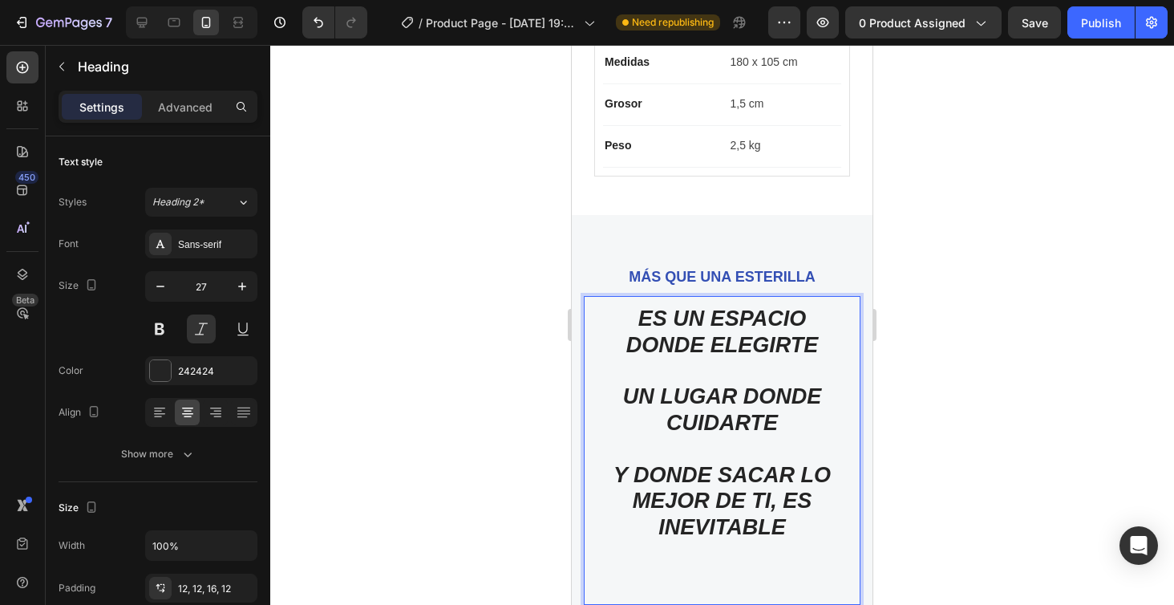
click at [785, 411] on p "ES UN ESPACIO DONDE ELEGIRTE UN LUGAR DONDE CUIDARTE Y DONDE SACAR LO MEJOR DE …" at bounding box center [722, 449] width 257 height 286
click at [770, 529] on p "ES UN ESPACIO DONDE ELEGIRTE ⁠⁠⁠⁠⁠⁠⁠DONDE NO DEJARTE DE LADO Y DONDE SACAR LO M…" at bounding box center [722, 449] width 257 height 286
click at [780, 521] on p "ES UN ESPACIO DONDE ELEGIRTE DONDE NO DEJARTE DE LADO Y DONDE SACAR LO MEJOR DE…" at bounding box center [722, 449] width 257 height 286
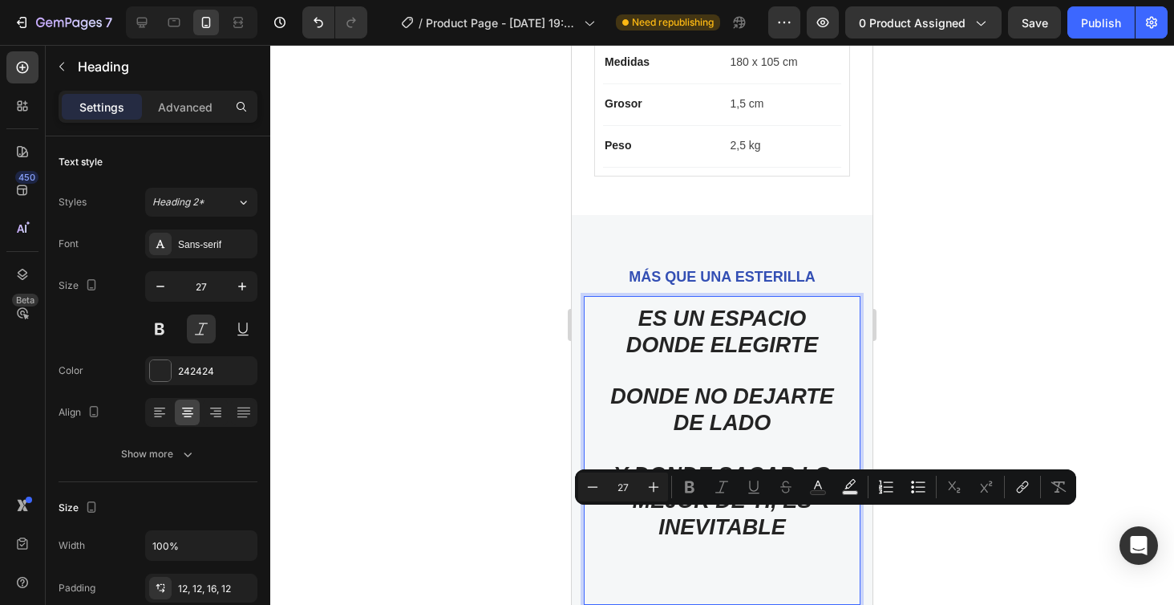
click at [783, 522] on p "ES UN ESPACIO DONDE ELEGIRTE DONDE NO DEJARTE DE LADO Y DONDE SACAR LO MEJOR DE…" at bounding box center [722, 449] width 257 height 286
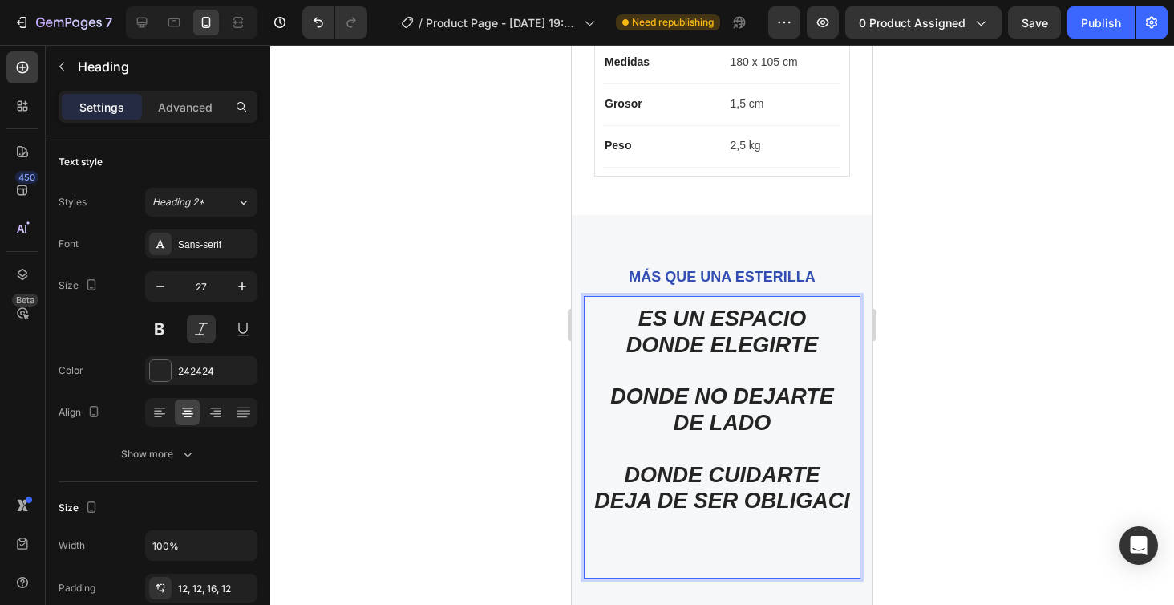
click at [853, 496] on h2 "ES UN ESPACIO DONDE ELEGIRTE DONDE NO DEJARTE DE LADO DONDE CUIDARTE DEJA DE SE…" at bounding box center [722, 437] width 277 height 282
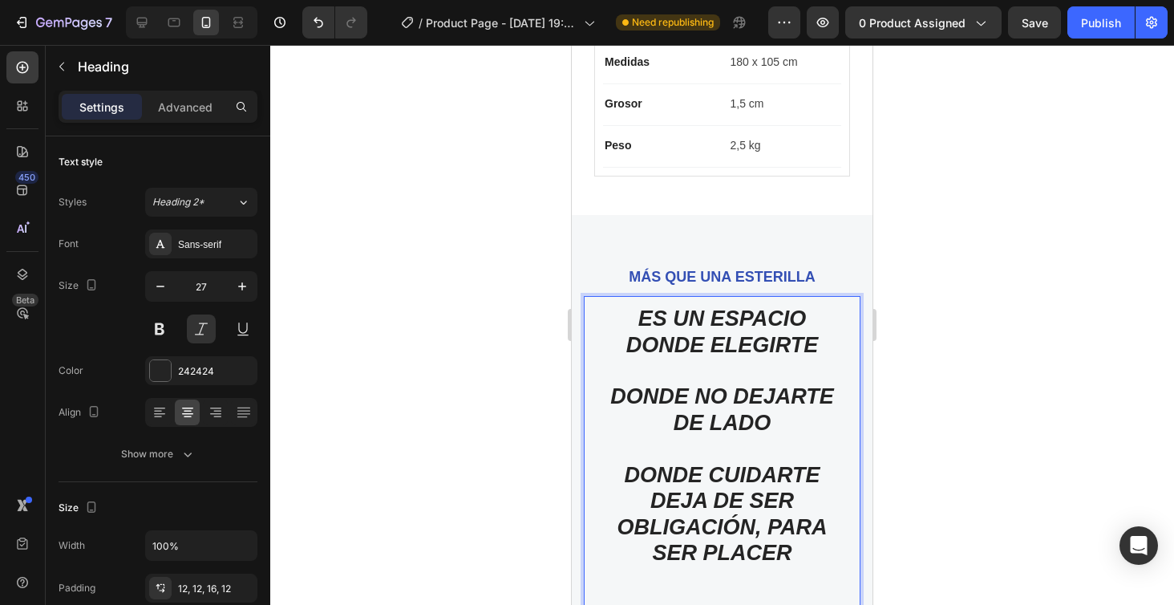
click at [972, 443] on div at bounding box center [722, 325] width 904 height 560
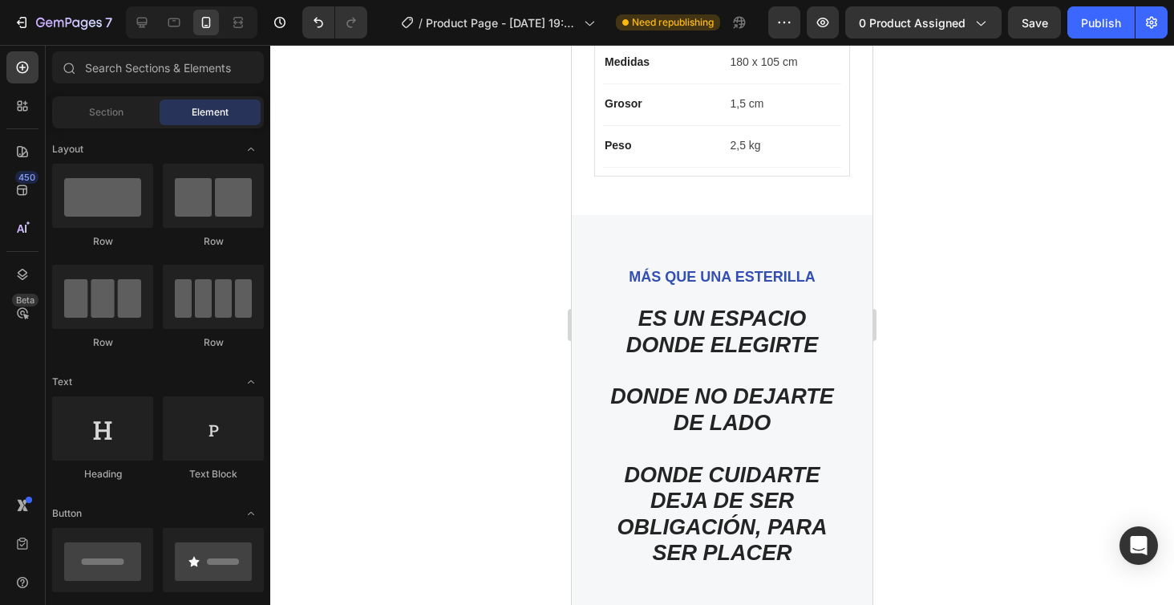
click at [966, 193] on div at bounding box center [722, 325] width 904 height 560
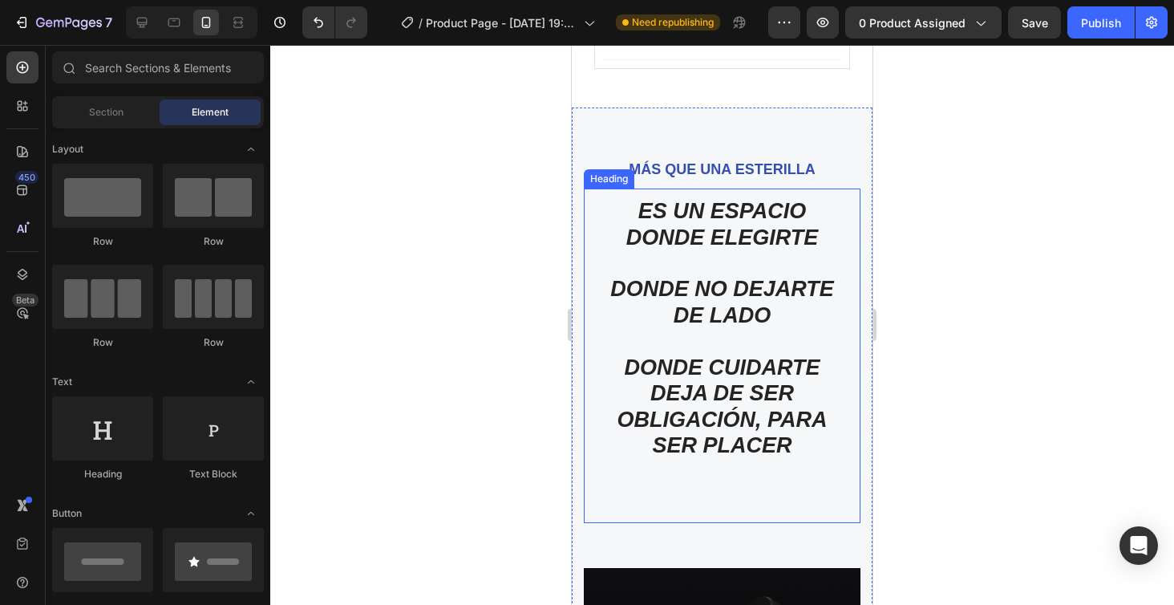
scroll to position [4401, 0]
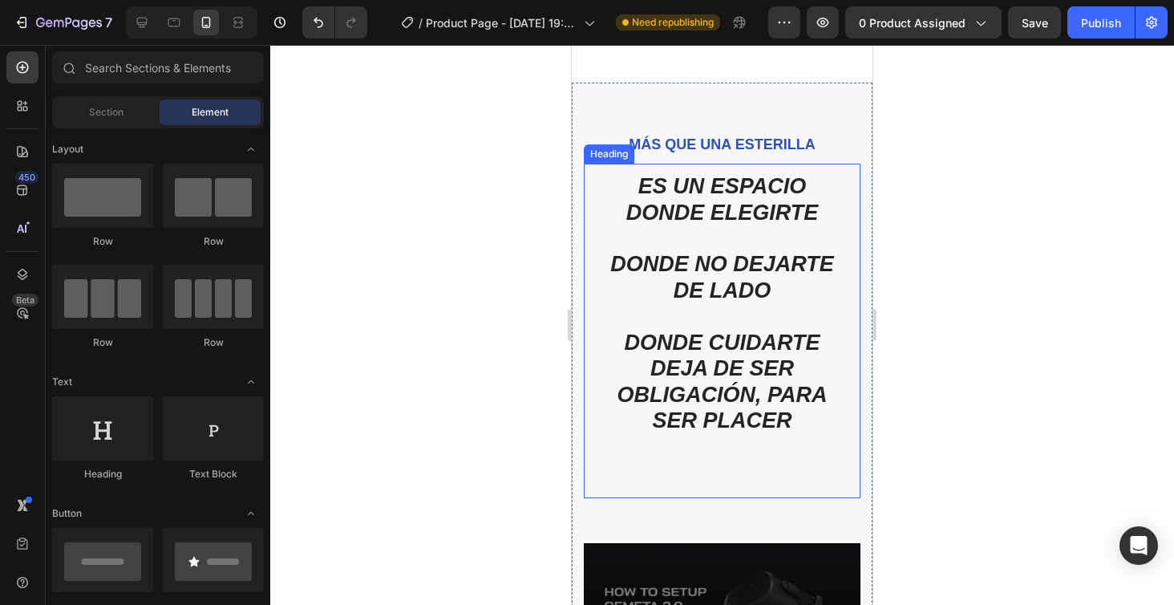
click at [720, 364] on p "ES UN ESPACIO DONDE ELEGIRTE DONDE NO DEJARTE DE LADO DONDE CUIDARTE DEJA DE SE…" at bounding box center [722, 329] width 257 height 312
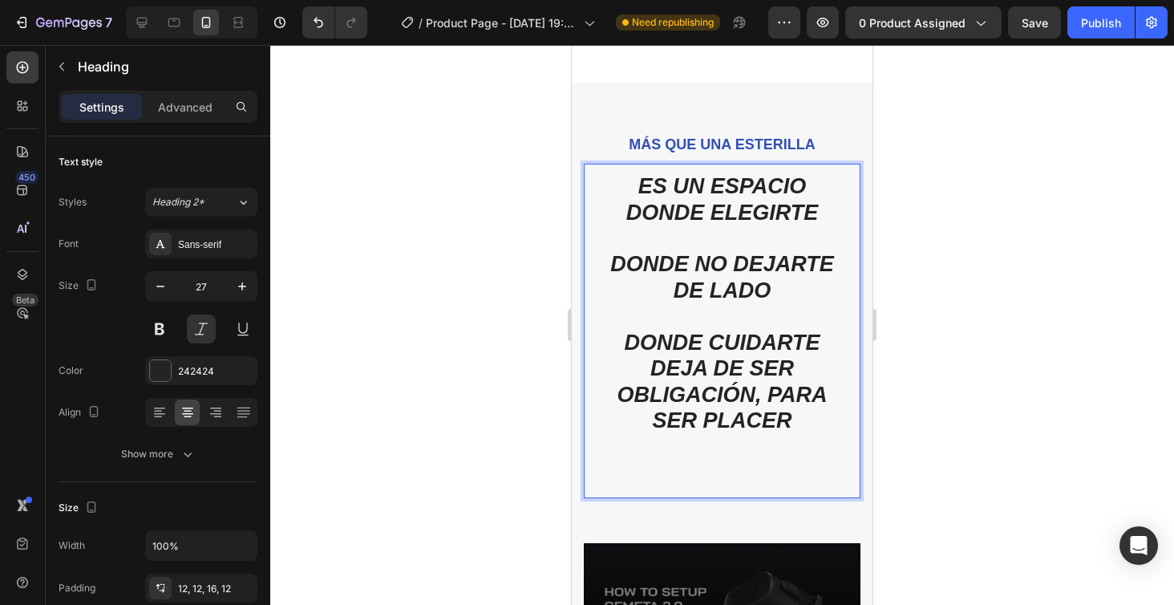
click at [712, 367] on p "ES UN ESPACIO DONDE ELEGIRTE DONDE NO DEJARTE DE LADO DONDE CUIDARTE DEJA DE SE…" at bounding box center [722, 329] width 257 height 312
click at [792, 368] on p "ES UN ESPACIO DONDE ELEGIRTE DONDE NO DEJARTE DE LADO DONDE CUIDARTE PASA DE SE…" at bounding box center [722, 329] width 257 height 312
click at [824, 389] on p "ES UN ESPACIO DONDE ELEGIRTE DONDE NO DEJARTE DE LADO DONDE CUIDARTE PASA DE SE…" at bounding box center [722, 329] width 257 height 312
click at [677, 413] on p "ES UN ESPACIO DONDE ELEGIRTE DONDE NO DEJARTE DE LADO DONDE CUIDARTE PASA DE SE…" at bounding box center [722, 329] width 257 height 312
click at [667, 414] on p "ES UN ESPACIO DONDE ELEGIRTE DONDE NO DEJARTE DE LADO DONDE CUIDARTE PASA DE SE…" at bounding box center [722, 329] width 257 height 312
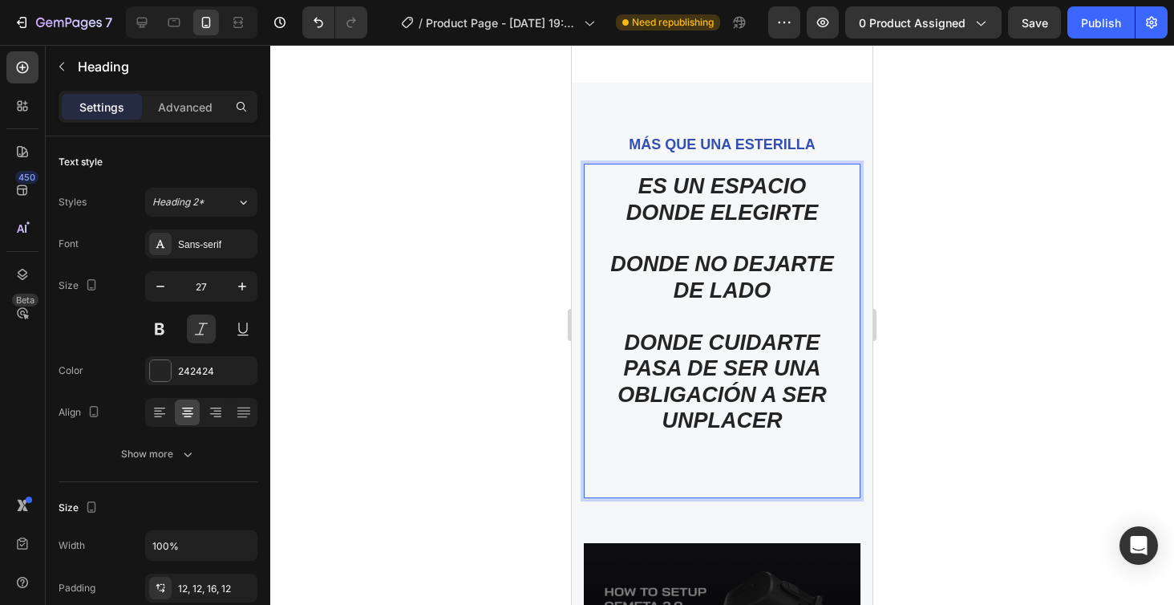
click at [693, 415] on p "ES UN ESPACIO DONDE ELEGIRTE DONDE NO DEJARTE DE LADO DONDE CUIDARTE PASA DE SE…" at bounding box center [722, 329] width 257 height 312
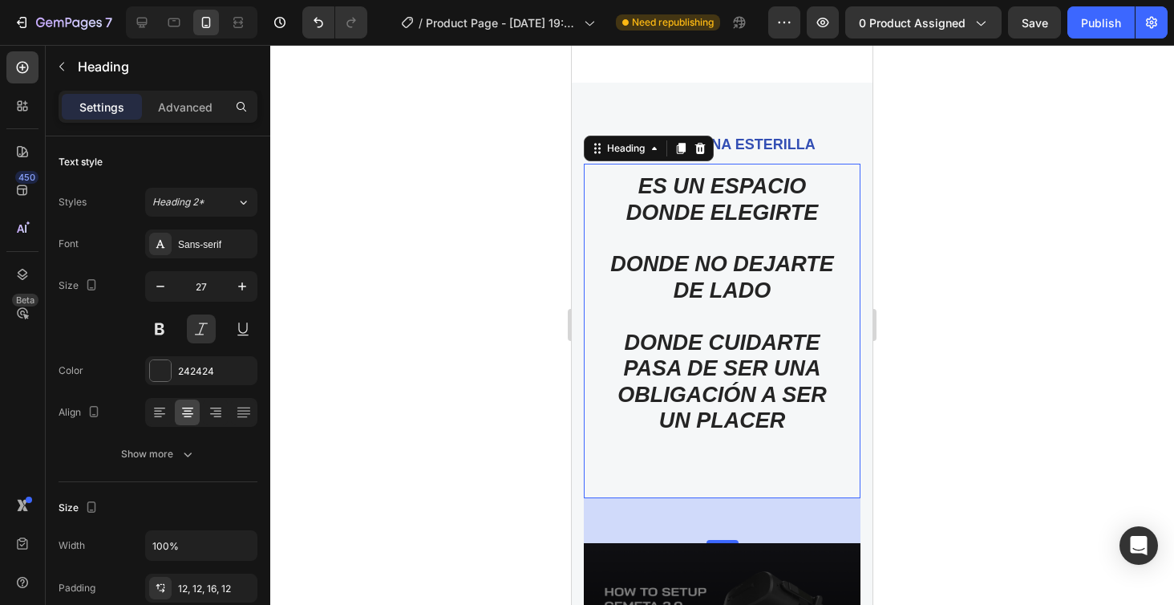
click at [937, 340] on div at bounding box center [722, 325] width 904 height 560
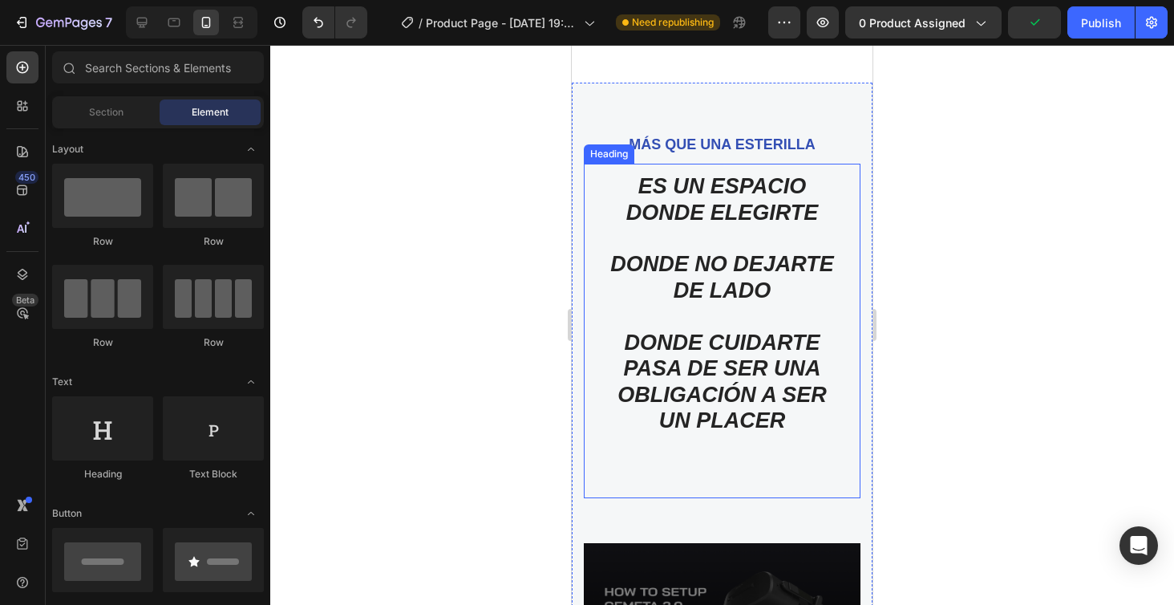
click at [819, 339] on p "ES UN ESPACIO DONDE ELEGIRTE DONDE NO DEJARTE DE LADO DONDE CUIDARTE PASA DE SE…" at bounding box center [722, 329] width 257 height 312
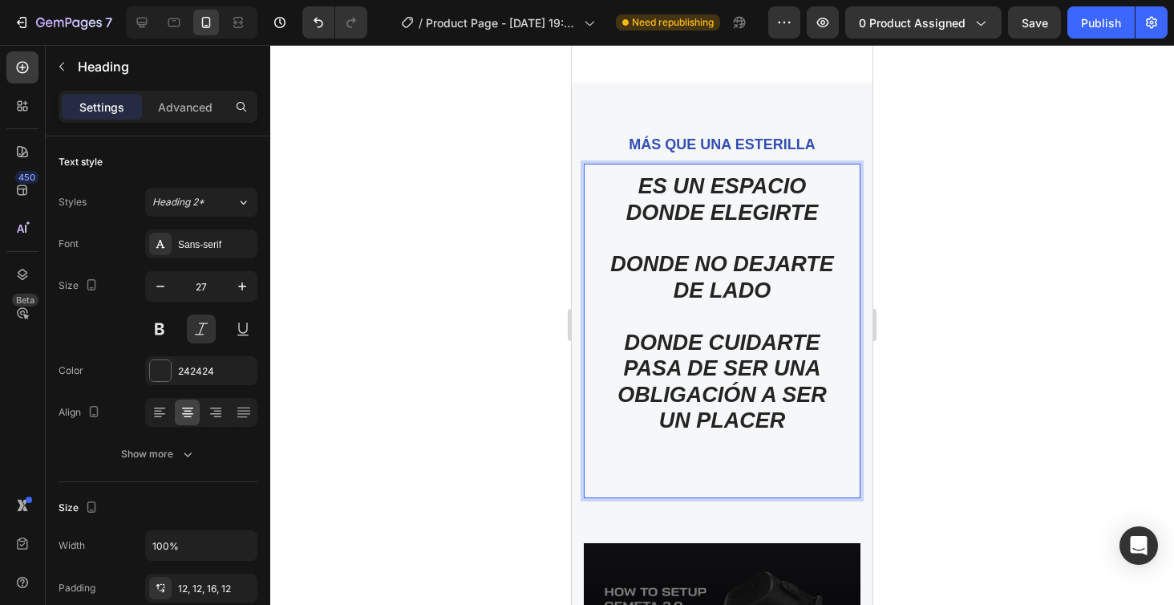
click at [814, 338] on p "ES UN ESPACIO DONDE ELEGIRTE DONDE NO DEJARTE DE LADO DONDE CUIDARTE PASA DE SE…" at bounding box center [722, 329] width 257 height 312
click at [1027, 371] on div at bounding box center [722, 325] width 904 height 560
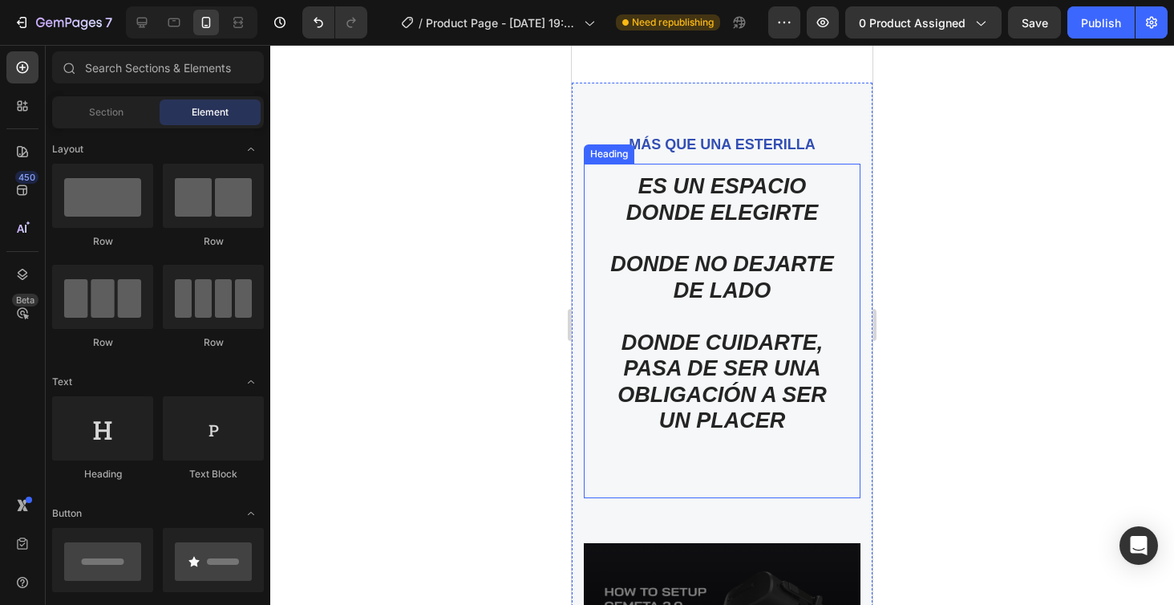
click at [702, 476] on p "ES UN ESPACIO DONDE ELEGIRTE DONDE NO DEJARTE DE LADO DONDE CUIDARTE, PASA DE S…" at bounding box center [722, 329] width 257 height 312
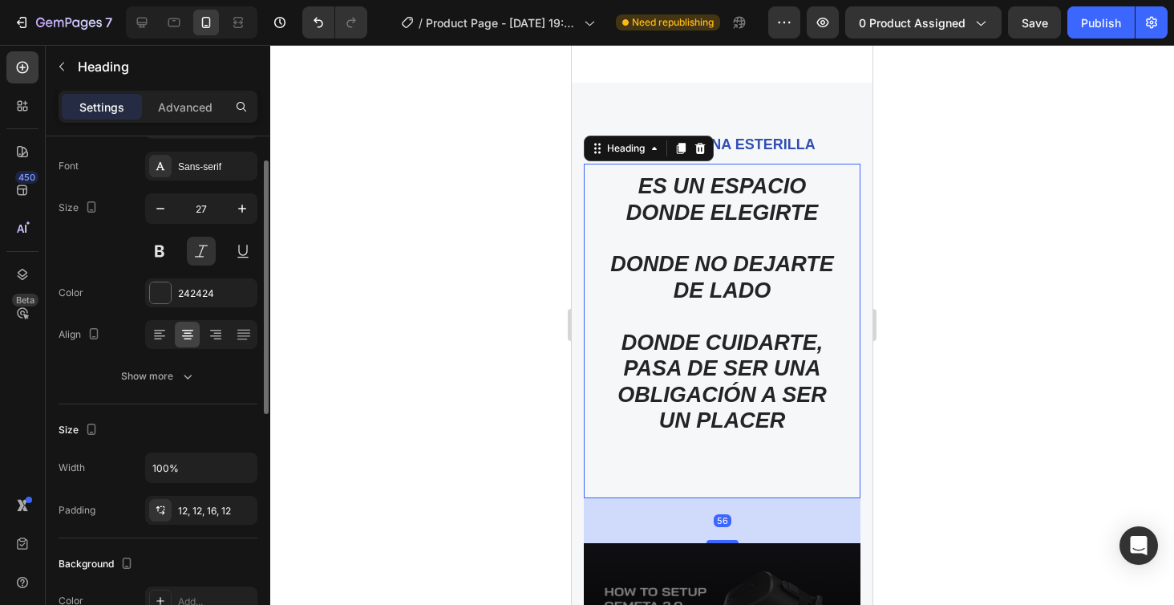
scroll to position [92, 0]
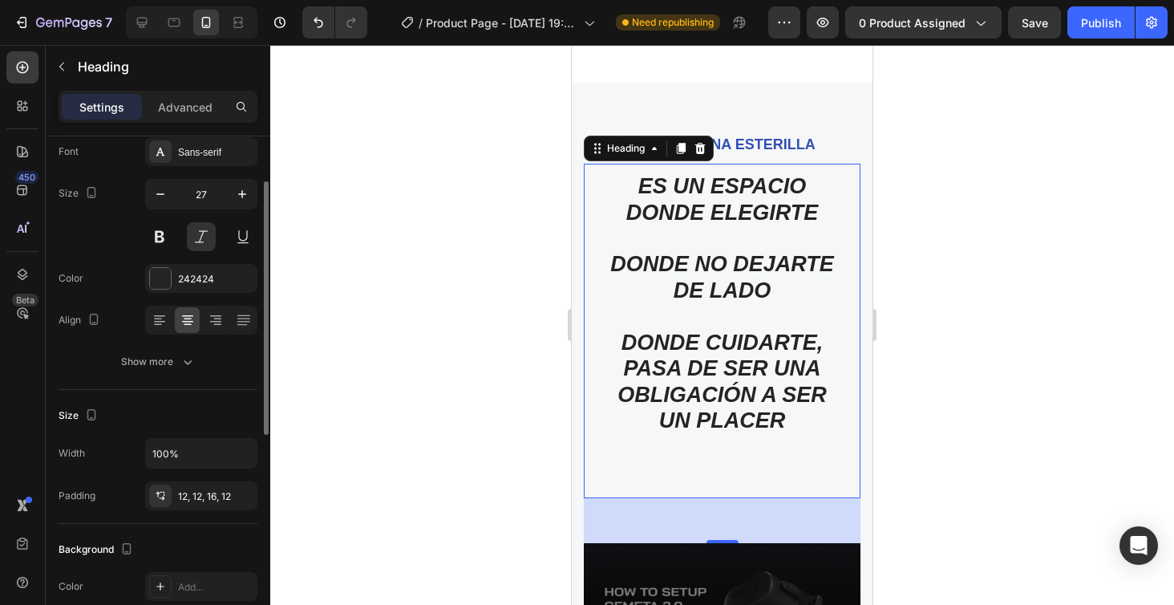
click at [795, 525] on div "56" at bounding box center [722, 520] width 277 height 45
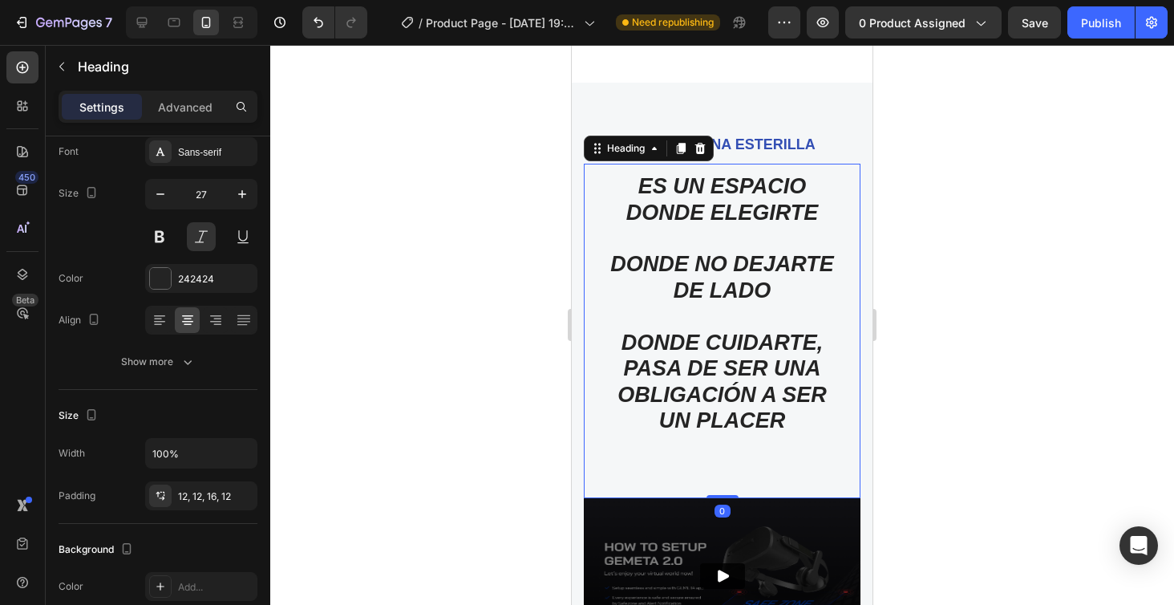
drag, startPoint x: 724, startPoint y: 537, endPoint x: 732, endPoint y: 458, distance: 79.1
click at [732, 458] on div "ES UN ESPACIO DONDE ELEGIRTE DONDE NO DEJARTE DE LADO DONDE CUIDARTE, PASA DE S…" at bounding box center [722, 331] width 277 height 334
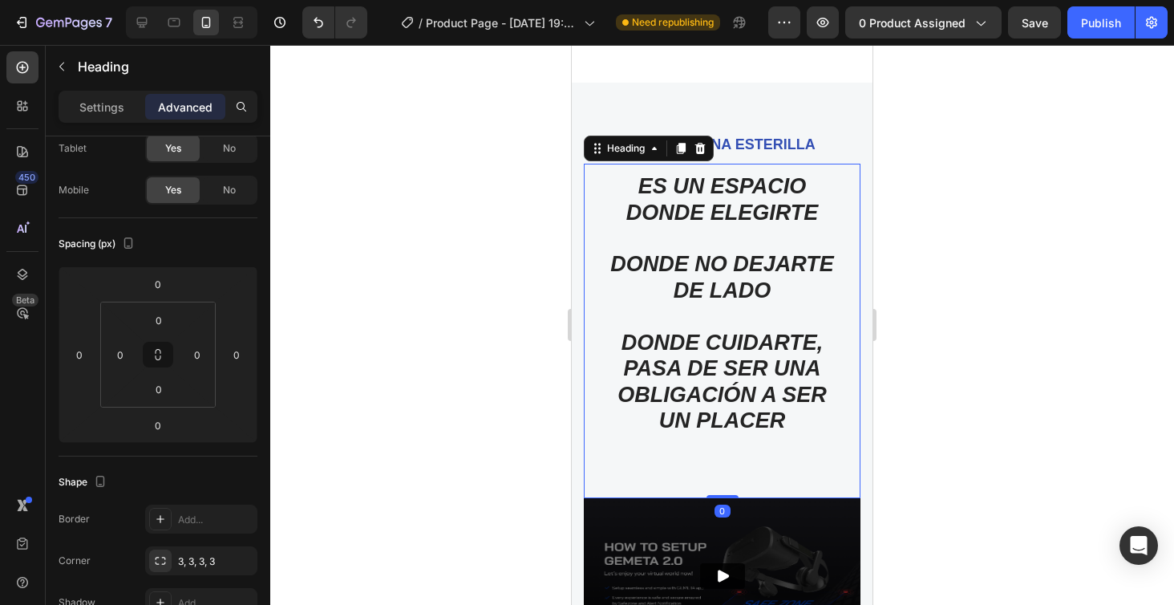
click at [1026, 364] on div at bounding box center [722, 325] width 904 height 560
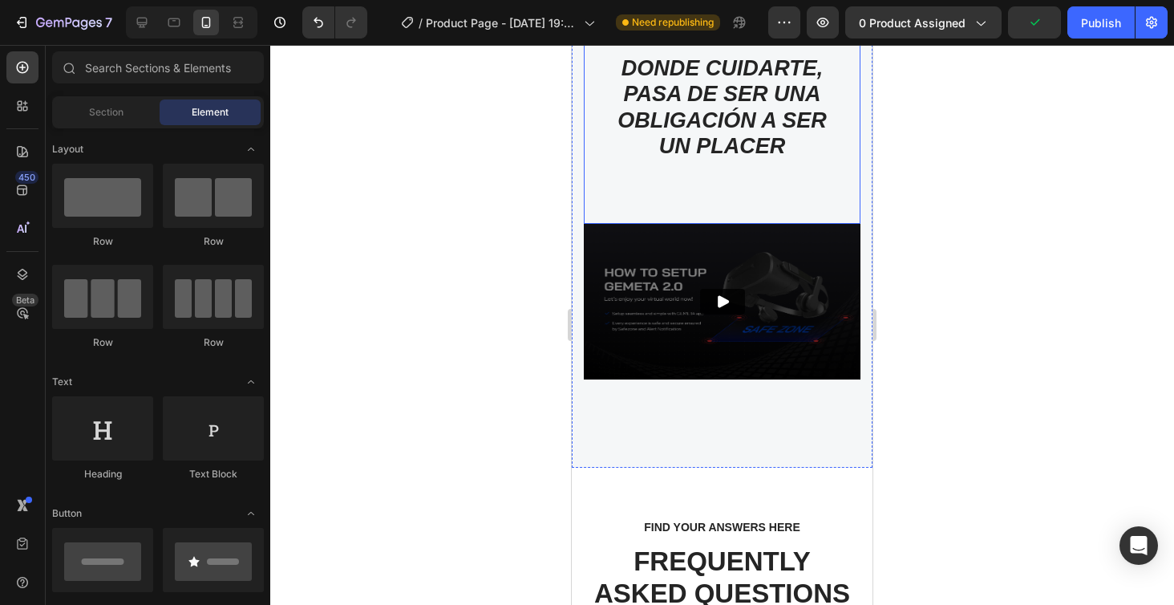
scroll to position [4678, 0]
